Goal: Contribute content: Contribute content

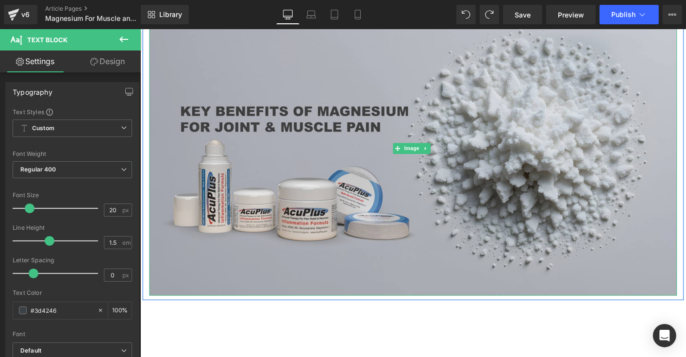
scroll to position [49, 0]
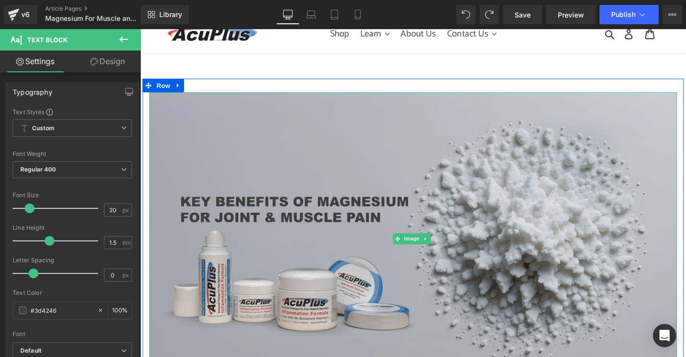
click at [487, 335] on img at bounding box center [434, 255] width 568 height 316
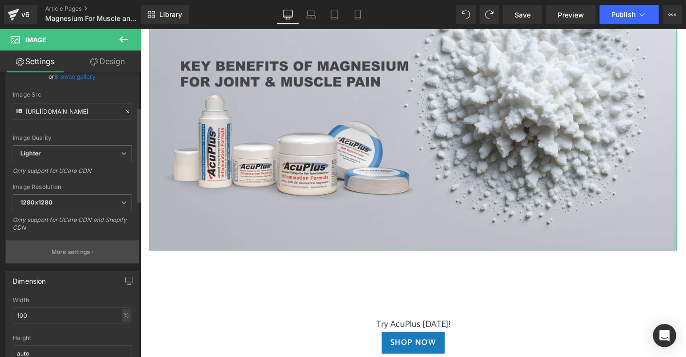
scroll to position [146, 0]
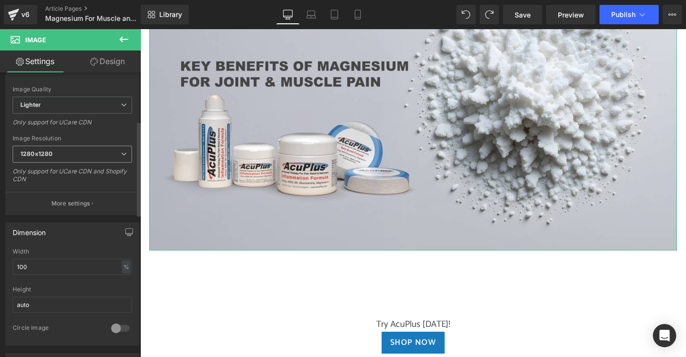
click at [72, 153] on span "1280x1280" at bounding box center [72, 154] width 119 height 17
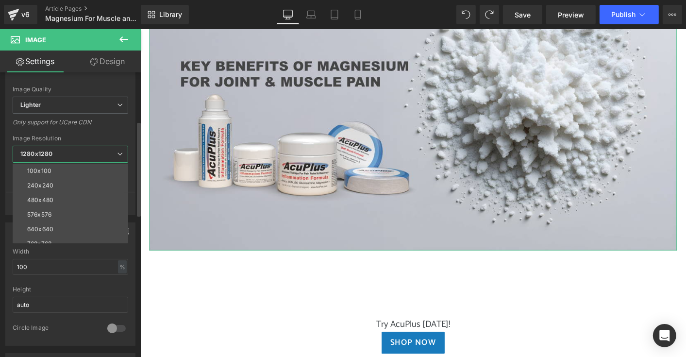
scroll to position [49, 0]
click at [86, 238] on li "1024x1024" at bounding box center [73, 239] width 120 height 15
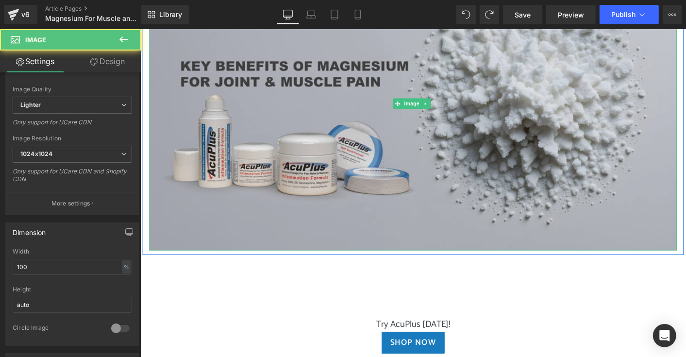
click at [344, 207] on img at bounding box center [434, 109] width 568 height 316
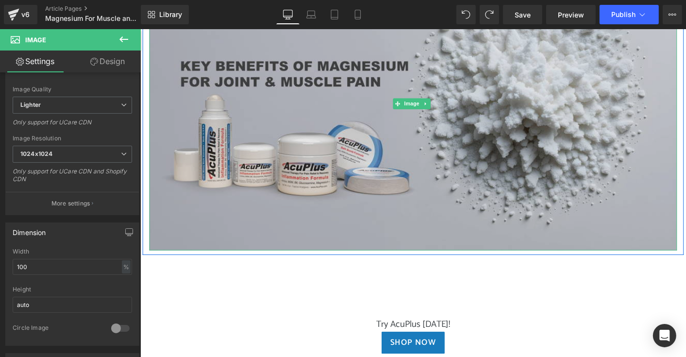
click at [303, 226] on img at bounding box center [434, 109] width 568 height 316
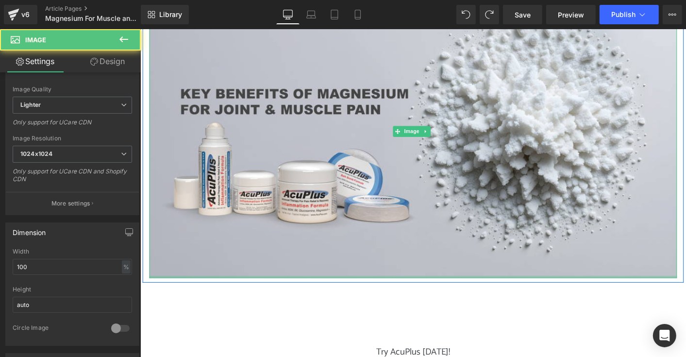
scroll to position [146, 0]
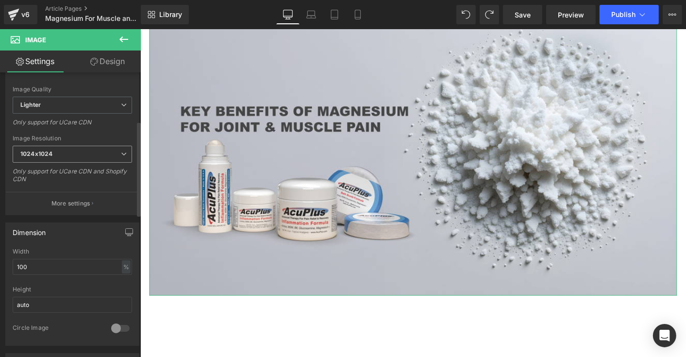
click at [102, 155] on span "1024x1024" at bounding box center [72, 154] width 119 height 17
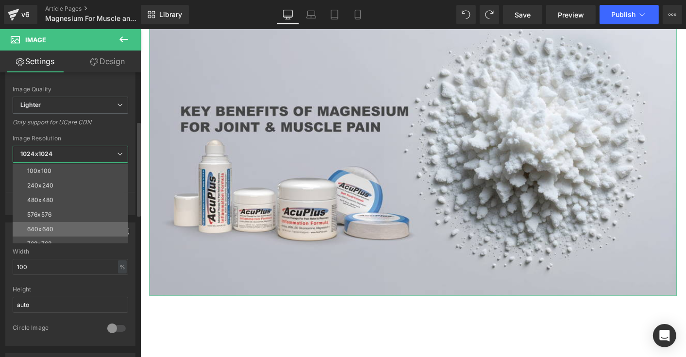
scroll to position [49, 0]
click at [87, 222] on li "960x960" at bounding box center [73, 224] width 120 height 15
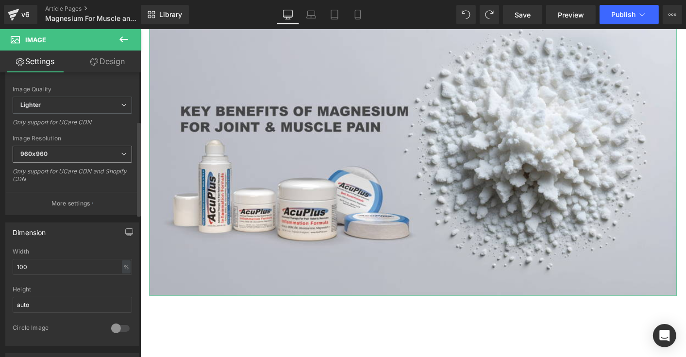
click at [86, 152] on span "960x960" at bounding box center [72, 154] width 119 height 17
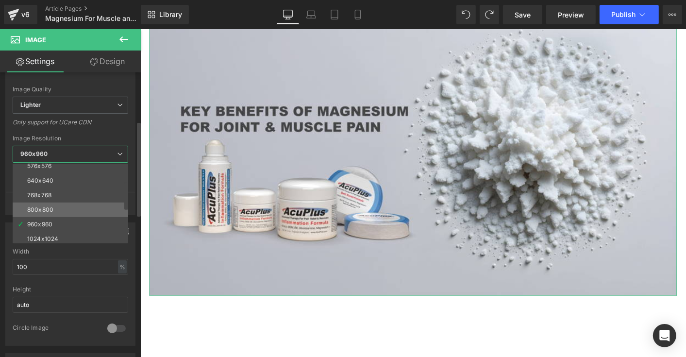
click at [82, 213] on li "800x800" at bounding box center [73, 210] width 120 height 15
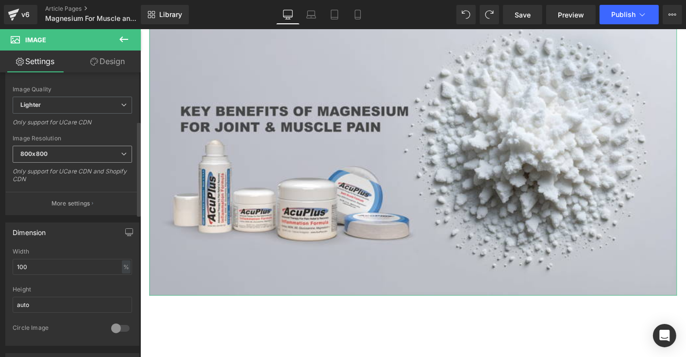
click at [80, 152] on span "800x800" at bounding box center [72, 154] width 119 height 17
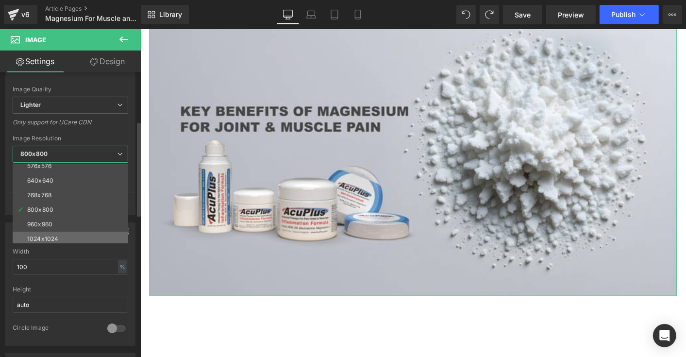
click at [80, 236] on li "1024x1024" at bounding box center [73, 239] width 120 height 15
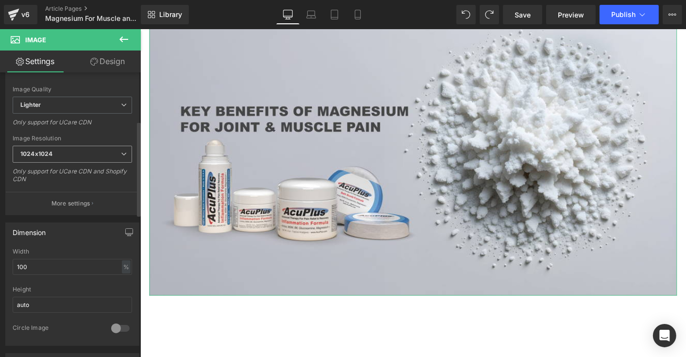
click at [99, 150] on span "1024x1024" at bounding box center [72, 154] width 119 height 17
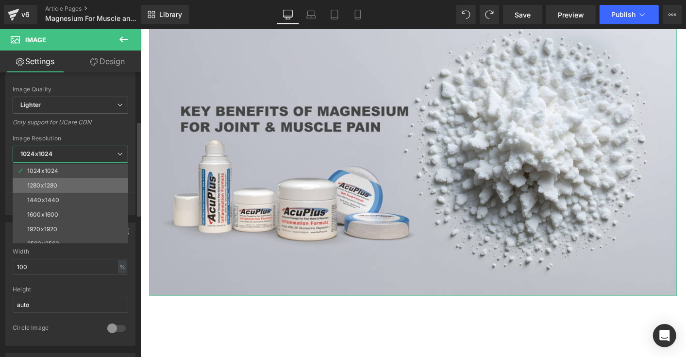
scroll to position [139, 0]
click at [81, 235] on li "3000x3000" at bounding box center [73, 236] width 120 height 15
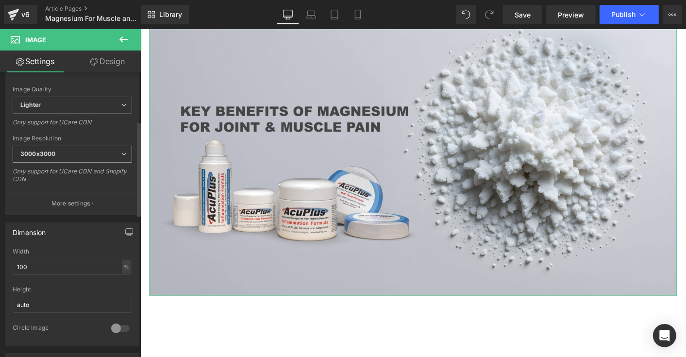
click at [100, 156] on span "3000x3000" at bounding box center [72, 154] width 119 height 17
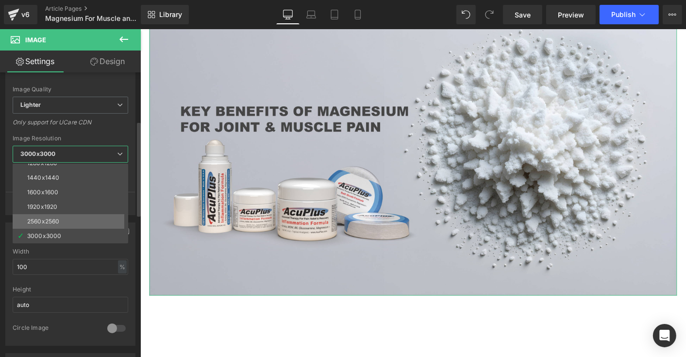
click at [70, 218] on li "2560x2560" at bounding box center [73, 221] width 120 height 15
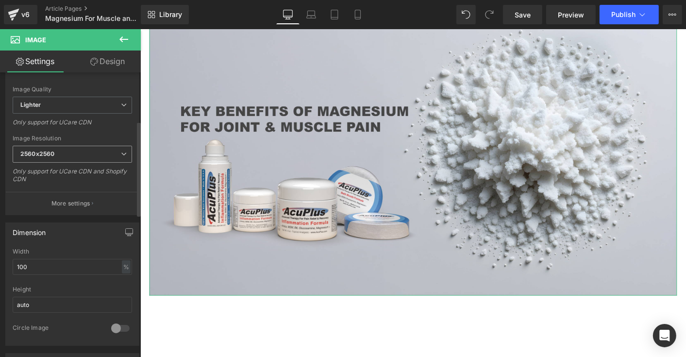
click at [76, 153] on span "2560x2560" at bounding box center [72, 154] width 119 height 17
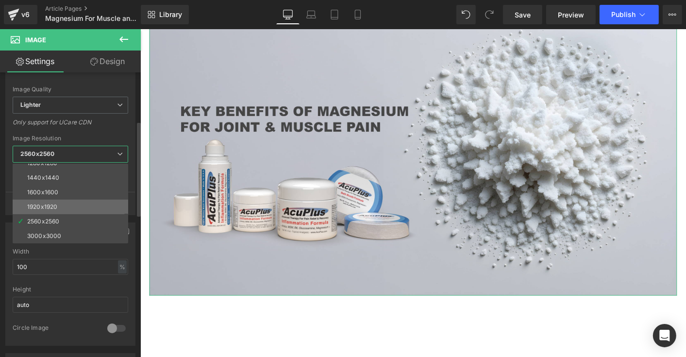
click at [58, 204] on li "1920x1920" at bounding box center [73, 207] width 120 height 15
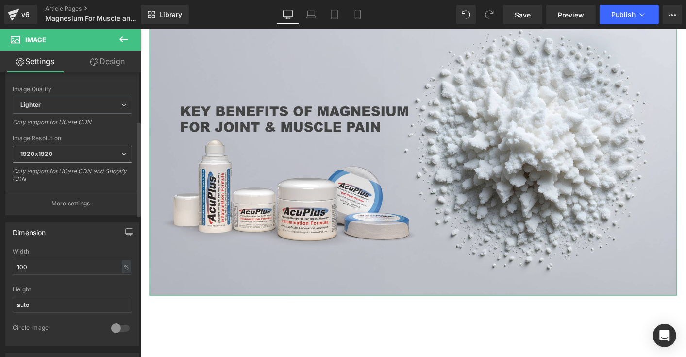
click at [62, 150] on span "1920x1920" at bounding box center [72, 154] width 119 height 17
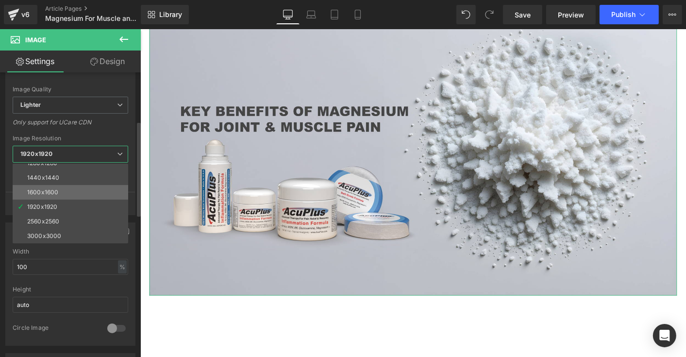
click at [59, 187] on li "1600x1600" at bounding box center [73, 192] width 120 height 15
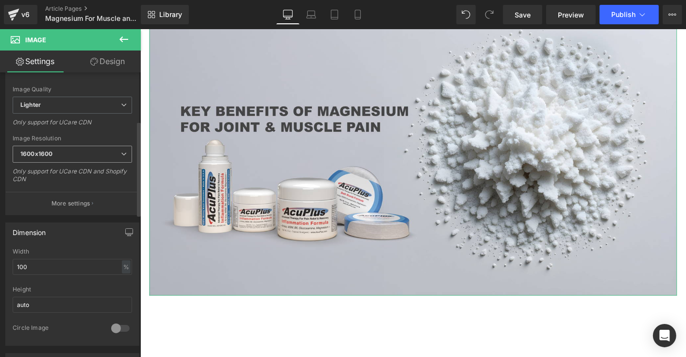
type input "[URL][DOMAIN_NAME]"
click at [62, 153] on span "1600x1600" at bounding box center [72, 154] width 119 height 17
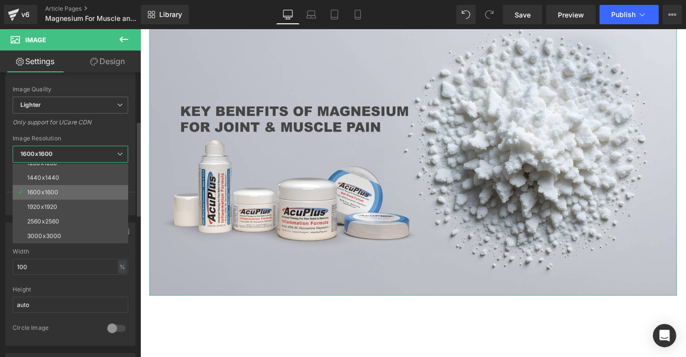
click at [55, 189] on div "1600x1600" at bounding box center [42, 192] width 31 height 7
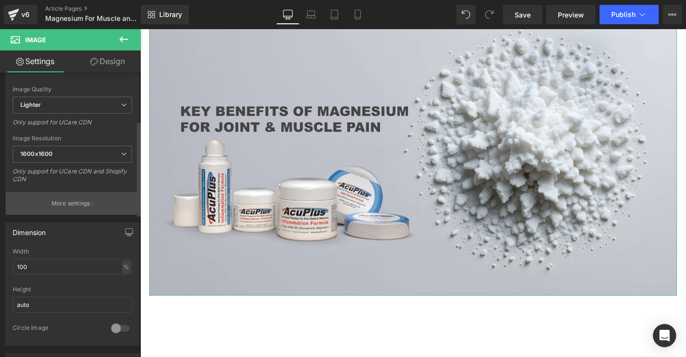
click at [103, 192] on button "More settings" at bounding box center [72, 203] width 133 height 23
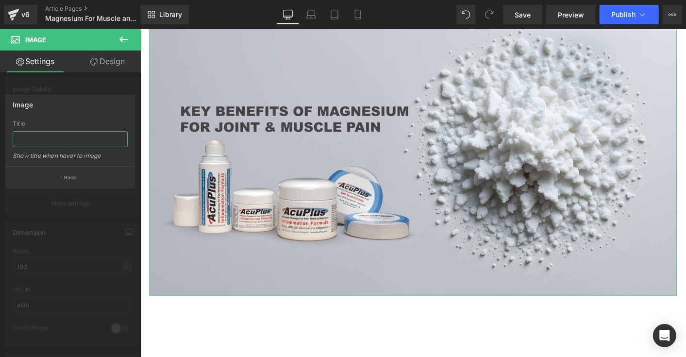
click at [55, 146] on input "text" at bounding box center [70, 139] width 115 height 16
type input "Key Benefits of Magnesium For Joint & Muscle Pain"
click at [116, 162] on div "Show title when hover to image" at bounding box center [70, 159] width 115 height 14
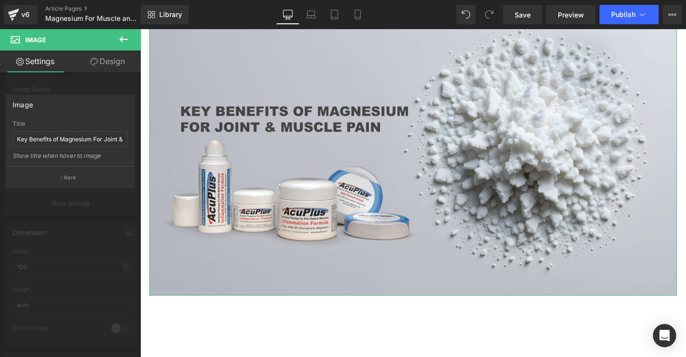
click at [120, 207] on div at bounding box center [70, 195] width 141 height 333
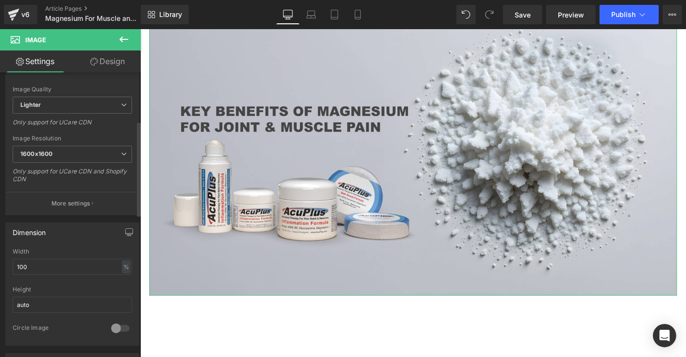
click at [120, 207] on button "More settings" at bounding box center [72, 203] width 133 height 23
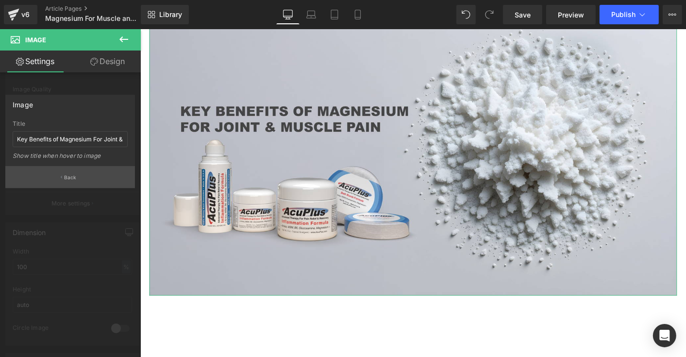
click at [106, 179] on button "Back" at bounding box center [70, 177] width 130 height 22
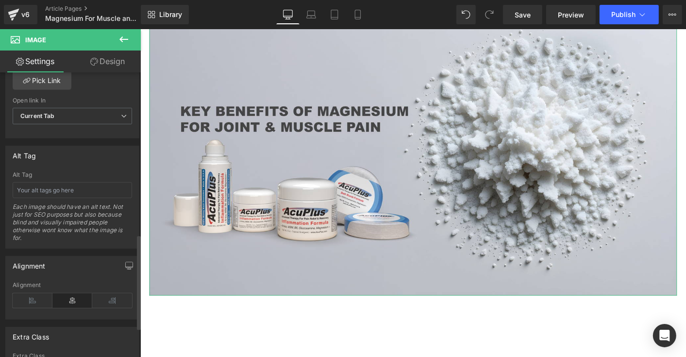
scroll to position [574, 0]
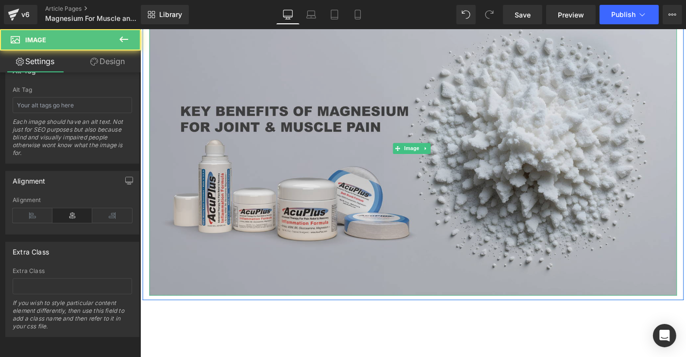
click at [266, 280] on img at bounding box center [434, 158] width 568 height 316
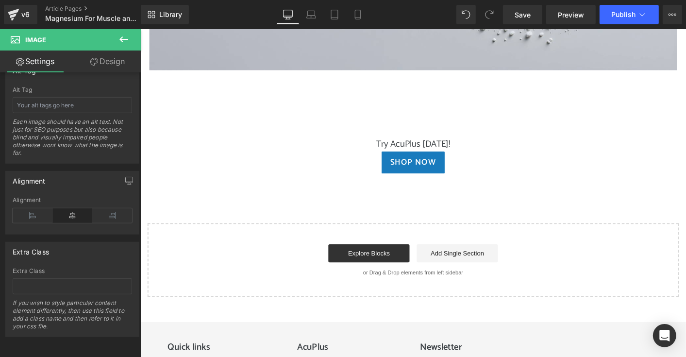
scroll to position [291, 0]
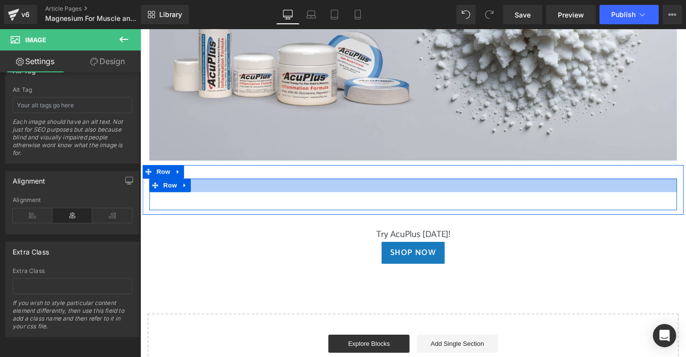
click at [279, 195] on div at bounding box center [434, 196] width 568 height 15
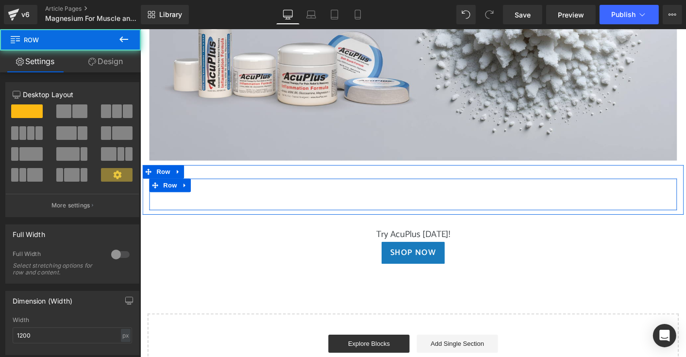
click at [253, 198] on div at bounding box center [434, 196] width 568 height 15
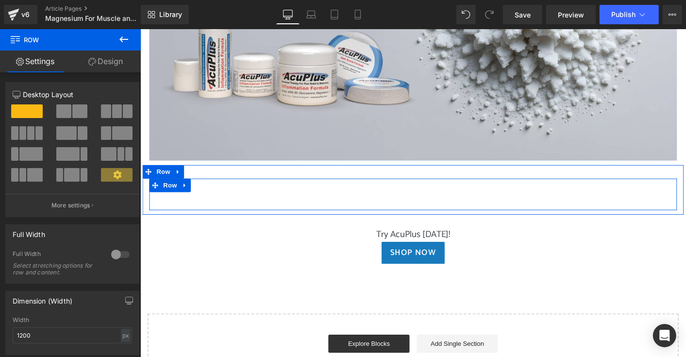
click at [200, 211] on p at bounding box center [434, 211] width 554 height 15
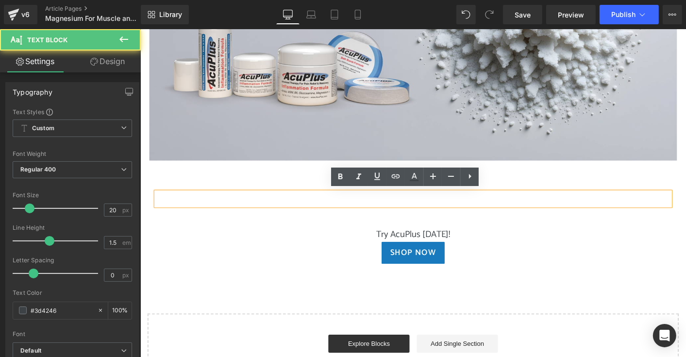
click at [200, 211] on p at bounding box center [434, 211] width 554 height 15
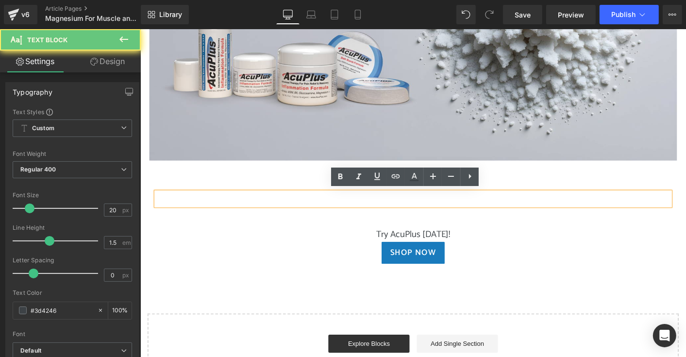
click at [200, 211] on p at bounding box center [434, 211] width 554 height 15
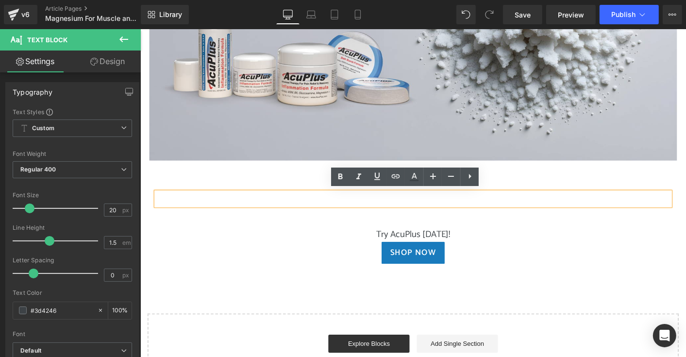
click at [202, 210] on p at bounding box center [434, 211] width 554 height 15
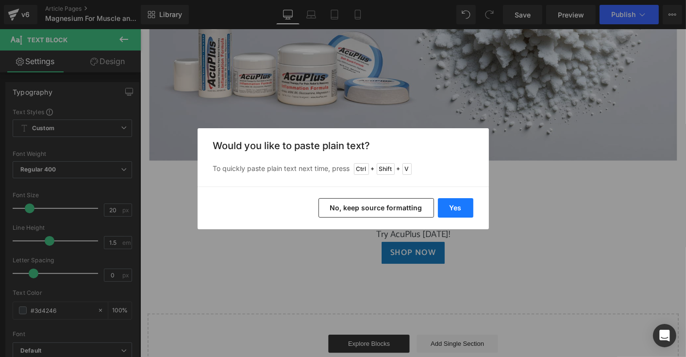
click at [452, 206] on button "Yes" at bounding box center [455, 207] width 35 height 19
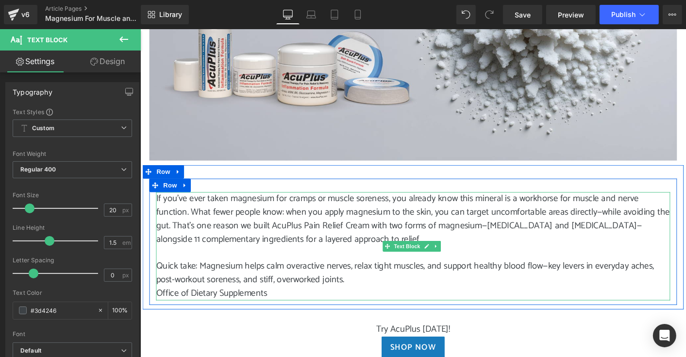
click at [333, 314] on p "Office of Dietary Supplements" at bounding box center [434, 313] width 554 height 15
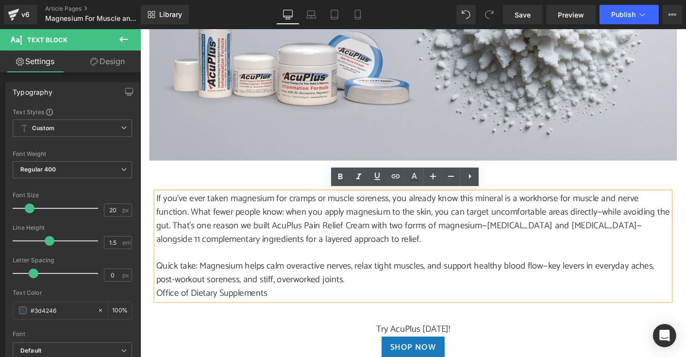
click at [230, 312] on p "Office of Dietary Supplements" at bounding box center [434, 313] width 554 height 15
drag, startPoint x: 156, startPoint y: 311, endPoint x: 283, endPoint y: 310, distance: 126.3
click at [283, 310] on p "Office of Dietary Supplements" at bounding box center [434, 313] width 554 height 15
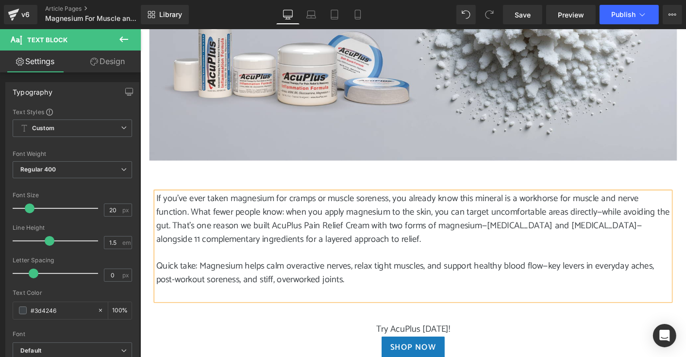
click at [157, 282] on p "Quick take: Magnesium helps calm overactive nerves, relax tight muscles, and su…" at bounding box center [434, 291] width 554 height 29
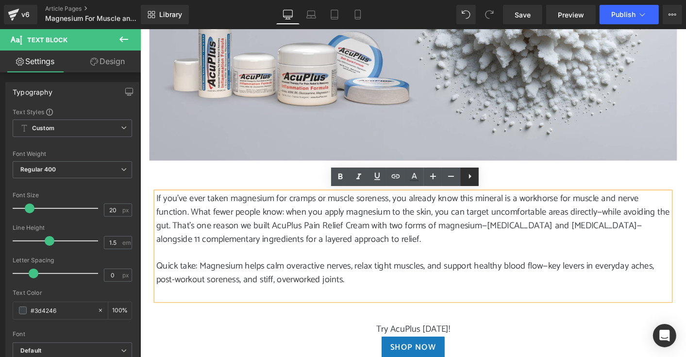
click at [471, 179] on icon at bounding box center [470, 176] width 12 height 12
click at [485, 175] on icon at bounding box center [489, 176] width 12 height 12
click at [157, 283] on p "Quick take: Magnesium helps calm overactive nerves, relax tight muscles, and su…" at bounding box center [434, 291] width 554 height 29
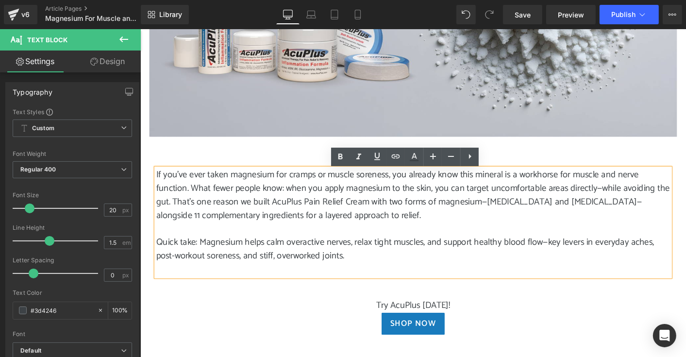
scroll to position [340, 0]
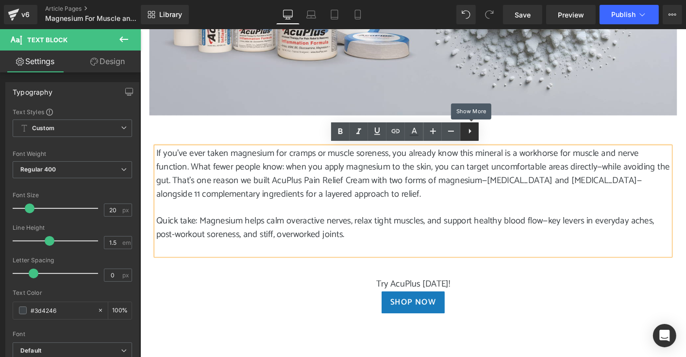
click at [474, 131] on icon at bounding box center [470, 131] width 12 height 12
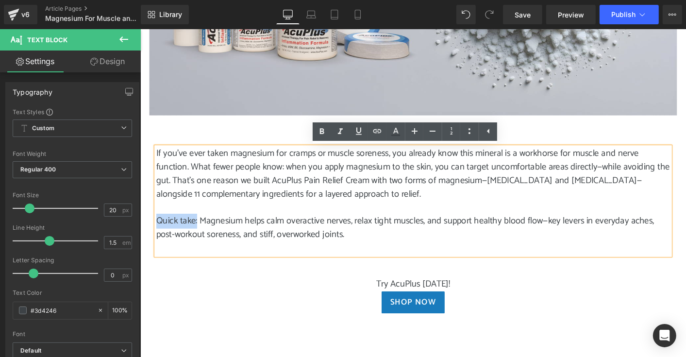
drag, startPoint x: 157, startPoint y: 233, endPoint x: 199, endPoint y: 229, distance: 41.9
click at [199, 229] on p "Quick take: Magnesium helps calm overactive nerves, relax tight muscles, and su…" at bounding box center [434, 242] width 554 height 29
click at [324, 133] on icon at bounding box center [322, 132] width 12 height 12
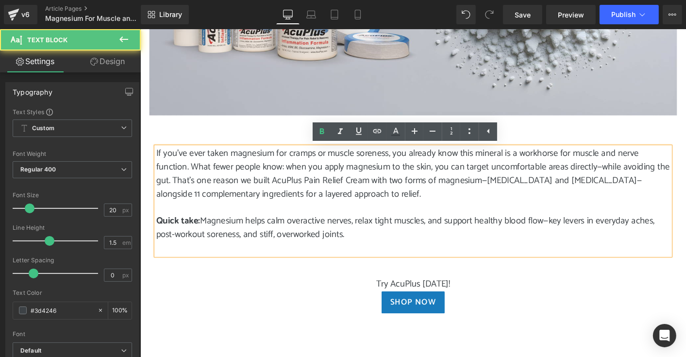
drag, startPoint x: 207, startPoint y: 233, endPoint x: 375, endPoint y: 247, distance: 167.7
click at [375, 247] on p "Quick take: Magnesium helps calm overactive nerves, relax tight muscles, and su…" at bounding box center [434, 242] width 554 height 29
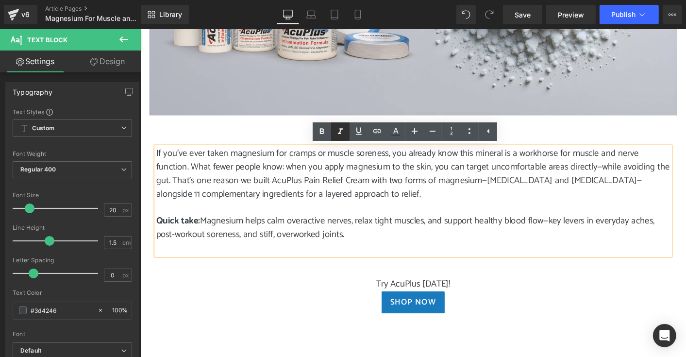
click at [342, 131] on icon at bounding box center [341, 132] width 12 height 12
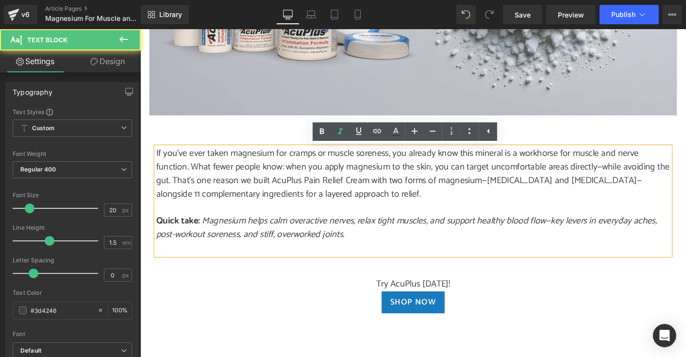
click at [368, 257] on p at bounding box center [434, 264] width 554 height 15
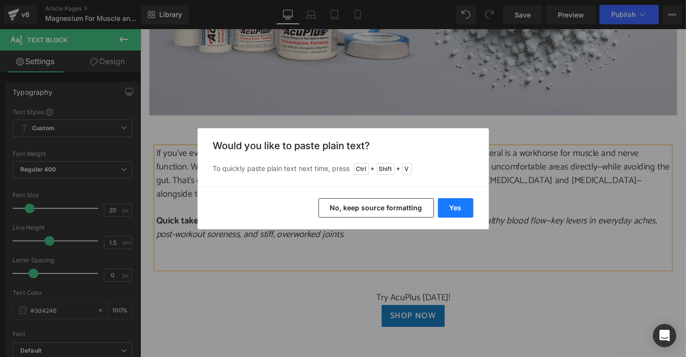
click at [461, 207] on button "Yes" at bounding box center [455, 207] width 35 height 19
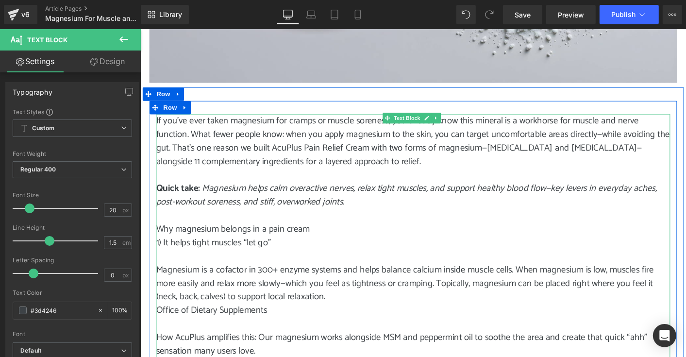
scroll to position [437, 0]
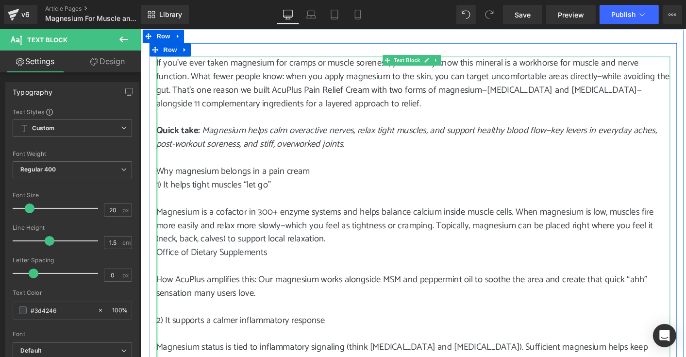
click at [157, 180] on div at bounding box center [158, 349] width 2 height 583
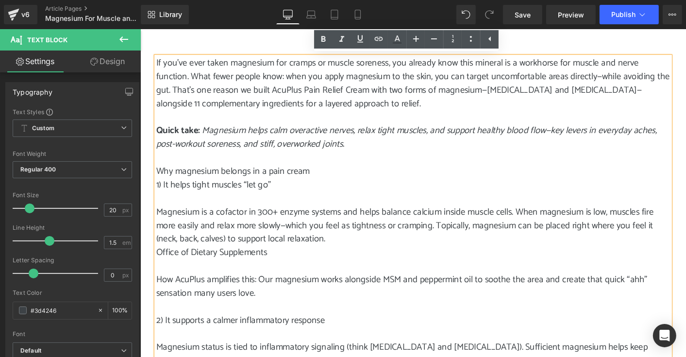
click at [324, 183] on p "Why magnesium belongs in a pain cream" at bounding box center [434, 182] width 554 height 15
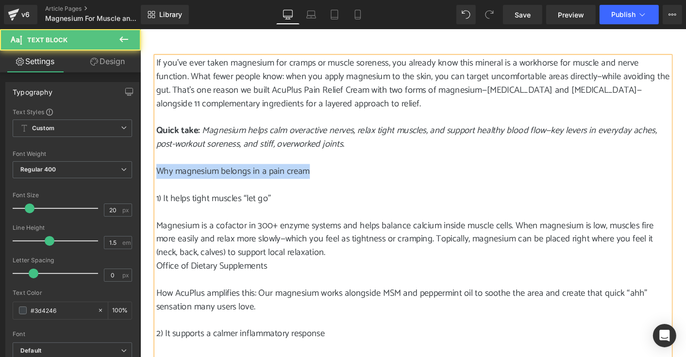
drag, startPoint x: 154, startPoint y: 180, endPoint x: 327, endPoint y: 176, distance: 173.0
click at [327, 176] on p "Why magnesium belongs in a pain cream" at bounding box center [434, 182] width 554 height 15
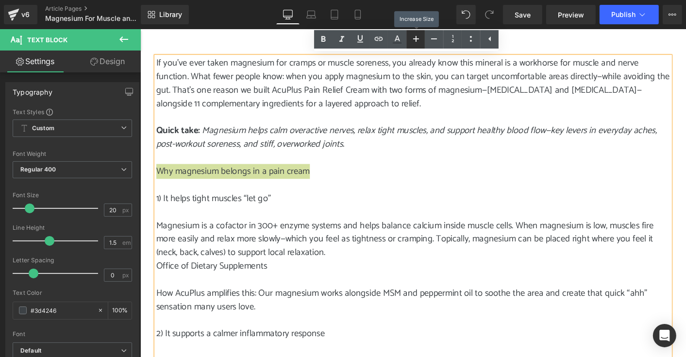
click at [417, 37] on icon at bounding box center [416, 39] width 12 height 12
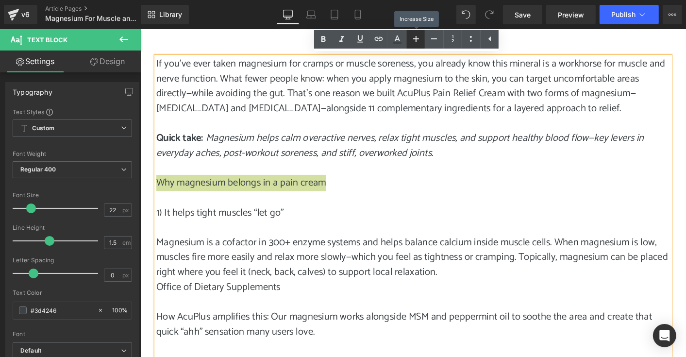
click at [418, 42] on icon at bounding box center [416, 39] width 12 height 12
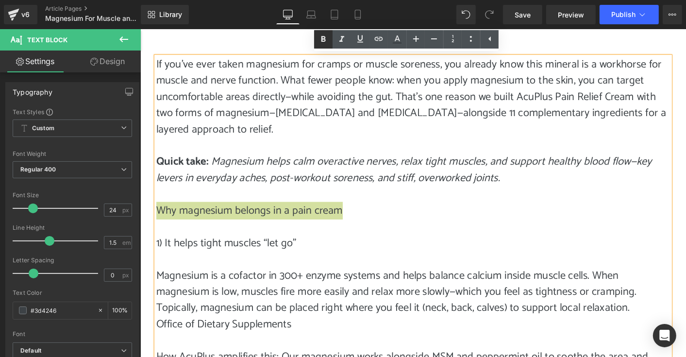
click at [319, 37] on icon at bounding box center [324, 40] width 12 height 12
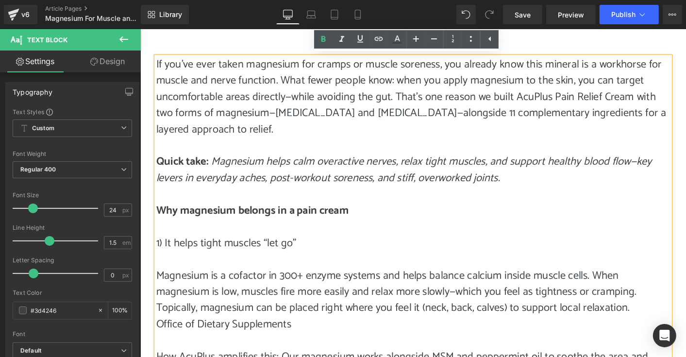
drag, startPoint x: 154, startPoint y: 221, endPoint x: 366, endPoint y: 223, distance: 212.3
click at [366, 223] on p "Why magnesium belongs in a pain cream" at bounding box center [434, 224] width 554 height 17
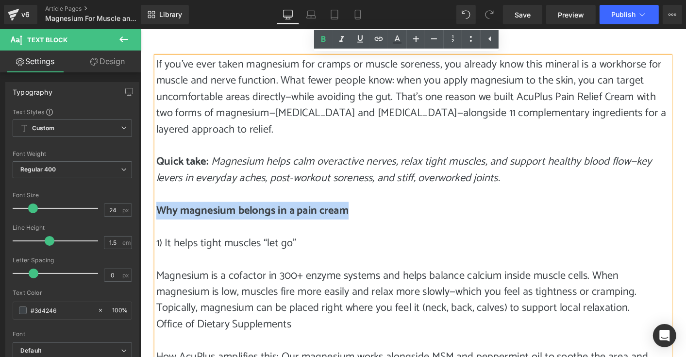
drag, startPoint x: 362, startPoint y: 223, endPoint x: 157, endPoint y: 217, distance: 205.1
click at [157, 217] on p "Why magnesium belongs in a pain cream" at bounding box center [434, 224] width 554 height 17
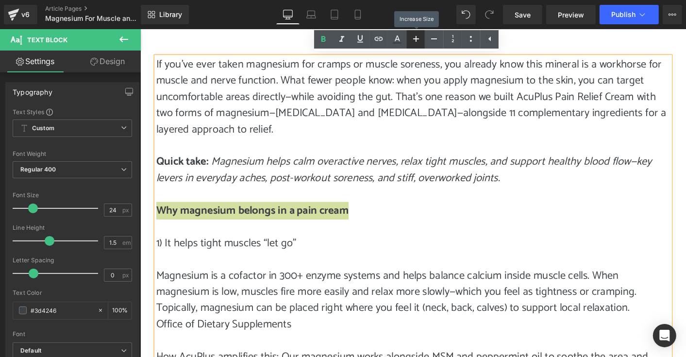
click at [419, 37] on icon at bounding box center [416, 39] width 12 height 12
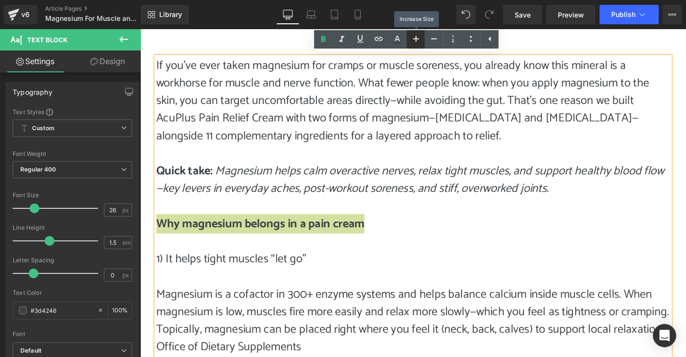
click at [419, 37] on icon at bounding box center [416, 39] width 12 height 12
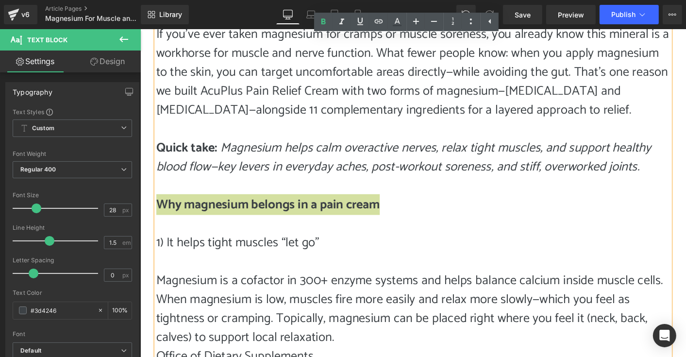
scroll to position [534, 0]
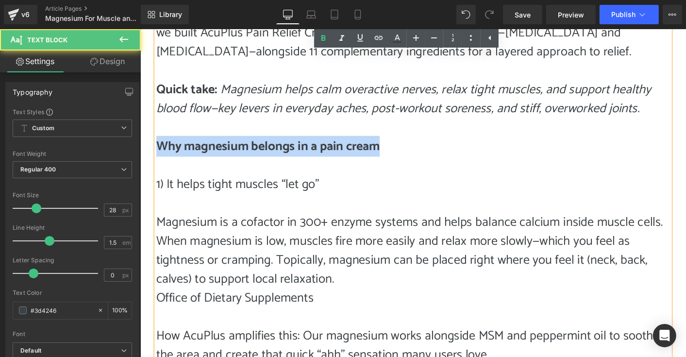
click at [400, 161] on p "Why magnesium belongs in a pain cream" at bounding box center [434, 155] width 554 height 20
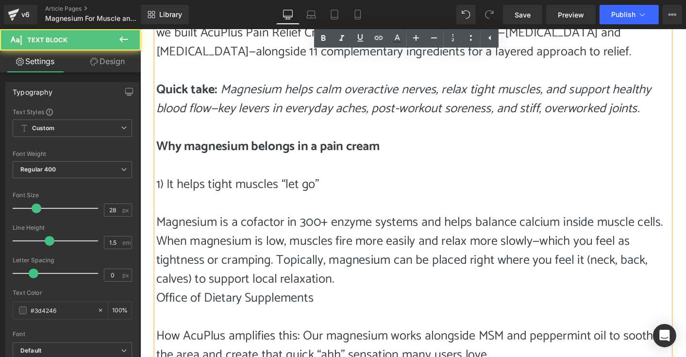
click at [408, 214] on p at bounding box center [434, 216] width 554 height 20
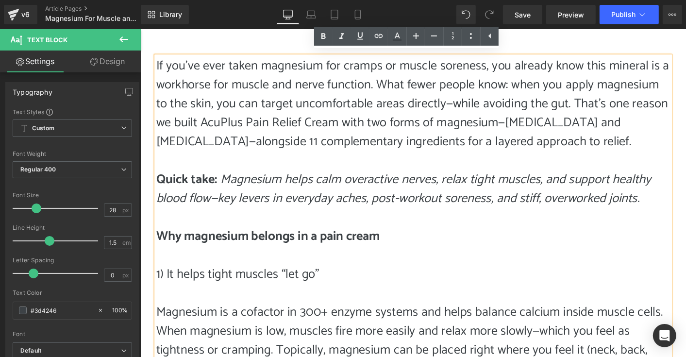
scroll to position [437, 0]
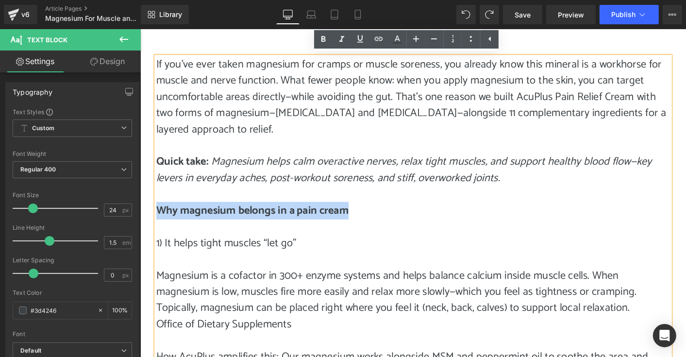
drag, startPoint x: 158, startPoint y: 222, endPoint x: 358, endPoint y: 219, distance: 199.7
click at [358, 219] on strong "Why magnesium belongs in a pain cream" at bounding box center [260, 224] width 207 height 19
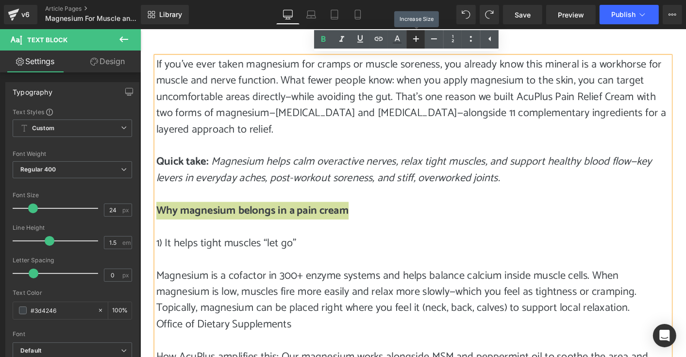
click at [418, 37] on icon at bounding box center [416, 39] width 12 height 12
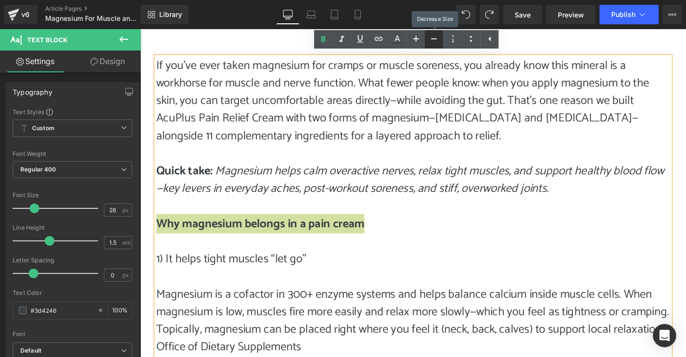
click at [433, 36] on icon at bounding box center [434, 39] width 12 height 12
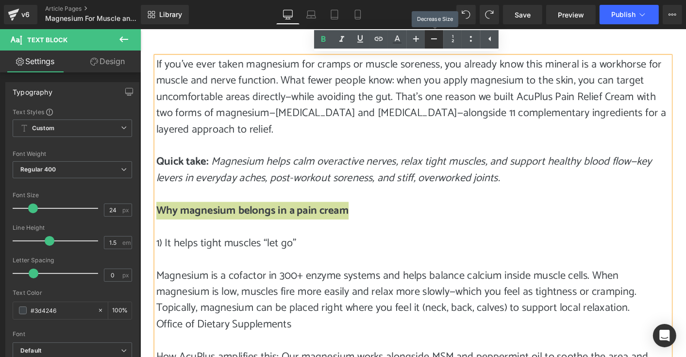
click at [433, 36] on icon at bounding box center [434, 39] width 12 height 12
type input "22"
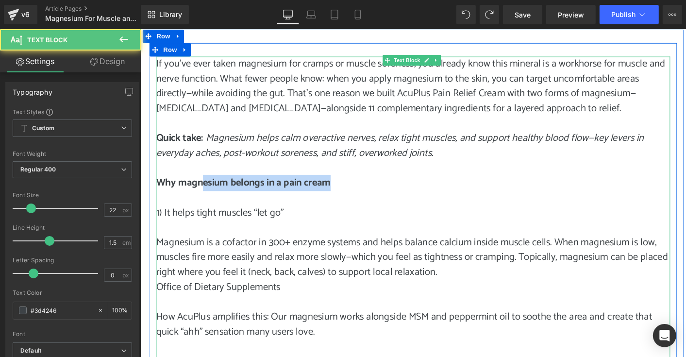
drag, startPoint x: 344, startPoint y: 193, endPoint x: 207, endPoint y: 196, distance: 137.0
click at [206, 196] on strong "Why magnesium belongs in a pain cream" at bounding box center [251, 194] width 188 height 17
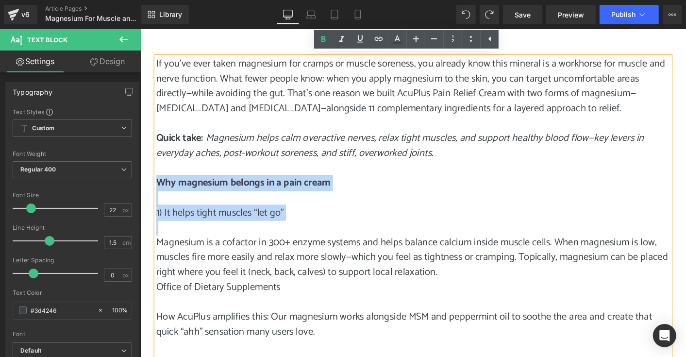
drag, startPoint x: 156, startPoint y: 191, endPoint x: 441, endPoint y: 236, distance: 288.6
click at [443, 236] on p at bounding box center [434, 243] width 554 height 16
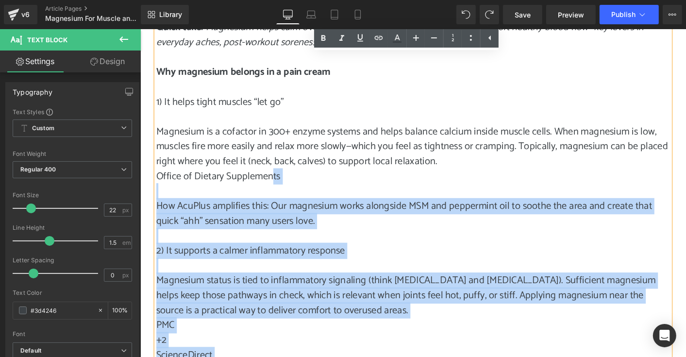
scroll to position [534, 0]
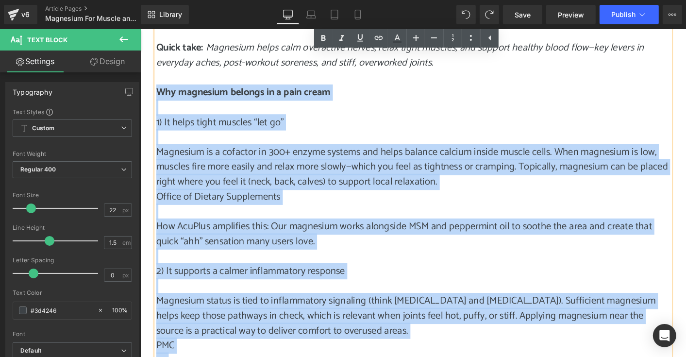
drag, startPoint x: 201, startPoint y: 232, endPoint x: 155, endPoint y: 94, distance: 145.5
click at [157, 94] on div "If you’ve ever taken magnesium for cramps or muscle soreness, you already know …" at bounding box center [434, 297] width 554 height 673
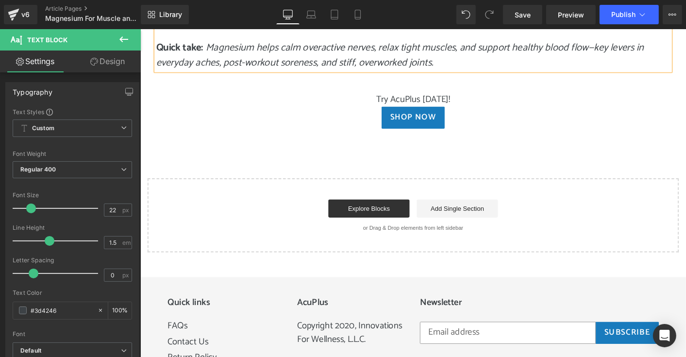
scroll to position [389, 0]
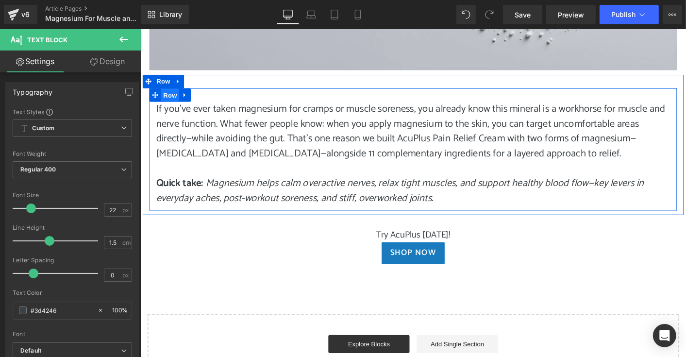
click at [173, 98] on span "Row" at bounding box center [171, 100] width 19 height 15
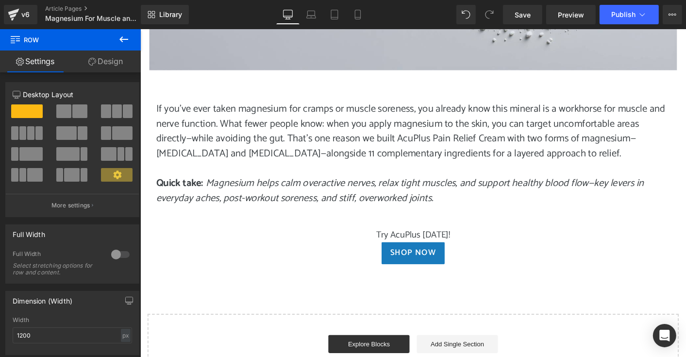
click at [124, 39] on icon at bounding box center [123, 39] width 9 height 6
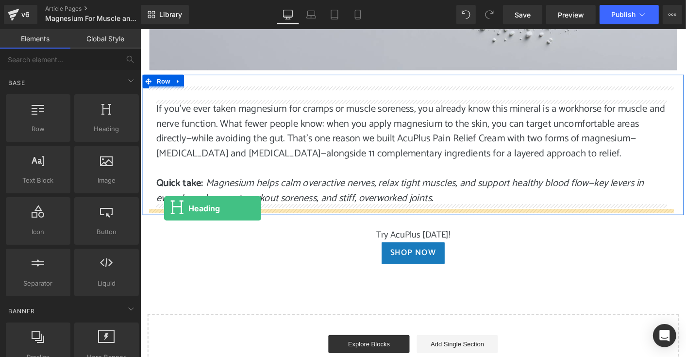
drag, startPoint x: 250, startPoint y: 143, endPoint x: 165, endPoint y: 222, distance: 115.8
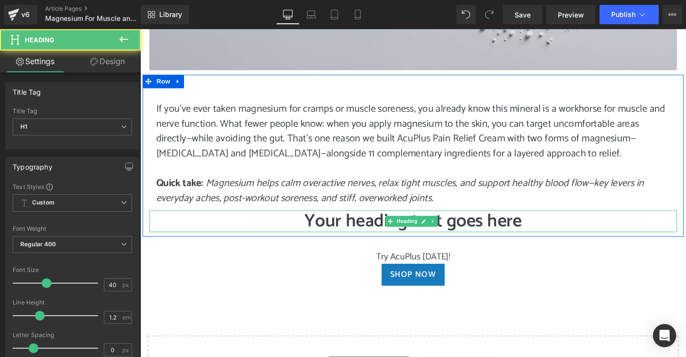
click at [319, 235] on h1 "Your heading text goes here" at bounding box center [434, 235] width 568 height 23
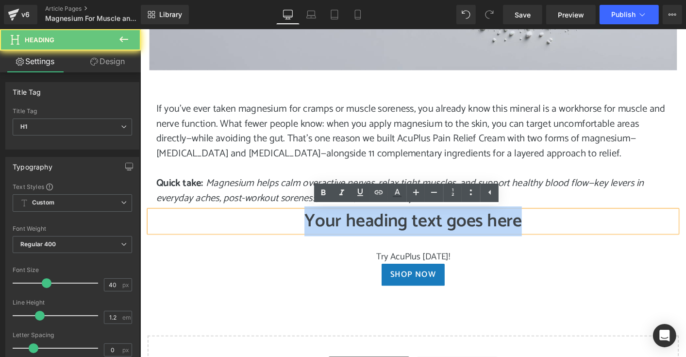
click at [319, 235] on h1 "Your heading text goes here" at bounding box center [434, 235] width 568 height 23
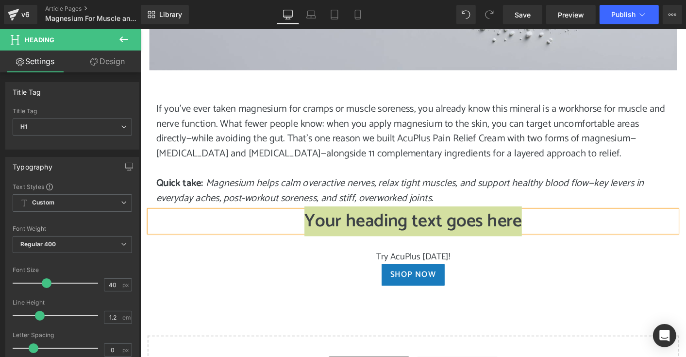
click at [97, 4] on div "v6 Article Pages Magnesium For Muscle and Joint Pain" at bounding box center [70, 14] width 141 height 29
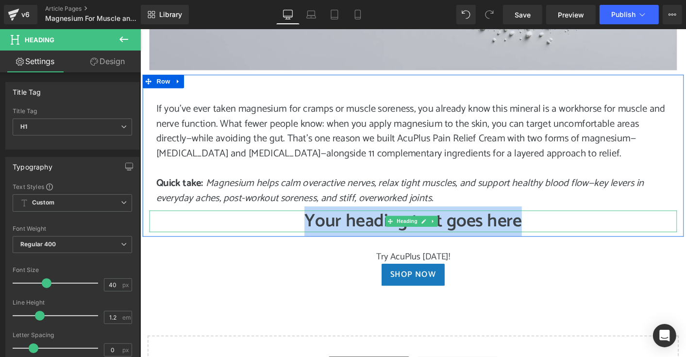
click at [494, 241] on h1 "Your heading text goes here" at bounding box center [434, 235] width 568 height 23
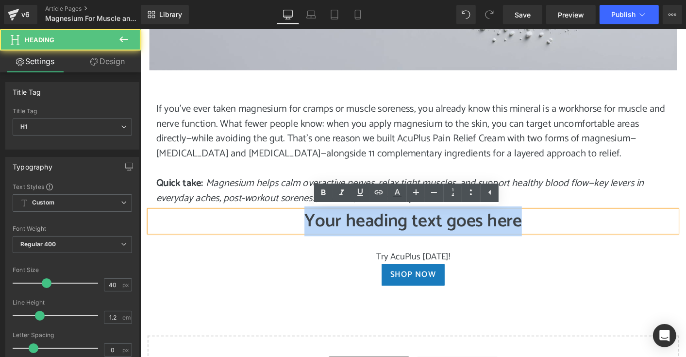
drag, startPoint x: 325, startPoint y: 234, endPoint x: 553, endPoint y: 243, distance: 228.0
click at [553, 243] on h1 "Your heading text goes here" at bounding box center [434, 235] width 568 height 23
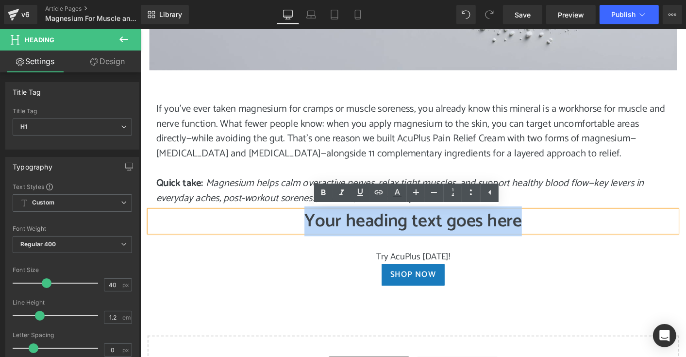
paste div
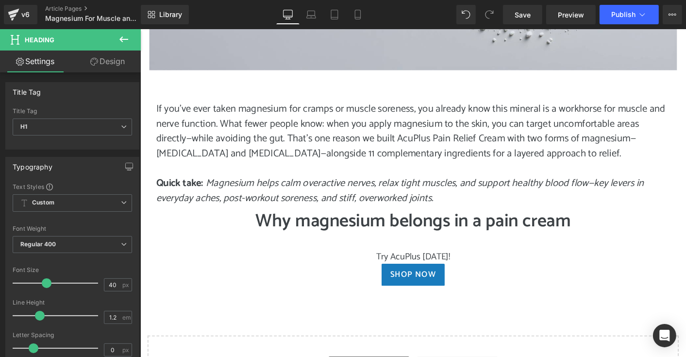
click at [140, 29] on div at bounding box center [140, 29] width 0 height 0
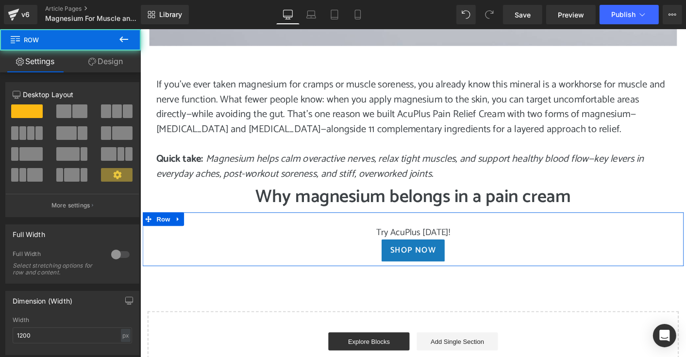
scroll to position [437, 0]
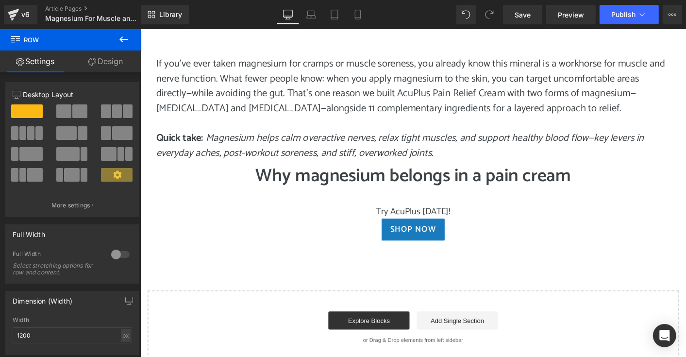
click at [120, 41] on icon at bounding box center [124, 40] width 12 height 12
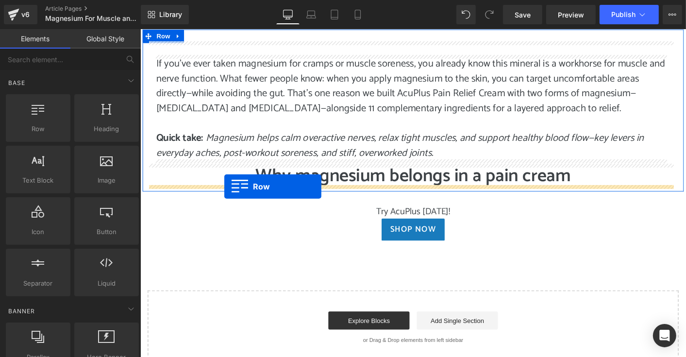
drag, startPoint x: 192, startPoint y: 147, endPoint x: 230, endPoint y: 198, distance: 63.8
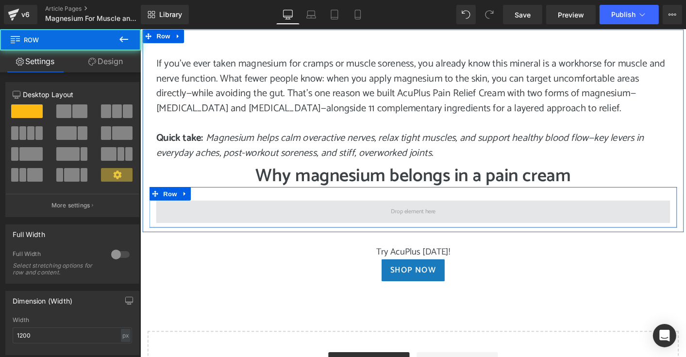
click at [226, 224] on span at bounding box center [434, 225] width 554 height 24
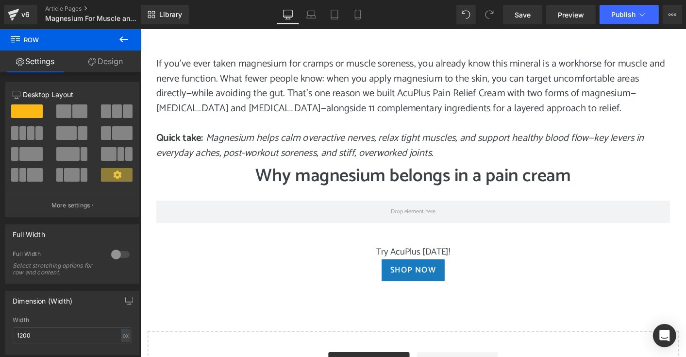
click at [124, 40] on icon at bounding box center [124, 40] width 12 height 12
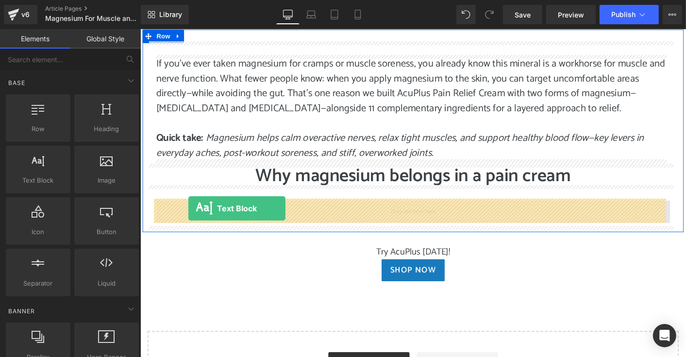
drag, startPoint x: 187, startPoint y: 195, endPoint x: 191, endPoint y: 222, distance: 26.5
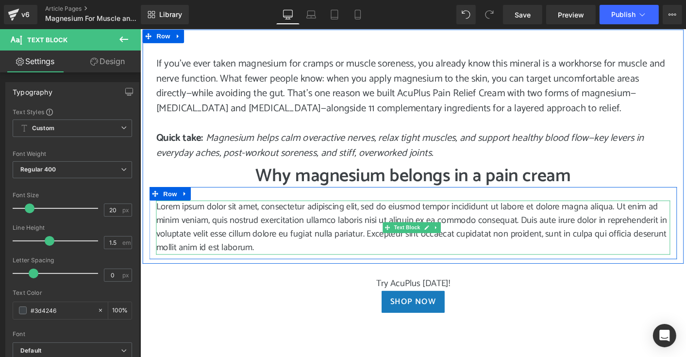
click at [292, 258] on p "Lorem ipsum dolor sit amet, consectetur adipiscing elit, sed do eiusmod tempor …" at bounding box center [434, 242] width 554 height 58
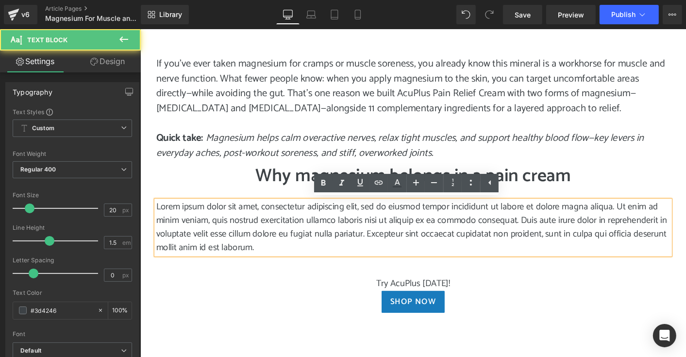
click at [292, 258] on p "Lorem ipsum dolor sit amet, consectetur adipiscing elit, sed do eiusmod tempor …" at bounding box center [434, 242] width 554 height 58
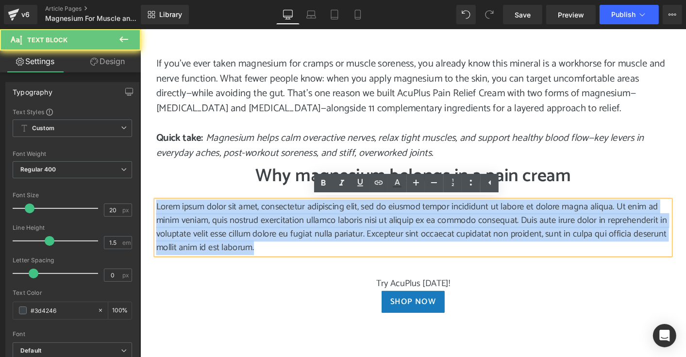
click at [292, 258] on p "Lorem ipsum dolor sit amet, consectetur adipiscing elit, sed do eiusmod tempor …" at bounding box center [434, 242] width 554 height 58
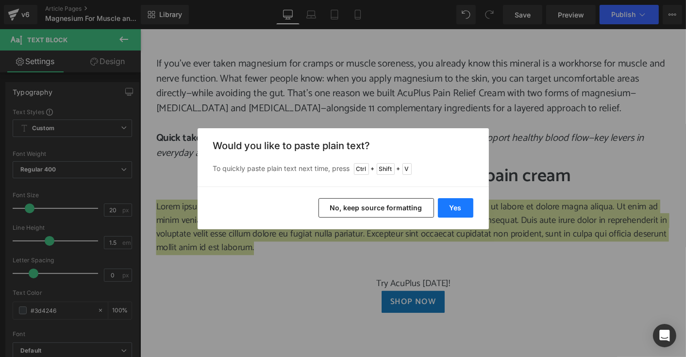
click at [461, 200] on button "Yes" at bounding box center [455, 207] width 35 height 19
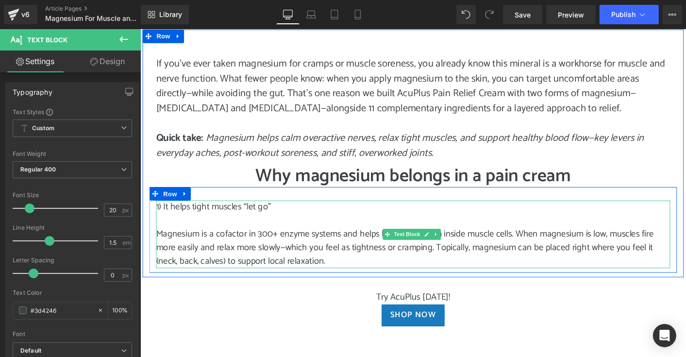
click at [157, 249] on p "Magnesium is a cofactor in 300+ enzyme systems and helps balance calcium inside…" at bounding box center [434, 264] width 554 height 44
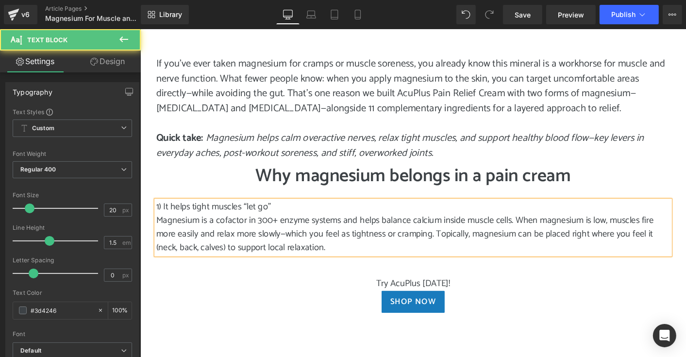
drag, startPoint x: 154, startPoint y: 219, endPoint x: 222, endPoint y: 221, distance: 67.5
click at [222, 221] on p "1) It helps tight muscles “let go”" at bounding box center [434, 220] width 554 height 15
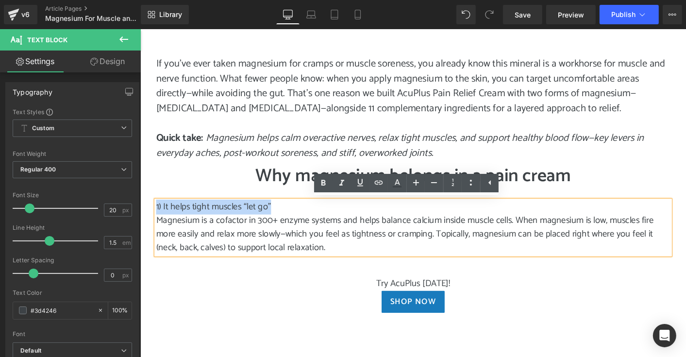
drag, startPoint x: 279, startPoint y: 218, endPoint x: 154, endPoint y: 212, distance: 125.0
click at [157, 213] on p "1) It helps tight muscles “let go”" at bounding box center [434, 220] width 554 height 15
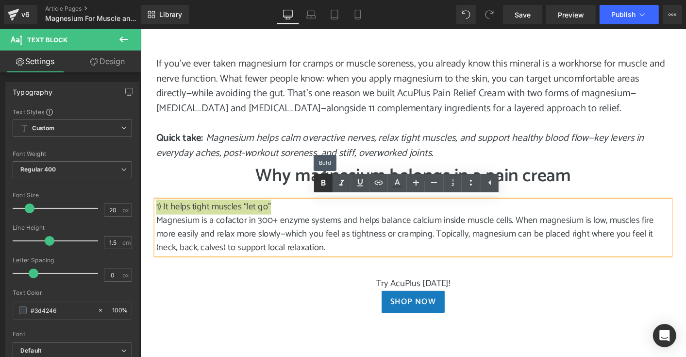
click at [319, 181] on icon at bounding box center [324, 183] width 12 height 12
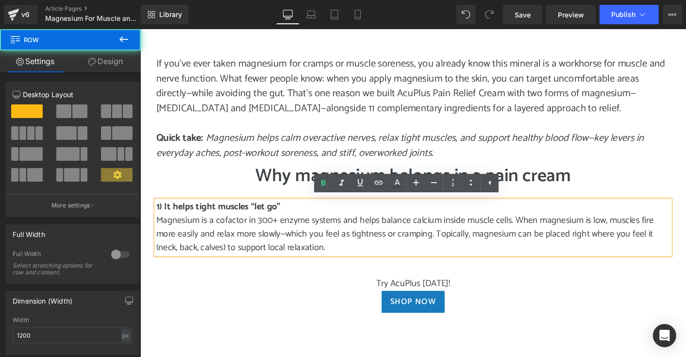
click at [337, 275] on div "If you’ve ever taken magnesium for cramps or muscle soreness, you already know …" at bounding box center [433, 155] width 583 height 252
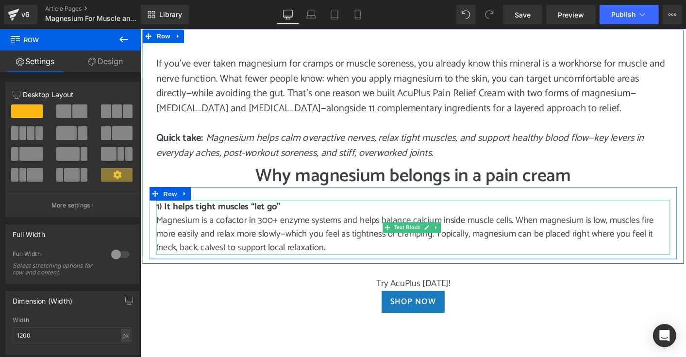
click at [352, 265] on p "Magnesium is a cofactor in 300+ enzyme systems and helps balance calcium inside…" at bounding box center [434, 250] width 554 height 44
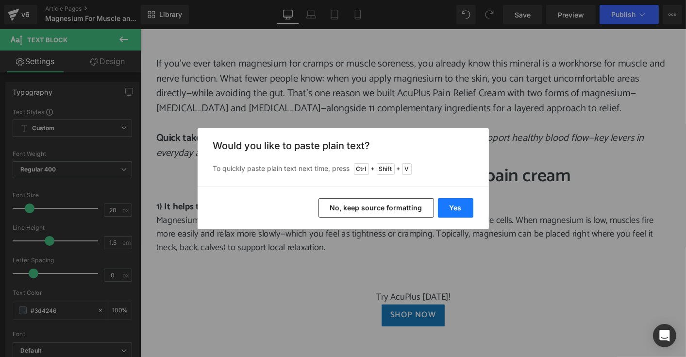
drag, startPoint x: 465, startPoint y: 207, endPoint x: 348, endPoint y: 188, distance: 118.1
click at [465, 207] on button "Yes" at bounding box center [455, 207] width 35 height 19
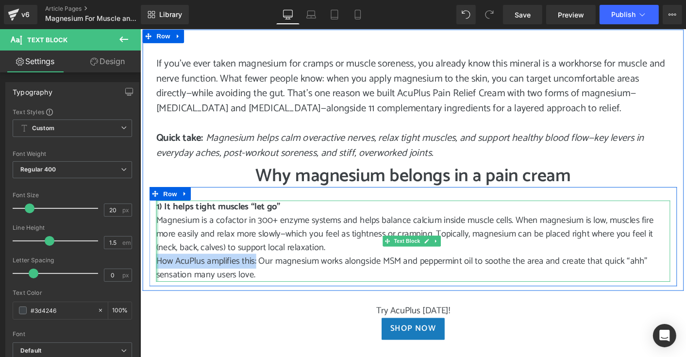
drag, startPoint x: 263, startPoint y: 277, endPoint x: 156, endPoint y: 278, distance: 106.9
click at [157, 278] on div "1) It helps tight muscles “let go” Magnesium is a cofactor in 300+ enzyme syste…" at bounding box center [434, 256] width 554 height 87
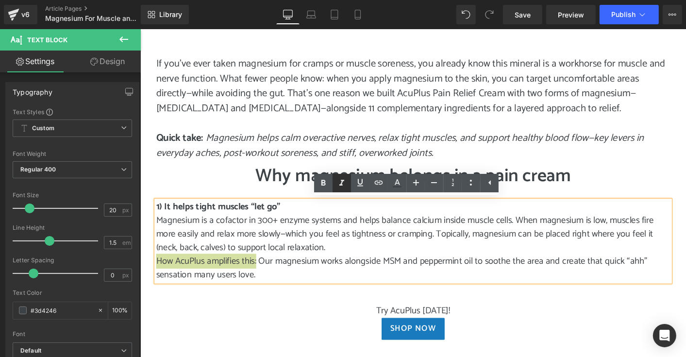
click at [345, 183] on icon at bounding box center [342, 183] width 12 height 12
click at [340, 296] on p "How AcuPlus amplifies this: Our magnesium works alongside MSM and peppermint oi…" at bounding box center [434, 286] width 554 height 29
click at [346, 268] on p "Magnesium is a cofactor in 300+ enzyme systems and helps balance calcium inside…" at bounding box center [434, 250] width 554 height 44
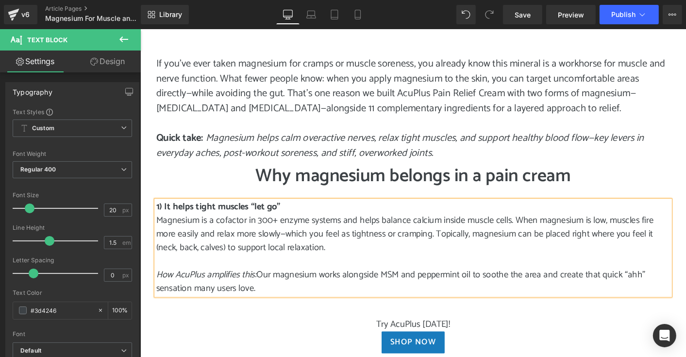
click at [265, 292] on span "How AcuPlus amplifies this: Our magnesium works alongside MSM and peppermint oi…" at bounding box center [420, 300] width 527 height 31
click at [327, 309] on p "How AcuPlus amplifies this: Our magnesium works alongside MSM and peppermint oi…" at bounding box center [434, 300] width 554 height 29
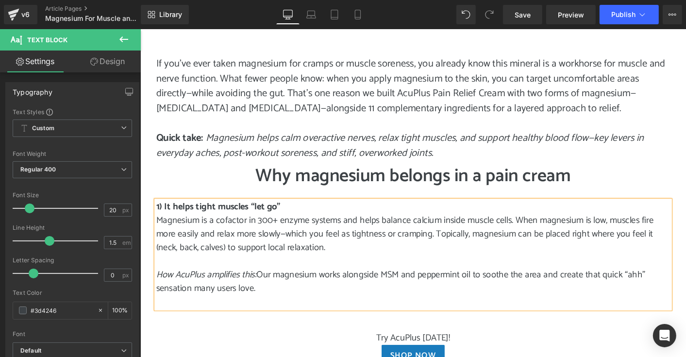
scroll to position [486, 0]
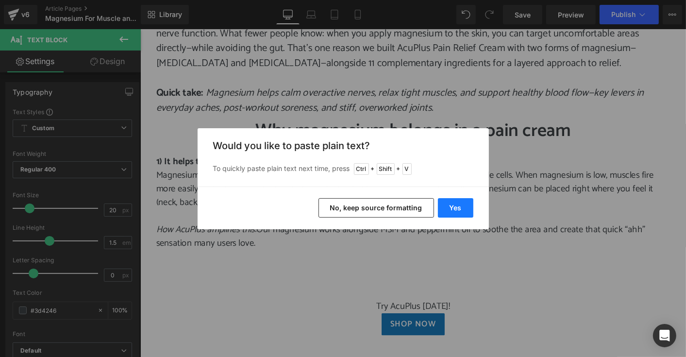
click at [457, 210] on button "Yes" at bounding box center [455, 207] width 35 height 19
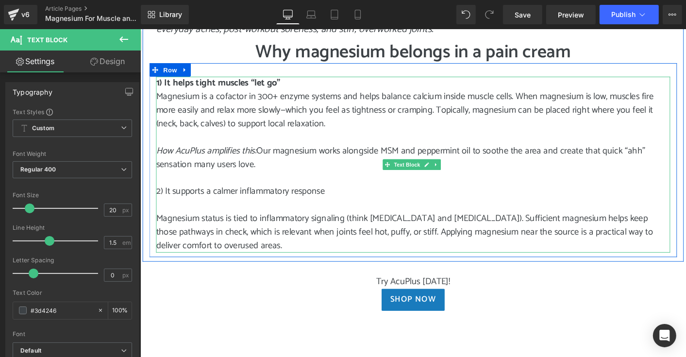
scroll to position [583, 0]
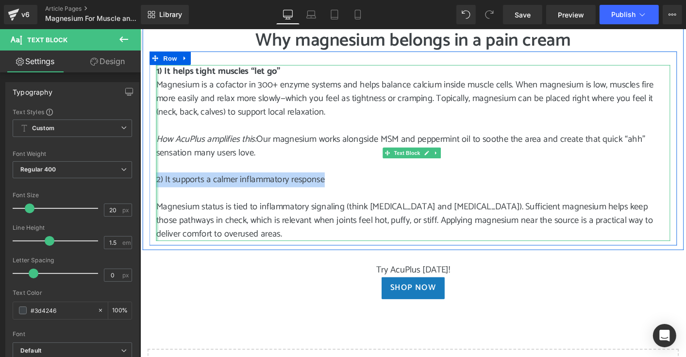
drag, startPoint x: 336, startPoint y: 190, endPoint x: 156, endPoint y: 191, distance: 179.7
click at [157, 191] on div "1) It helps tight muscles “let go” Magnesium is a cofactor in 300+ enzyme syste…" at bounding box center [434, 162] width 554 height 189
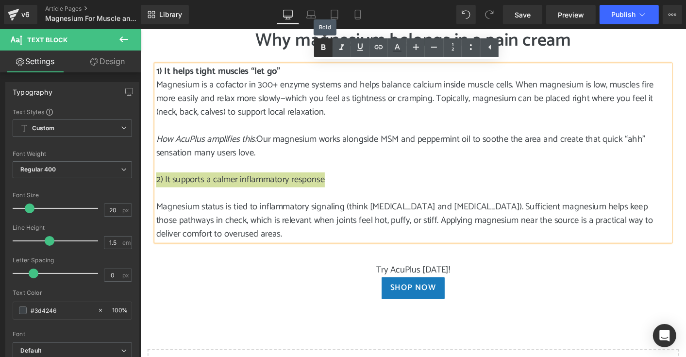
click at [322, 52] on icon at bounding box center [324, 48] width 12 height 12
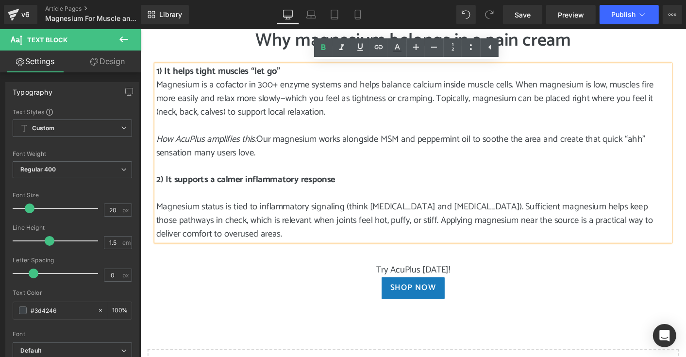
click at [158, 219] on span "Magnesium status is tied to inflammatory signaling (think [MEDICAL_DATA] and [M…" at bounding box center [424, 234] width 535 height 45
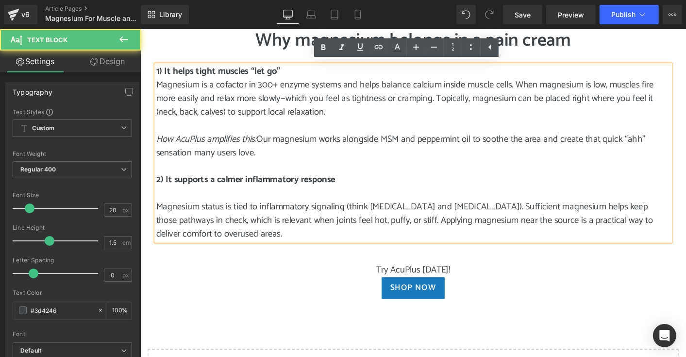
click at [157, 220] on span "Magnesium status is tied to inflammatory signaling (think [MEDICAL_DATA] and [M…" at bounding box center [424, 234] width 535 height 45
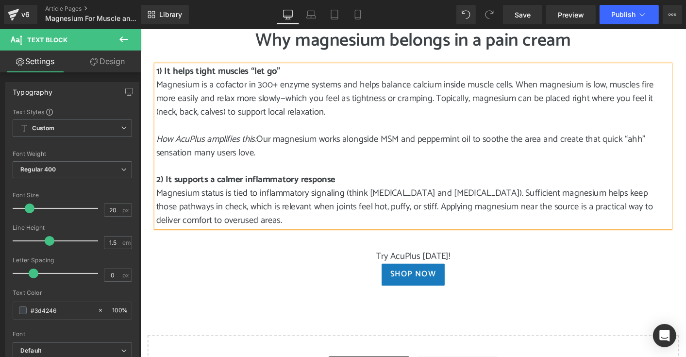
click at [255, 234] on p "Magnesium status is tied to inflammatory signaling (think [MEDICAL_DATA] and [M…" at bounding box center [434, 221] width 554 height 44
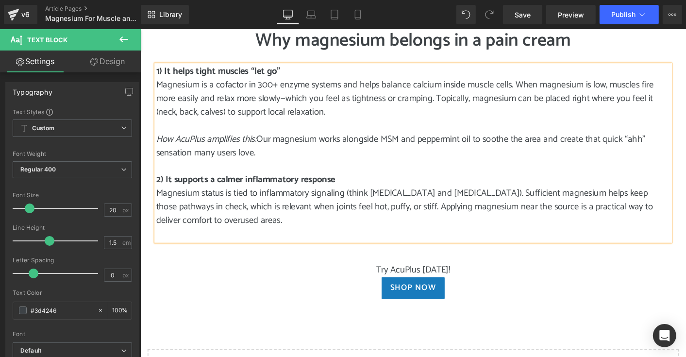
click at [225, 236] on p "Magnesium status is tied to inflammatory signaling (think [MEDICAL_DATA] and [M…" at bounding box center [434, 221] width 554 height 44
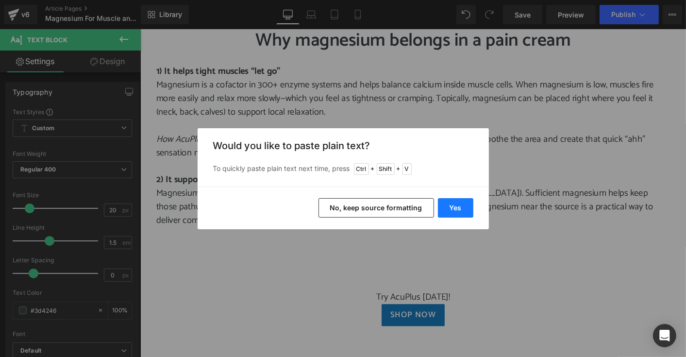
click at [462, 201] on button "Yes" at bounding box center [455, 207] width 35 height 19
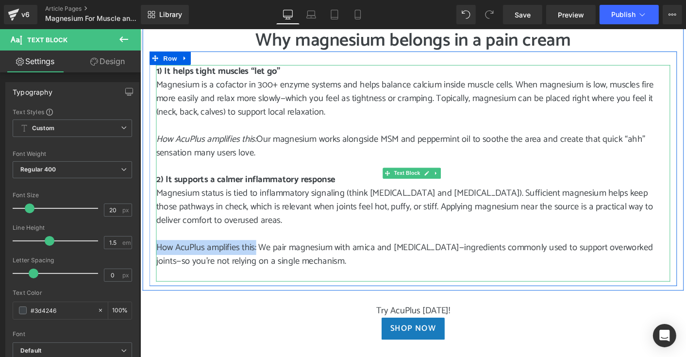
drag, startPoint x: 262, startPoint y: 263, endPoint x: 157, endPoint y: 261, distance: 105.4
click at [157, 261] on span "How AcuPlus amplifies this: We pair magnesium with arnica and [MEDICAL_DATA]—in…" at bounding box center [424, 271] width 535 height 31
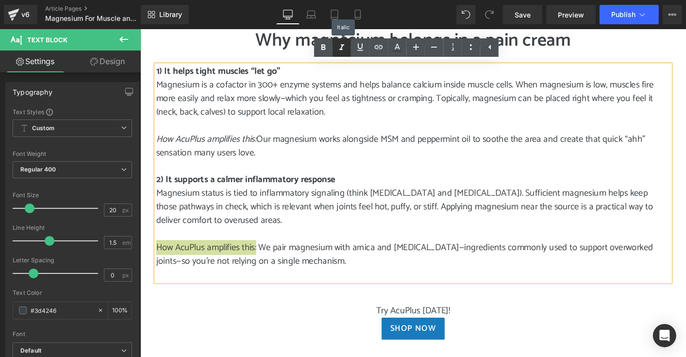
click at [341, 53] on icon at bounding box center [342, 48] width 12 height 12
click at [404, 290] on p at bounding box center [434, 293] width 554 height 15
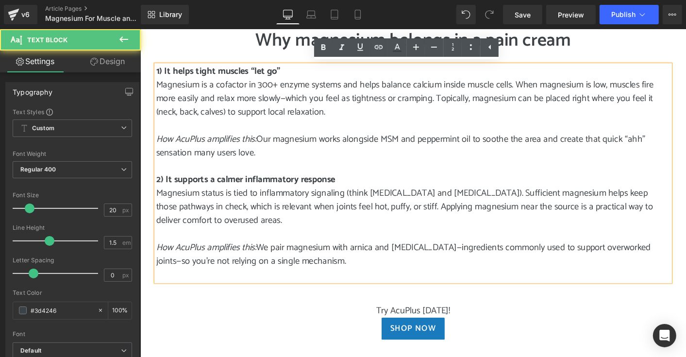
click at [340, 281] on p "How AcuPlus amplifies this: We pair magnesium with arnica and [MEDICAL_DATA]—in…" at bounding box center [434, 271] width 554 height 29
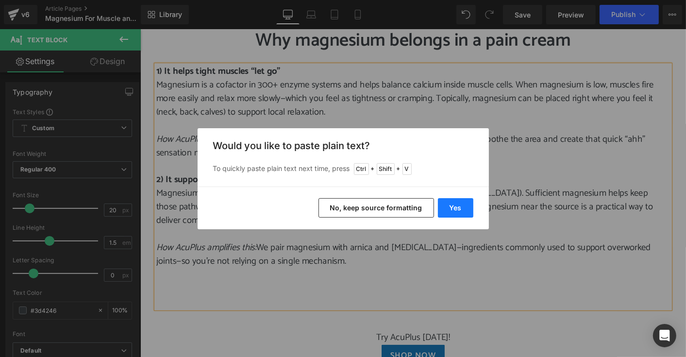
click at [462, 214] on button "Yes" at bounding box center [455, 207] width 35 height 19
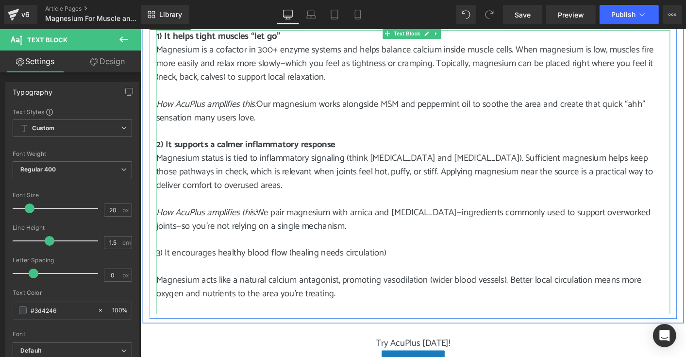
scroll to position [680, 0]
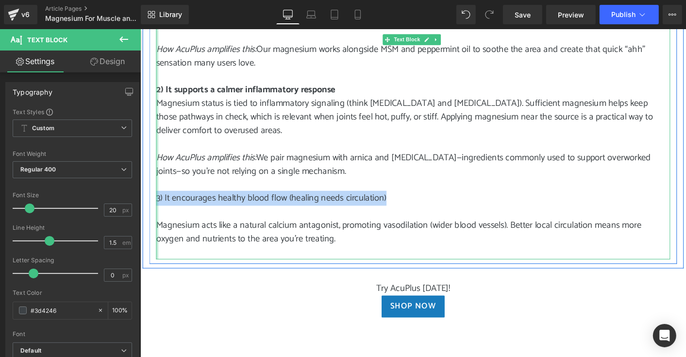
drag, startPoint x: 403, startPoint y: 206, endPoint x: 156, endPoint y: 208, distance: 246.8
click at [157, 208] on div "1) It helps tight muscles “let go” Magnesium is a cofactor in 300+ enzyme syste…" at bounding box center [434, 123] width 554 height 306
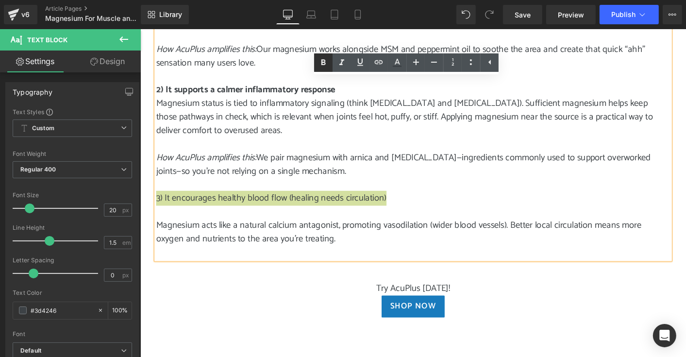
click at [324, 64] on icon at bounding box center [324, 62] width 4 height 6
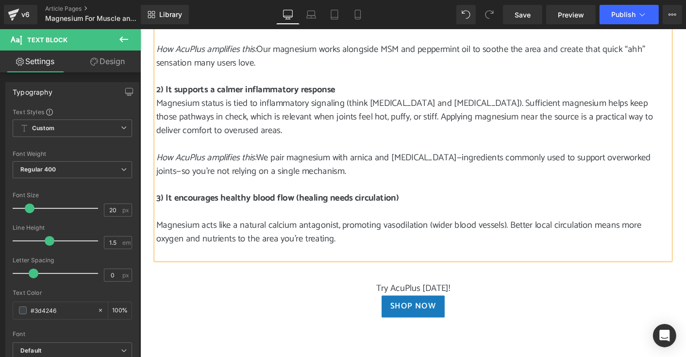
click at [360, 254] on p "Magnesium acts like a natural calcium antagonist, promoting vasodilation (wider…" at bounding box center [434, 247] width 554 height 29
click at [157, 241] on span "Magnesium acts like a natural calcium antagonist, promoting vasodilation (wider…" at bounding box center [418, 247] width 523 height 31
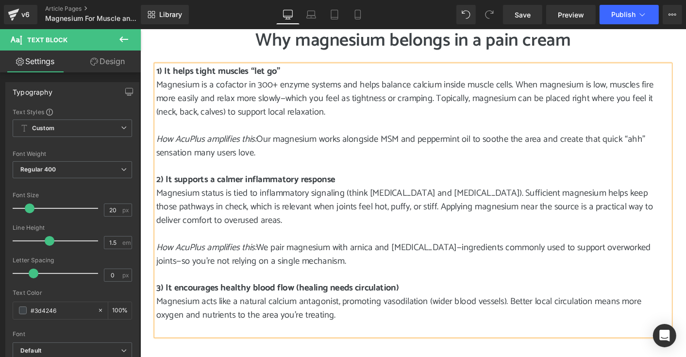
scroll to position [631, 0]
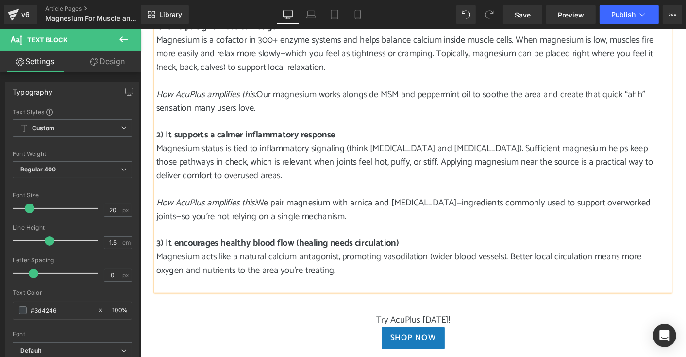
click at [374, 290] on p "Magnesium acts like a natural calcium antagonist, promoting vasodilation (wider…" at bounding box center [434, 281] width 554 height 29
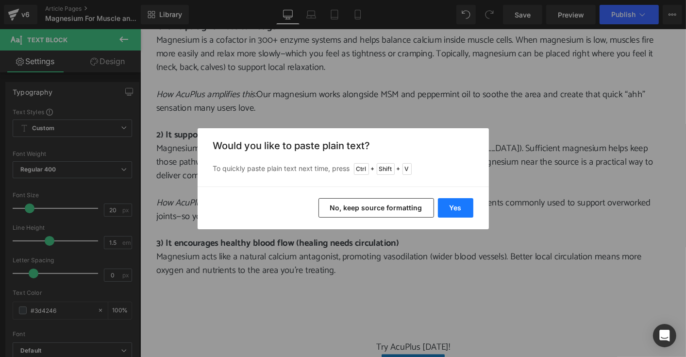
click at [457, 205] on button "Yes" at bounding box center [455, 207] width 35 height 19
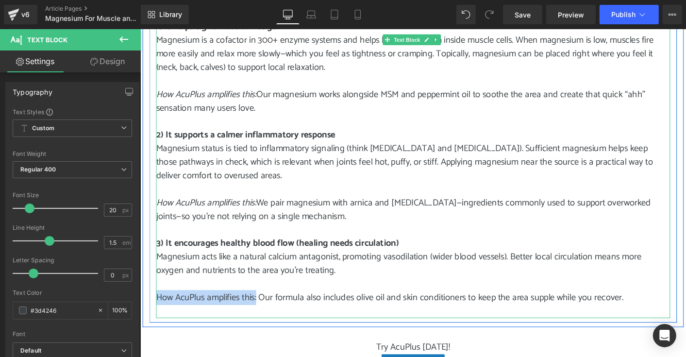
drag, startPoint x: 264, startPoint y: 316, endPoint x: 157, endPoint y: 314, distance: 107.4
click at [157, 314] on span "How AcuPlus amplifies this: Our formula also includes olive oil and skin condit…" at bounding box center [408, 317] width 503 height 16
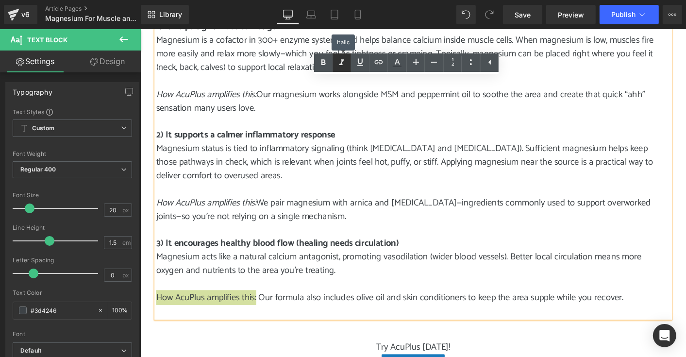
click at [339, 63] on icon at bounding box center [342, 63] width 12 height 12
click at [670, 321] on p "How AcuPlus amplifies this: Our formula also includes olive oil and skin condit…" at bounding box center [434, 317] width 554 height 15
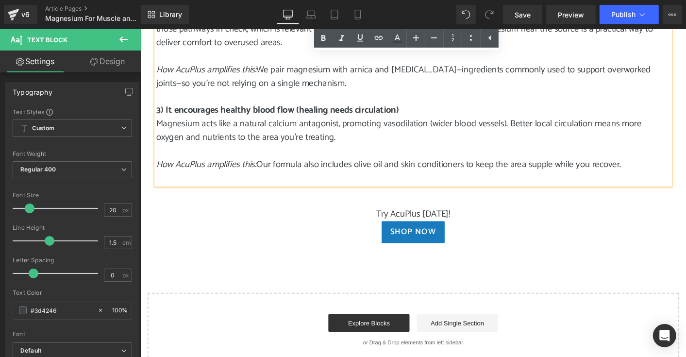
scroll to position [777, 0]
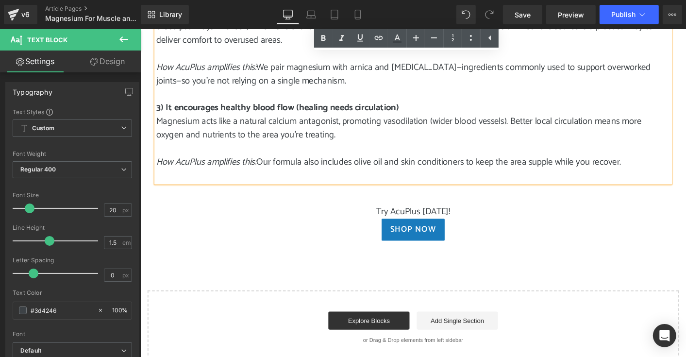
click at [240, 218] on div "Try AcuPlus [DATE]! Text Block" at bounding box center [434, 225] width 568 height 15
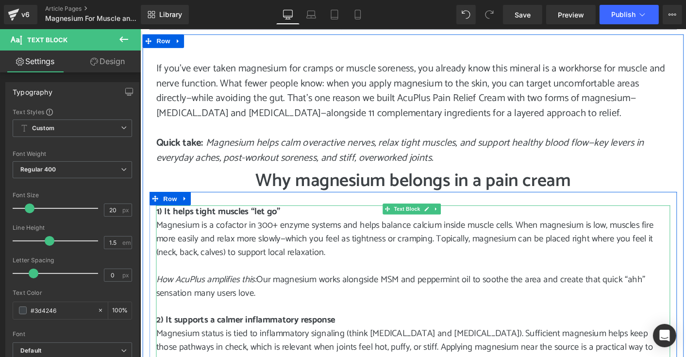
scroll to position [437, 0]
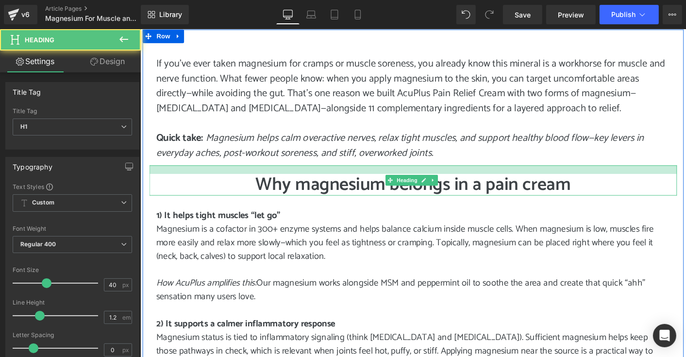
drag, startPoint x: 506, startPoint y: 180, endPoint x: 507, endPoint y: 185, distance: 4.9
click at [507, 185] on div "Why magnesium belongs in a pain cream Heading" at bounding box center [434, 191] width 568 height 33
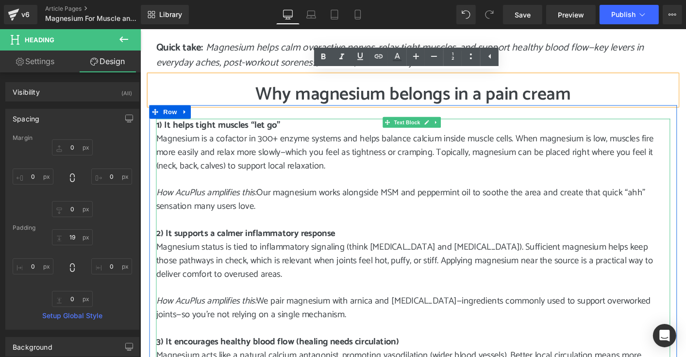
scroll to position [680, 0]
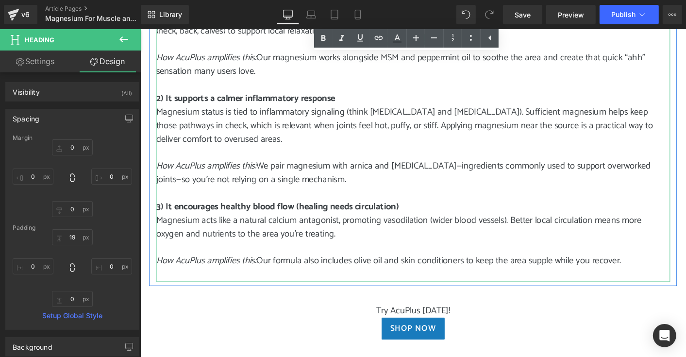
click at [427, 289] on p at bounding box center [434, 293] width 554 height 15
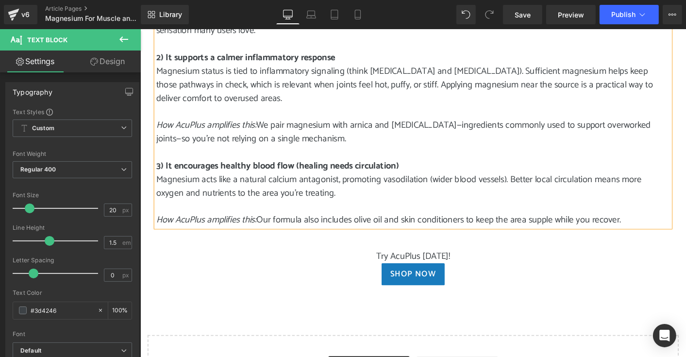
scroll to position [777, 0]
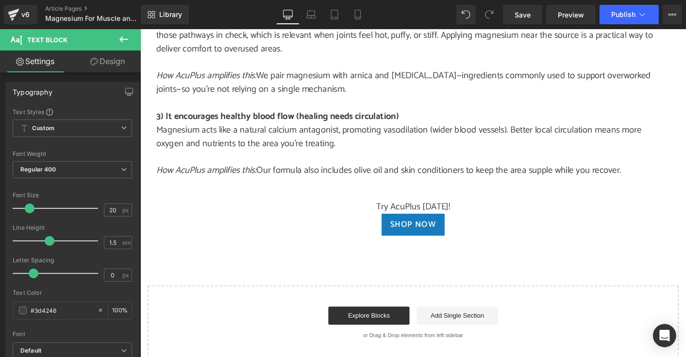
click at [132, 40] on button at bounding box center [124, 39] width 34 height 21
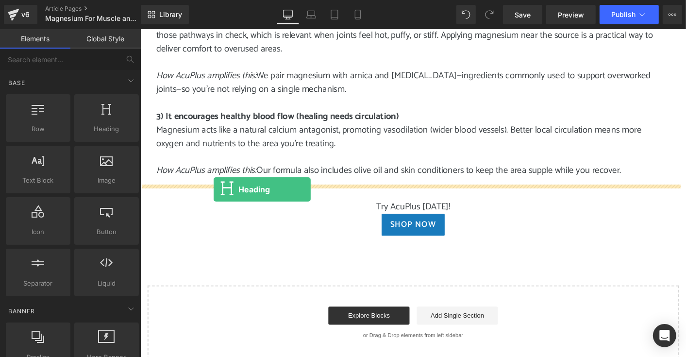
drag, startPoint x: 255, startPoint y: 151, endPoint x: 219, endPoint y: 201, distance: 62.3
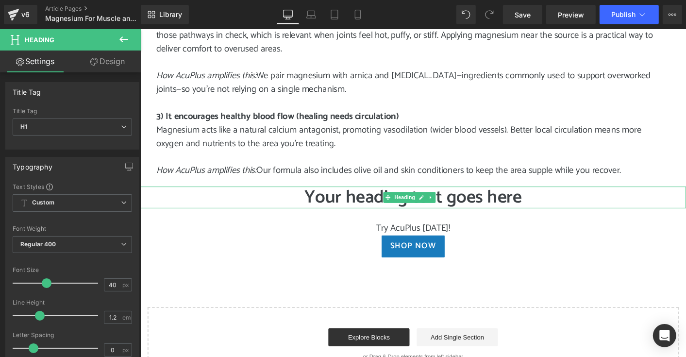
click at [362, 208] on h1 "Your heading text goes here" at bounding box center [434, 209] width 588 height 23
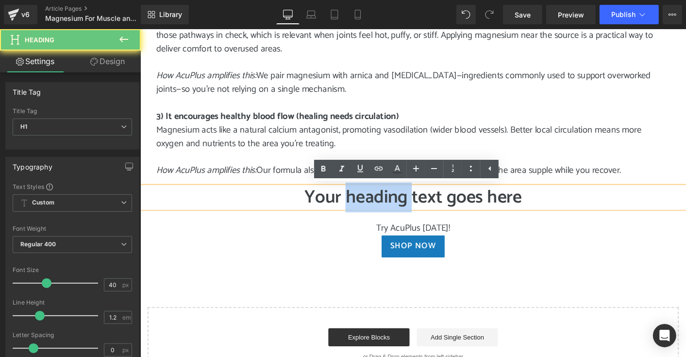
click at [362, 208] on h1 "Your heading text goes here" at bounding box center [434, 209] width 588 height 23
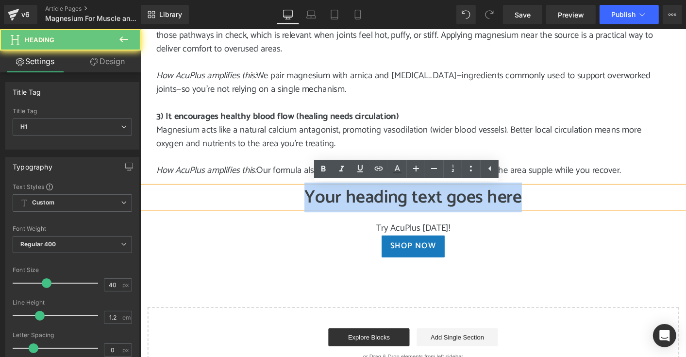
click at [362, 208] on h1 "Your heading text goes here" at bounding box center [434, 209] width 588 height 23
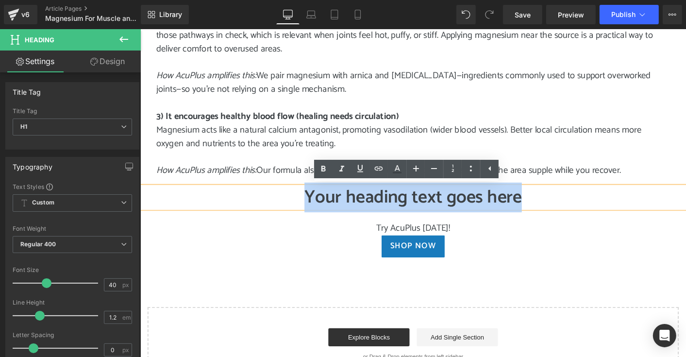
paste div
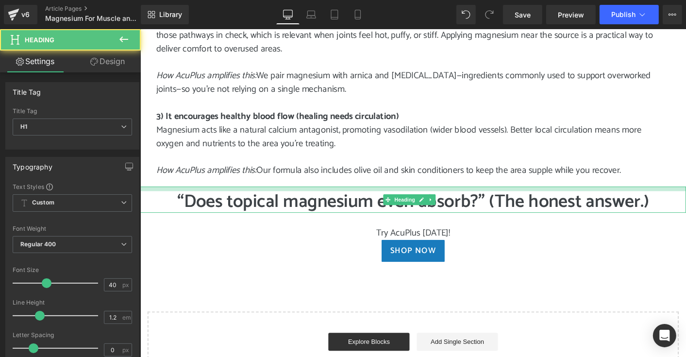
click at [497, 201] on div at bounding box center [434, 200] width 588 height 5
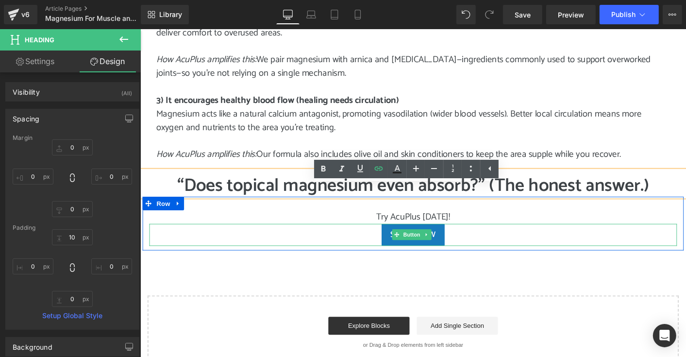
scroll to position [874, 0]
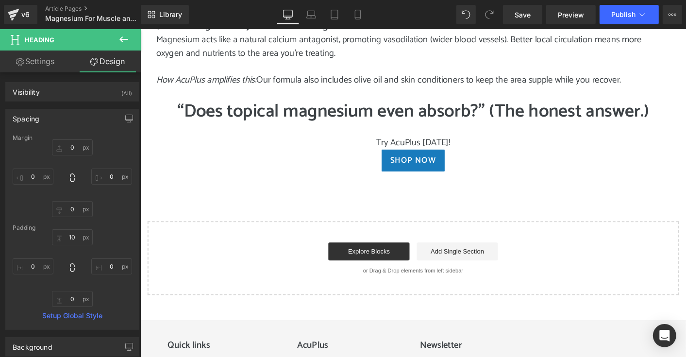
click at [125, 35] on icon at bounding box center [124, 40] width 12 height 12
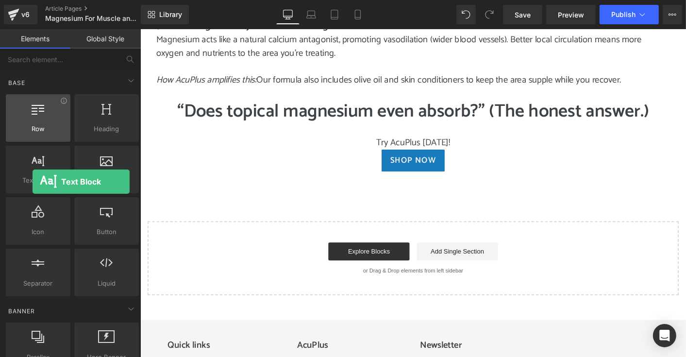
drag, startPoint x: 49, startPoint y: 170, endPoint x: 32, endPoint y: 120, distance: 52.7
click at [32, 120] on div "Row rows, columns, layouts, div Heading headings, titles, h1,h2,h3,h4,h5,h6 Tex…" at bounding box center [72, 195] width 137 height 206
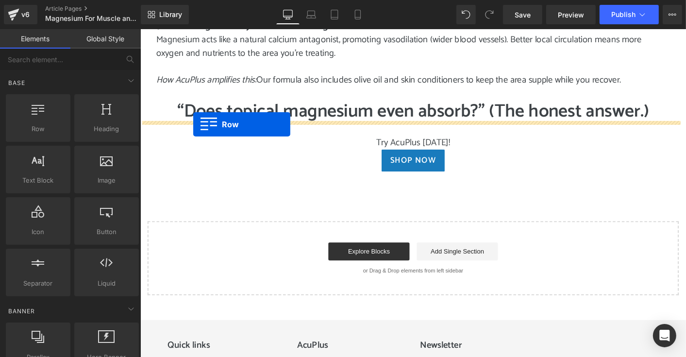
drag, startPoint x: 185, startPoint y: 149, endPoint x: 197, endPoint y: 131, distance: 21.7
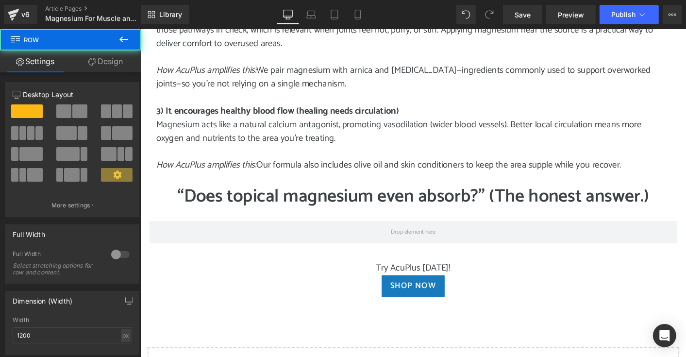
scroll to position [777, 0]
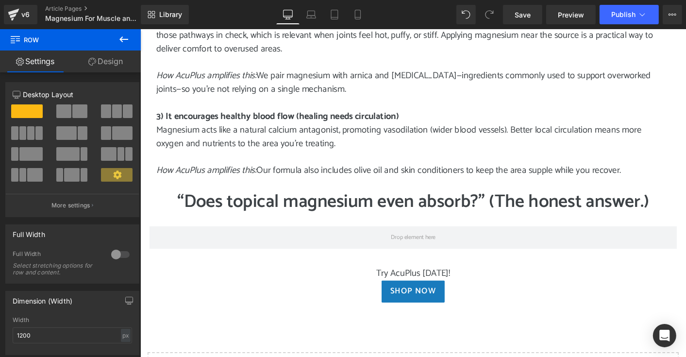
click at [126, 37] on icon at bounding box center [124, 40] width 12 height 12
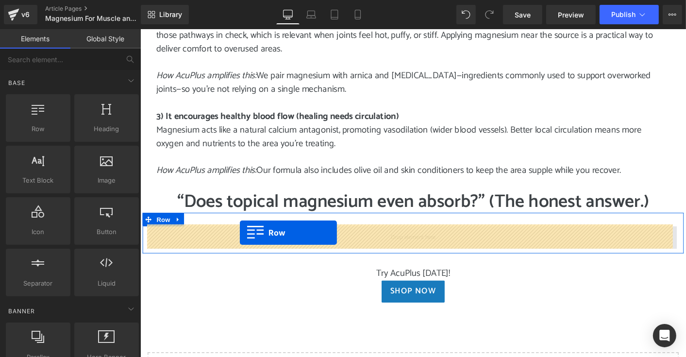
drag, startPoint x: 190, startPoint y: 150, endPoint x: 247, endPoint y: 248, distance: 113.0
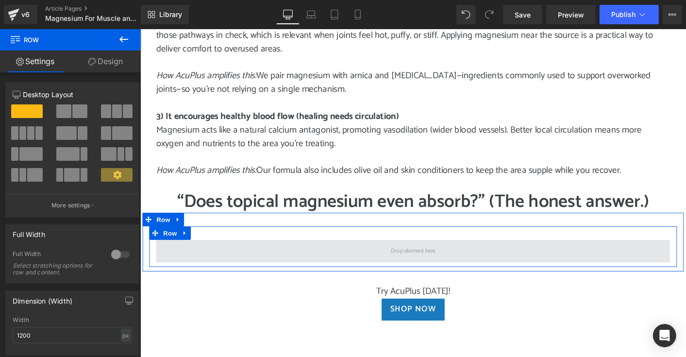
click at [272, 265] on span at bounding box center [434, 268] width 554 height 24
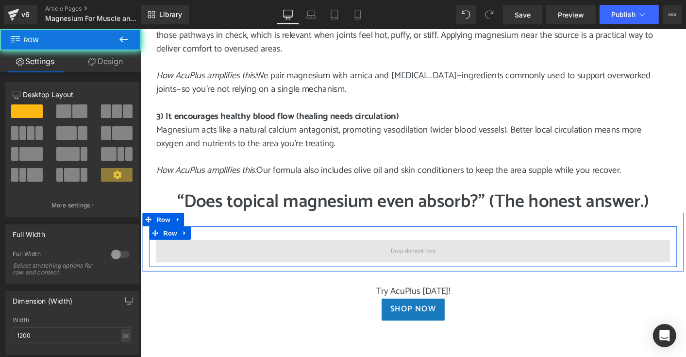
click at [272, 265] on span at bounding box center [434, 268] width 554 height 24
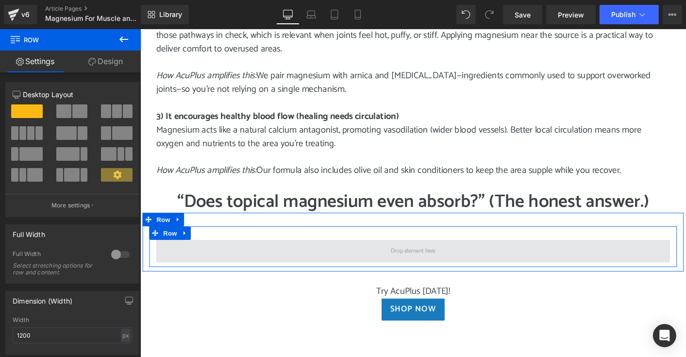
click at [417, 268] on span at bounding box center [434, 267] width 55 height 15
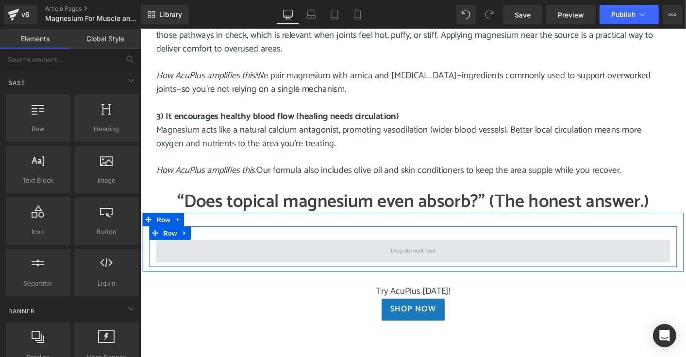
click at [417, 268] on span at bounding box center [434, 267] width 55 height 15
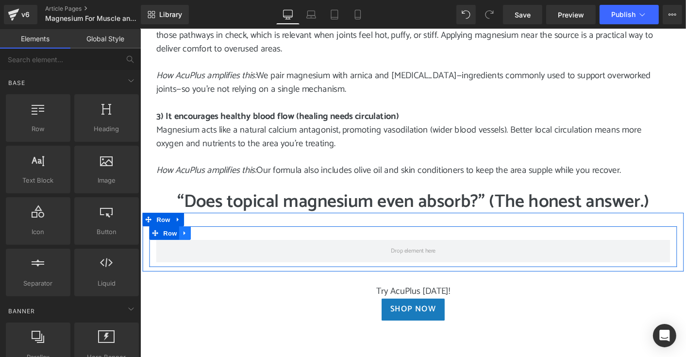
click at [187, 246] on icon at bounding box center [188, 247] width 7 height 7
click at [212, 246] on icon at bounding box center [213, 247] width 7 height 7
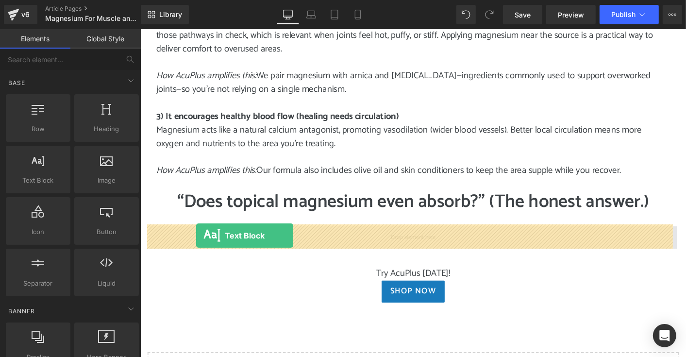
drag, startPoint x: 193, startPoint y: 203, endPoint x: 200, endPoint y: 251, distance: 49.1
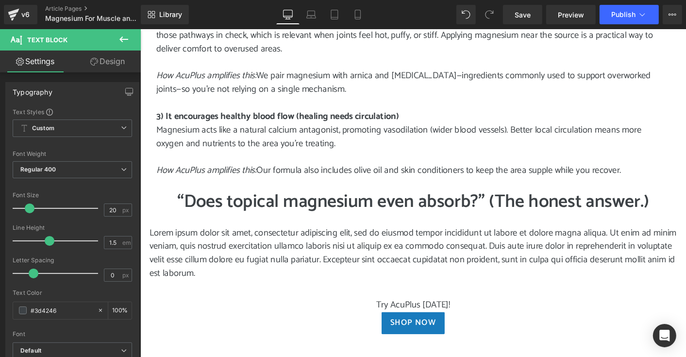
scroll to position [874, 0]
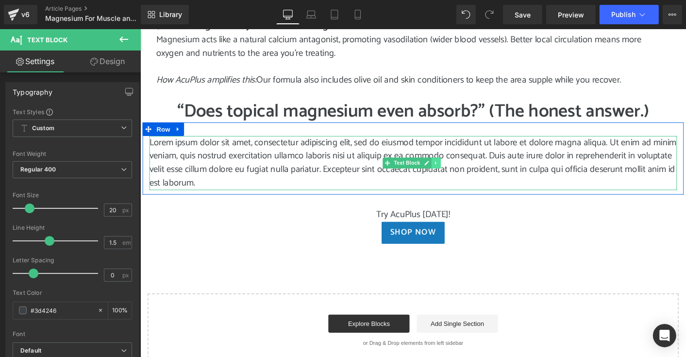
click at [457, 173] on icon at bounding box center [458, 173] width 5 height 6
click at [464, 172] on icon at bounding box center [463, 172] width 5 height 5
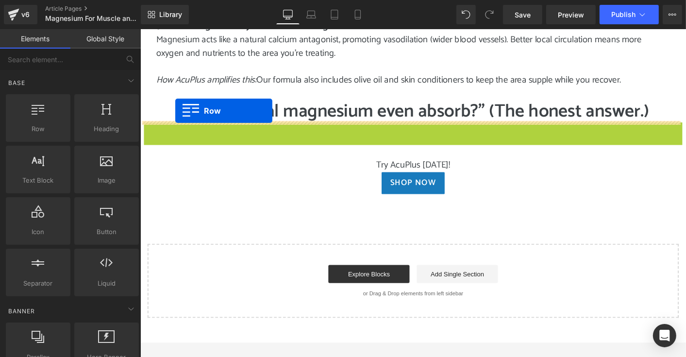
drag, startPoint x: 146, startPoint y: 136, endPoint x: 177, endPoint y: 117, distance: 37.1
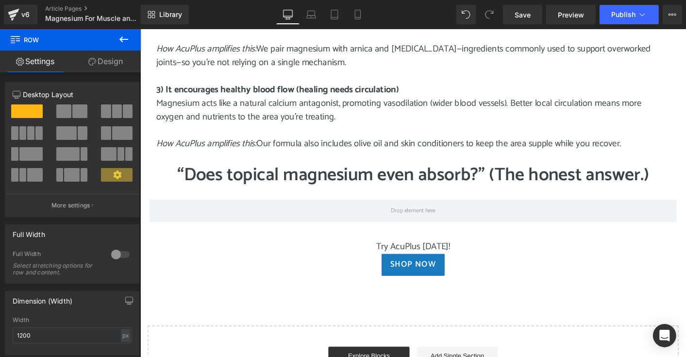
scroll to position [777, 0]
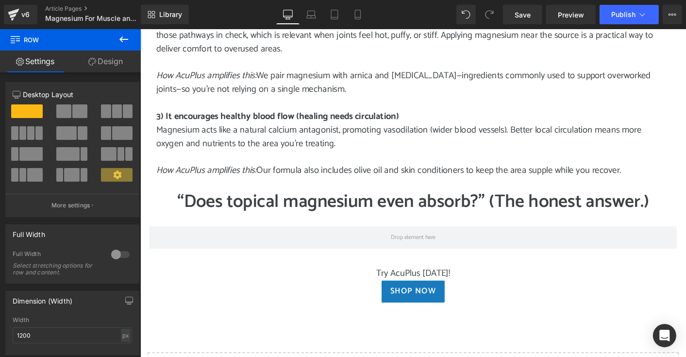
click at [124, 39] on icon at bounding box center [123, 39] width 9 height 6
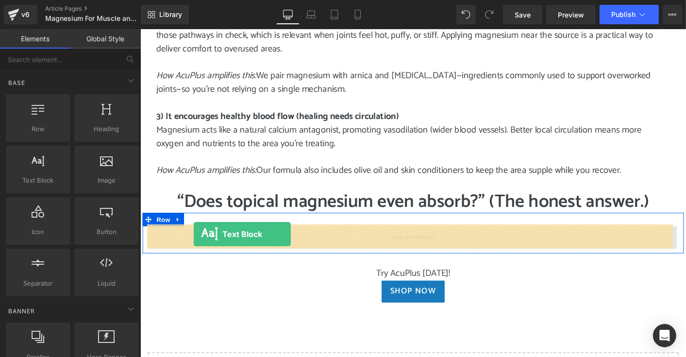
drag, startPoint x: 180, startPoint y: 192, endPoint x: 197, endPoint y: 249, distance: 59.3
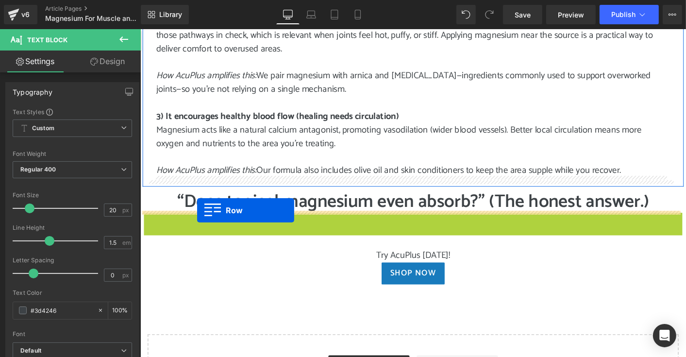
drag, startPoint x: 147, startPoint y: 234, endPoint x: 201, endPoint y: 223, distance: 55.4
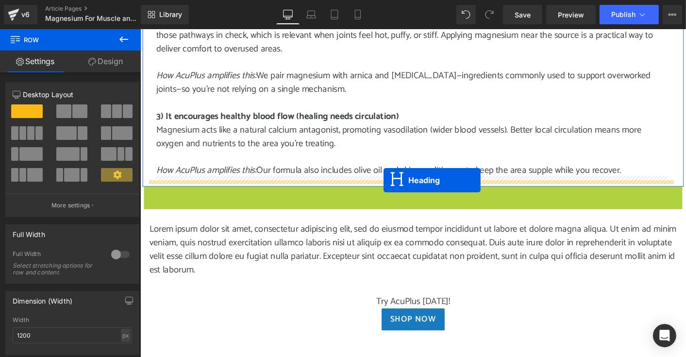
drag, startPoint x: 407, startPoint y: 213, endPoint x: 402, endPoint y: 191, distance: 21.9
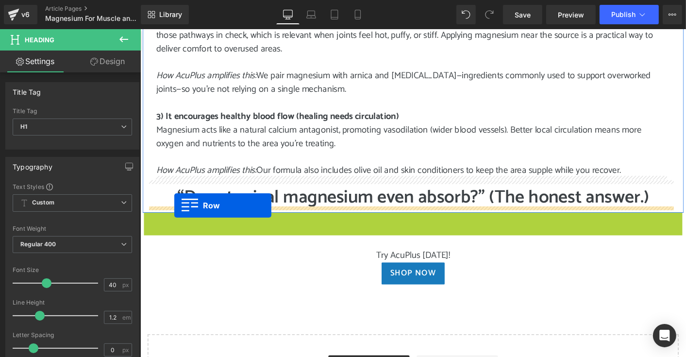
drag, startPoint x: 148, startPoint y: 234, endPoint x: 176, endPoint y: 219, distance: 32.4
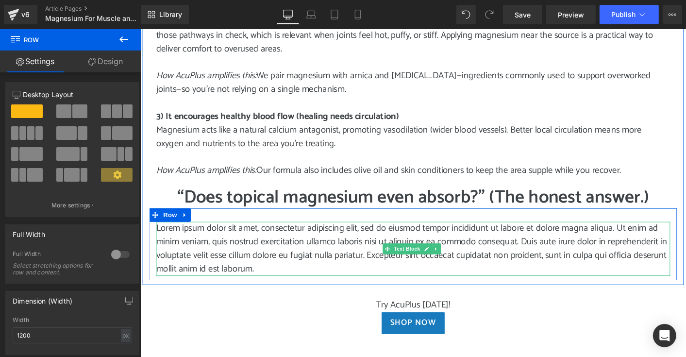
click at [278, 286] on p "Lorem ipsum dolor sit amet, consectetur adipiscing elit, sed do eiusmod tempor …" at bounding box center [434, 265] width 554 height 58
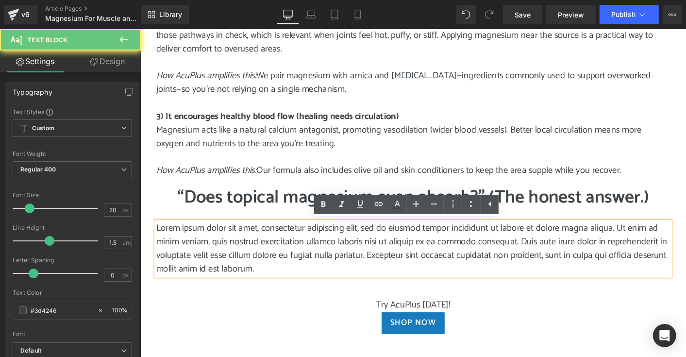
click at [278, 286] on p "Lorem ipsum dolor sit amet, consectetur adipiscing elit, sed do eiusmod tempor …" at bounding box center [434, 265] width 554 height 58
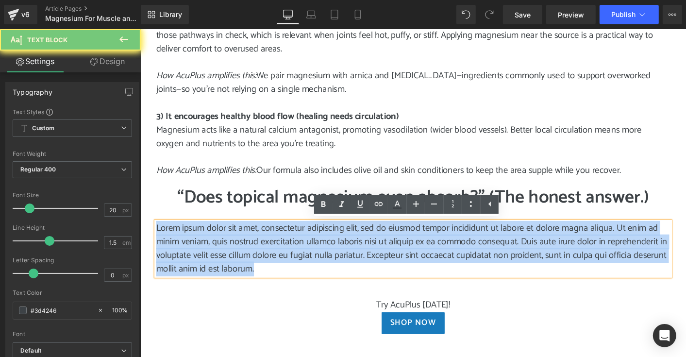
click at [278, 286] on p "Lorem ipsum dolor sit amet, consectetur adipiscing elit, sed do eiusmod tempor …" at bounding box center [434, 265] width 554 height 58
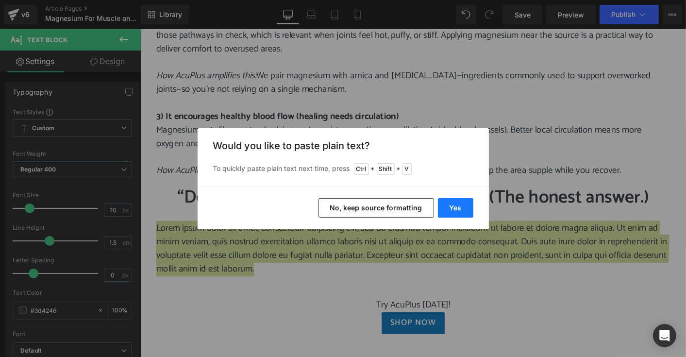
click at [463, 205] on button "Yes" at bounding box center [455, 207] width 35 height 19
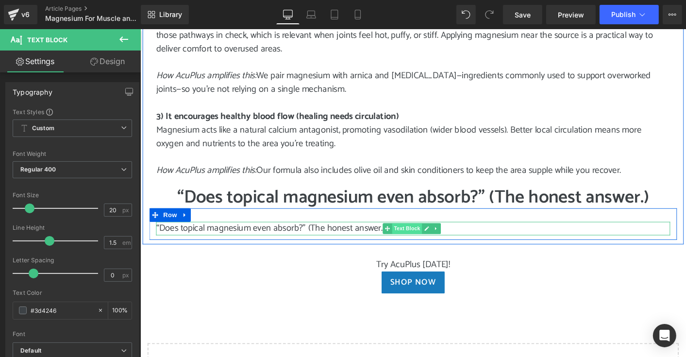
click at [415, 245] on span "Text Block" at bounding box center [427, 244] width 32 height 12
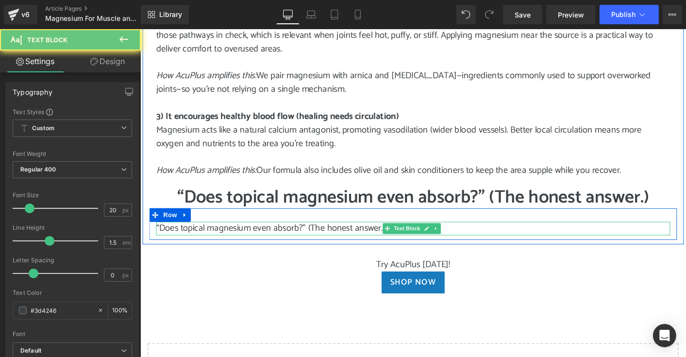
click at [394, 243] on p "“Does topical magnesium even absorb?” (The honest answer.)" at bounding box center [434, 243] width 554 height 15
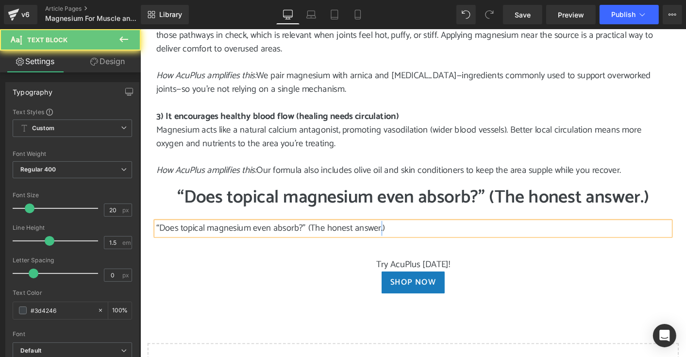
click at [394, 243] on p "“Does topical magnesium even absorb?” (The honest answer.)" at bounding box center [434, 243] width 554 height 15
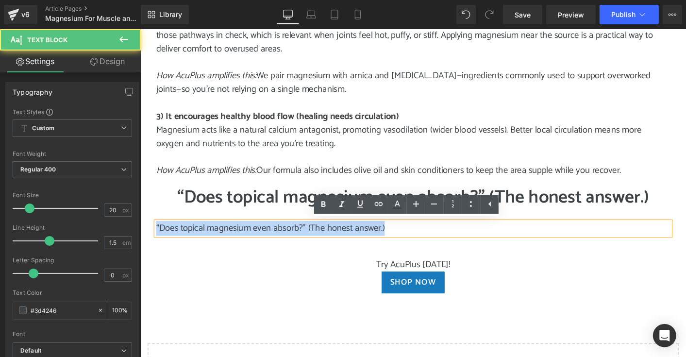
click at [394, 243] on p "“Does topical magnesium even absorb?” (The honest answer.)" at bounding box center [434, 243] width 554 height 15
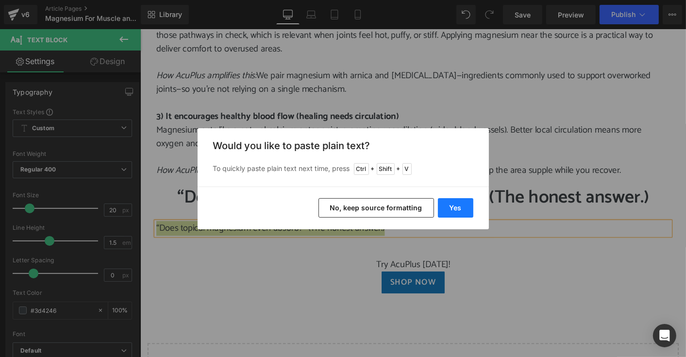
click at [466, 209] on button "Yes" at bounding box center [455, 207] width 35 height 19
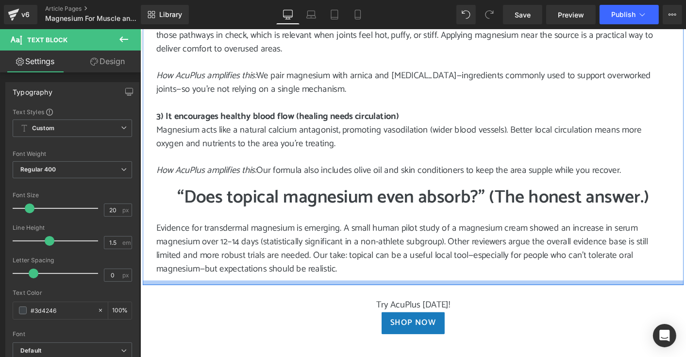
scroll to position [826, 0]
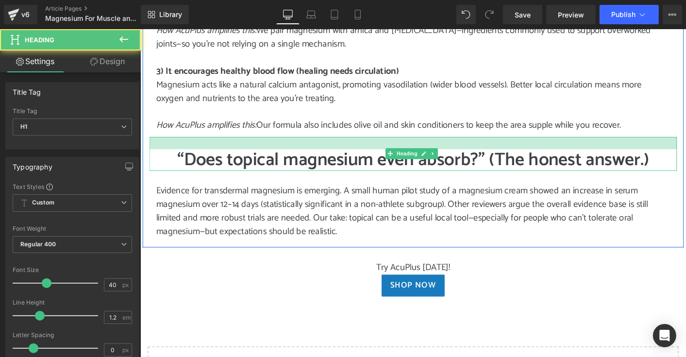
drag, startPoint x: 464, startPoint y: 145, endPoint x: 464, endPoint y: 153, distance: 8.3
click at [464, 153] on div at bounding box center [434, 151] width 568 height 13
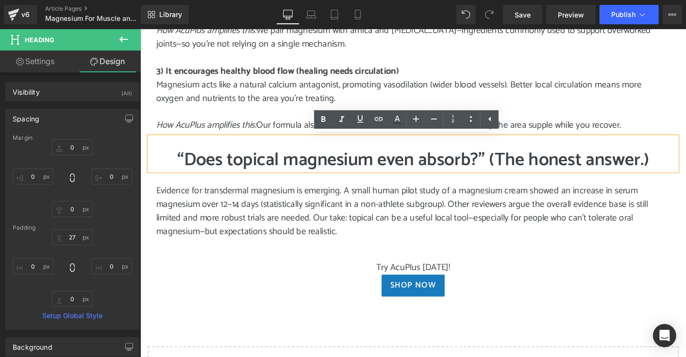
click at [371, 174] on h1 "“Does topical magnesium even absorb?” (The honest answer.)" at bounding box center [434, 169] width 568 height 23
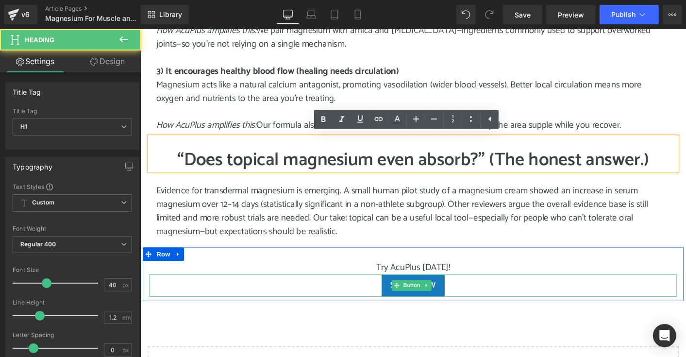
click at [580, 309] on div "Shop Now" at bounding box center [434, 305] width 568 height 24
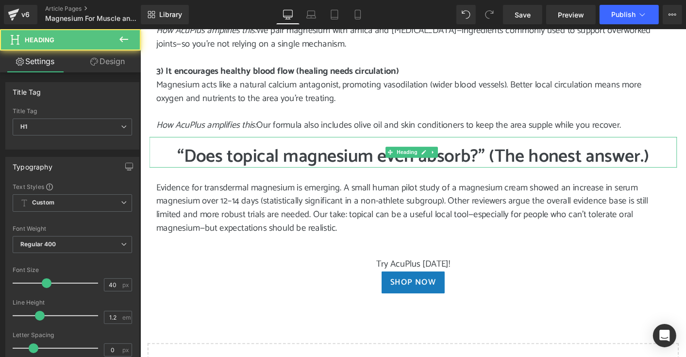
click at [558, 283] on p "Try AcuPlus [DATE]!" at bounding box center [434, 282] width 568 height 15
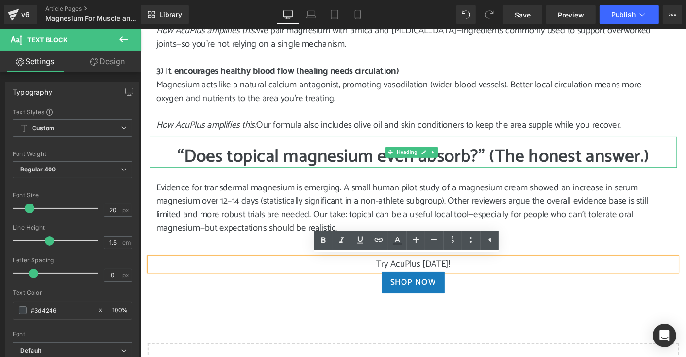
click at [567, 223] on p "Evidence for transdermal magnesium is emerging. A small human pilot study of a …" at bounding box center [434, 221] width 554 height 58
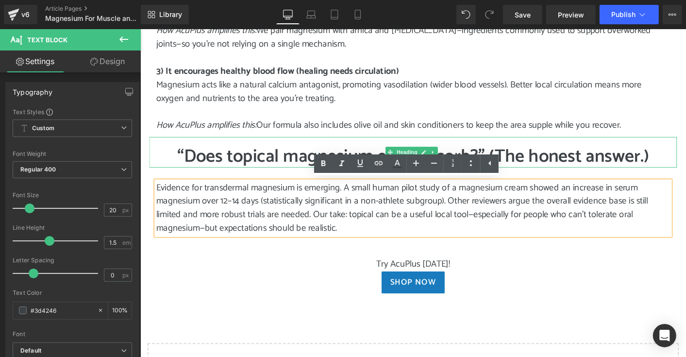
click at [363, 242] on p "Evidence for transdermal magnesium is emerging. A small human pilot study of a …" at bounding box center [434, 221] width 554 height 58
click at [658, 167] on h1 "“Does topical magnesium even absorb?” (The honest answer.)" at bounding box center [434, 165] width 568 height 23
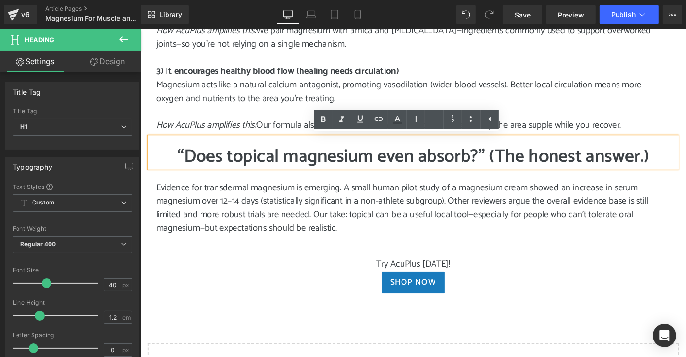
click at [239, 165] on h1 "“Does topical magnesium even absorb?” (The honest answer.)" at bounding box center [434, 165] width 568 height 23
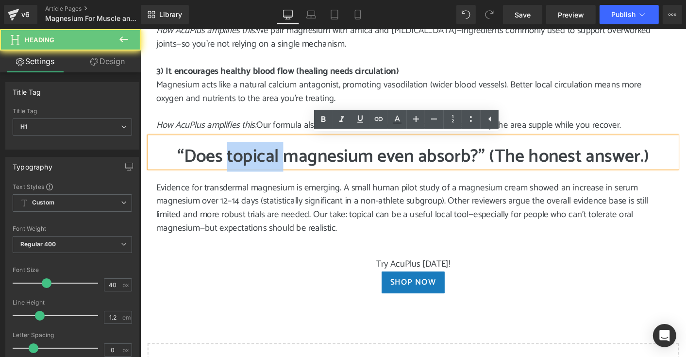
click at [239, 165] on h1 "“Does topical magnesium even absorb?” (The honest answer.)" at bounding box center [434, 165] width 568 height 23
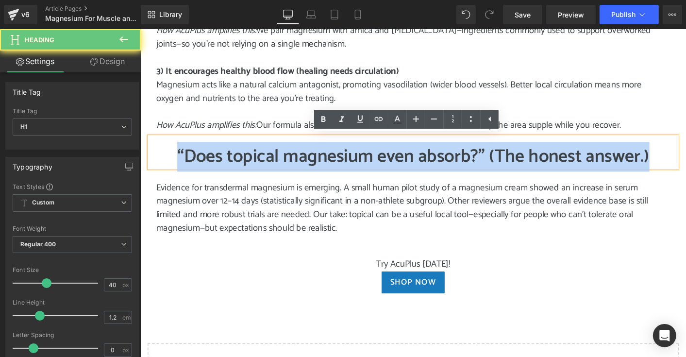
click at [239, 165] on h1 "“Does topical magnesium even absorb?” (The honest answer.)" at bounding box center [434, 165] width 568 height 23
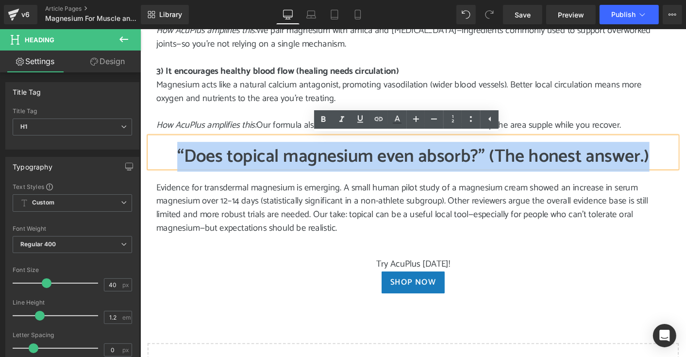
paste div
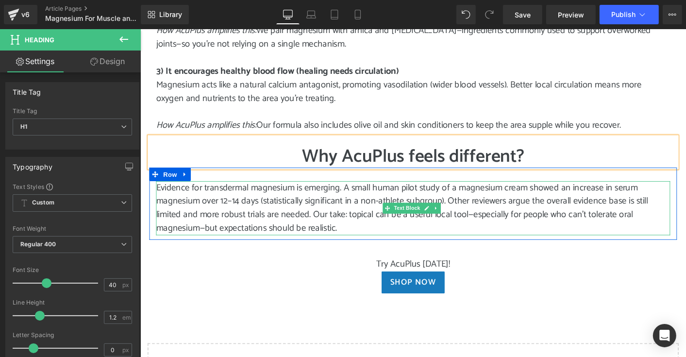
click at [176, 204] on p "Evidence for transdermal magnesium is emerging. A small human pilot study of a …" at bounding box center [434, 221] width 554 height 58
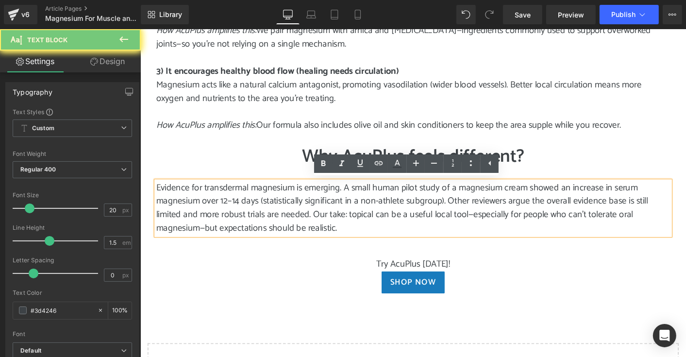
click at [176, 204] on p "Evidence for transdermal magnesium is emerging. A small human pilot study of a …" at bounding box center [434, 221] width 554 height 58
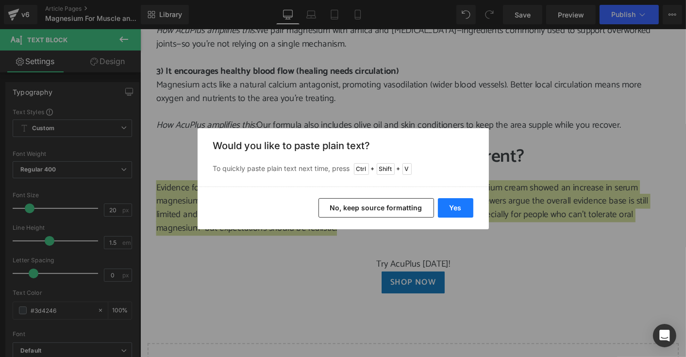
click at [457, 206] on button "Yes" at bounding box center [455, 207] width 35 height 19
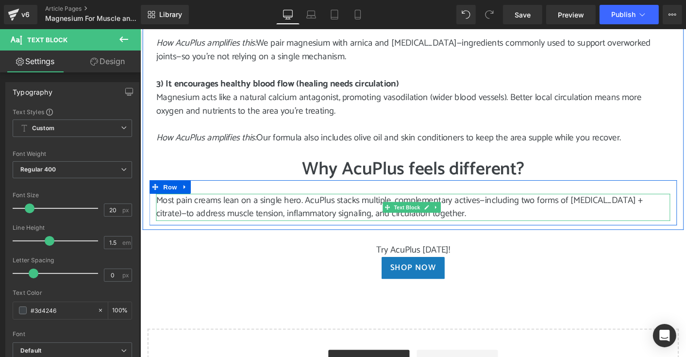
scroll to position [874, 0]
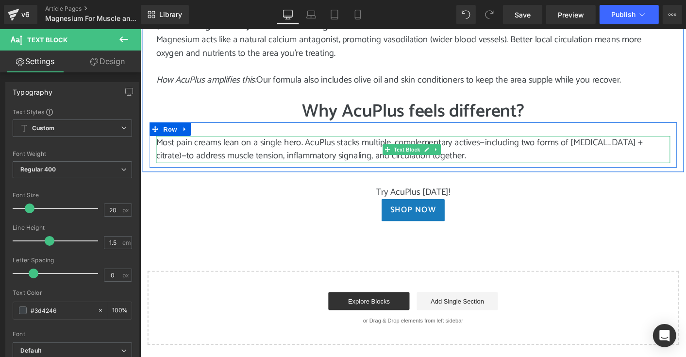
click at [497, 164] on p "Most pain creams lean on a single hero. AcuPlus stacks multiple, complementary …" at bounding box center [434, 158] width 554 height 29
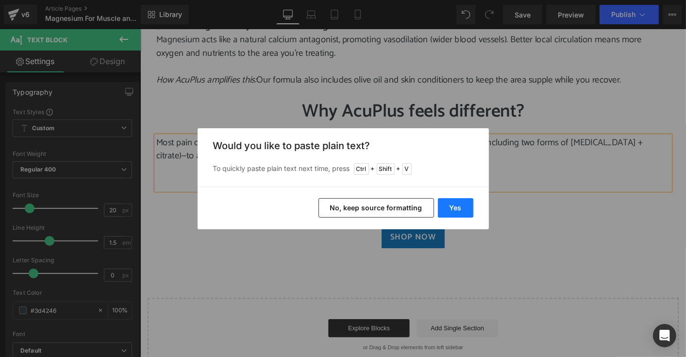
click at [466, 202] on button "Yes" at bounding box center [455, 207] width 35 height 19
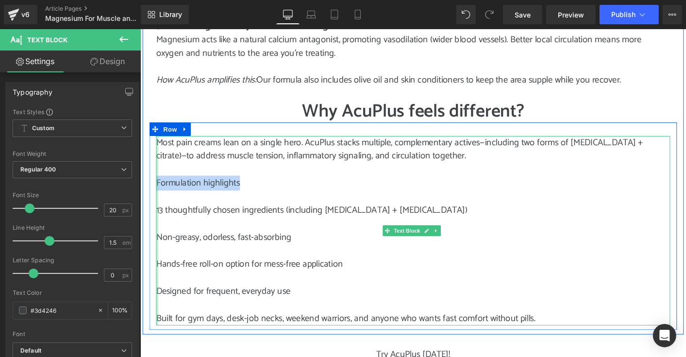
drag, startPoint x: 245, startPoint y: 192, endPoint x: 155, endPoint y: 189, distance: 89.9
click at [157, 189] on div "Most pain creams lean on a single hero. AcuPlus stacks multiple, complementary …" at bounding box center [434, 246] width 554 height 204
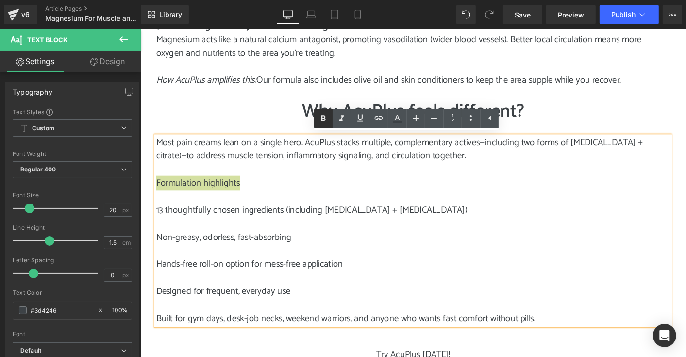
click at [324, 116] on icon at bounding box center [324, 118] width 4 height 6
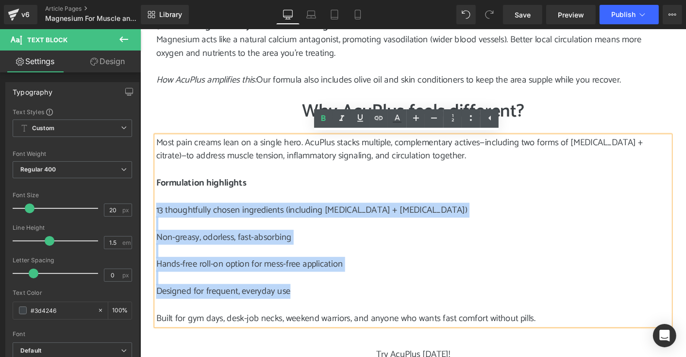
drag, startPoint x: 154, startPoint y: 223, endPoint x: 307, endPoint y: 308, distance: 174.2
click at [307, 308] on div "Most pain creams lean on a single hero. AcuPlus stacks multiple, complementary …" at bounding box center [434, 246] width 554 height 204
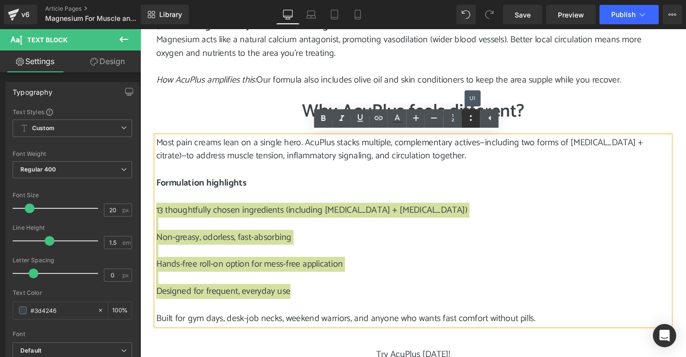
click at [471, 123] on icon at bounding box center [471, 118] width 12 height 12
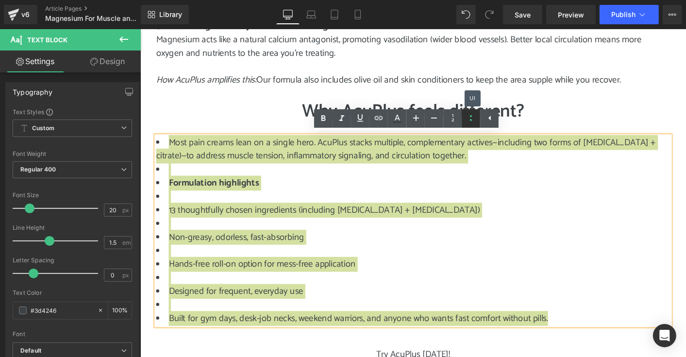
click at [472, 122] on icon at bounding box center [471, 118] width 12 height 12
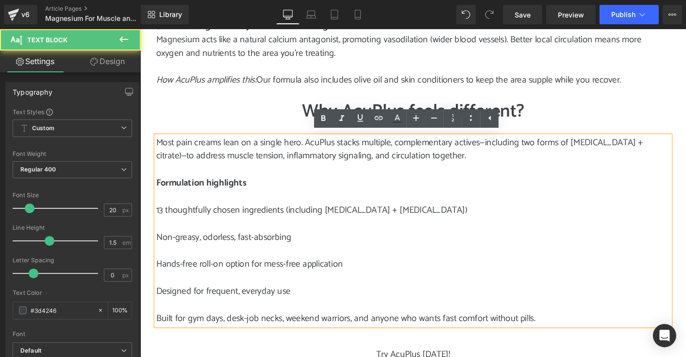
click at [445, 282] on p "Most pain creams lean on a single hero. AcuPlus stacks multiple, complementary …" at bounding box center [434, 246] width 554 height 204
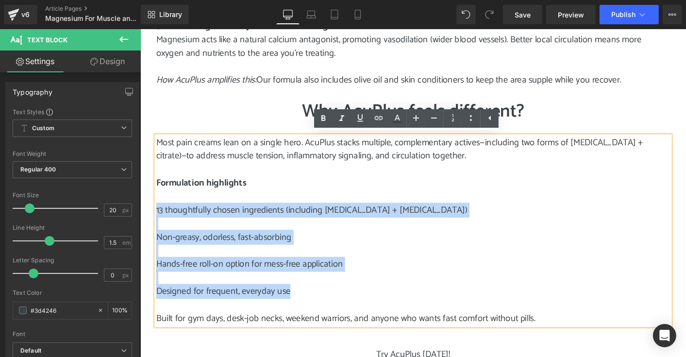
drag, startPoint x: 155, startPoint y: 223, endPoint x: 296, endPoint y: 308, distance: 164.3
click at [296, 308] on p "Most pain creams lean on a single hero. AcuPlus stacks multiple, complementary …" at bounding box center [434, 246] width 554 height 204
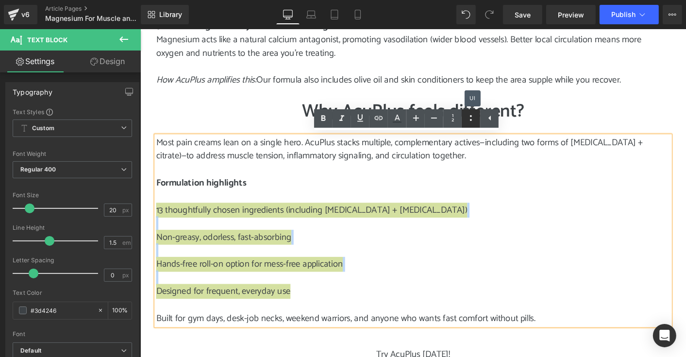
click at [472, 119] on icon at bounding box center [471, 118] width 12 height 12
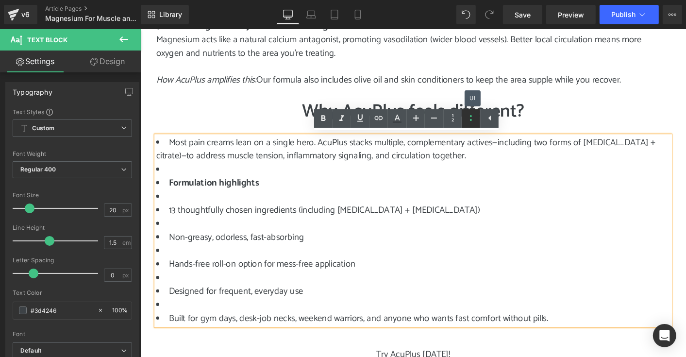
click at [472, 119] on icon at bounding box center [471, 118] width 12 height 12
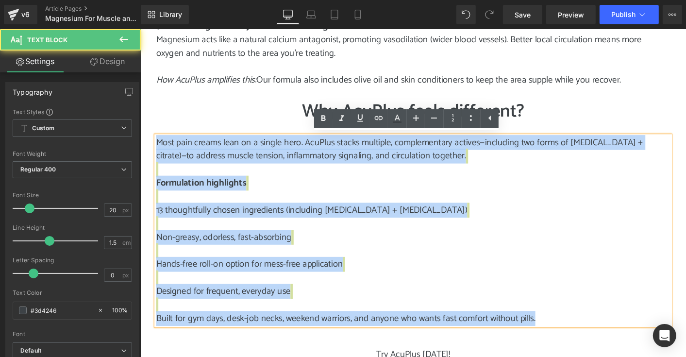
click at [435, 280] on p "Most pain creams lean on a single hero. AcuPlus stacks multiple, complementary …" at bounding box center [434, 246] width 554 height 204
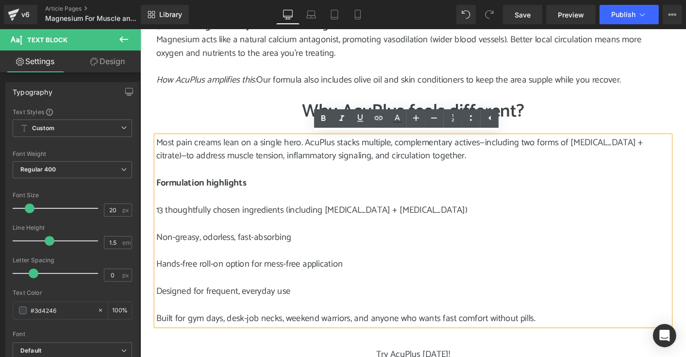
click at [362, 282] on p "Most pain creams lean on a single hero. AcuPlus stacks multiple, complementary …" at bounding box center [434, 246] width 554 height 204
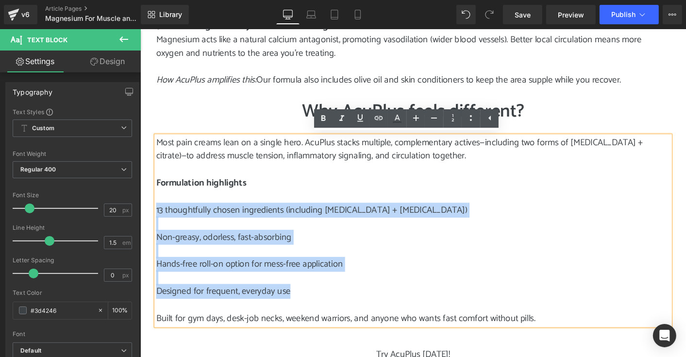
drag, startPoint x: 296, startPoint y: 309, endPoint x: 154, endPoint y: 222, distance: 166.9
click at [157, 222] on p "Most pain creams lean on a single hero. AcuPlus stacks multiple, complementary …" at bounding box center [434, 246] width 554 height 204
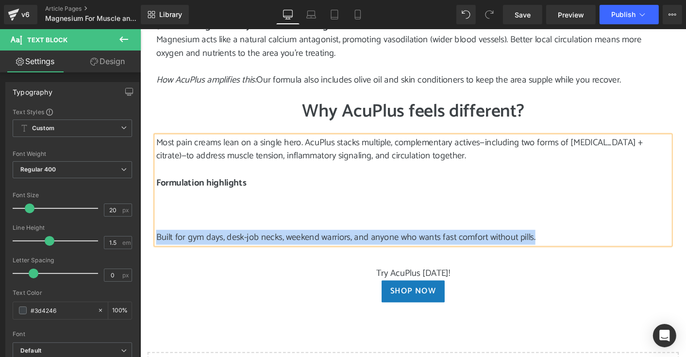
drag, startPoint x: 155, startPoint y: 250, endPoint x: 571, endPoint y: 251, distance: 415.3
click at [571, 251] on p "Most pain creams lean on a single hero. AcuPlus stacks multiple, complementary …" at bounding box center [434, 202] width 554 height 117
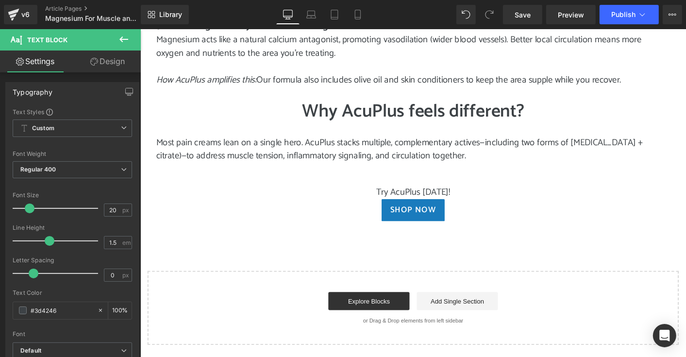
click at [125, 40] on icon at bounding box center [124, 40] width 12 height 12
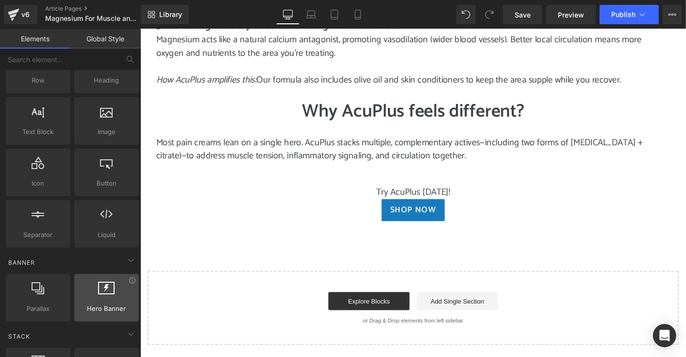
scroll to position [0, 0]
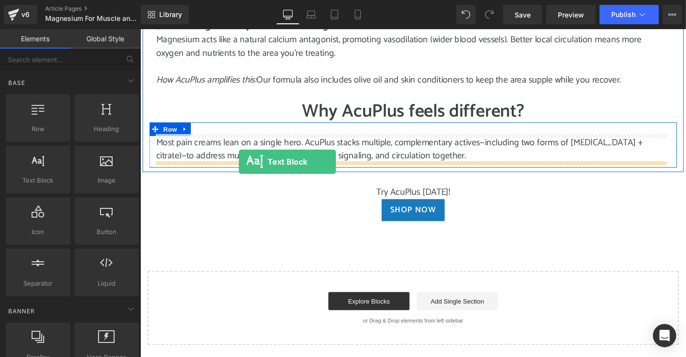
drag, startPoint x: 178, startPoint y: 192, endPoint x: 246, endPoint y: 171, distance: 70.7
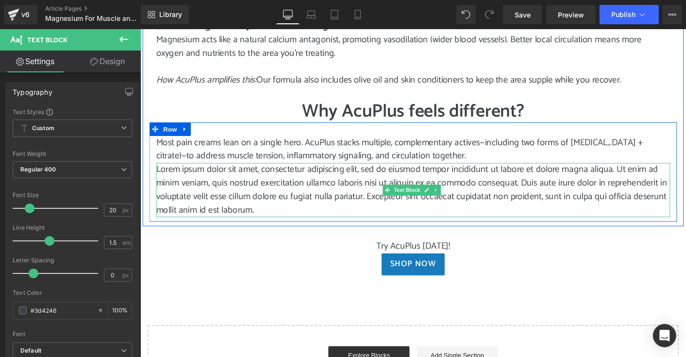
click at [353, 217] on p "Lorem ipsum dolor sit amet, consectetur adipiscing elit, sed do eiusmod tempor …" at bounding box center [434, 202] width 554 height 58
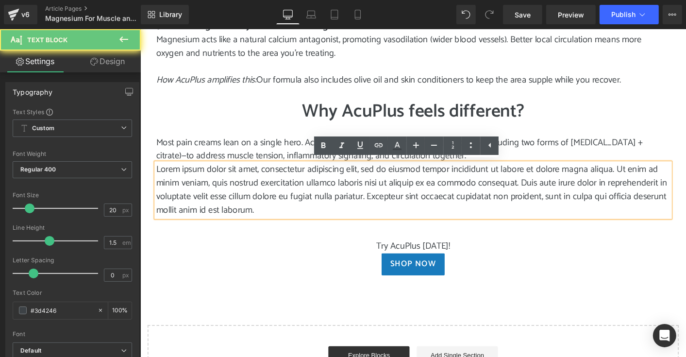
click at [353, 217] on p "Lorem ipsum dolor sit amet, consectetur adipiscing elit, sed do eiusmod tempor …" at bounding box center [434, 202] width 554 height 58
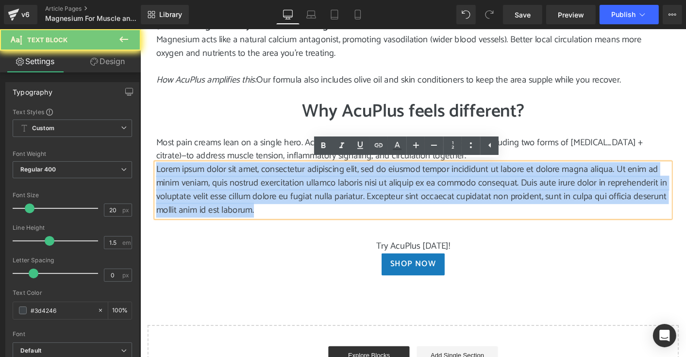
click at [353, 217] on p "Lorem ipsum dolor sit amet, consectetur adipiscing elit, sed do eiusmod tempor …" at bounding box center [434, 202] width 554 height 58
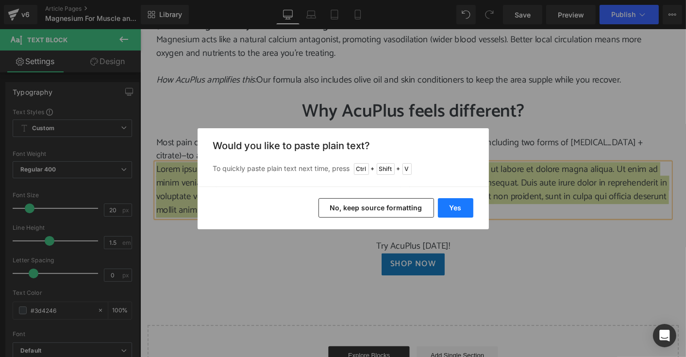
click at [461, 207] on button "Yes" at bounding box center [455, 207] width 35 height 19
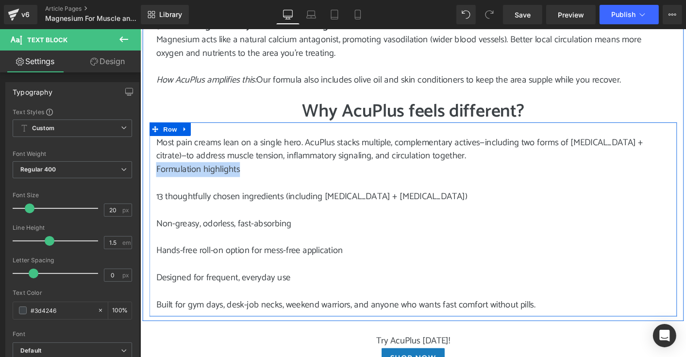
drag, startPoint x: 253, startPoint y: 179, endPoint x: 153, endPoint y: 173, distance: 100.2
click at [153, 173] on div "Most pain creams lean on a single hero. AcuPlus stacks multiple, complementary …" at bounding box center [434, 238] width 568 height 189
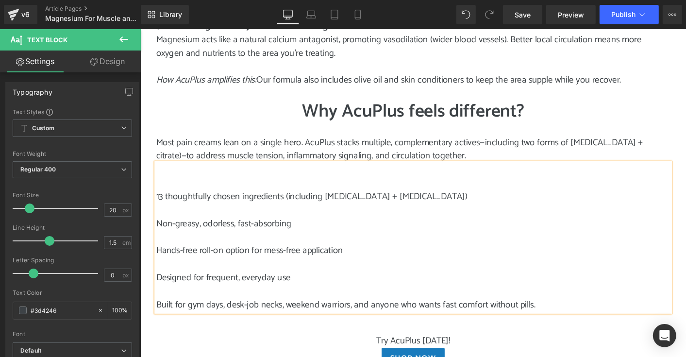
click at [157, 208] on p "13 thoughtfully chosen ingredients (including [MEDICAL_DATA] + [MEDICAL_DATA])" at bounding box center [434, 209] width 554 height 15
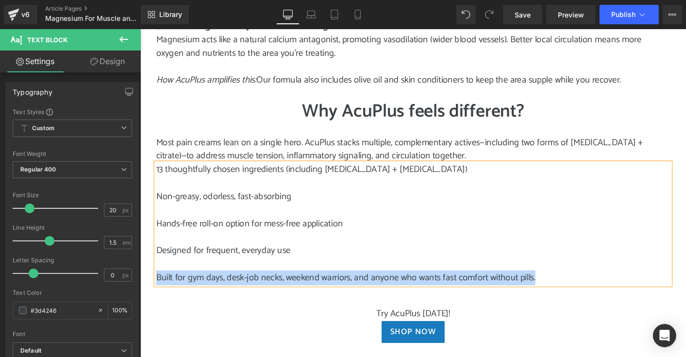
drag, startPoint x: 154, startPoint y: 296, endPoint x: 577, endPoint y: 293, distance: 422.1
click at [577, 293] on p "Built for gym days, desk-job necks, weekend warriors, and anyone who wants fast…" at bounding box center [434, 297] width 554 height 15
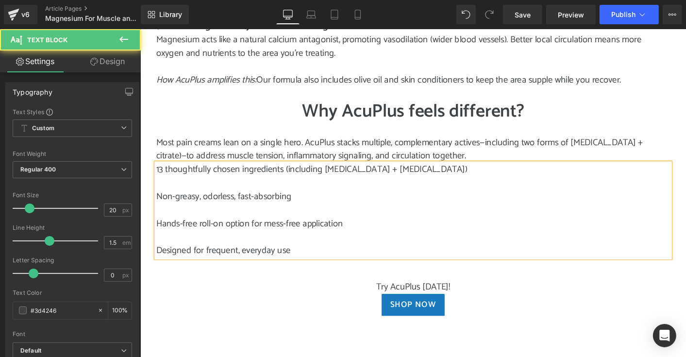
click at [248, 193] on p at bounding box center [434, 194] width 554 height 15
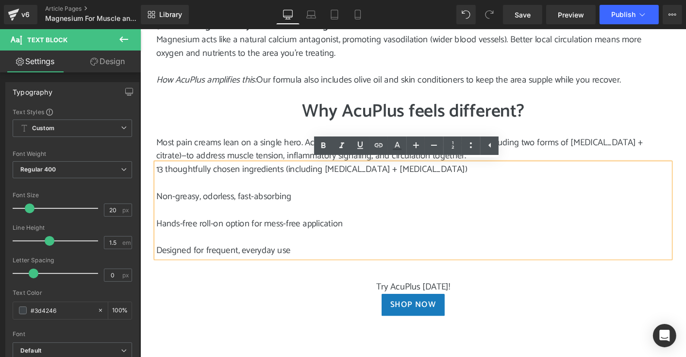
click at [157, 181] on span "13 thoughtfully chosen ingredients (including [MEDICAL_DATA] + [MEDICAL_DATA])" at bounding box center [324, 180] width 335 height 16
click at [471, 143] on icon at bounding box center [471, 145] width 2 height 6
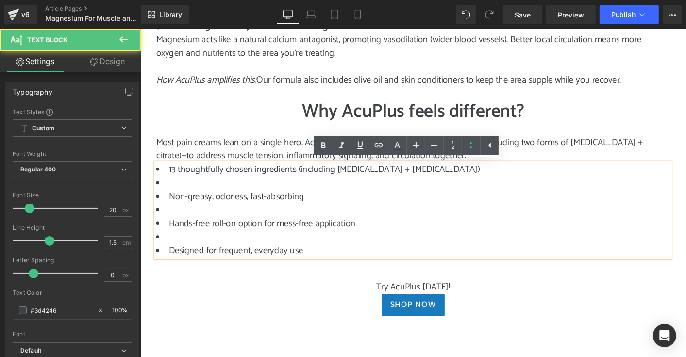
click at [165, 194] on li at bounding box center [434, 194] width 554 height 15
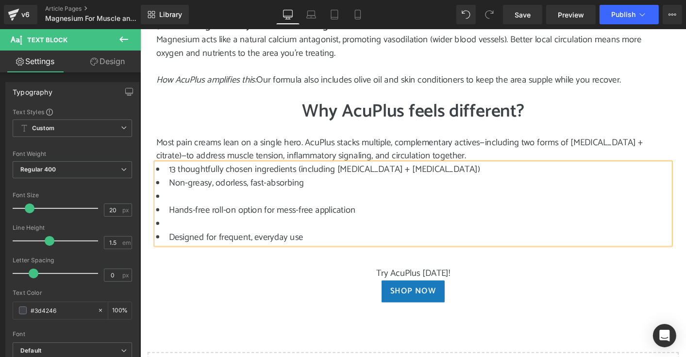
click at [165, 209] on li at bounding box center [434, 209] width 554 height 15
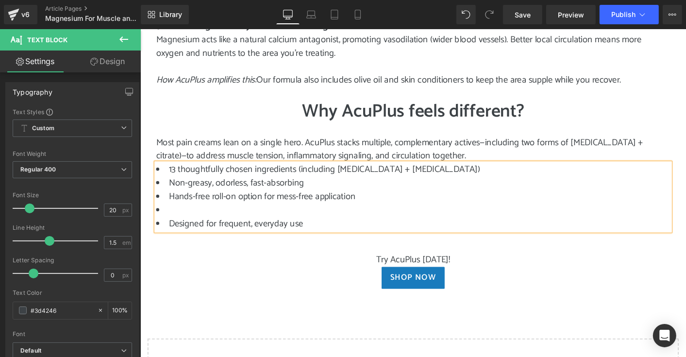
click at [167, 225] on li at bounding box center [434, 224] width 554 height 15
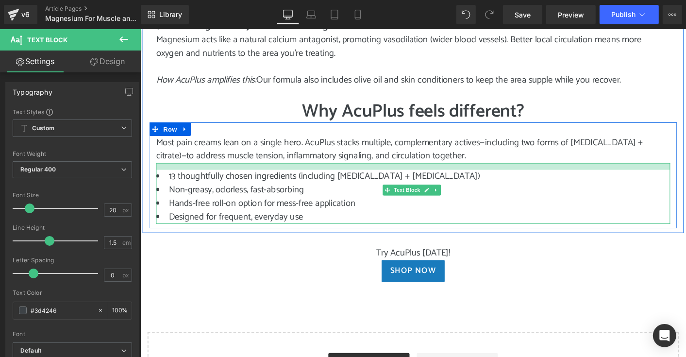
drag, startPoint x: 437, startPoint y: 172, endPoint x: 438, endPoint y: 179, distance: 7.4
click at [438, 179] on div "13 thoughtfully chosen ingredients (including [MEDICAL_DATA] + [MEDICAL_DATA]) …" at bounding box center [434, 206] width 554 height 66
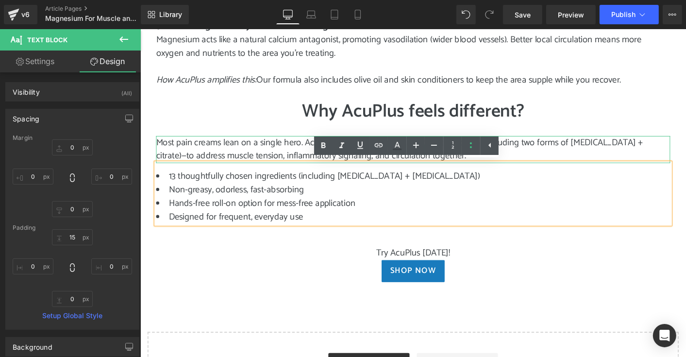
click at [539, 166] on p "Most pain creams lean on a single hero. AcuPlus stacks multiple, complementary …" at bounding box center [434, 158] width 554 height 29
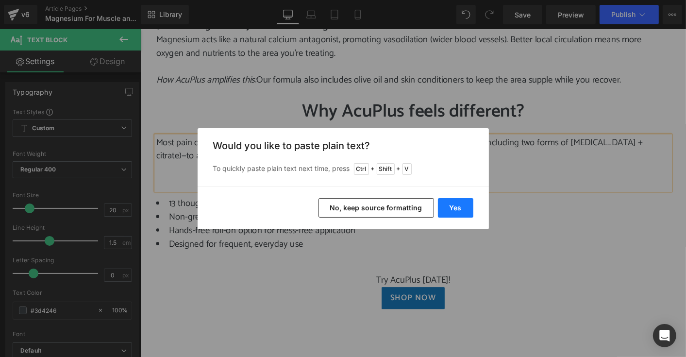
click at [458, 208] on button "Yes" at bounding box center [455, 207] width 35 height 19
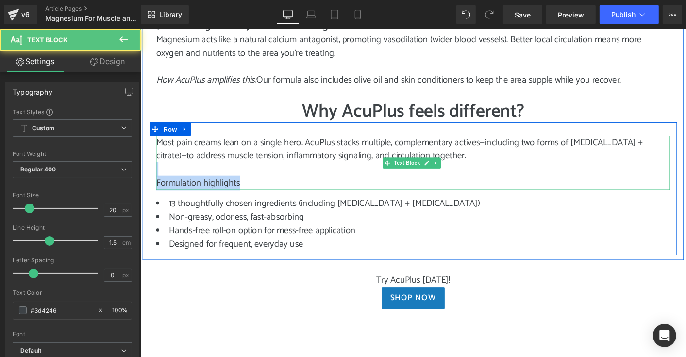
drag, startPoint x: 245, startPoint y: 189, endPoint x: 159, endPoint y: 184, distance: 85.7
click at [159, 184] on div "Most pain creams lean on a single hero. AcuPlus stacks multiple, complementary …" at bounding box center [434, 173] width 554 height 58
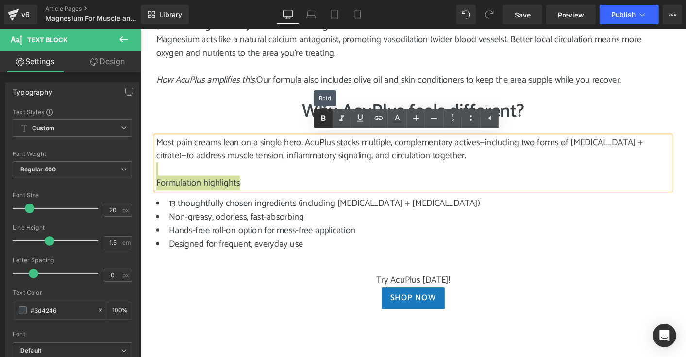
click at [325, 118] on icon at bounding box center [324, 119] width 12 height 12
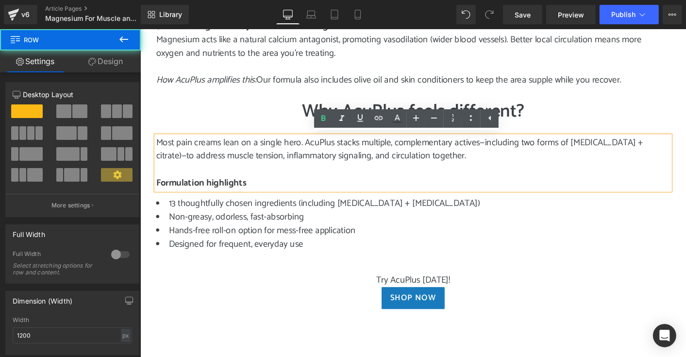
click at [589, 266] on div "Most pain creams lean on a single hero. AcuPlus stacks multiple, complementary …" at bounding box center [434, 200] width 568 height 143
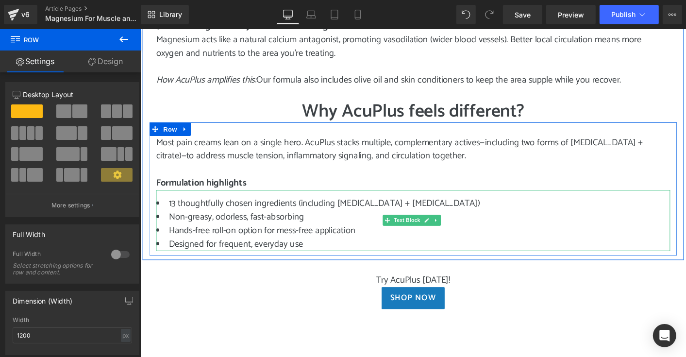
scroll to position [923, 0]
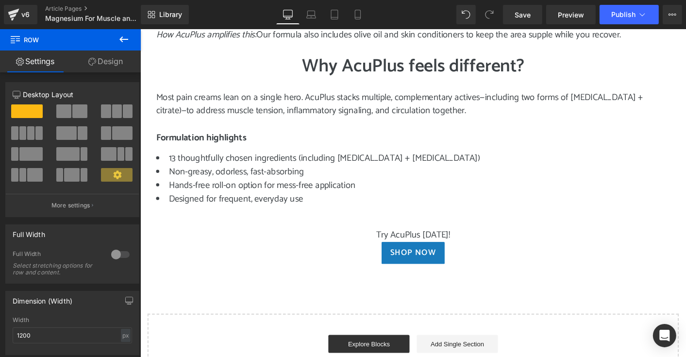
click at [122, 32] on button at bounding box center [124, 39] width 34 height 21
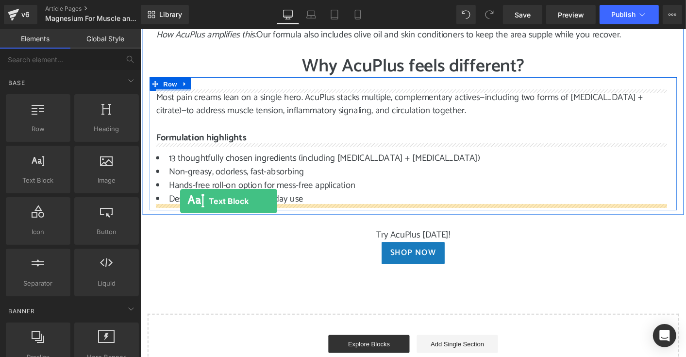
drag, startPoint x: 184, startPoint y: 193, endPoint x: 183, endPoint y: 214, distance: 20.9
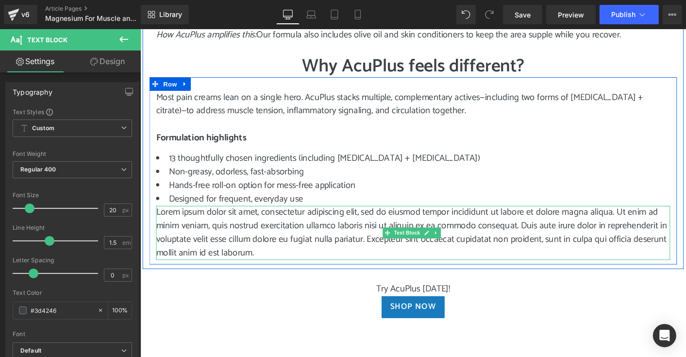
click at [273, 270] on p "Lorem ipsum dolor sit amet, consectetur adipiscing elit, sed do eiusmod tempor …" at bounding box center [434, 248] width 554 height 58
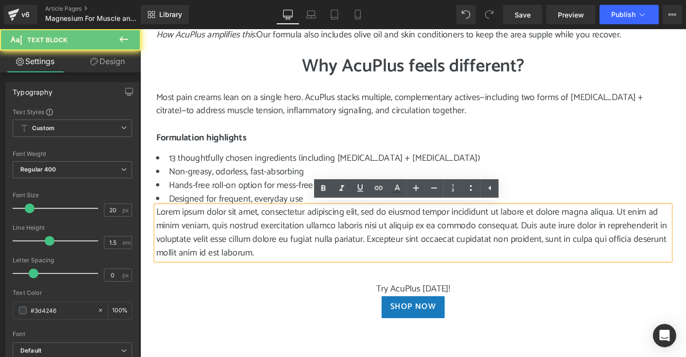
click at [273, 270] on p "Lorem ipsum dolor sit amet, consectetur adipiscing elit, sed do eiusmod tempor …" at bounding box center [434, 248] width 554 height 58
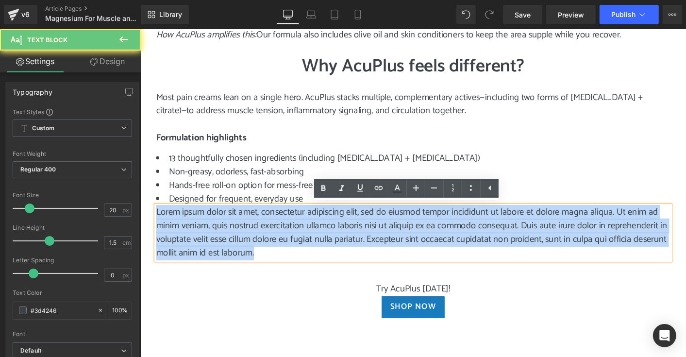
click at [273, 270] on p "Lorem ipsum dolor sit amet, consectetur adipiscing elit, sed do eiusmod tempor …" at bounding box center [434, 248] width 554 height 58
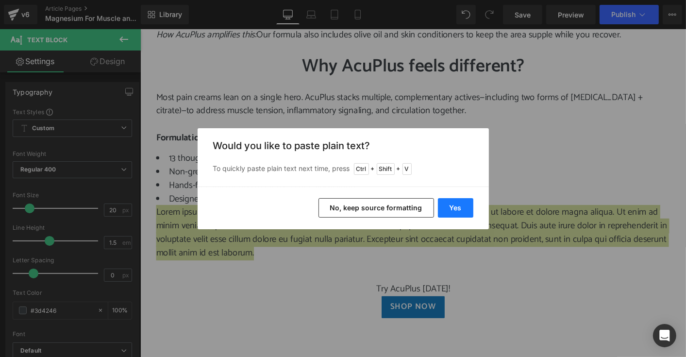
click at [460, 206] on button "Yes" at bounding box center [455, 207] width 35 height 19
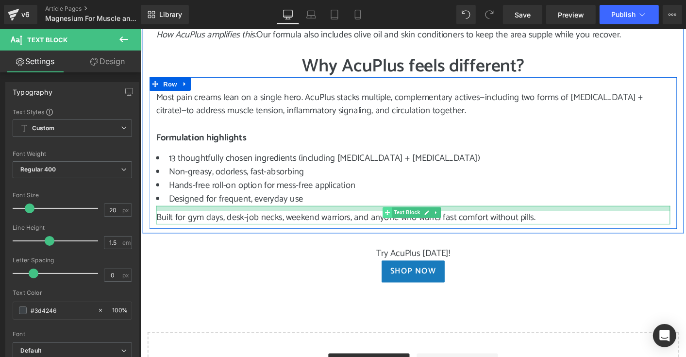
click at [405, 223] on div "Built for gym days, desk-job necks, weekend warriors, and anyone who wants fast…" at bounding box center [434, 229] width 554 height 20
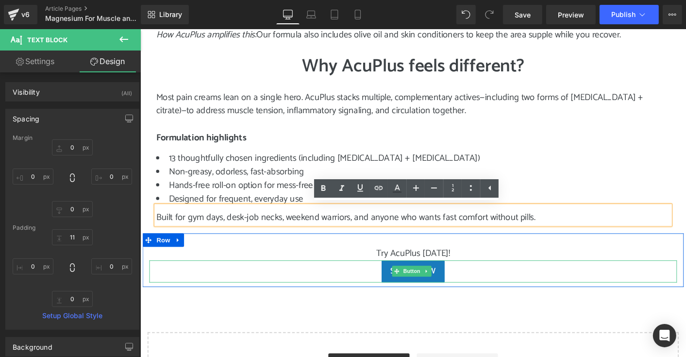
click at [256, 289] on div "Shop Now" at bounding box center [434, 290] width 568 height 24
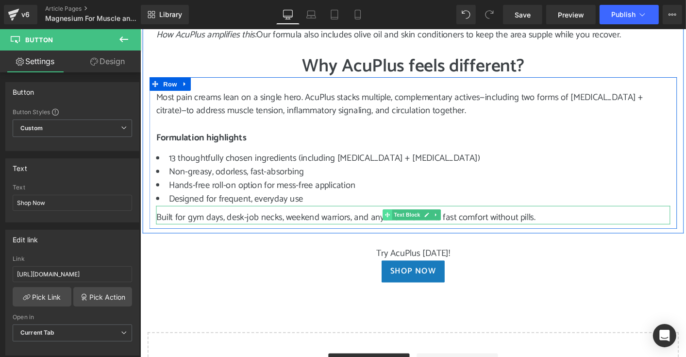
click at [404, 228] on icon at bounding box center [406, 229] width 5 height 6
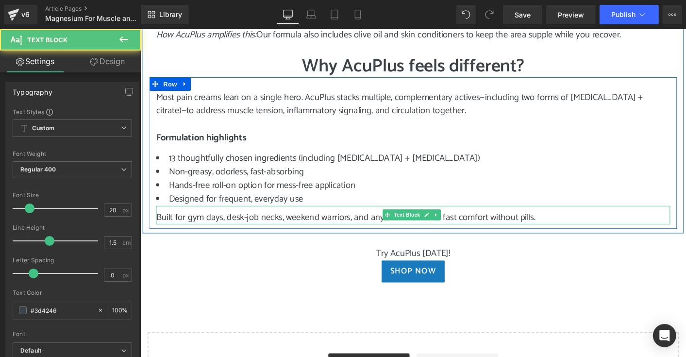
click at [377, 227] on p "Built for gym days, desk-job necks, weekend warriors, and anyone who wants fast…" at bounding box center [434, 231] width 554 height 15
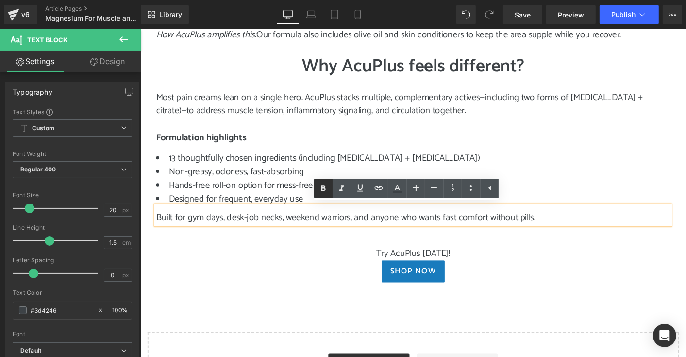
click at [326, 191] on icon at bounding box center [324, 189] width 12 height 12
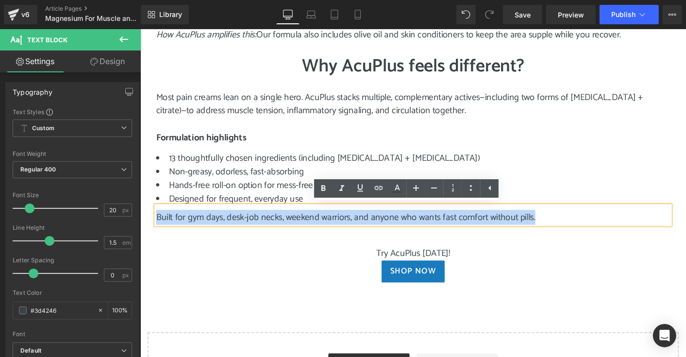
drag, startPoint x: 156, startPoint y: 230, endPoint x: 570, endPoint y: 229, distance: 413.4
click at [570, 229] on p "Built for gym days, desk-job necks, weekend warriors, and anyone who wants fast…" at bounding box center [434, 231] width 554 height 15
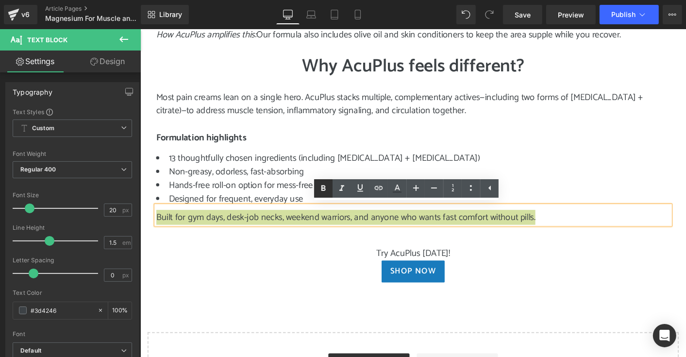
click at [324, 187] on icon at bounding box center [324, 188] width 4 height 6
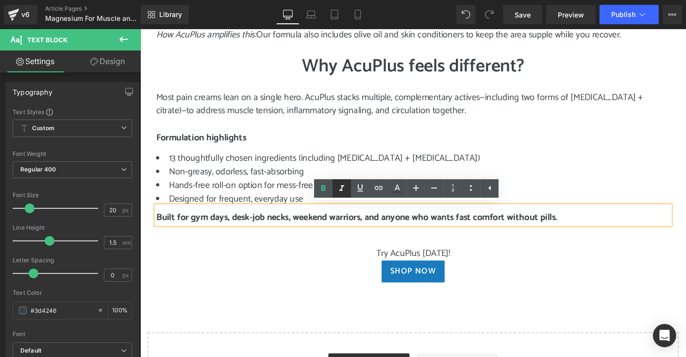
click at [340, 188] on icon at bounding box center [342, 189] width 12 height 12
click at [343, 189] on icon at bounding box center [342, 189] width 12 height 12
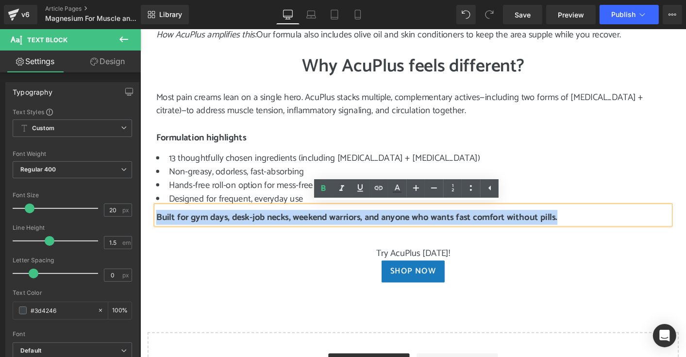
drag, startPoint x: 155, startPoint y: 231, endPoint x: 601, endPoint y: 232, distance: 445.9
click at [601, 232] on p "Built for gym days, desk-job necks, weekend warriors, and anyone who wants fast…" at bounding box center [434, 231] width 554 height 15
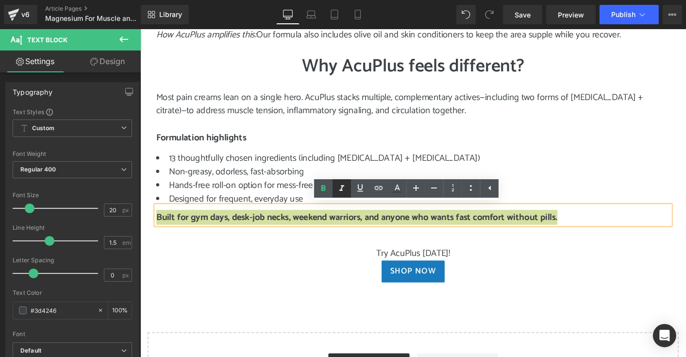
click at [341, 190] on icon at bounding box center [342, 188] width 5 height 6
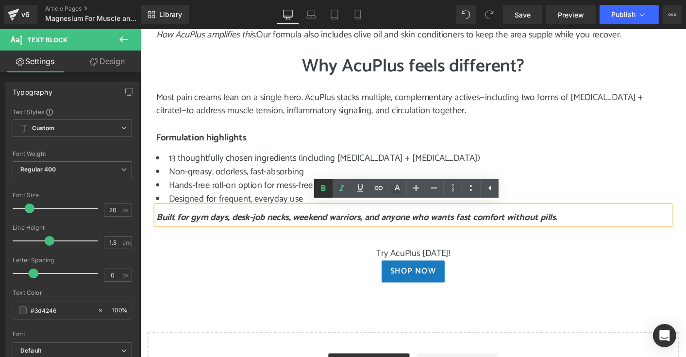
click at [328, 189] on icon at bounding box center [324, 189] width 12 height 12
click at [326, 191] on icon at bounding box center [324, 189] width 12 height 12
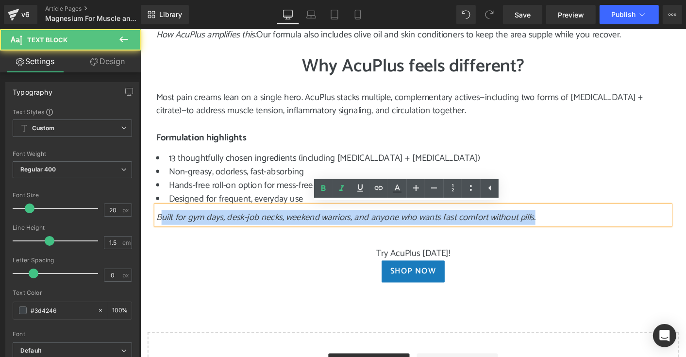
drag, startPoint x: 157, startPoint y: 230, endPoint x: 574, endPoint y: 224, distance: 416.8
click at [574, 224] on p "Built for gym days, desk-job necks, weekend warriors, and anyone who wants fast…" at bounding box center [434, 231] width 554 height 15
click at [273, 228] on icon "Built for gym days, desk-job necks, weekend warriors, and anyone who wants fast…" at bounding box center [361, 231] width 409 height 16
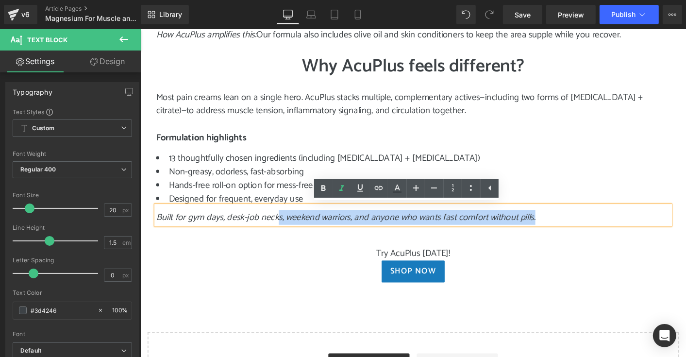
drag, startPoint x: 154, startPoint y: 226, endPoint x: 286, endPoint y: 223, distance: 132.2
click at [286, 223] on div "Built for gym days, desk-job necks, weekend warriors, and anyone who wants fast…" at bounding box center [434, 229] width 554 height 20
click at [284, 223] on icon "Built for gym days, desk-job necks, weekend warriors, and anyone who wants fast…" at bounding box center [361, 231] width 409 height 16
drag, startPoint x: 156, startPoint y: 229, endPoint x: 576, endPoint y: 228, distance: 420.2
click at [576, 228] on p "Built for gym days, desk-job necks, weekend warriors, and anyone who wants fast…" at bounding box center [434, 231] width 554 height 15
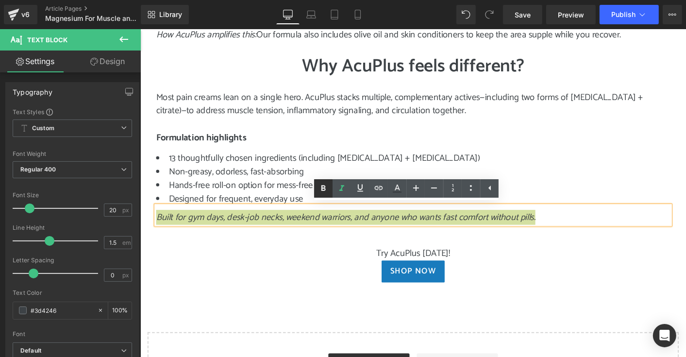
click at [322, 186] on icon at bounding box center [324, 188] width 4 height 6
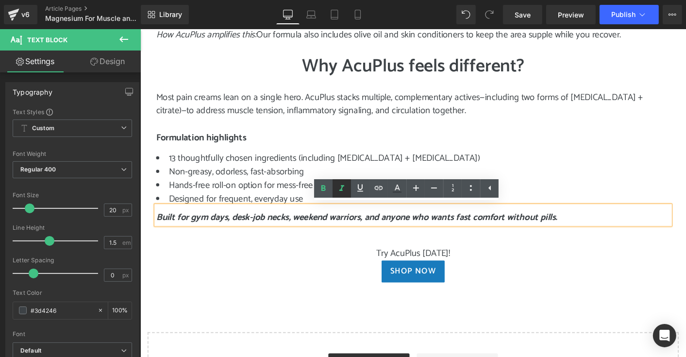
click at [340, 188] on icon at bounding box center [342, 189] width 12 height 12
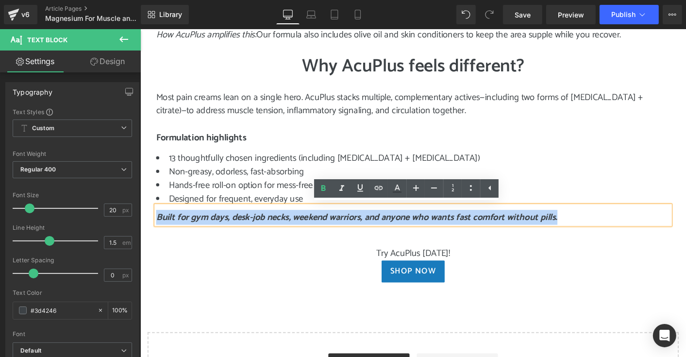
drag, startPoint x: 156, startPoint y: 226, endPoint x: 596, endPoint y: 222, distance: 440.1
click at [596, 222] on div "Built for gym days, desk-job necks, weekend warriors, and anyone who wants fast…" at bounding box center [434, 229] width 554 height 20
click at [611, 227] on p "Built for gym days, desk-job necks, weekend warriors, and anyone who wants fast…" at bounding box center [434, 231] width 554 height 15
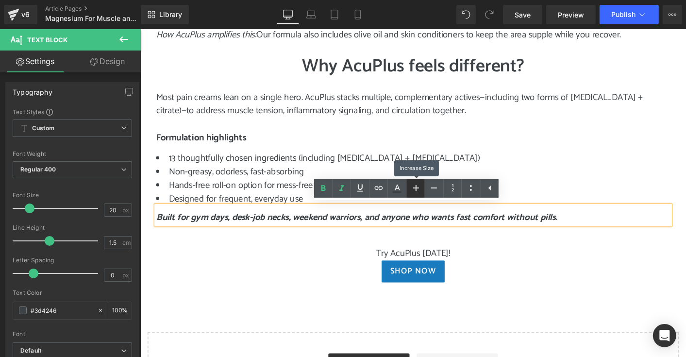
click at [413, 187] on icon at bounding box center [416, 188] width 12 height 12
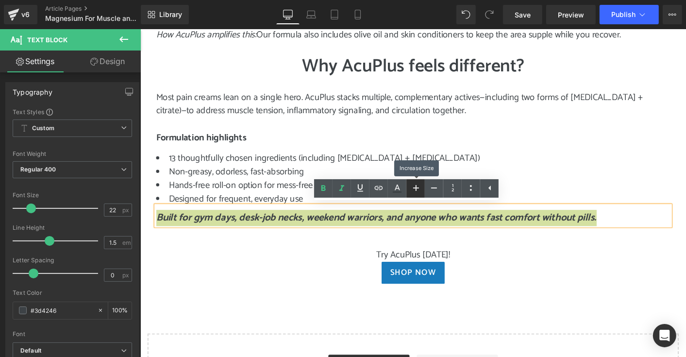
click at [413, 187] on icon at bounding box center [416, 188] width 12 height 12
type input "24"
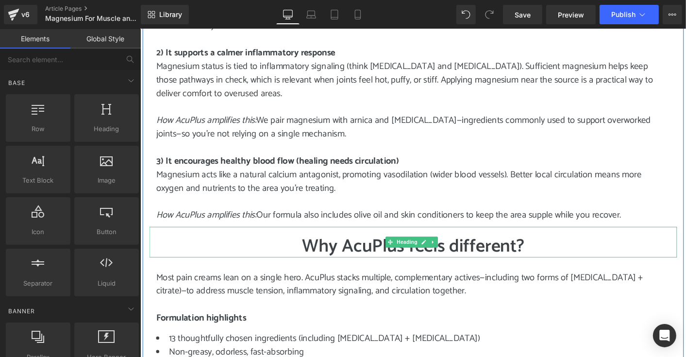
scroll to position [729, 0]
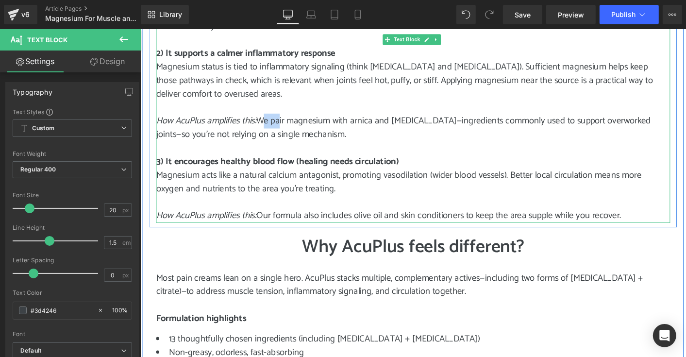
drag, startPoint x: 266, startPoint y: 126, endPoint x: 285, endPoint y: 127, distance: 18.5
click at [285, 127] on span "How AcuPlus amplifies this: We pair magnesium with arnica and [MEDICAL_DATA]—in…" at bounding box center [423, 134] width 533 height 31
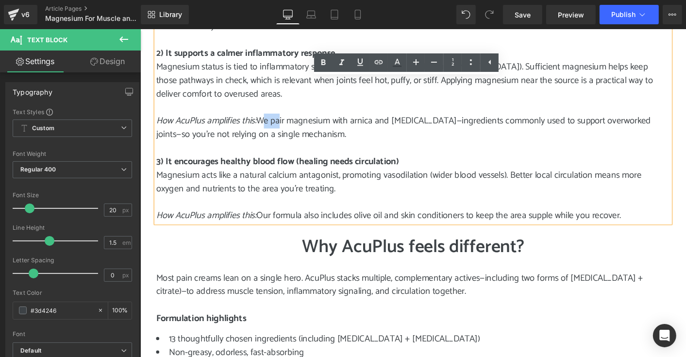
click at [285, 127] on span "How AcuPlus amplifies this: We pair magnesium with arnica and [MEDICAL_DATA]—in…" at bounding box center [423, 134] width 533 height 31
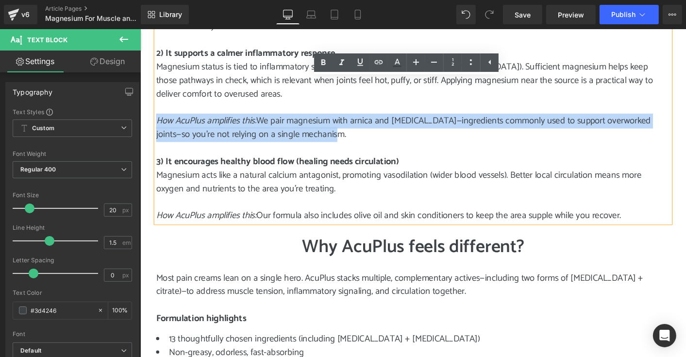
drag, startPoint x: 155, startPoint y: 126, endPoint x: 335, endPoint y: 138, distance: 179.7
click at [335, 138] on p "How AcuPlus amplifies this: We pair magnesium with arnica and [MEDICAL_DATA]—in…" at bounding box center [434, 134] width 554 height 29
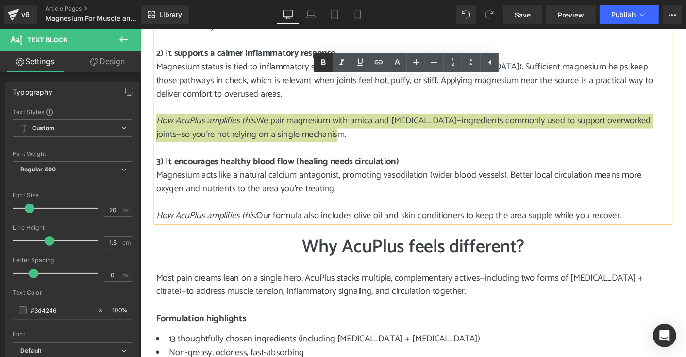
click at [321, 66] on icon at bounding box center [324, 63] width 12 height 12
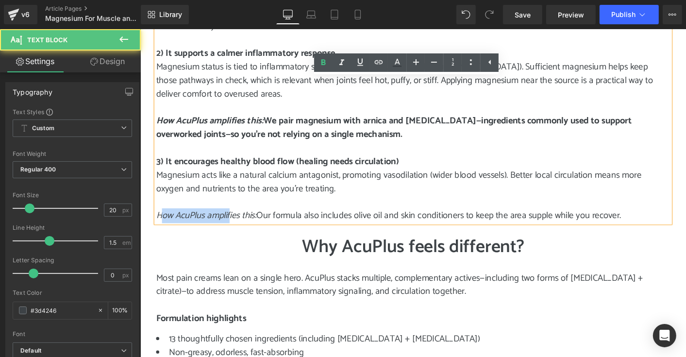
drag, startPoint x: 158, startPoint y: 229, endPoint x: 235, endPoint y: 223, distance: 77.0
click at [235, 223] on icon "How AcuPlus amplifies this:" at bounding box center [211, 230] width 108 height 16
click at [157, 228] on icon "How AcuPlus amplifies this:" at bounding box center [211, 230] width 108 height 16
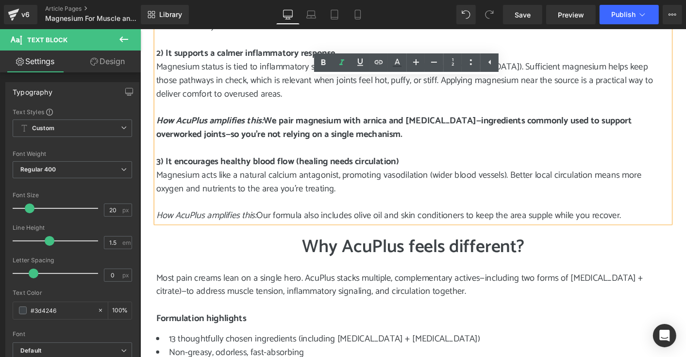
drag, startPoint x: 155, startPoint y: 229, endPoint x: 667, endPoint y: 232, distance: 512.0
click at [667, 232] on p "How AcuPlus amplifies this: Our formula also includes olive oil and skin condit…" at bounding box center [434, 229] width 554 height 15
click at [326, 60] on icon at bounding box center [324, 63] width 12 height 12
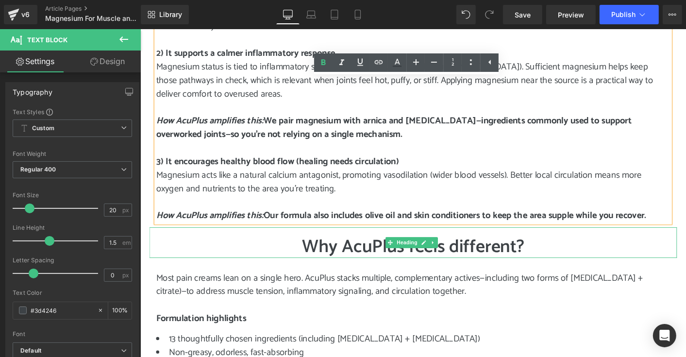
click at [239, 255] on h1 "Why AcuPlus feels different?" at bounding box center [434, 263] width 568 height 23
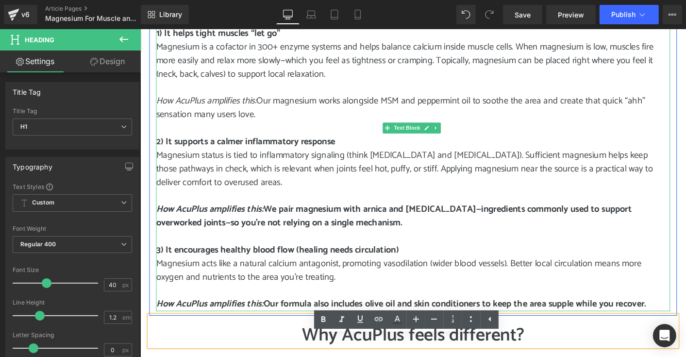
scroll to position [583, 0]
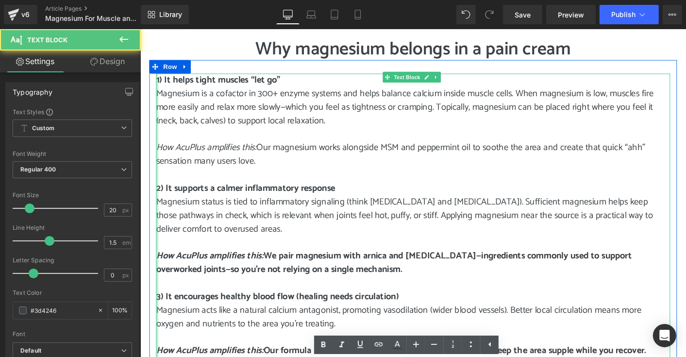
click at [157, 153] on div at bounding box center [158, 230] width 2 height 306
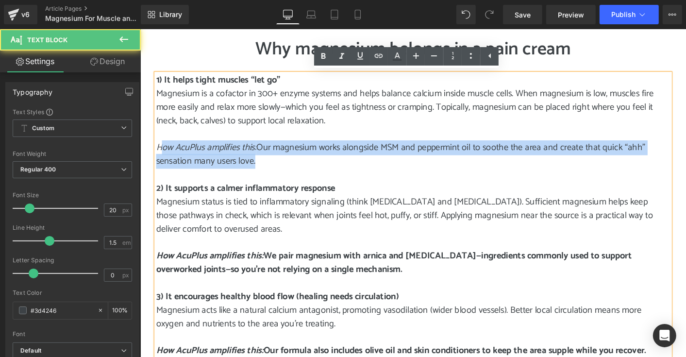
drag, startPoint x: 157, startPoint y: 153, endPoint x: 267, endPoint y: 172, distance: 110.8
click at [267, 172] on p "How AcuPlus amplifies this: Our magnesium works alongside MSM and peppermint oi…" at bounding box center [434, 164] width 554 height 29
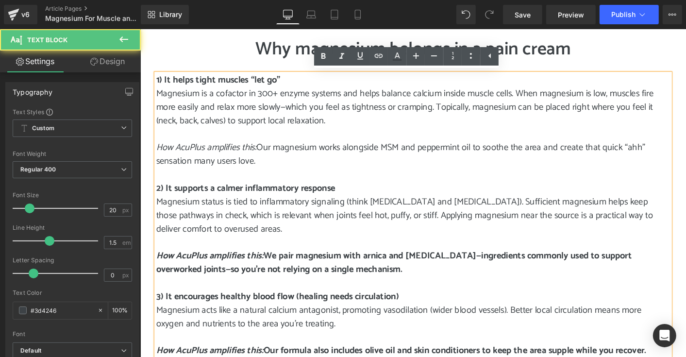
click at [157, 153] on div "1) It helps tight muscles “let go” Magnesium is a cofactor in 300+ enzyme syste…" at bounding box center [434, 230] width 554 height 306
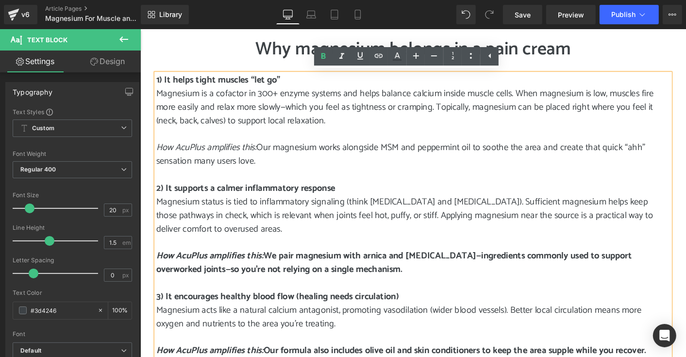
click at [157, 153] on div "1) It helps tight muscles “let go” Magnesium is a cofactor in 300+ enzyme syste…" at bounding box center [434, 230] width 554 height 306
click at [171, 146] on p at bounding box center [434, 142] width 554 height 15
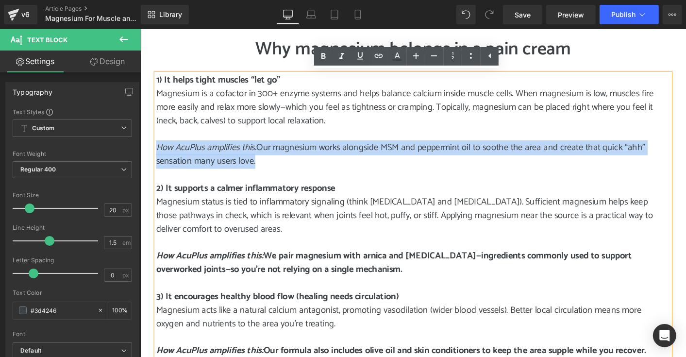
drag, startPoint x: 155, startPoint y: 157, endPoint x: 271, endPoint y: 172, distance: 117.1
click at [271, 172] on p "How AcuPlus amplifies this: Our magnesium works alongside MSM and peppermint oi…" at bounding box center [434, 164] width 554 height 29
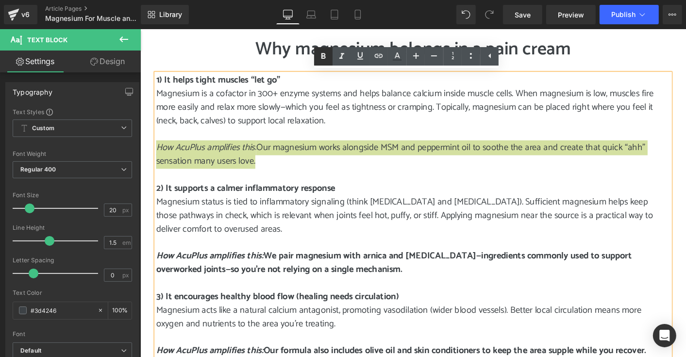
click at [326, 55] on icon at bounding box center [324, 57] width 12 height 12
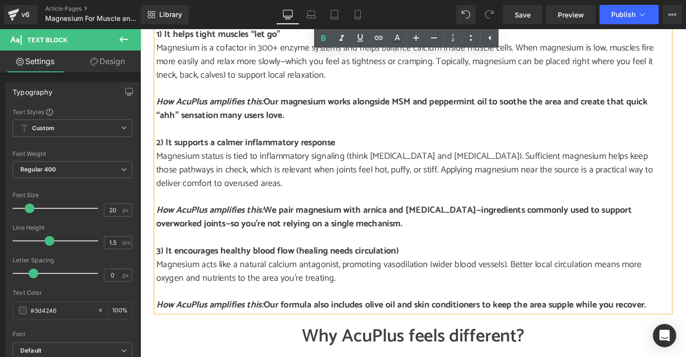
scroll to position [631, 0]
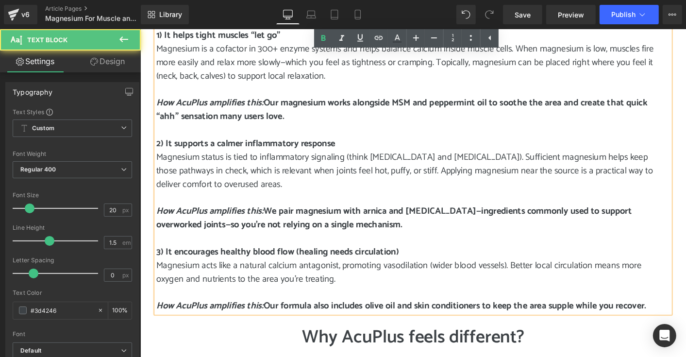
click at [271, 106] on icon "How AcuPlus amplifies this:" at bounding box center [215, 108] width 116 height 16
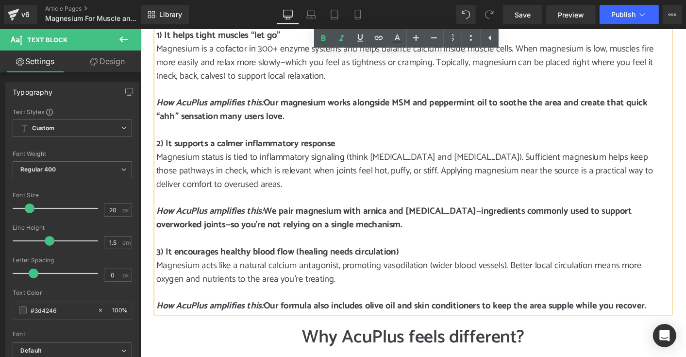
drag, startPoint x: 272, startPoint y: 106, endPoint x: 157, endPoint y: 106, distance: 115.1
click at [157, 106] on icon "How AcuPlus amplifies this:" at bounding box center [215, 108] width 116 height 16
click at [323, 43] on icon at bounding box center [324, 39] width 12 height 12
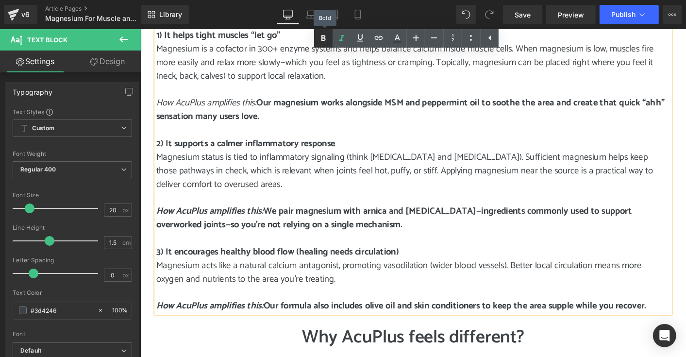
click at [323, 43] on icon at bounding box center [324, 39] width 12 height 12
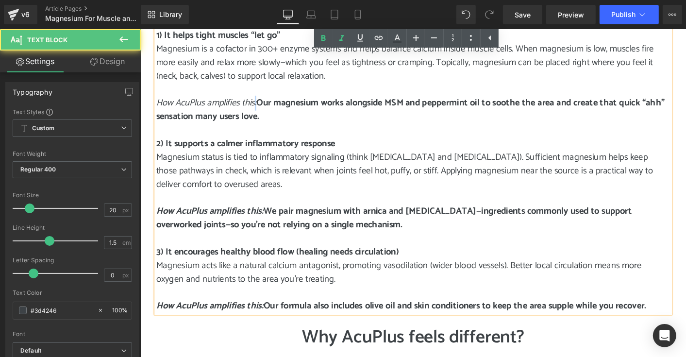
click at [260, 106] on icon "How AcuPlus amplifies this:" at bounding box center [211, 108] width 108 height 16
click at [265, 106] on icon "How AcuPlus amplifies this:" at bounding box center [211, 108] width 108 height 16
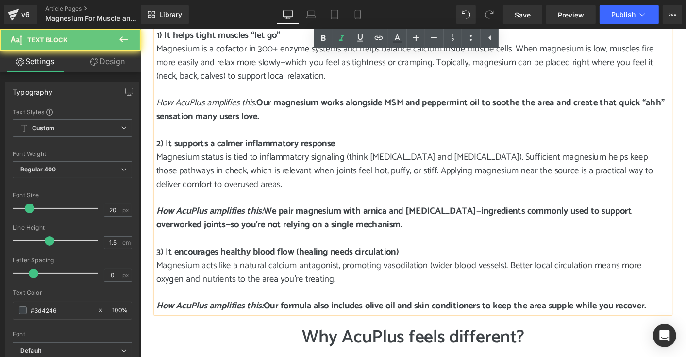
click at [265, 106] on icon "How AcuPlus amplifies this:" at bounding box center [211, 108] width 108 height 16
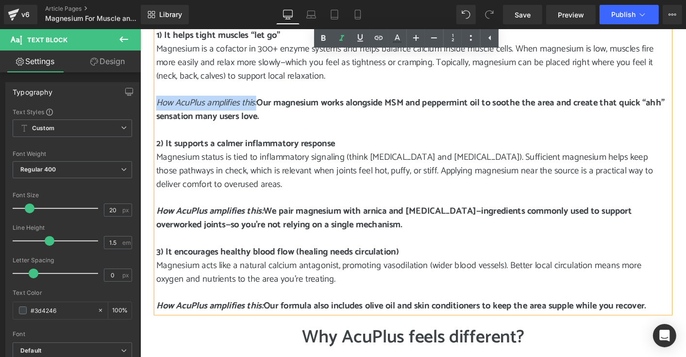
drag, startPoint x: 264, startPoint y: 106, endPoint x: 156, endPoint y: 108, distance: 107.9
click at [157, 108] on icon "How AcuPlus amplifies this:" at bounding box center [211, 108] width 108 height 16
click at [322, 43] on icon at bounding box center [324, 39] width 12 height 12
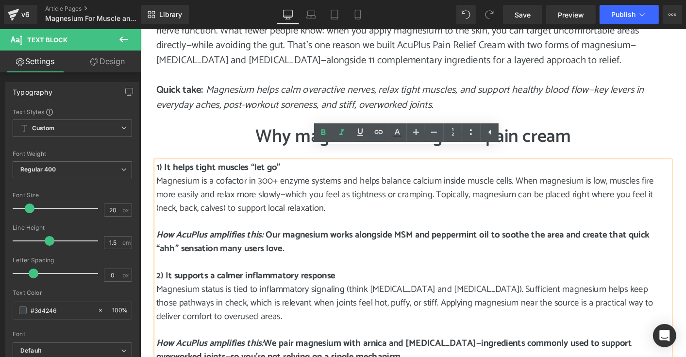
scroll to position [389, 0]
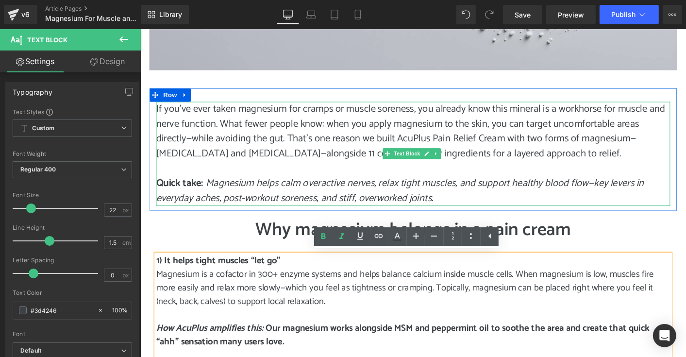
drag, startPoint x: 212, startPoint y: 194, endPoint x: 458, endPoint y: 205, distance: 246.1
click at [458, 205] on p "Quick take: Magnesium helps calm overactive nerves, relax tight muscles, and su…" at bounding box center [434, 203] width 554 height 32
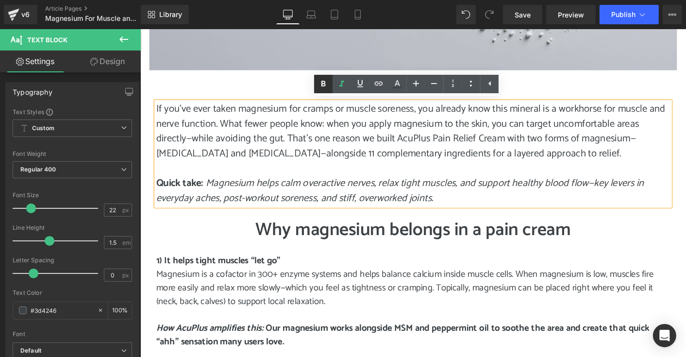
click at [322, 86] on icon at bounding box center [324, 84] width 4 height 6
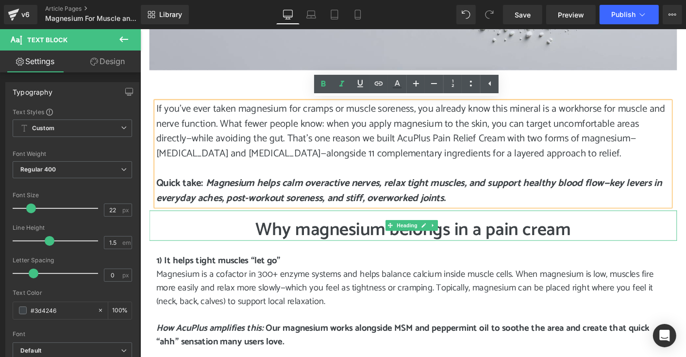
click at [232, 239] on h1 "Why magnesium belongs in a pain cream" at bounding box center [434, 244] width 568 height 23
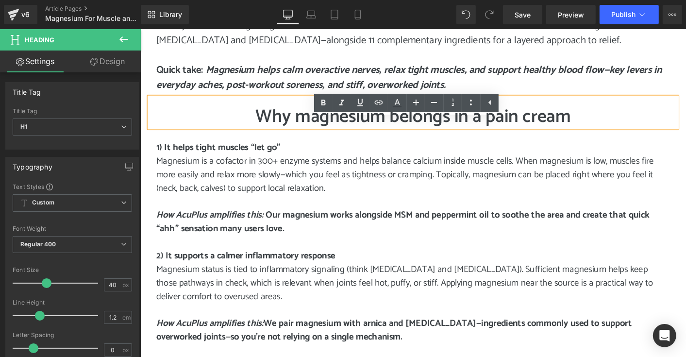
scroll to position [534, 0]
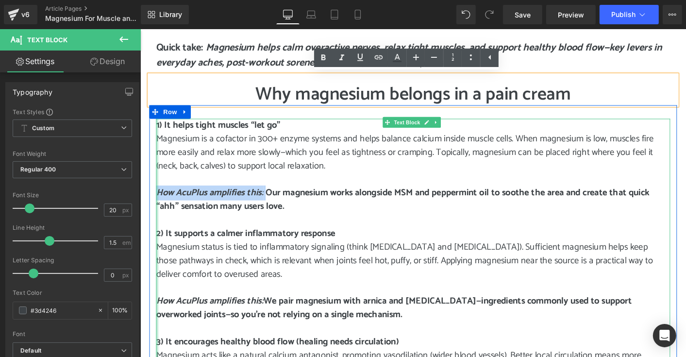
drag, startPoint x: 272, startPoint y: 203, endPoint x: 156, endPoint y: 200, distance: 116.1
click at [157, 200] on div "1) It helps tight muscles “let go” Magnesium is a cofactor in 300+ enzyme syste…" at bounding box center [434, 278] width 554 height 306
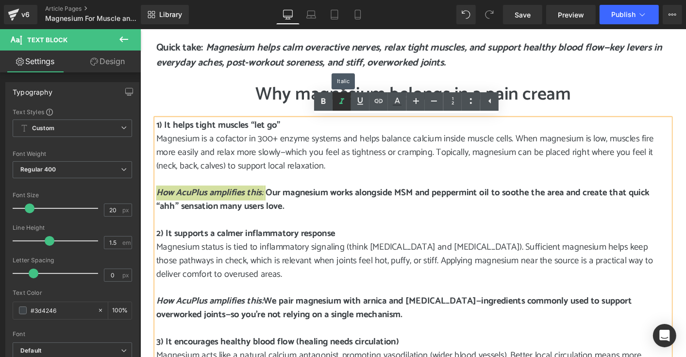
click at [343, 103] on icon at bounding box center [342, 102] width 12 height 12
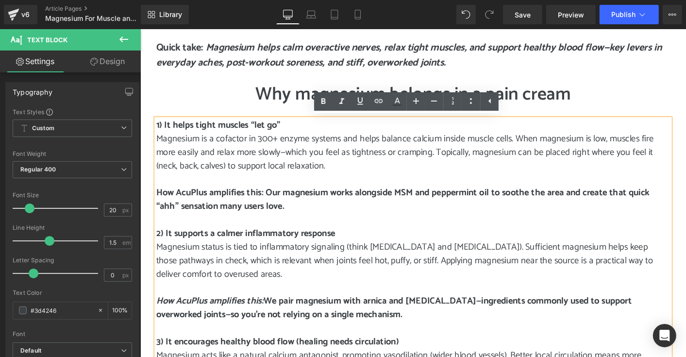
click at [352, 228] on p at bounding box center [434, 234] width 554 height 15
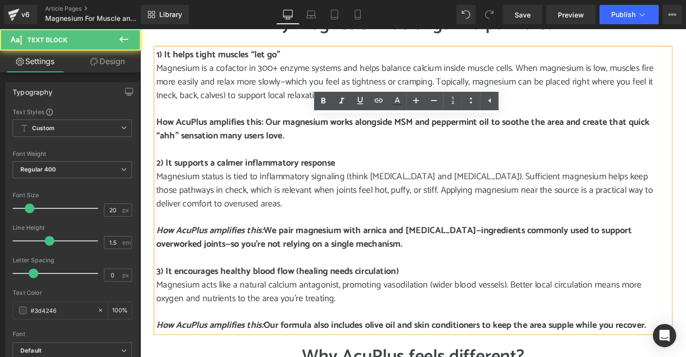
scroll to position [631, 0]
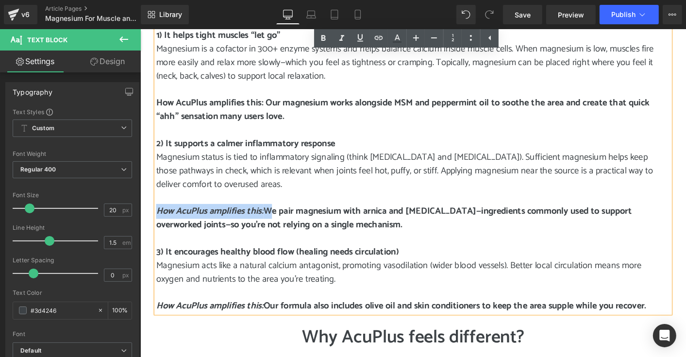
drag, startPoint x: 272, startPoint y: 223, endPoint x: 156, endPoint y: 219, distance: 115.7
click at [157, 219] on strong "How AcuPlus amplifies this: We pair magnesium with arnica and [MEDICAL_DATA]—in…" at bounding box center [413, 232] width 512 height 31
click at [336, 38] on link at bounding box center [342, 38] width 18 height 18
click at [342, 41] on icon at bounding box center [342, 39] width 12 height 12
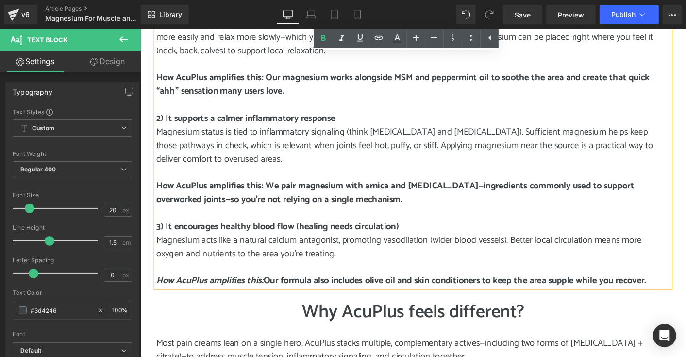
scroll to position [729, 0]
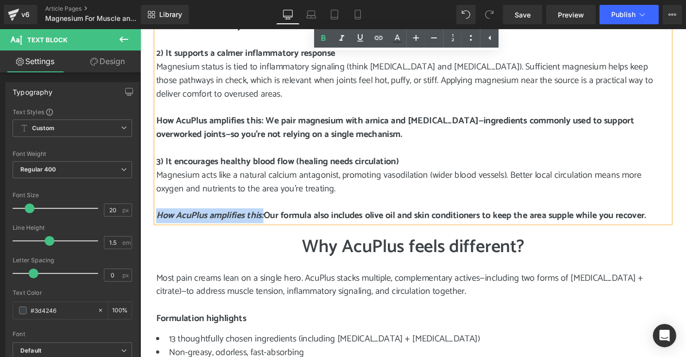
drag, startPoint x: 271, startPoint y: 229, endPoint x: 157, endPoint y: 223, distance: 113.8
click at [157, 223] on strong "How AcuPlus amplifies this: Our formula also includes olive oil and skin condit…" at bounding box center [421, 230] width 528 height 16
click at [346, 37] on icon at bounding box center [342, 39] width 12 height 12
drag, startPoint x: 274, startPoint y: 229, endPoint x: 699, endPoint y: 234, distance: 424.1
click at [686, 234] on p "How AcuPlus amplifies this: Our formula also includes olive oil and skin condit…" at bounding box center [434, 229] width 554 height 15
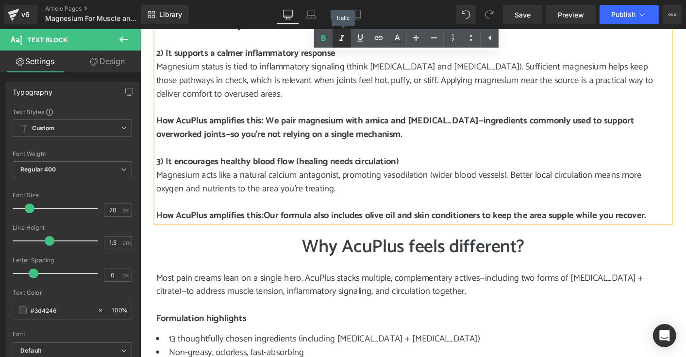
click at [340, 34] on icon at bounding box center [342, 39] width 12 height 12
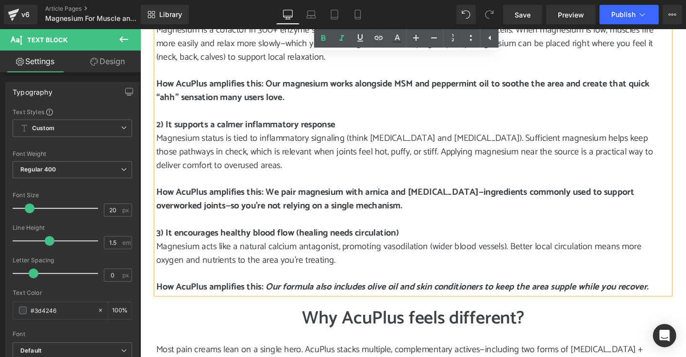
scroll to position [631, 0]
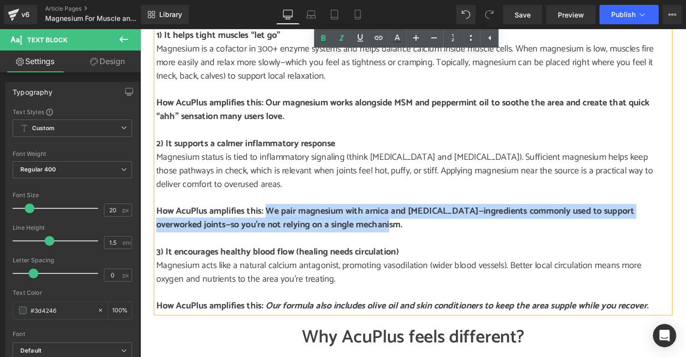
drag, startPoint x: 276, startPoint y: 222, endPoint x: 373, endPoint y: 240, distance: 98.3
click at [373, 240] on p "How AcuPlus amplifies this: We pair magnesium with arnica and [MEDICAL_DATA]—in…" at bounding box center [434, 232] width 554 height 29
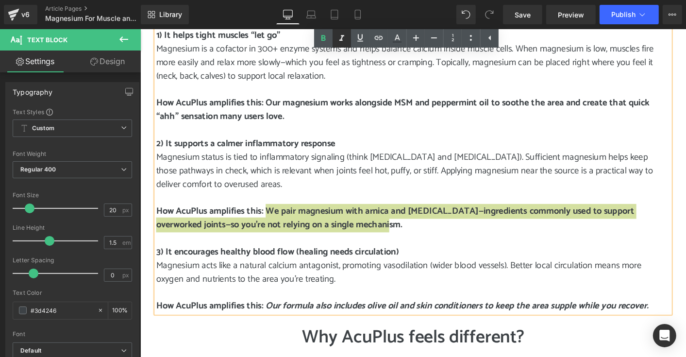
click at [344, 40] on icon at bounding box center [342, 39] width 12 height 12
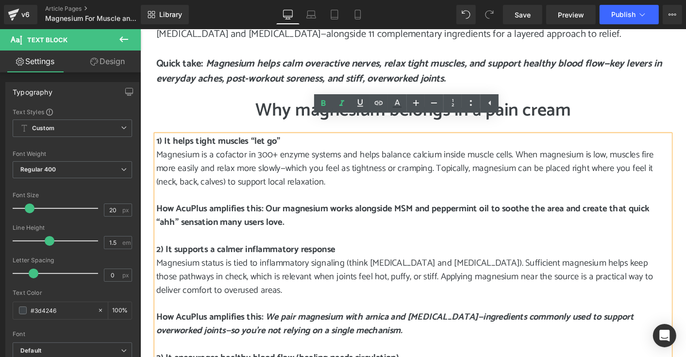
scroll to position [486, 0]
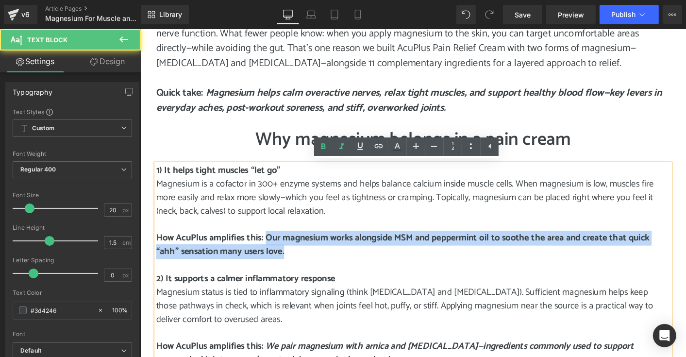
drag, startPoint x: 275, startPoint y: 252, endPoint x: 295, endPoint y: 264, distance: 23.3
click at [295, 264] on p "How AcuPlus amplifies this: Our magnesium works alongside MSM and peppermint oi…" at bounding box center [434, 261] width 554 height 29
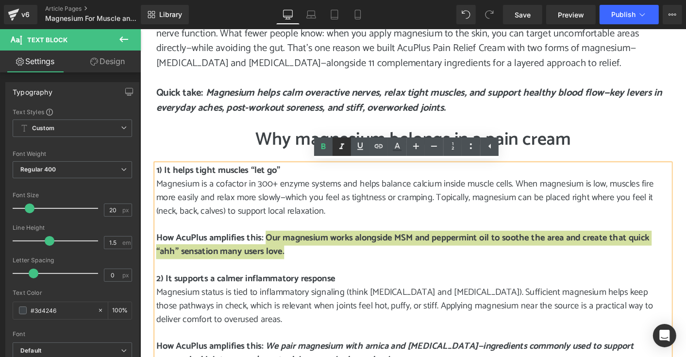
click at [341, 148] on icon at bounding box center [342, 146] width 5 height 6
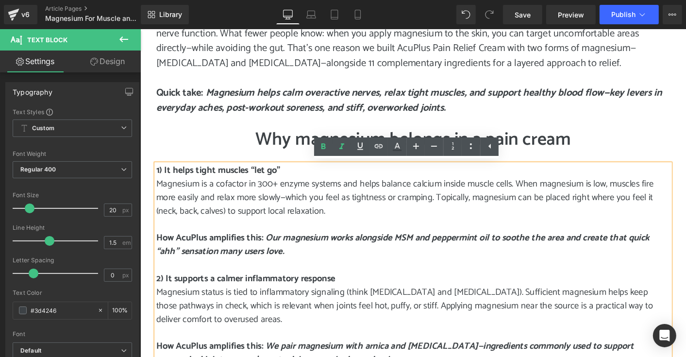
click at [381, 276] on p at bounding box center [434, 283] width 554 height 15
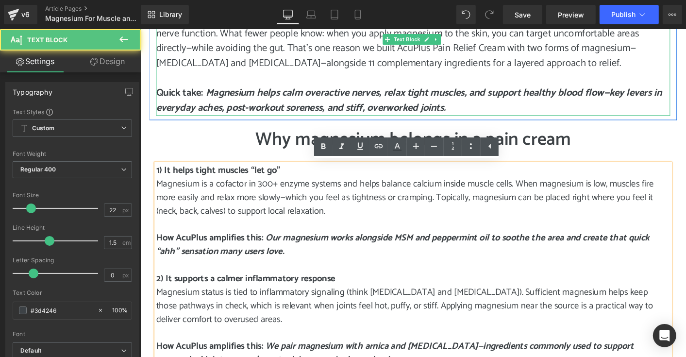
click at [212, 92] on strong "Magnesium helps calm overactive nerves, relax tight muscles, and support health…" at bounding box center [429, 106] width 545 height 34
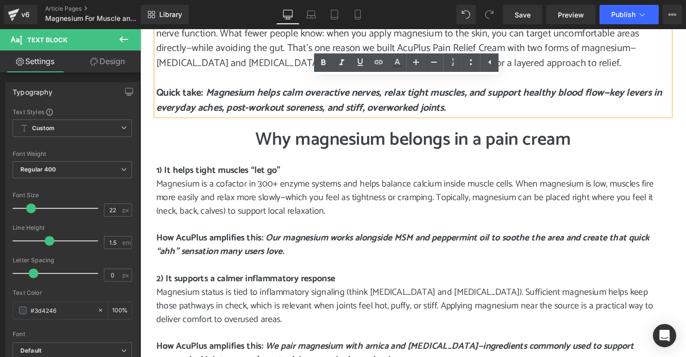
drag, startPoint x: 210, startPoint y: 93, endPoint x: 495, endPoint y: 108, distance: 286.0
click at [495, 108] on p "Quick take: Magnesium helps calm overactive nerves, relax tight muscles, and su…" at bounding box center [434, 106] width 554 height 32
click at [344, 60] on icon at bounding box center [342, 63] width 12 height 12
drag, startPoint x: 207, startPoint y: 94, endPoint x: 158, endPoint y: 95, distance: 49.1
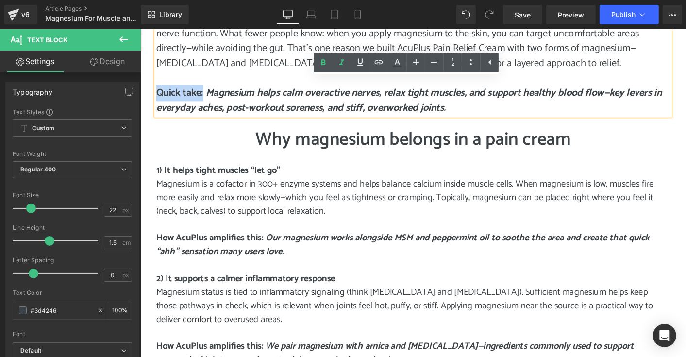
click at [158, 95] on p "Quick take: Magnesium helps calm overactive nerves, relax tight muscles, and su…" at bounding box center [434, 106] width 554 height 32
click at [168, 142] on h1 "Why magnesium belongs in a pain cream" at bounding box center [434, 147] width 568 height 23
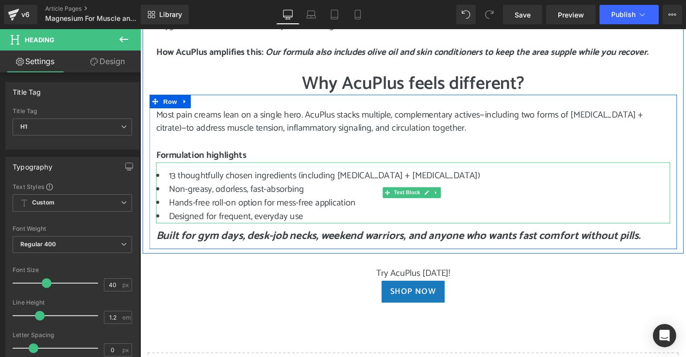
scroll to position [971, 0]
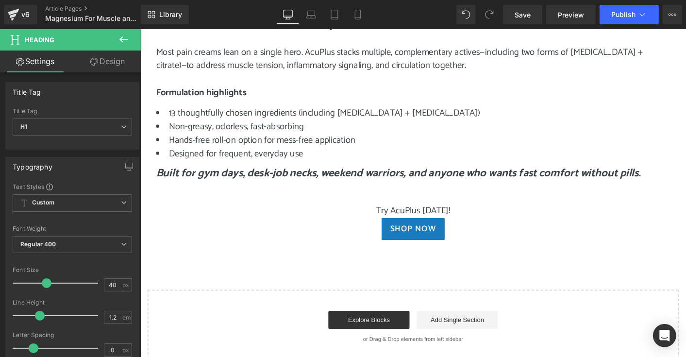
click at [118, 36] on button at bounding box center [124, 39] width 34 height 21
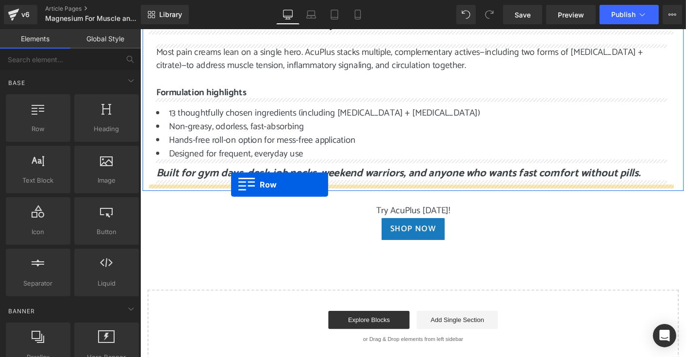
drag, startPoint x: 181, startPoint y: 152, endPoint x: 238, endPoint y: 196, distance: 71.9
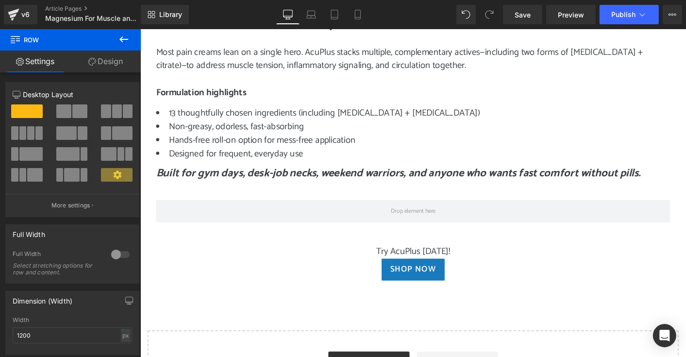
click at [122, 40] on icon at bounding box center [124, 40] width 12 height 12
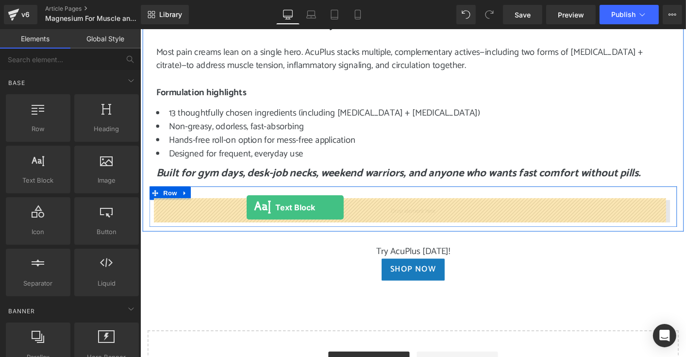
drag, startPoint x: 175, startPoint y: 199, endPoint x: 255, endPoint y: 221, distance: 82.0
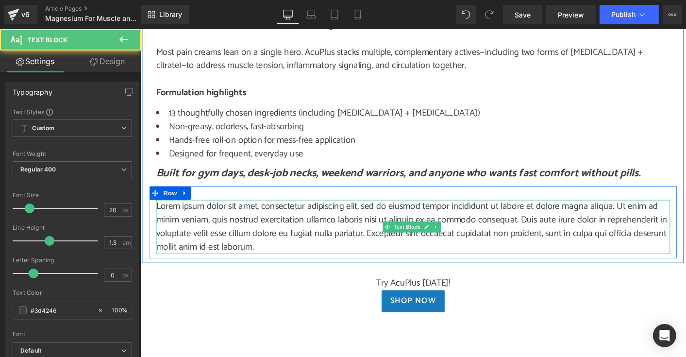
click at [274, 259] on p "Lorem ipsum dolor sit amet, consectetur adipiscing elit, sed do eiusmod tempor …" at bounding box center [434, 242] width 554 height 58
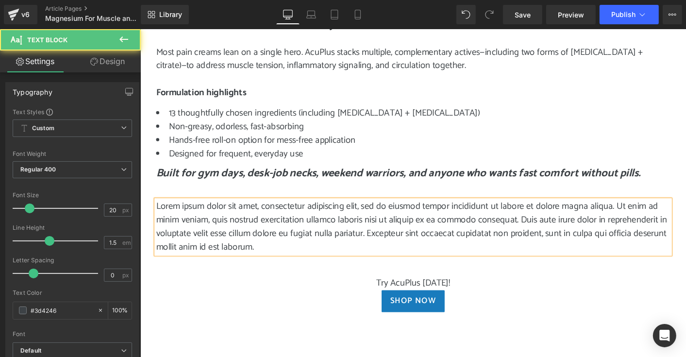
click at [274, 259] on p "Lorem ipsum dolor sit amet, consectetur adipiscing elit, sed do eiusmod tempor …" at bounding box center [434, 242] width 554 height 58
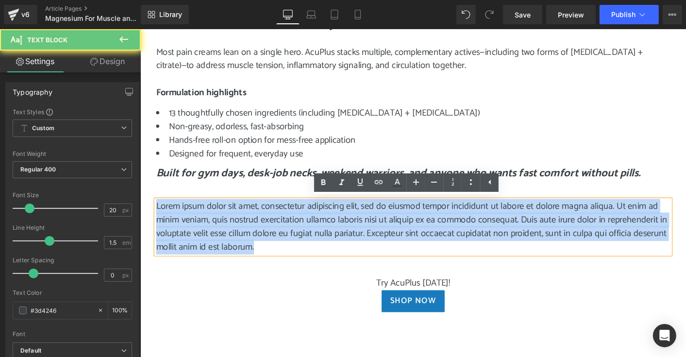
click at [274, 259] on p "Lorem ipsum dolor sit amet, consectetur adipiscing elit, sed do eiusmod tempor …" at bounding box center [434, 242] width 554 height 58
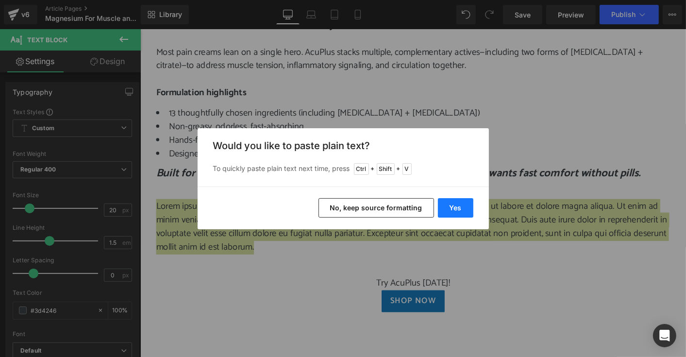
click at [447, 205] on button "Yes" at bounding box center [455, 207] width 35 height 19
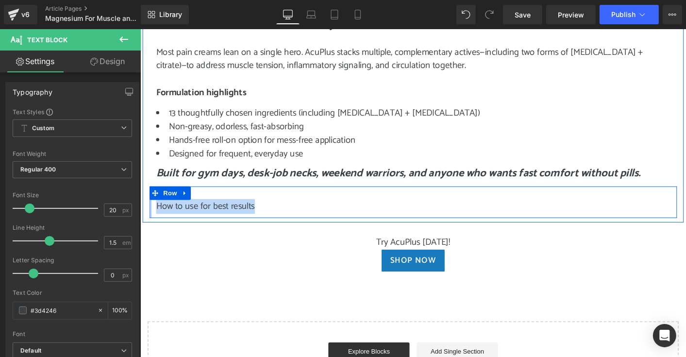
drag, startPoint x: 263, startPoint y: 216, endPoint x: 149, endPoint y: 213, distance: 114.2
click at [150, 213] on div "How to use for best results Text Block Row" at bounding box center [434, 215] width 568 height 34
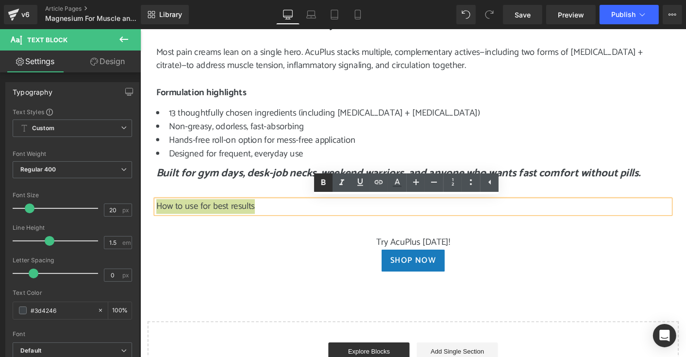
click at [323, 187] on icon at bounding box center [324, 183] width 12 height 12
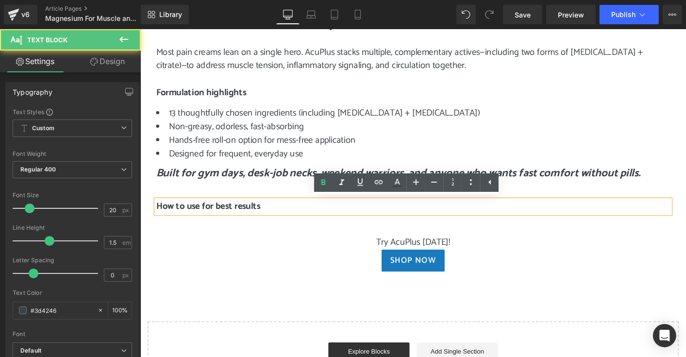
click at [283, 220] on p "How to use for best results" at bounding box center [434, 220] width 554 height 15
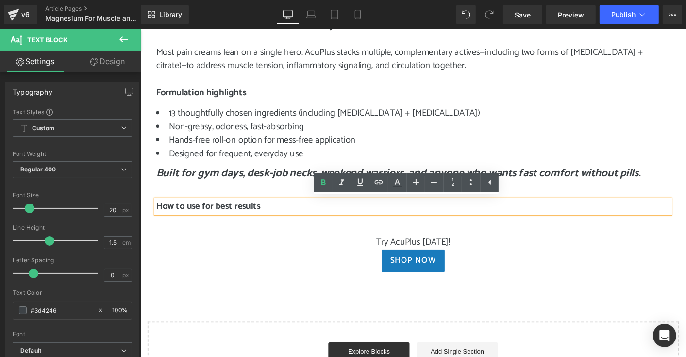
click at [283, 228] on div "How to use for best results Text Block Row" at bounding box center [434, 215] width 568 height 34
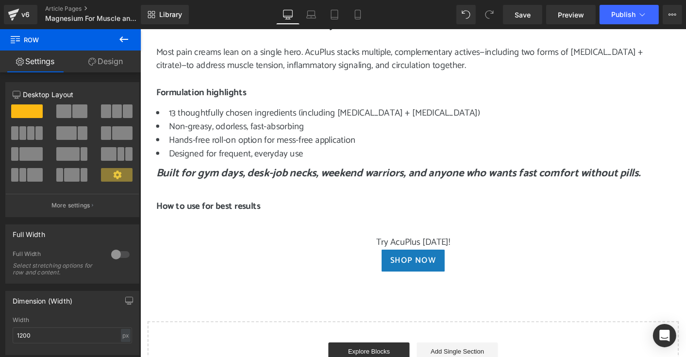
click at [124, 41] on icon at bounding box center [124, 40] width 12 height 12
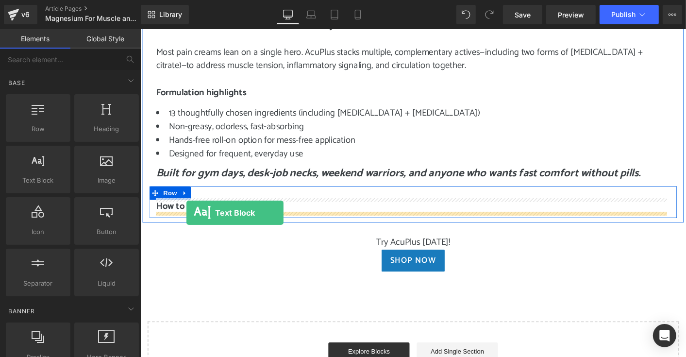
drag, startPoint x: 180, startPoint y: 191, endPoint x: 189, endPoint y: 226, distance: 36.8
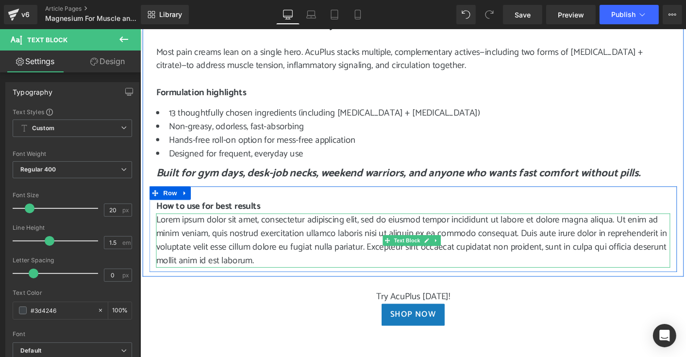
click at [277, 276] on p "Lorem ipsum dolor sit amet, consectetur adipiscing elit, sed do eiusmod tempor …" at bounding box center [434, 256] width 554 height 58
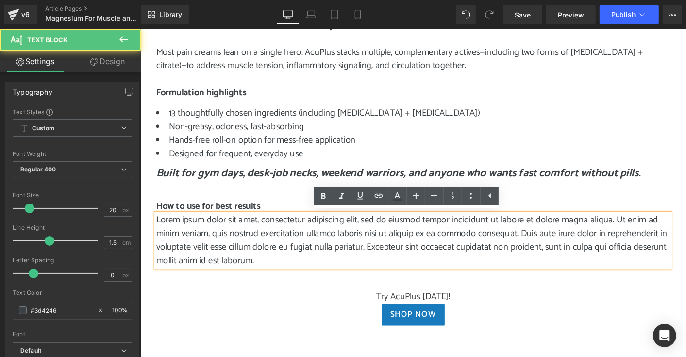
click at [277, 276] on p "Lorem ipsum dolor sit amet, consectetur adipiscing elit, sed do eiusmod tempor …" at bounding box center [434, 256] width 554 height 58
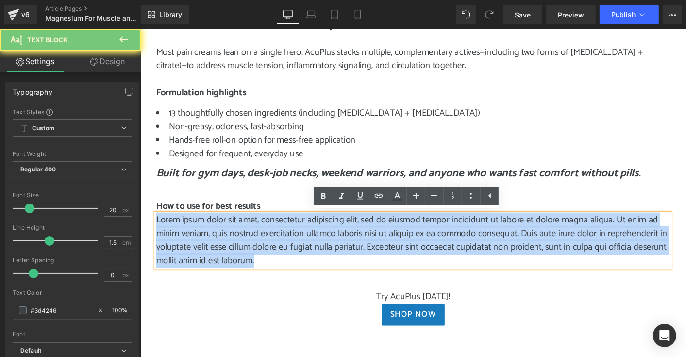
click at [277, 276] on p "Lorem ipsum dolor sit amet, consectetur adipiscing elit, sed do eiusmod tempor …" at bounding box center [434, 256] width 554 height 58
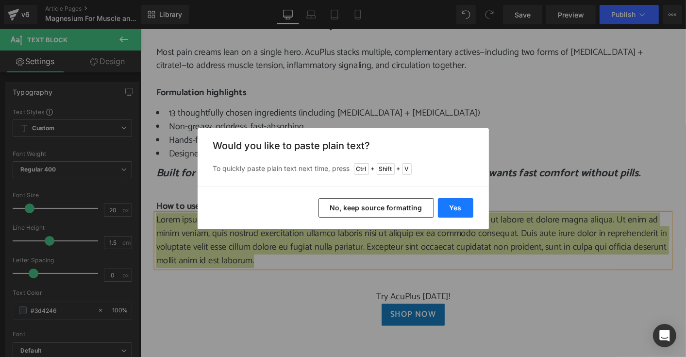
click at [455, 208] on button "Yes" at bounding box center [455, 207] width 35 height 19
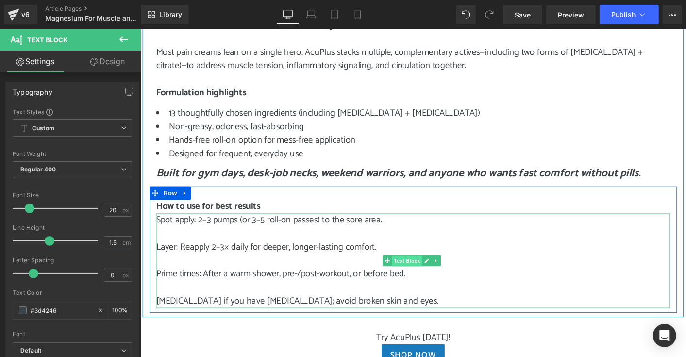
click at [414, 278] on span "Text Block" at bounding box center [427, 279] width 32 height 12
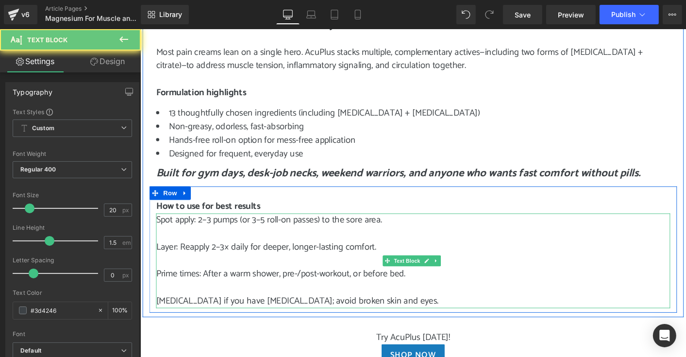
click at [355, 267] on p "Layer: Reapply 2–3× daily for deeper, longer-lasting comfort." at bounding box center [434, 263] width 554 height 15
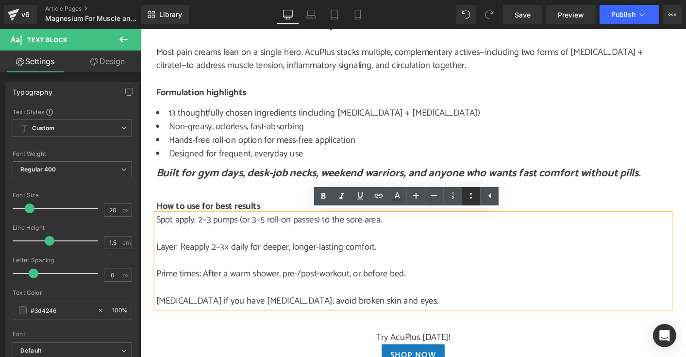
click at [470, 198] on icon at bounding box center [471, 196] width 2 height 6
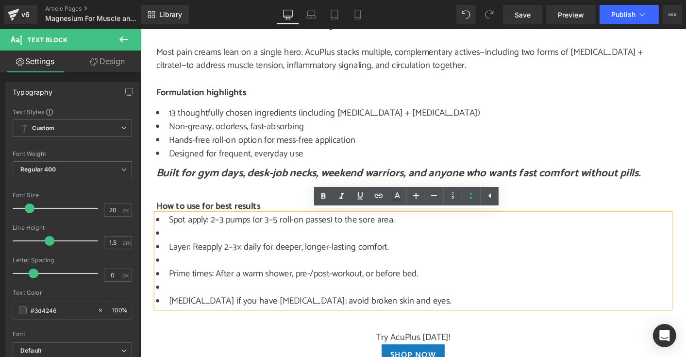
click at [179, 250] on li at bounding box center [434, 249] width 554 height 15
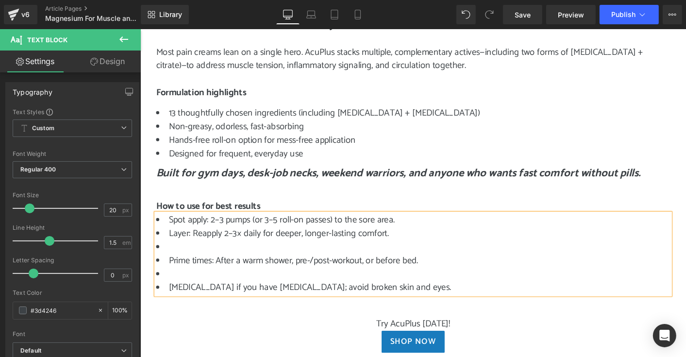
click at [182, 271] on li "Prime times: After a warm shower, pre-/post-workout, or before bed." at bounding box center [434, 278] width 554 height 15
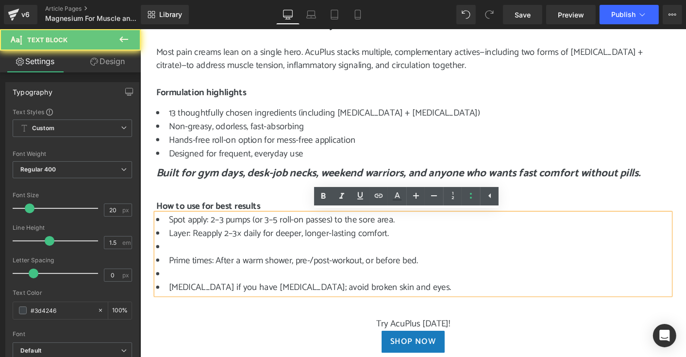
click at [172, 264] on li at bounding box center [434, 263] width 554 height 15
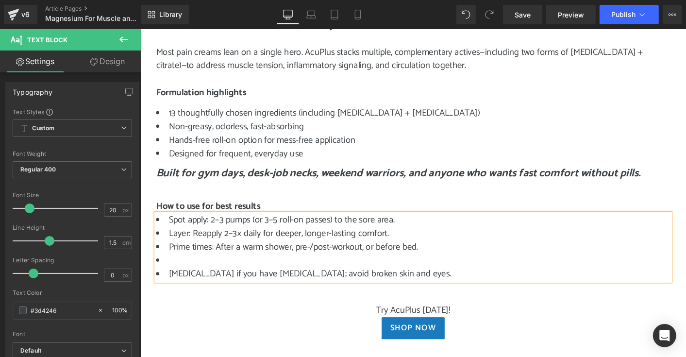
click at [176, 278] on li at bounding box center [434, 278] width 554 height 15
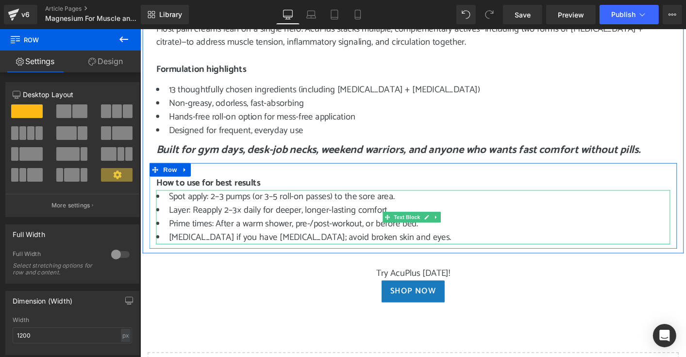
scroll to position [1020, 0]
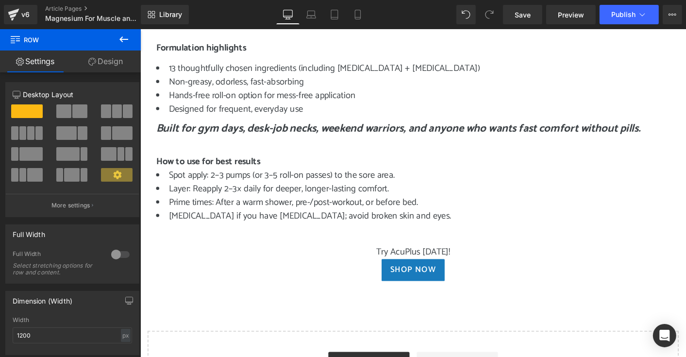
click at [128, 39] on icon at bounding box center [124, 40] width 12 height 12
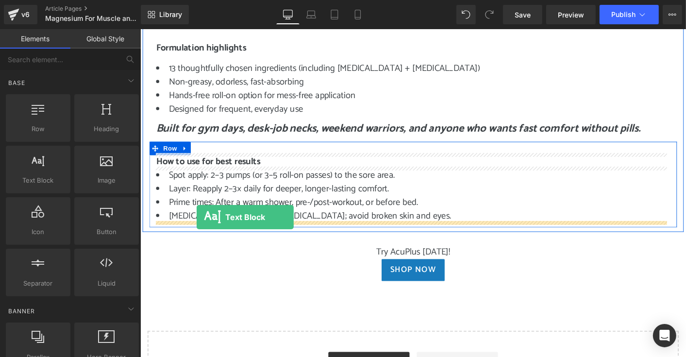
drag, startPoint x: 181, startPoint y: 189, endPoint x: 201, endPoint y: 231, distance: 46.7
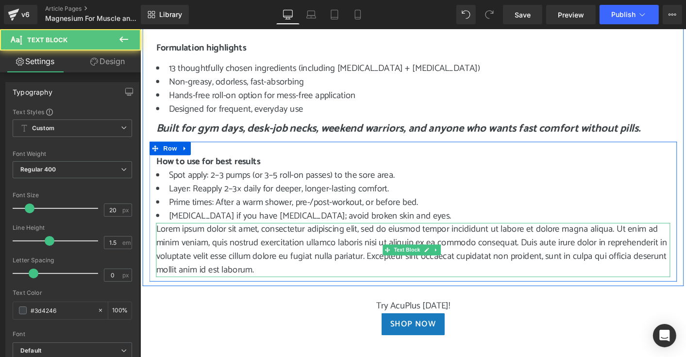
click at [276, 284] on p "Lorem ipsum dolor sit amet, consectetur adipiscing elit, sed do eiusmod tempor …" at bounding box center [434, 266] width 554 height 58
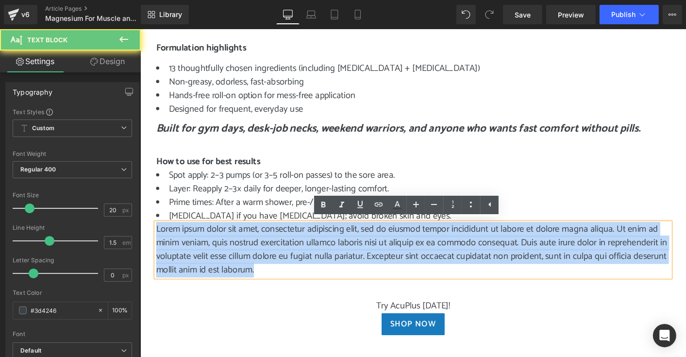
click at [276, 284] on p "Lorem ipsum dolor sit amet, consectetur adipiscing elit, sed do eiusmod tempor …" at bounding box center [434, 266] width 554 height 58
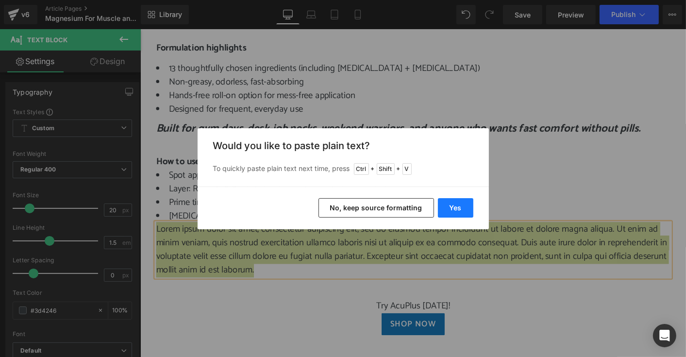
click at [455, 208] on button "Yes" at bounding box center [455, 207] width 35 height 19
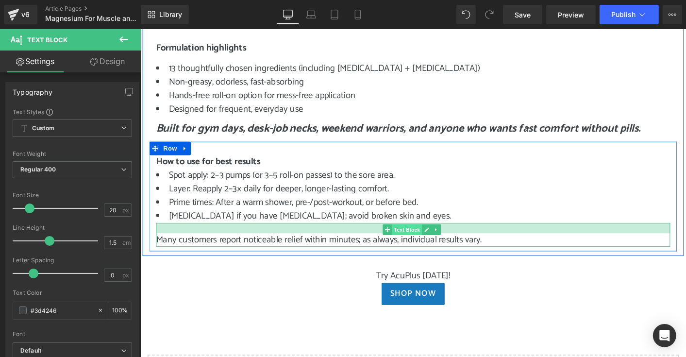
drag, startPoint x: 432, startPoint y: 236, endPoint x: 433, endPoint y: 247, distance: 11.2
click at [433, 247] on div "Many customers report noticeable relief within minutes; as always, individual r…" at bounding box center [434, 250] width 554 height 26
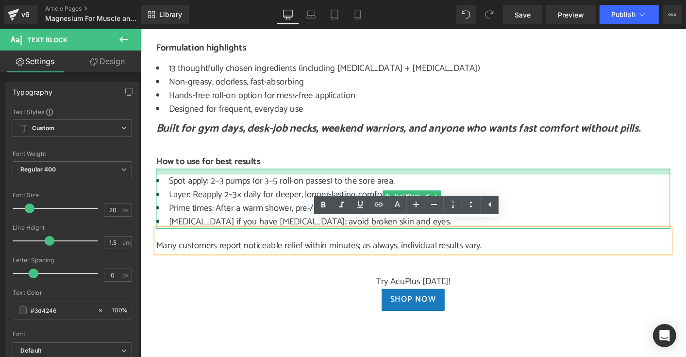
drag, startPoint x: 358, startPoint y: 178, endPoint x: 358, endPoint y: 184, distance: 5.8
click at [358, 184] on div "Spot apply: 2–3 pumps (or 3–5 roll-on passes) to the sore area. Layer: Reapply …" at bounding box center [434, 211] width 554 height 65
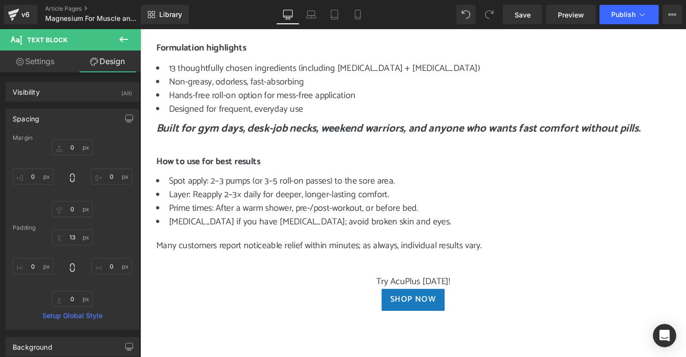
click at [120, 38] on icon at bounding box center [124, 40] width 12 height 12
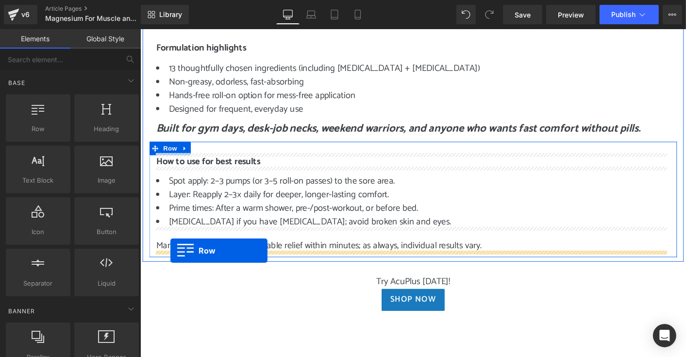
drag, startPoint x: 189, startPoint y: 149, endPoint x: 172, endPoint y: 267, distance: 119.3
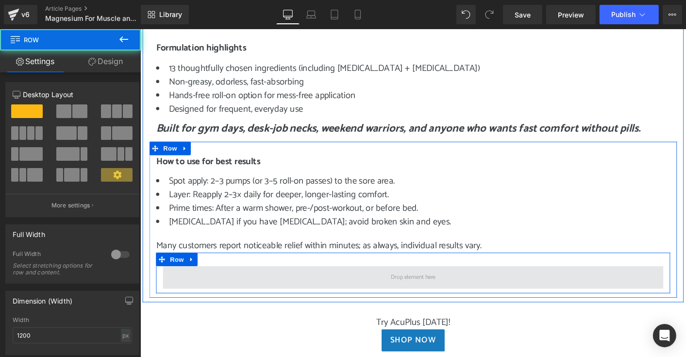
click at [209, 296] on span at bounding box center [433, 296] width 539 height 24
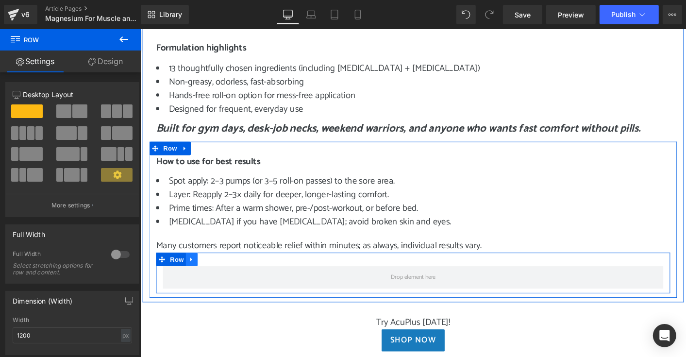
click at [192, 277] on icon at bounding box center [195, 276] width 7 height 7
click at [217, 278] on icon at bounding box center [220, 276] width 7 height 7
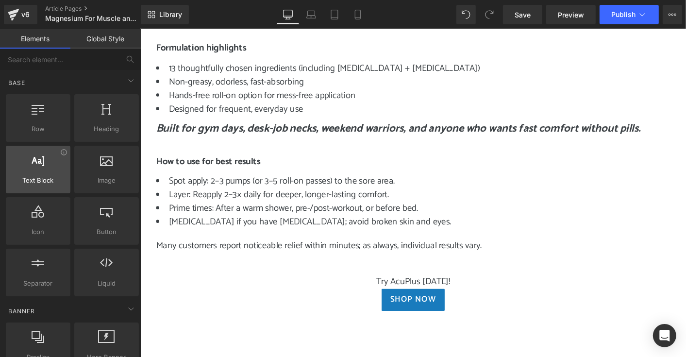
click at [50, 169] on div at bounding box center [38, 164] width 59 height 22
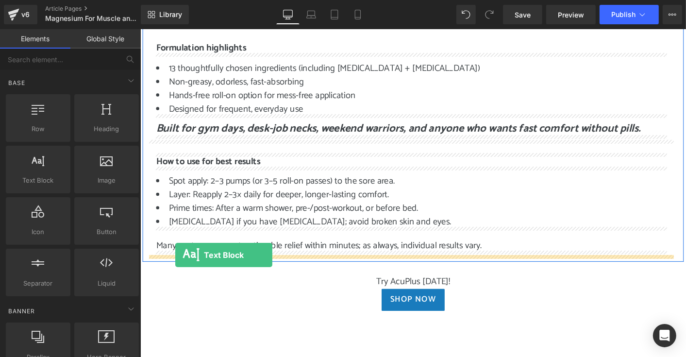
drag, startPoint x: 175, startPoint y: 192, endPoint x: 177, endPoint y: 272, distance: 79.7
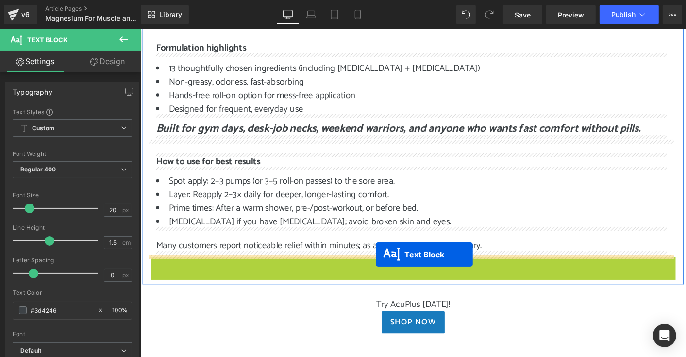
drag, startPoint x: 402, startPoint y: 302, endPoint x: 393, endPoint y: 272, distance: 31.4
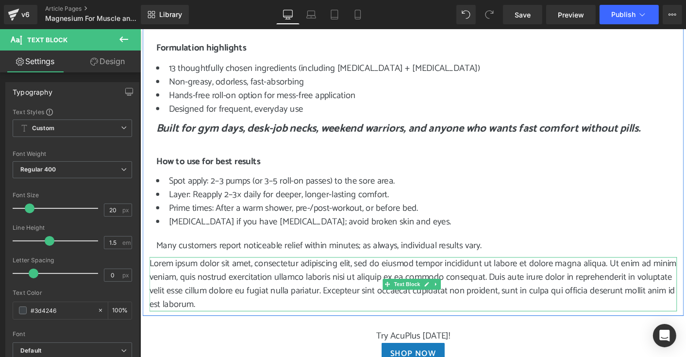
click at [306, 318] on p "Lorem ipsum dolor sit amet, consectetur adipiscing elit, sed do eiusmod tempor …" at bounding box center [434, 303] width 568 height 58
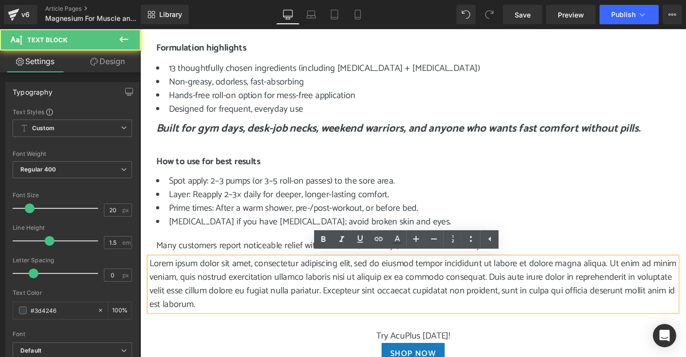
click at [306, 318] on p "Lorem ipsum dolor sit amet, consectetur adipiscing elit, sed do eiusmod tempor …" at bounding box center [434, 303] width 568 height 58
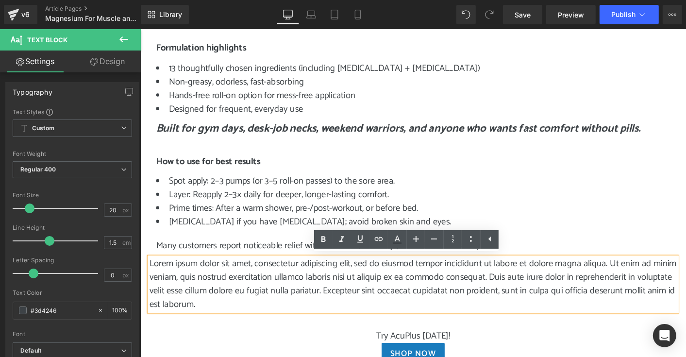
click at [307, 323] on p "Lorem ipsum dolor sit amet, consectetur adipiscing elit, sed do eiusmod tempor …" at bounding box center [434, 303] width 568 height 58
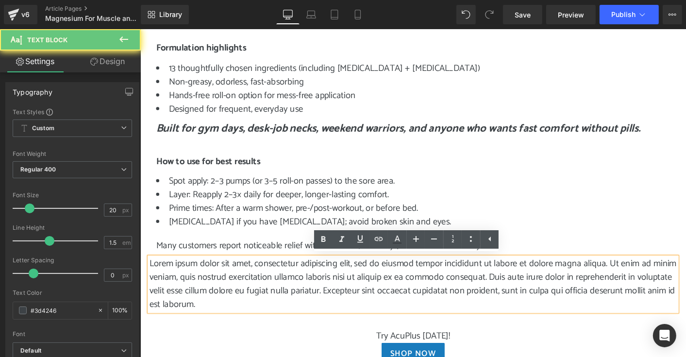
click at [307, 323] on p "Lorem ipsum dolor sit amet, consectetur adipiscing elit, sed do eiusmod tempor …" at bounding box center [434, 303] width 568 height 58
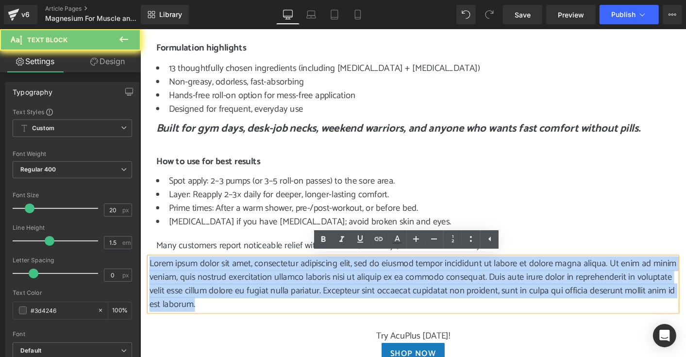
click at [307, 323] on p "Lorem ipsum dolor sit amet, consectetur adipiscing elit, sed do eiusmod tempor …" at bounding box center [434, 303] width 568 height 58
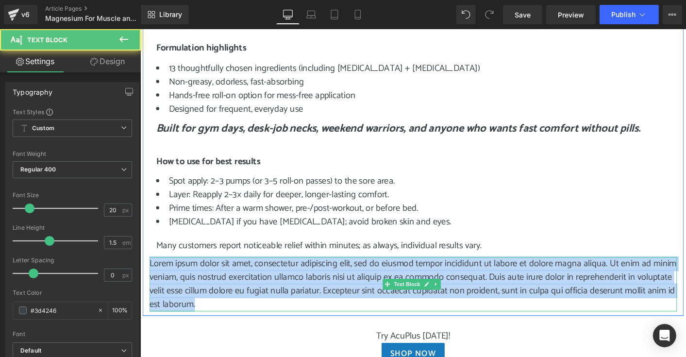
click at [158, 285] on p "Lorem ipsum dolor sit amet, consectetur adipiscing elit, sed do eiusmod tempor …" at bounding box center [434, 303] width 568 height 58
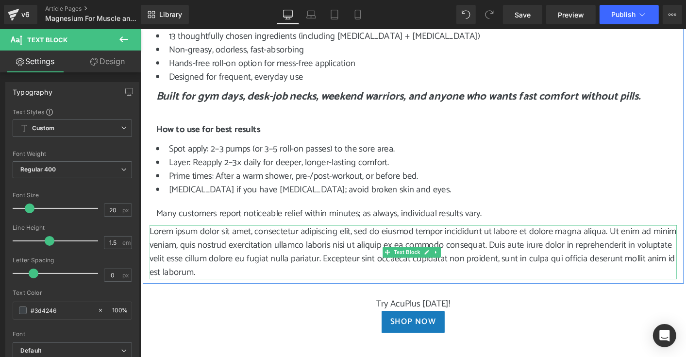
scroll to position [1117, 0]
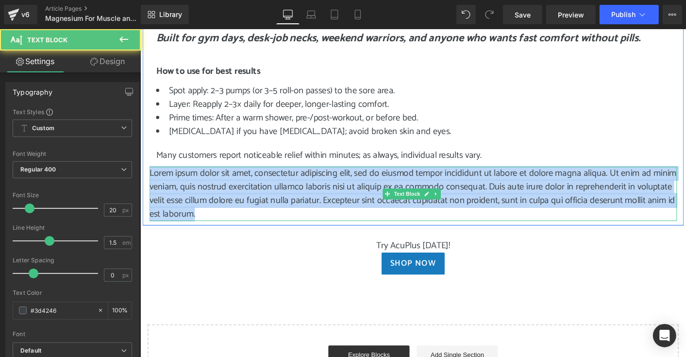
drag, startPoint x: 149, startPoint y: 181, endPoint x: 256, endPoint y: 223, distance: 115.5
click at [256, 223] on p "Lorem ipsum dolor sit amet, consectetur adipiscing elit, sed do eiusmod tempor …" at bounding box center [434, 206] width 568 height 58
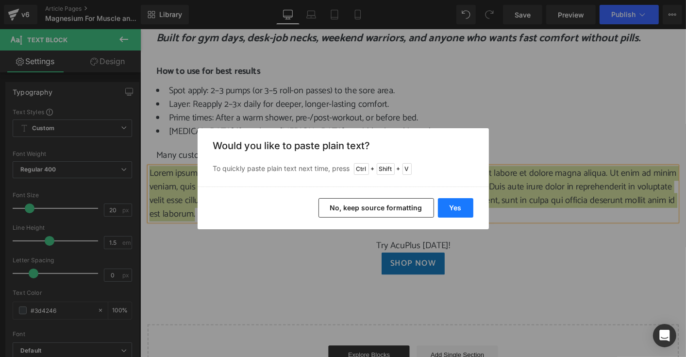
click at [457, 207] on button "Yes" at bounding box center [455, 207] width 35 height 19
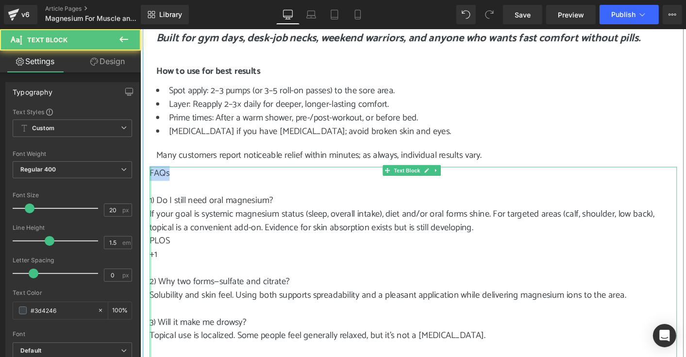
drag, startPoint x: 169, startPoint y: 183, endPoint x: 148, endPoint y: 182, distance: 20.4
click at [150, 182] on div "FAQs 1) Do I still need oral magnesium? If your goal is systemic magnesium stat…" at bounding box center [434, 322] width 568 height 291
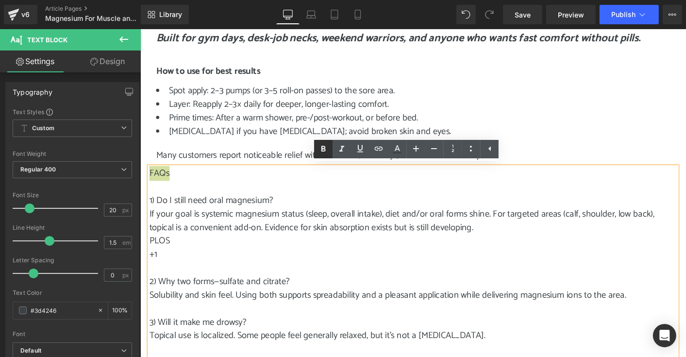
click at [321, 147] on icon at bounding box center [324, 149] width 12 height 12
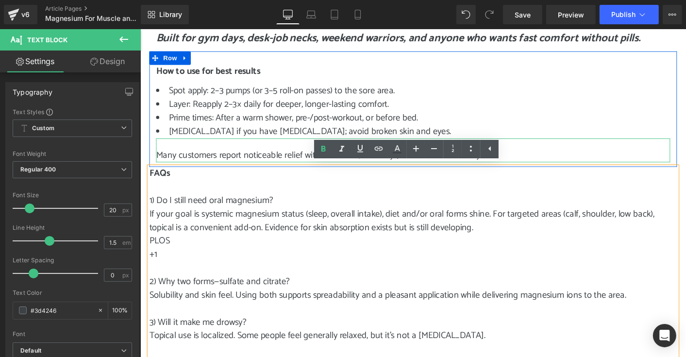
click at [278, 170] on div at bounding box center [434, 171] width 554 height 2
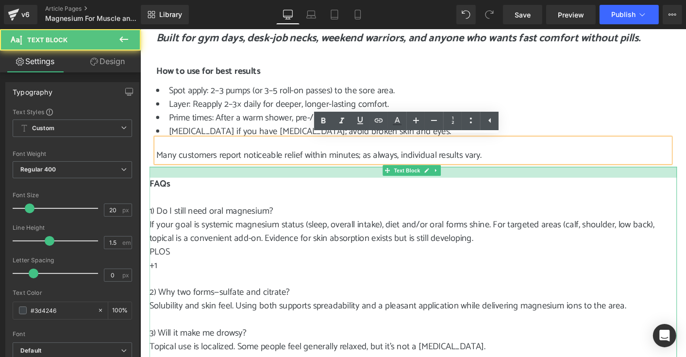
drag, startPoint x: 388, startPoint y: 176, endPoint x: 387, endPoint y: 187, distance: 11.7
click at [387, 187] on div "FAQs 1) Do I still need oral magnesium? If your goal is systemic magnesium stat…" at bounding box center [434, 328] width 568 height 303
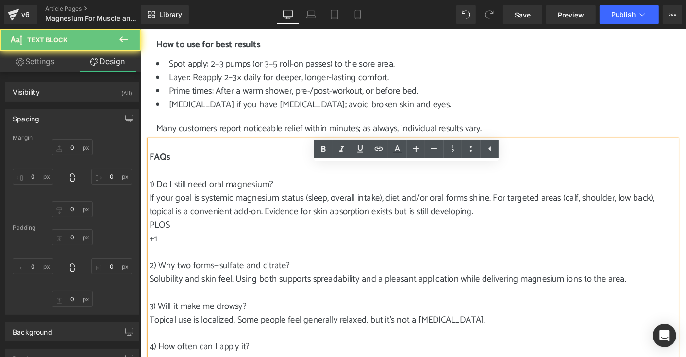
type input "0"
type input "24"
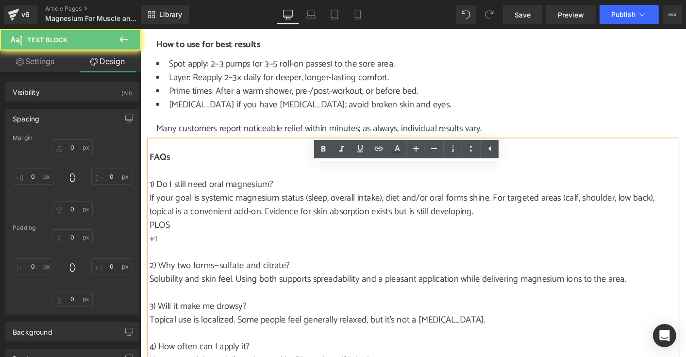
type input "0"
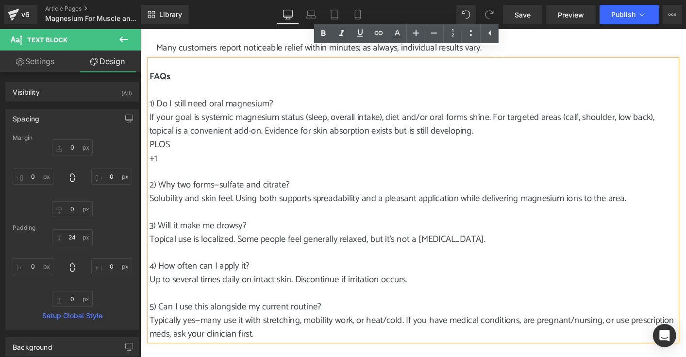
scroll to position [1214, 0]
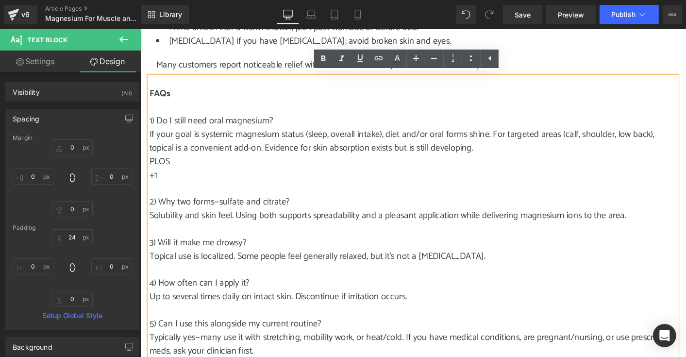
click at [178, 186] on p "+1" at bounding box center [434, 186] width 568 height 15
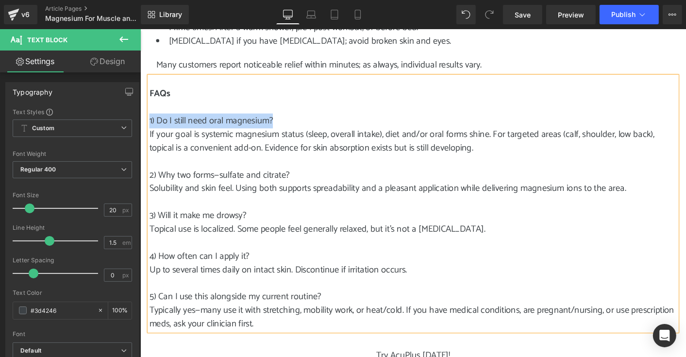
drag, startPoint x: 286, startPoint y: 125, endPoint x: 149, endPoint y: 126, distance: 137.0
click at [150, 126] on p "1) Do I still need oral magnesium?" at bounding box center [434, 127] width 568 height 15
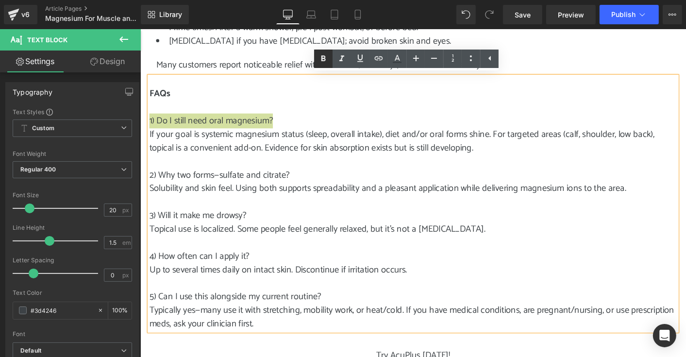
click at [322, 58] on icon at bounding box center [324, 59] width 4 height 6
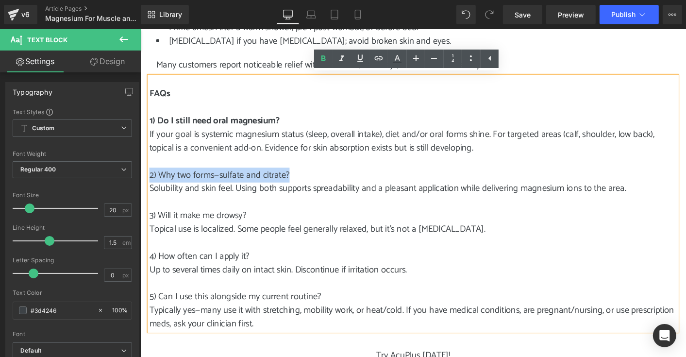
drag, startPoint x: 299, startPoint y: 184, endPoint x: 149, endPoint y: 184, distance: 150.6
click at [150, 184] on p "2) Why two forms—sulfate and citrate?" at bounding box center [434, 186] width 568 height 15
click at [320, 62] on icon at bounding box center [324, 59] width 12 height 12
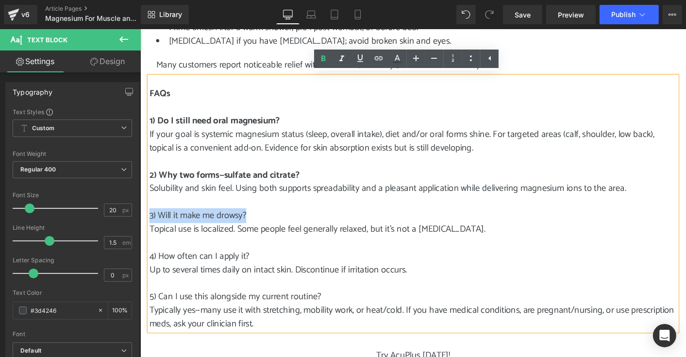
drag, startPoint x: 253, startPoint y: 226, endPoint x: 148, endPoint y: 226, distance: 104.9
click at [150, 226] on p "3) Will it make me drowsy?" at bounding box center [434, 229] width 568 height 15
click at [321, 63] on icon at bounding box center [324, 59] width 12 height 12
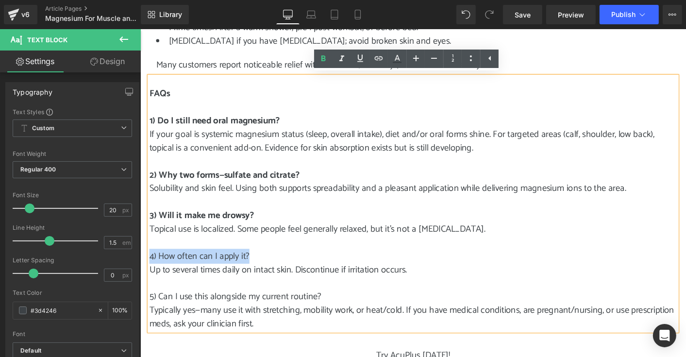
drag, startPoint x: 256, startPoint y: 271, endPoint x: 150, endPoint y: 272, distance: 105.9
click at [150, 272] on p "4) How often can I apply it?" at bounding box center [434, 273] width 568 height 15
click at [323, 59] on icon at bounding box center [324, 59] width 4 height 6
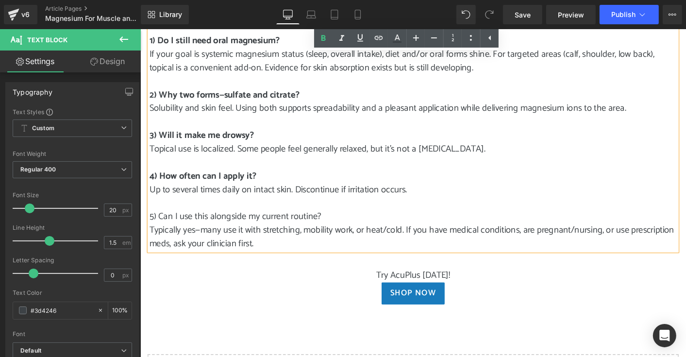
scroll to position [1312, 0]
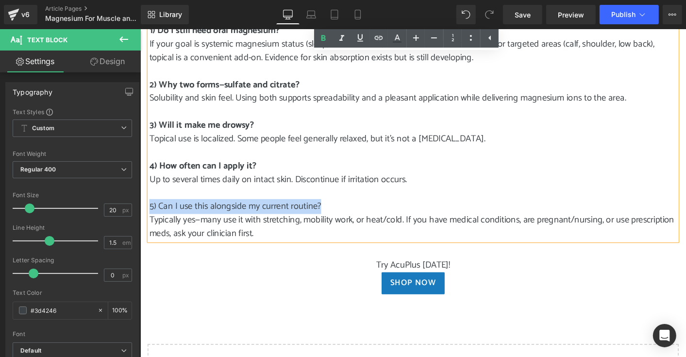
drag, startPoint x: 330, startPoint y: 218, endPoint x: 148, endPoint y: 221, distance: 182.7
click at [150, 221] on p "5) Can I use this alongside my current routine?" at bounding box center [434, 220] width 568 height 15
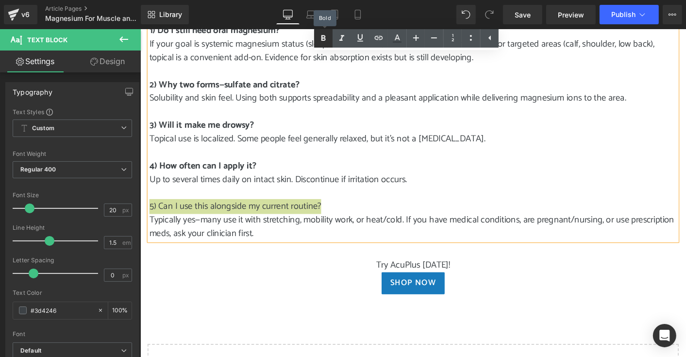
click at [324, 38] on icon at bounding box center [324, 38] width 4 height 6
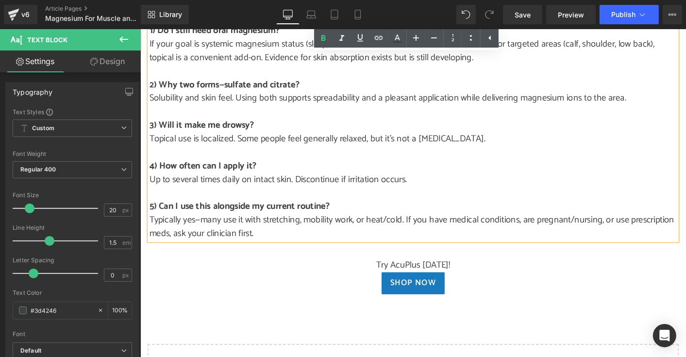
click at [314, 249] on p "Typically yes—many use it with stretching, mobility work, or heat/cold. If you …" at bounding box center [434, 241] width 568 height 29
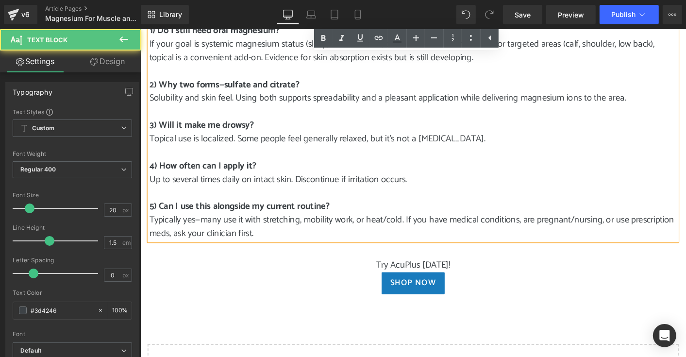
click at [325, 284] on p "Try AcuPlus [DATE]!" at bounding box center [434, 283] width 568 height 15
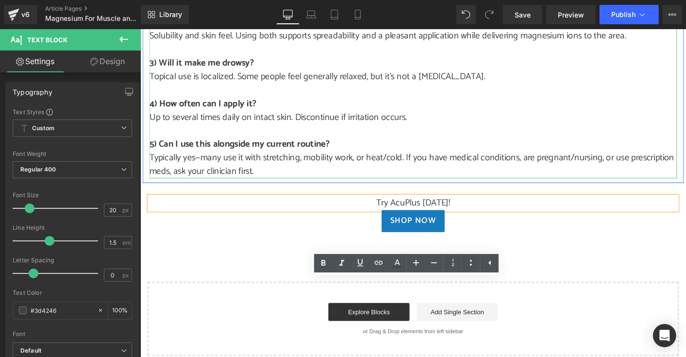
scroll to position [1409, 0]
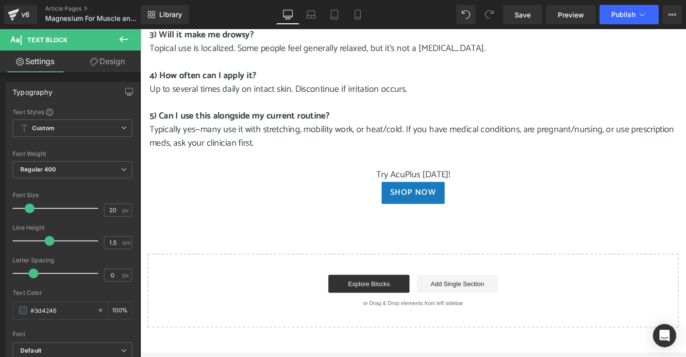
click at [120, 37] on icon at bounding box center [124, 40] width 12 height 12
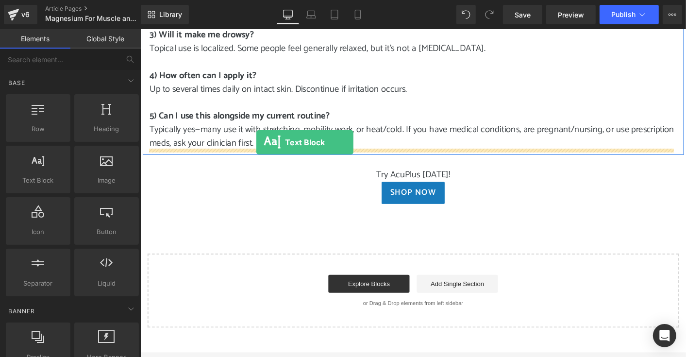
drag, startPoint x: 179, startPoint y: 200, endPoint x: 265, endPoint y: 151, distance: 98.8
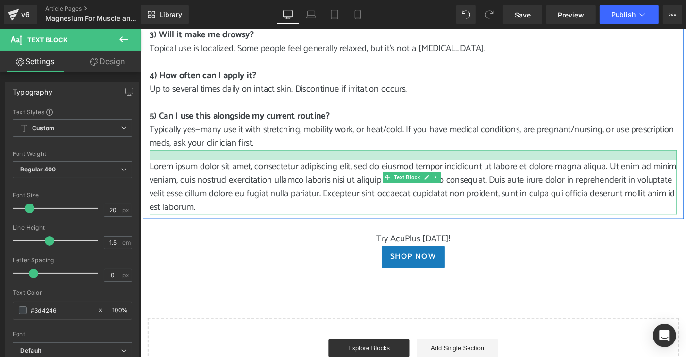
drag, startPoint x: 411, startPoint y: 159, endPoint x: 414, endPoint y: 170, distance: 11.1
click at [414, 170] on div "Lorem ipsum dolor sit amet, consectetur adipiscing elit, sed do eiusmod tempor …" at bounding box center [434, 193] width 568 height 69
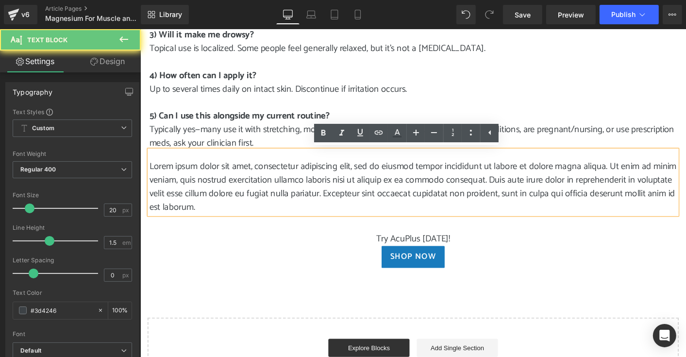
click at [296, 218] on p "Lorem ipsum dolor sit amet, consectetur adipiscing elit, sed do eiusmod tempor …" at bounding box center [434, 199] width 568 height 58
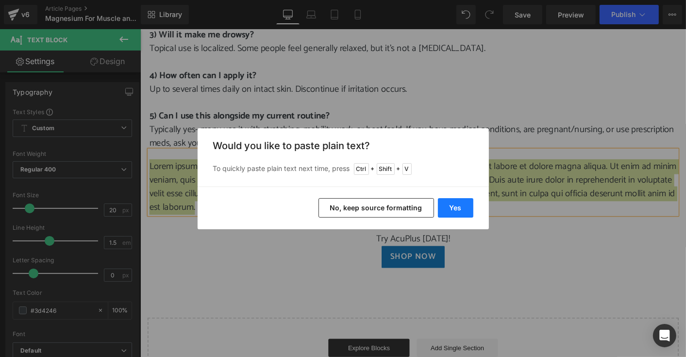
click at [464, 207] on button "Yes" at bounding box center [455, 207] width 35 height 19
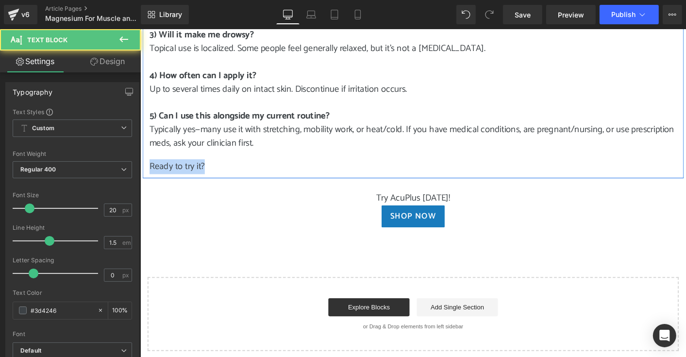
drag, startPoint x: 208, startPoint y: 174, endPoint x: 146, endPoint y: 174, distance: 61.7
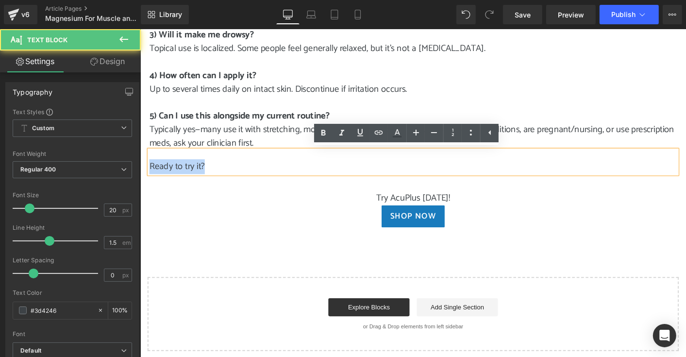
click at [150, 174] on div "Ready to try it?" at bounding box center [434, 171] width 568 height 25
drag, startPoint x: 210, startPoint y: 174, endPoint x: 147, endPoint y: 173, distance: 63.2
click at [150, 173] on p "Ready to try it?" at bounding box center [434, 177] width 568 height 15
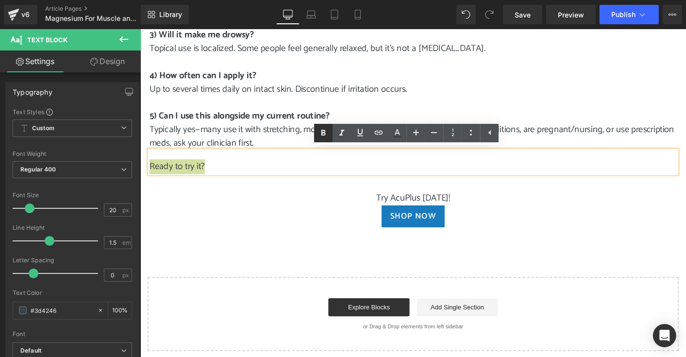
click at [324, 136] on icon at bounding box center [324, 133] width 12 height 12
click at [227, 178] on p "Ready to try it?" at bounding box center [434, 177] width 568 height 15
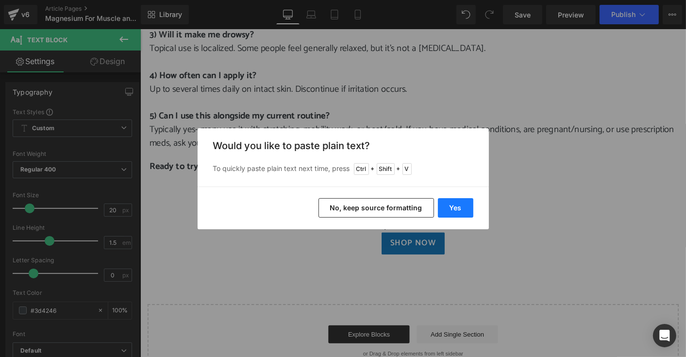
click at [452, 208] on button "Yes" at bounding box center [455, 207] width 35 height 19
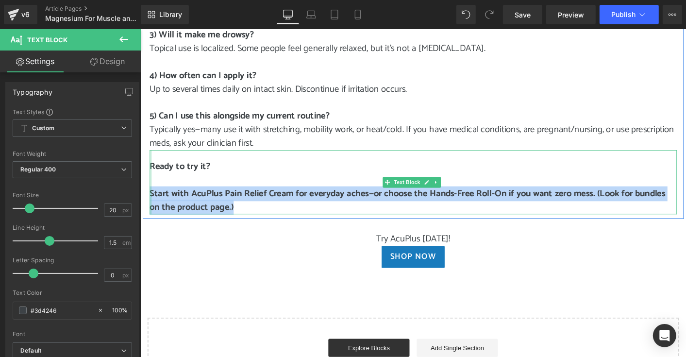
drag, startPoint x: 241, startPoint y: 220, endPoint x: 149, endPoint y: 204, distance: 94.1
click at [150, 204] on div "Ready to try it? Start with AcuPlus Pain Relief Cream for everyday aches—or cho…" at bounding box center [434, 193] width 568 height 69
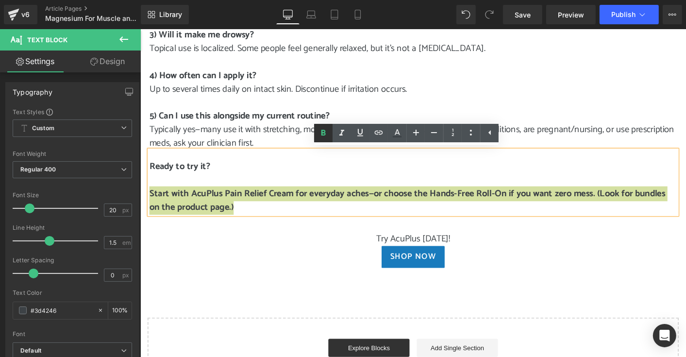
click at [322, 135] on icon at bounding box center [324, 133] width 4 height 6
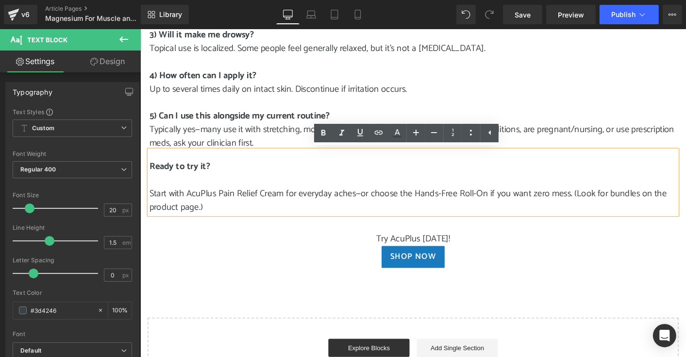
click at [150, 204] on p "Start with AcuPlus Pain Relief Cream for everyday aches—or choose the Hands-Fre…" at bounding box center [434, 213] width 568 height 29
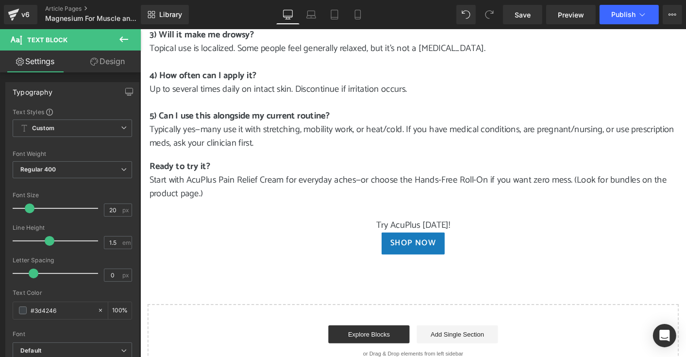
click at [124, 38] on icon at bounding box center [124, 40] width 12 height 12
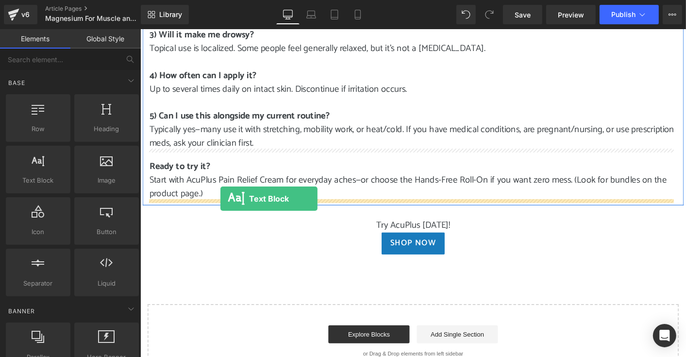
drag, startPoint x: 180, startPoint y: 200, endPoint x: 226, endPoint y: 211, distance: 47.0
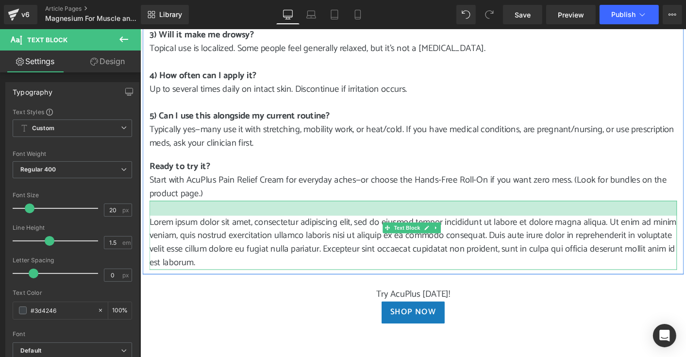
drag, startPoint x: 391, startPoint y: 213, endPoint x: 390, endPoint y: 229, distance: 16.1
click at [390, 229] on div "Lorem ipsum dolor sit amet, consectetur adipiscing elit, sed do eiusmod tempor …" at bounding box center [434, 251] width 568 height 74
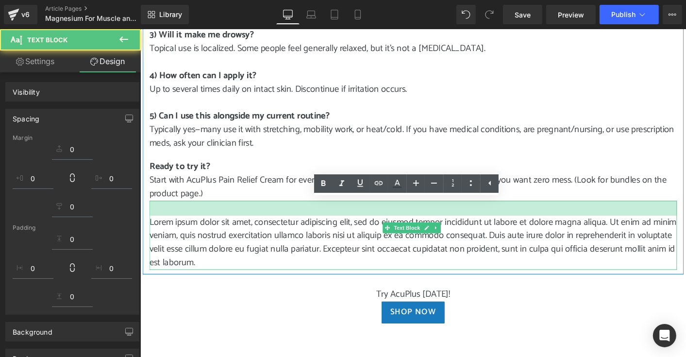
click at [286, 276] on p "Lorem ipsum dolor sit amet, consectetur adipiscing elit, sed do eiusmod tempor …" at bounding box center [434, 259] width 568 height 58
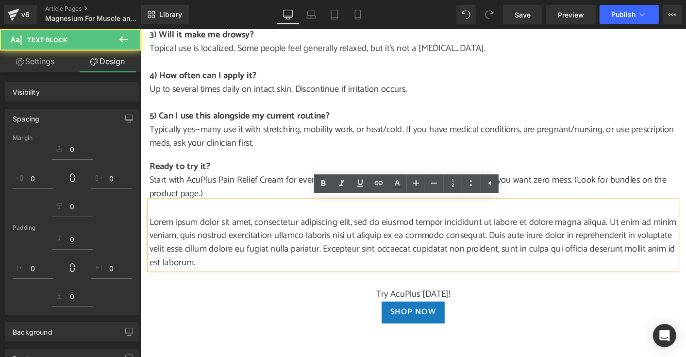
click at [286, 276] on p "Lorem ipsum dolor sit amet, consectetur adipiscing elit, sed do eiusmod tempor …" at bounding box center [434, 259] width 568 height 58
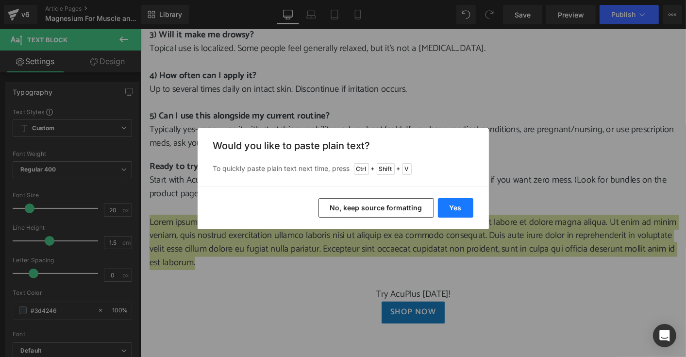
click at [450, 211] on button "Yes" at bounding box center [455, 207] width 35 height 19
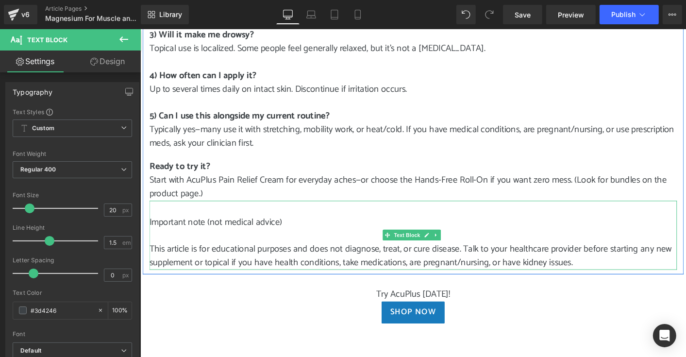
click at [151, 263] on p "This article is for educational purposes and does not diagnose, treat, or cure …" at bounding box center [434, 273] width 568 height 29
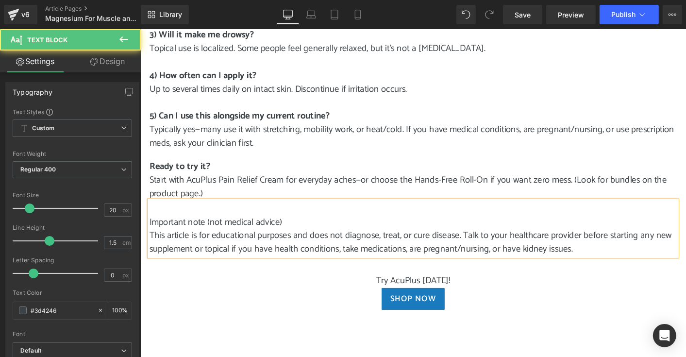
click at [604, 267] on p "This article is for educational purposes and does not diagnose, treat, or cure …" at bounding box center [434, 258] width 568 height 29
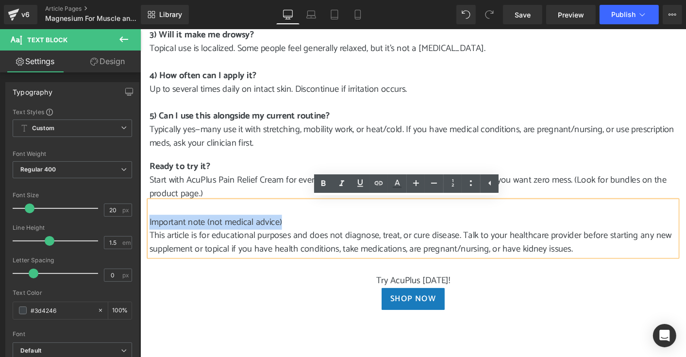
drag, startPoint x: 292, startPoint y: 236, endPoint x: 147, endPoint y: 232, distance: 144.8
click at [150, 232] on p "Important note (not medical advice)" at bounding box center [434, 237] width 568 height 15
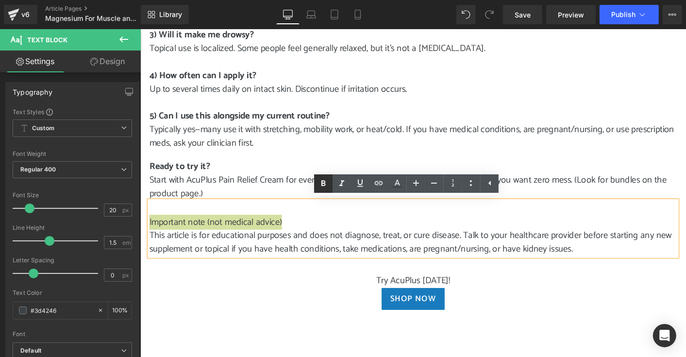
click at [324, 185] on icon at bounding box center [324, 183] width 4 height 6
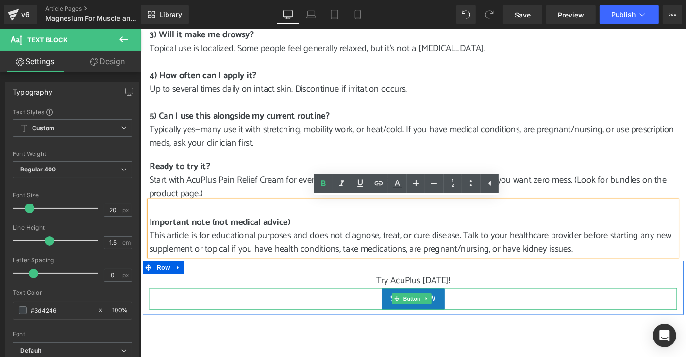
click at [232, 309] on div "Shop Now" at bounding box center [434, 319] width 568 height 24
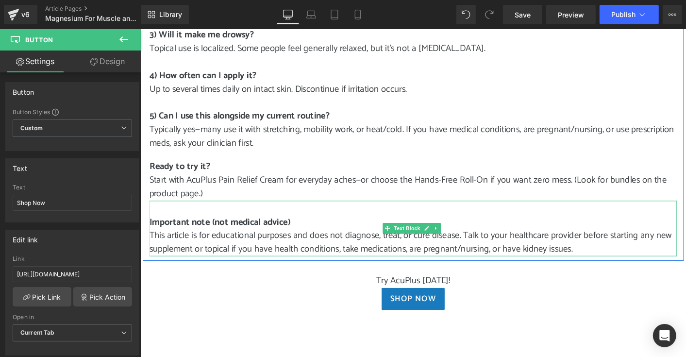
click at [620, 263] on p "This article is for educational purposes and does not diagnose, treat, or cure …" at bounding box center [434, 258] width 568 height 29
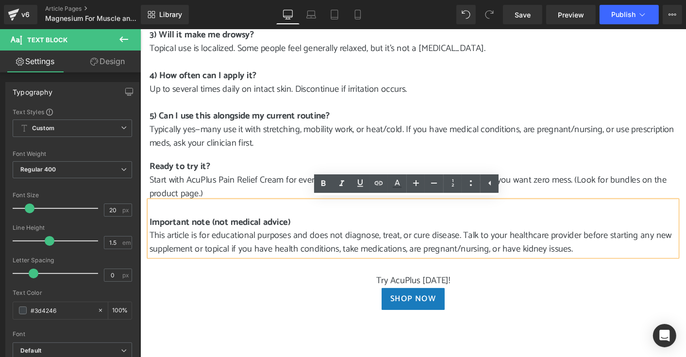
scroll to position [1457, 0]
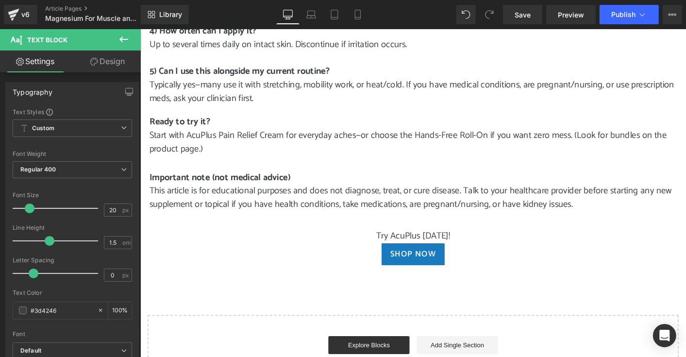
click at [121, 38] on icon at bounding box center [123, 39] width 9 height 6
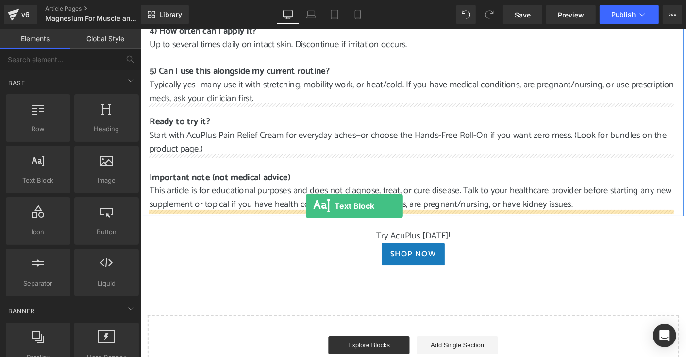
drag, startPoint x: 176, startPoint y: 200, endPoint x: 318, endPoint y: 219, distance: 143.6
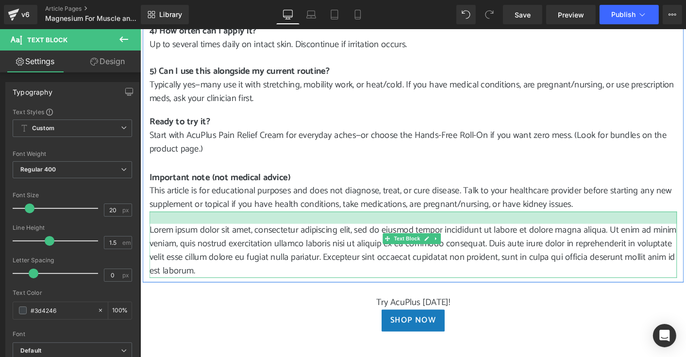
drag, startPoint x: 422, startPoint y: 225, endPoint x: 424, endPoint y: 238, distance: 12.7
click at [424, 238] on div "Lorem ipsum dolor sit amet, consectetur adipiscing elit, sed do eiusmod tempor …" at bounding box center [434, 260] width 568 height 71
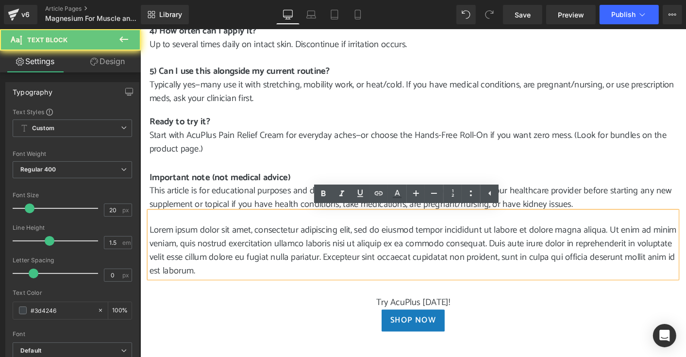
click at [332, 285] on p "Lorem ipsum dolor sit amet, consectetur adipiscing elit, sed do eiusmod tempor …" at bounding box center [434, 267] width 568 height 58
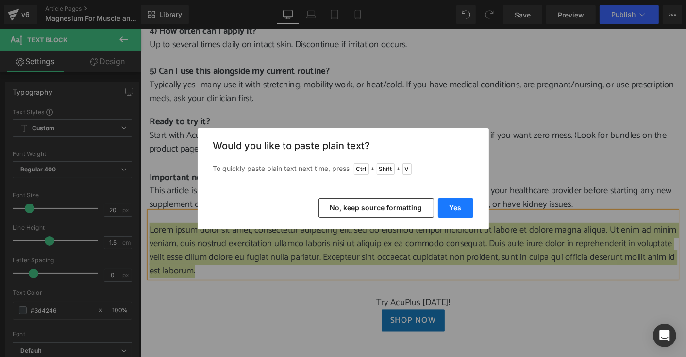
click at [454, 208] on button "Yes" at bounding box center [455, 207] width 35 height 19
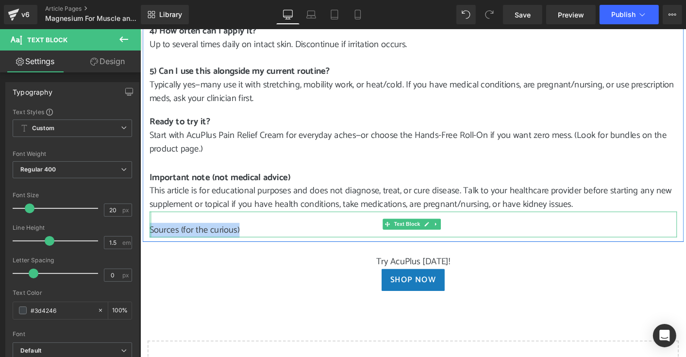
drag, startPoint x: 248, startPoint y: 243, endPoint x: 149, endPoint y: 240, distance: 99.1
click at [150, 240] on div "Sources (for the curious) Text Block" at bounding box center [434, 239] width 568 height 28
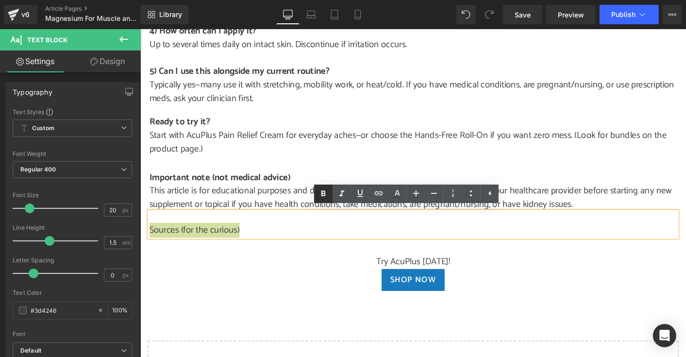
click at [325, 194] on icon at bounding box center [324, 194] width 4 height 6
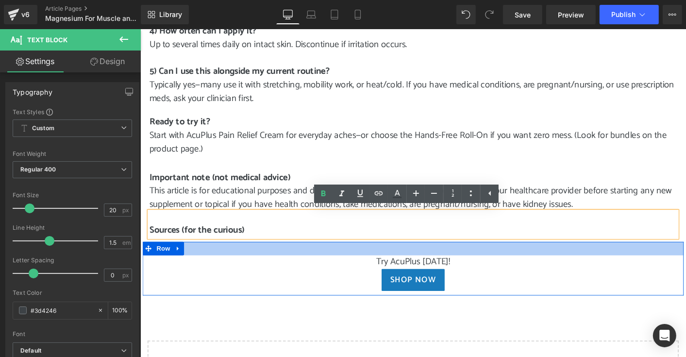
click at [328, 267] on div at bounding box center [433, 264] width 583 height 15
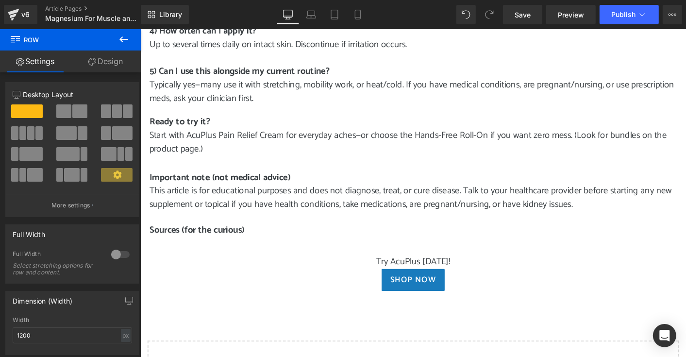
click at [123, 40] on icon at bounding box center [124, 40] width 12 height 12
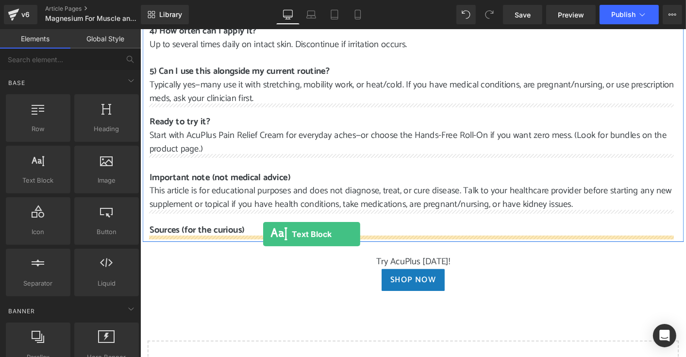
drag, startPoint x: 175, startPoint y: 196, endPoint x: 272, endPoint y: 249, distance: 110.6
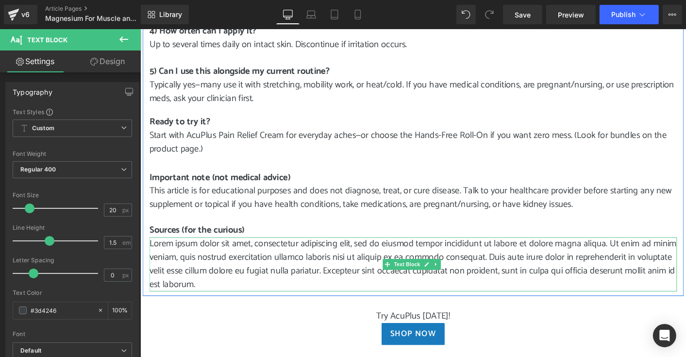
click at [272, 302] on p "Lorem ipsum dolor sit amet, consectetur adipiscing elit, sed do eiusmod tempor …" at bounding box center [434, 282] width 568 height 58
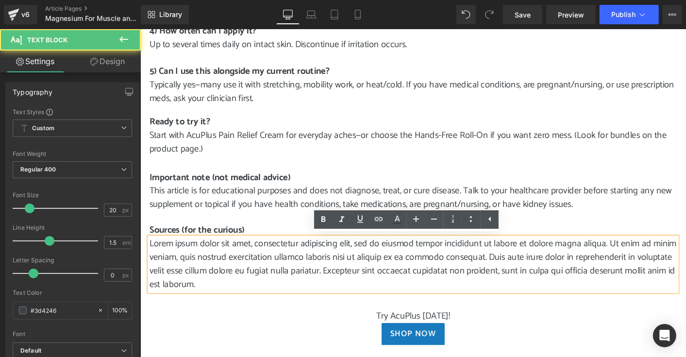
click at [272, 302] on p "Lorem ipsum dolor sit amet, consectetur adipiscing elit, sed do eiusmod tempor …" at bounding box center [434, 282] width 568 height 58
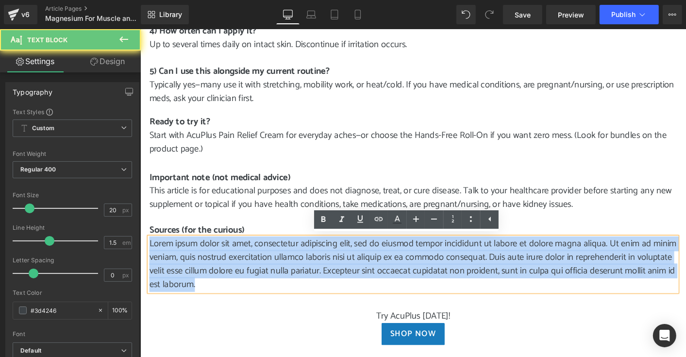
click at [272, 302] on p "Lorem ipsum dolor sit amet, consectetur adipiscing elit, sed do eiusmod tempor …" at bounding box center [434, 282] width 568 height 58
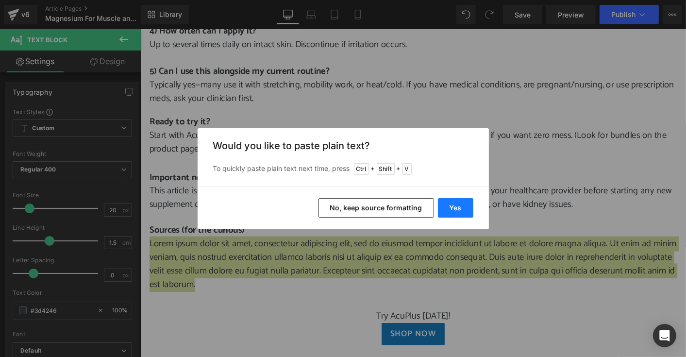
click at [448, 207] on button "Yes" at bounding box center [455, 207] width 35 height 19
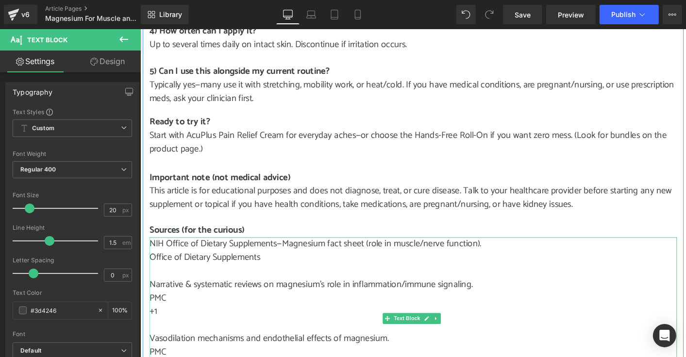
click at [178, 332] on p "+1" at bounding box center [434, 332] width 568 height 15
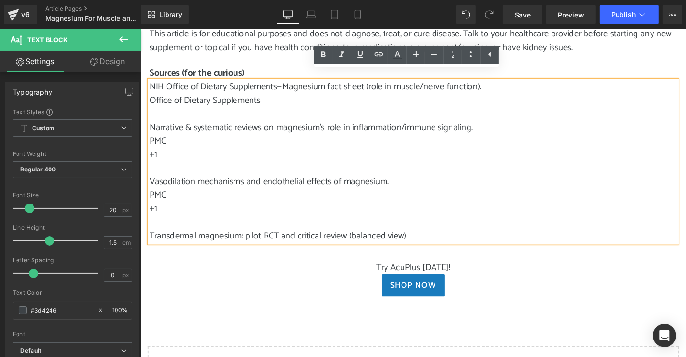
scroll to position [1603, 0]
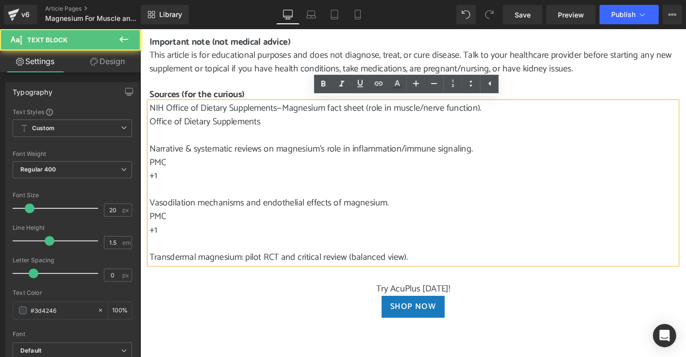
click at [159, 247] on p "+1" at bounding box center [434, 245] width 568 height 15
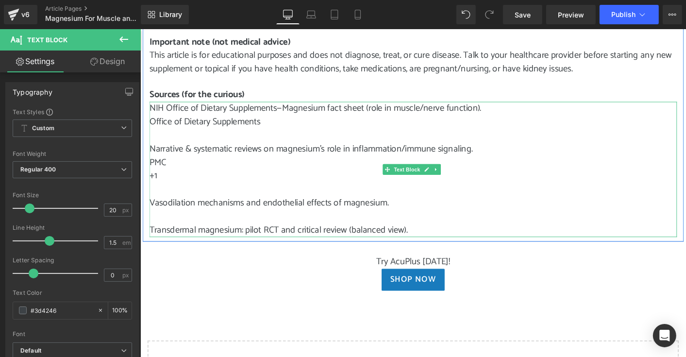
click at [158, 185] on p "+1" at bounding box center [434, 187] width 568 height 15
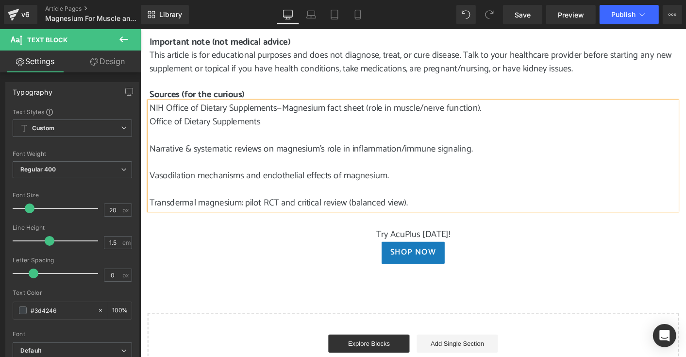
click at [535, 124] on p "Office of Dietary Supplements" at bounding box center [434, 128] width 568 height 15
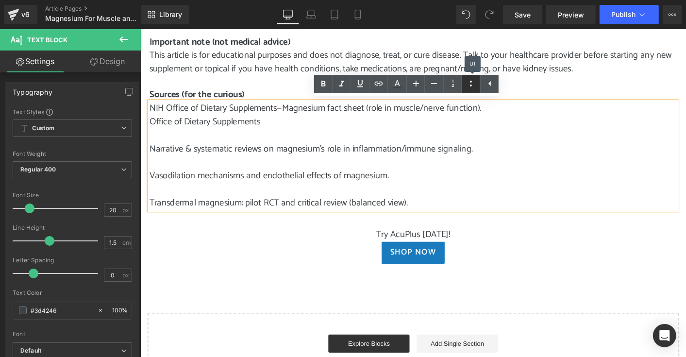
click at [470, 89] on icon at bounding box center [471, 84] width 12 height 12
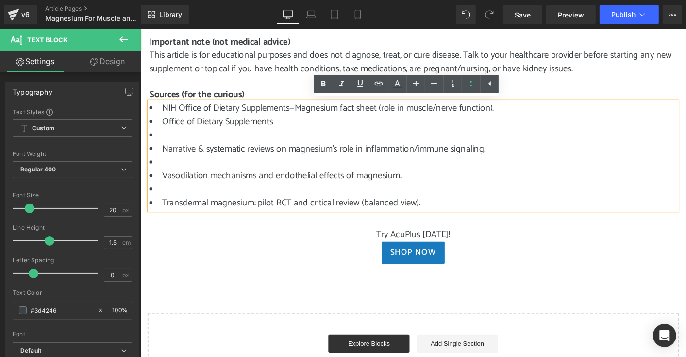
click at [189, 144] on li at bounding box center [434, 143] width 568 height 15
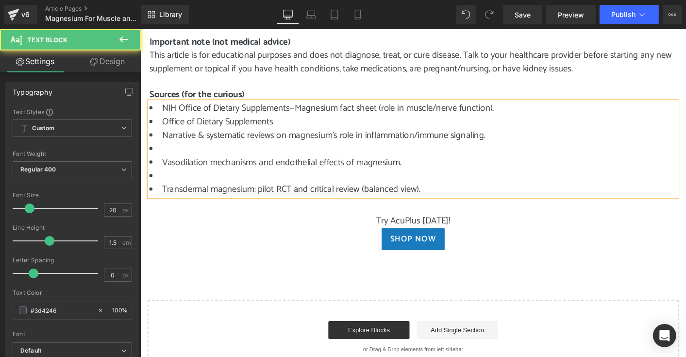
click at [186, 162] on li at bounding box center [434, 158] width 568 height 15
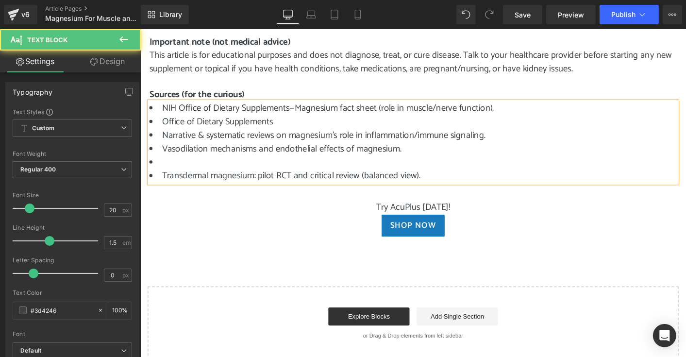
click at [185, 172] on li at bounding box center [434, 172] width 568 height 15
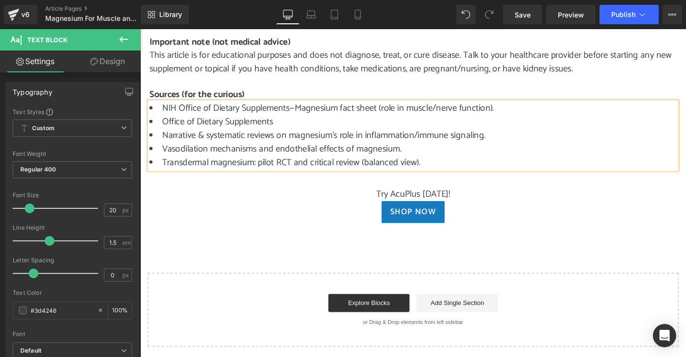
click at [568, 176] on li "Transdermal magnesium: pilot RCT and critical review (balanced view)." at bounding box center [434, 172] width 568 height 15
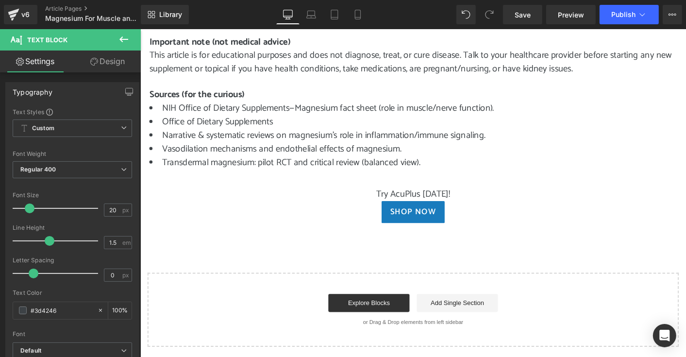
click at [123, 37] on icon at bounding box center [124, 40] width 12 height 12
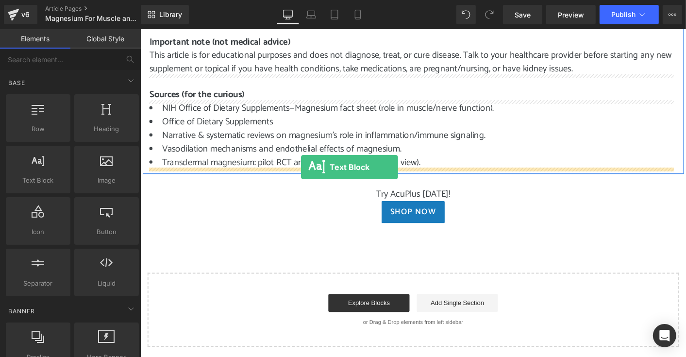
drag, startPoint x: 177, startPoint y: 195, endPoint x: 313, endPoint y: 177, distance: 136.6
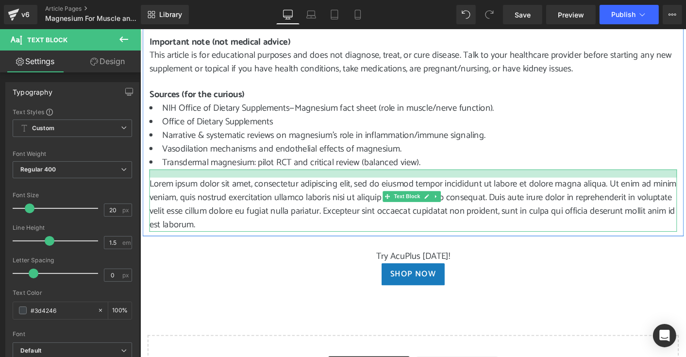
drag, startPoint x: 422, startPoint y: 179, endPoint x: 424, endPoint y: 188, distance: 9.1
click at [424, 188] on div "Lorem ipsum dolor sit amet, consectetur adipiscing elit, sed do eiusmod tempor …" at bounding box center [434, 213] width 568 height 67
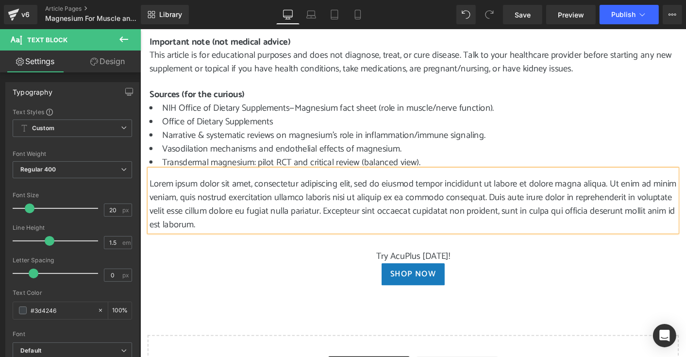
click at [286, 239] on p "Lorem ipsum dolor sit amet, consectetur adipiscing elit, sed do eiusmod tempor …" at bounding box center [434, 217] width 568 height 58
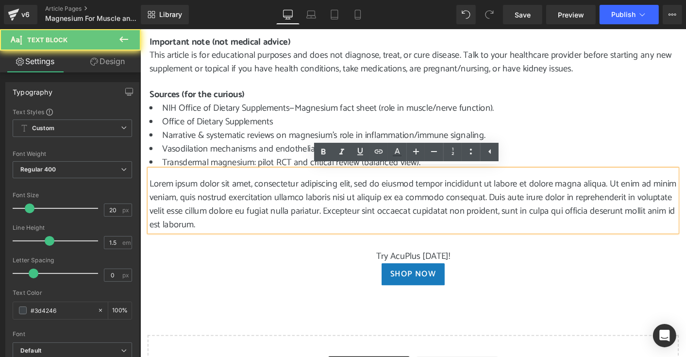
click at [286, 239] on p "Lorem ipsum dolor sit amet, consectetur adipiscing elit, sed do eiusmod tempor …" at bounding box center [434, 217] width 568 height 58
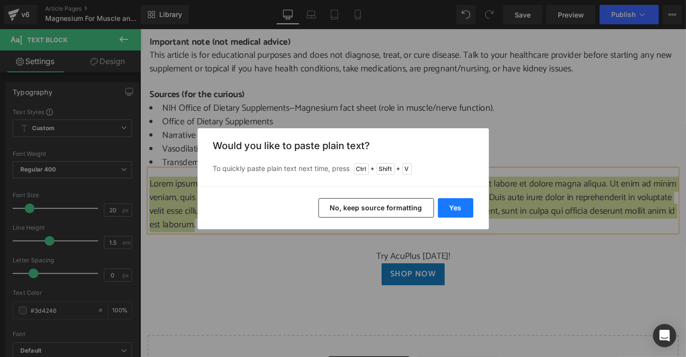
click at [452, 207] on button "Yes" at bounding box center [455, 207] width 35 height 19
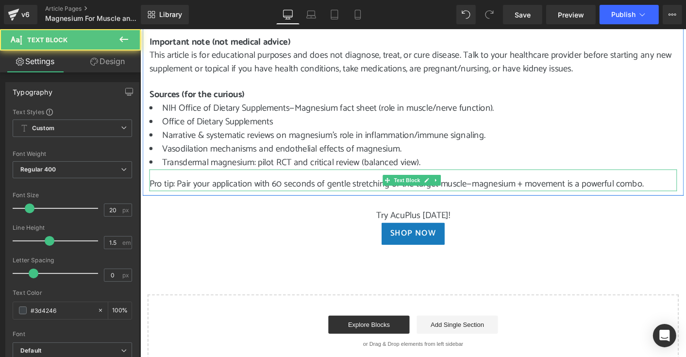
click at [150, 192] on p "Pro tip: Pair your application with 60 seconds of gentle stretching of the targ…" at bounding box center [434, 195] width 568 height 15
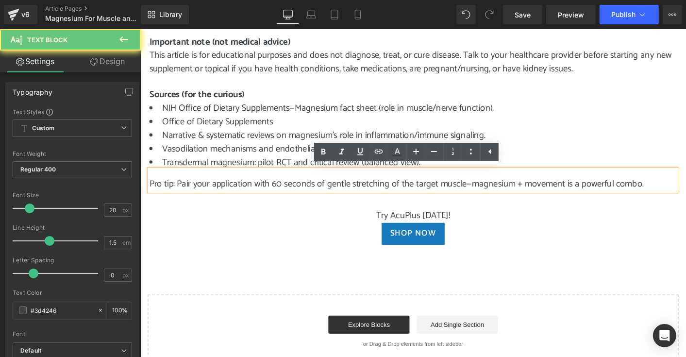
click at [150, 192] on p "Pro tip: Pair your application with 60 seconds of gentle stretching of the targ…" at bounding box center [434, 195] width 568 height 15
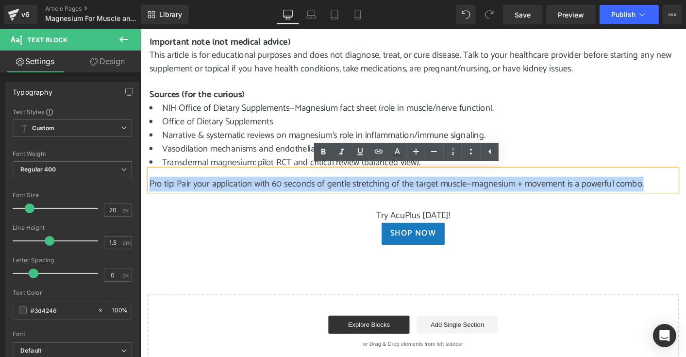
click at [150, 192] on p "Pro tip: Pair your application with 60 seconds of gentle stretching of the targ…" at bounding box center [434, 195] width 568 height 15
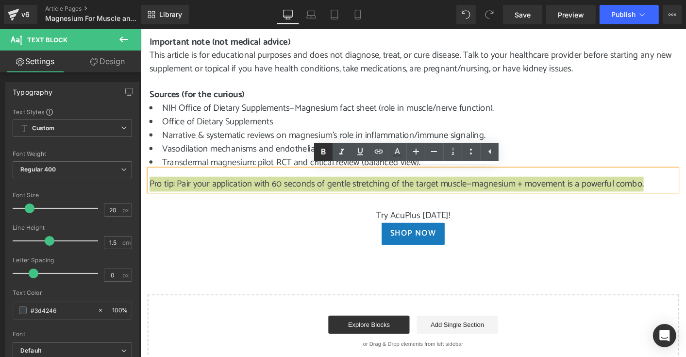
click at [325, 149] on icon at bounding box center [324, 152] width 4 height 6
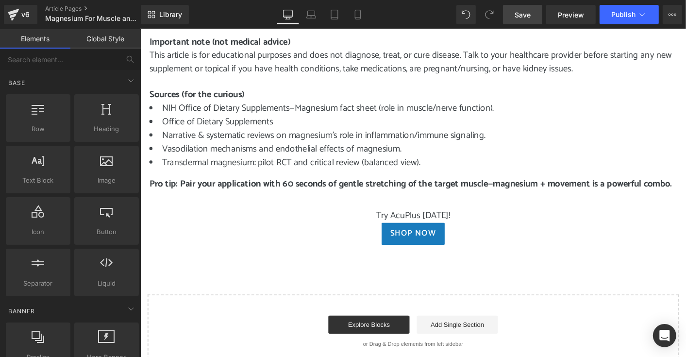
click at [524, 16] on span "Save" at bounding box center [523, 15] width 16 height 10
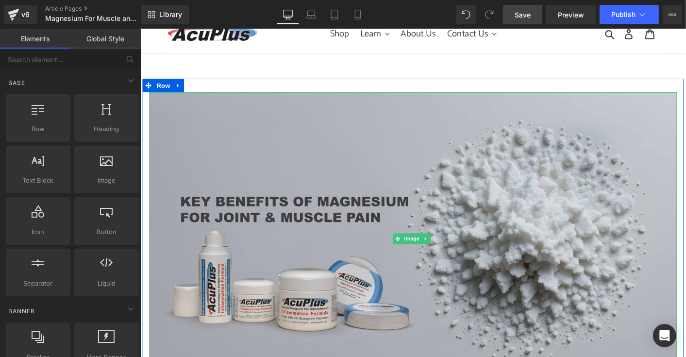
scroll to position [0, 0]
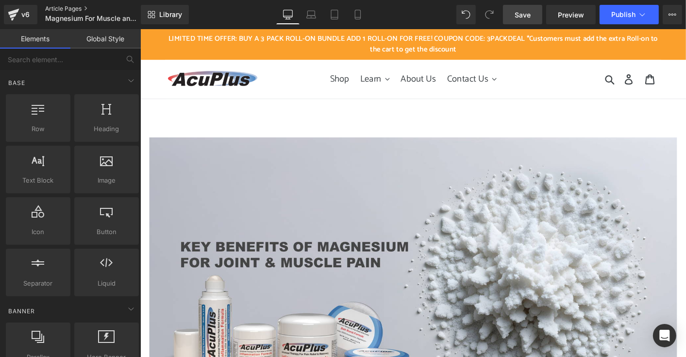
click at [85, 7] on link "Article Pages" at bounding box center [101, 9] width 112 height 8
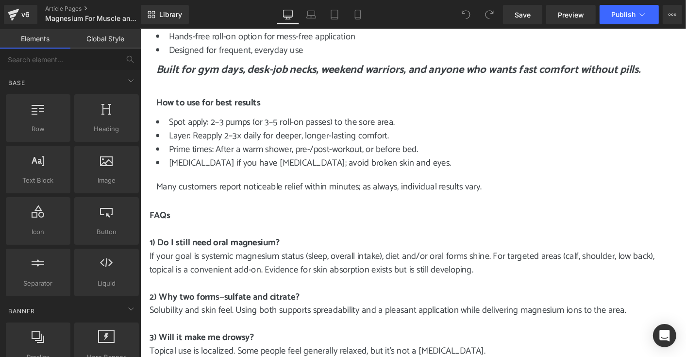
scroll to position [1069, 0]
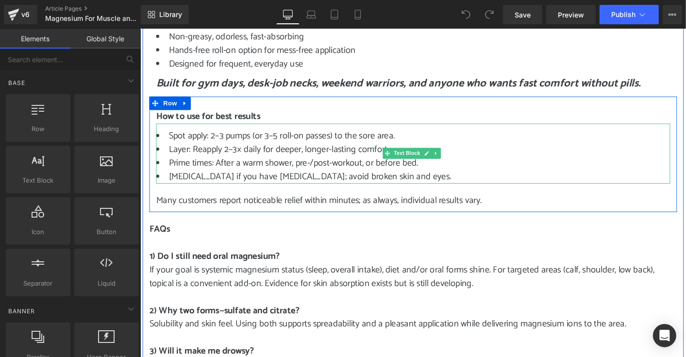
click at [180, 145] on li "Spot apply: 2–3 pumps (or 3–5 roll-on passes) to the sore area." at bounding box center [434, 143] width 554 height 15
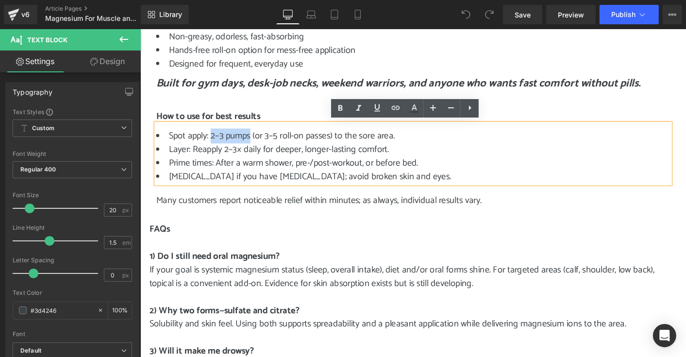
drag, startPoint x: 214, startPoint y: 142, endPoint x: 255, endPoint y: 145, distance: 40.9
click at [255, 145] on li "Spot apply: 2–3 pumps (or 3–5 roll-on passes) to the sore area." at bounding box center [434, 143] width 554 height 15
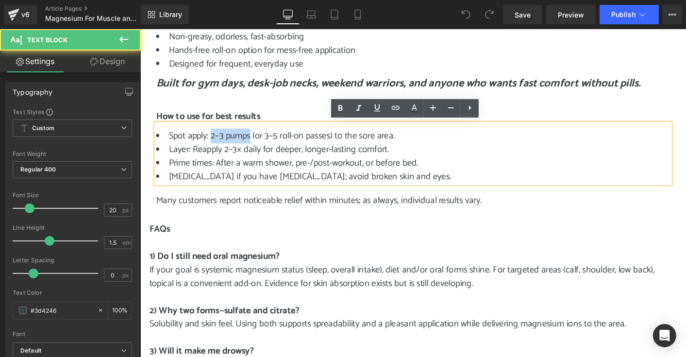
click at [254, 145] on li "Spot apply: 2–3 pumps (or 3–5 roll-on passes) to the sore area." at bounding box center [434, 143] width 554 height 15
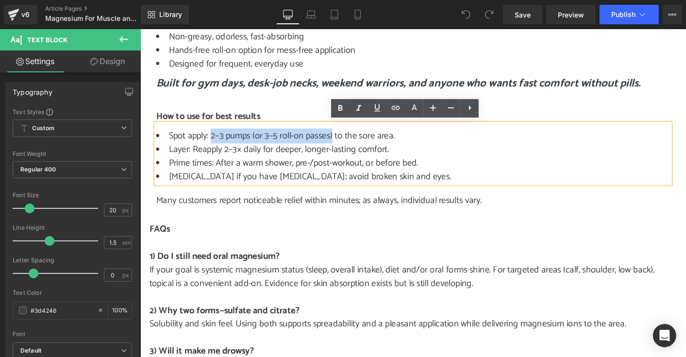
drag, startPoint x: 215, startPoint y: 141, endPoint x: 345, endPoint y: 139, distance: 130.2
click at [345, 139] on li "Spot apply: 2–3 pumps (or 3–5 roll-on passes) to the sore area." at bounding box center [434, 143] width 554 height 15
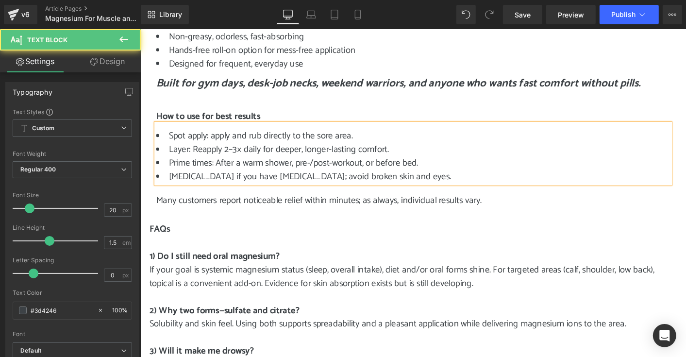
click at [367, 141] on li "Spot apply: apply and rub directly to the sore area." at bounding box center [434, 143] width 554 height 15
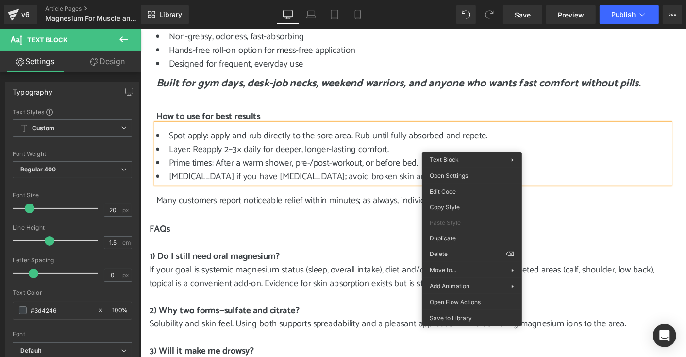
click at [500, 141] on li "Spot apply: apply and rub directly to the sore area. Rub until fully absorbed a…" at bounding box center [434, 143] width 554 height 15
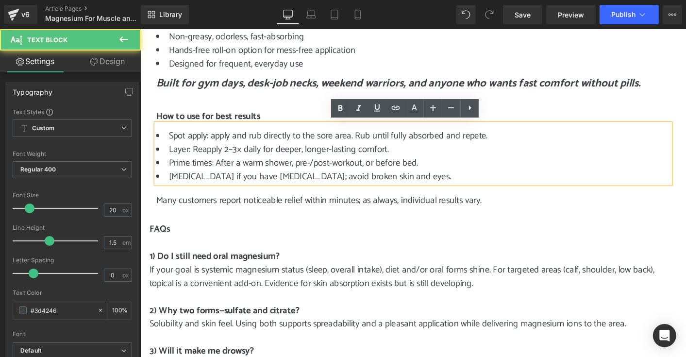
click at [495, 143] on li "Spot apply: apply and rub directly to the sore area. Rub until fully absorbed a…" at bounding box center [434, 143] width 554 height 15
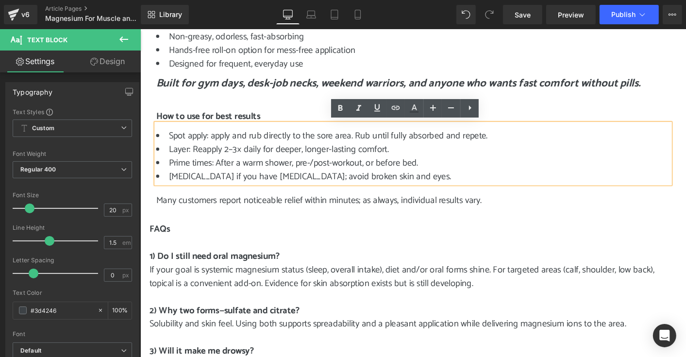
click at [506, 142] on li "Spot apply: apply and rub directly to the sore area. Rub until fully absorbed a…" at bounding box center [434, 143] width 554 height 15
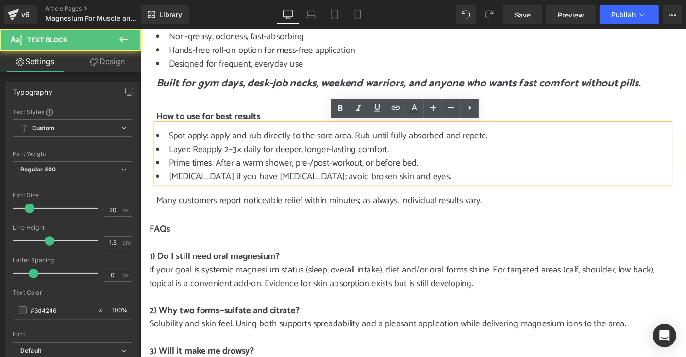
click at [501, 143] on li "Spot apply: apply and rub directly to the sore area. Rub until fully absorbed a…" at bounding box center [434, 143] width 554 height 15
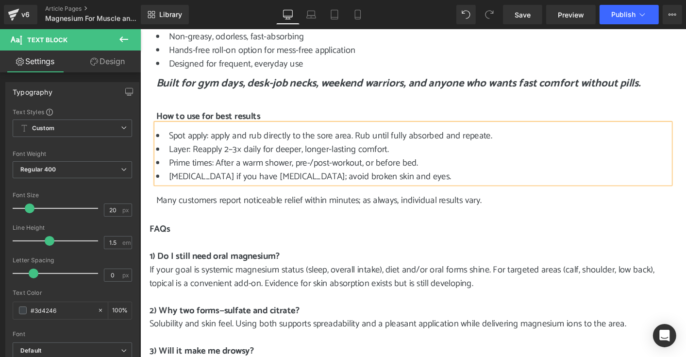
click at [525, 147] on li "Spot apply: apply and rub directly to the sore area. Rub until fully absorbed a…" at bounding box center [434, 143] width 554 height 15
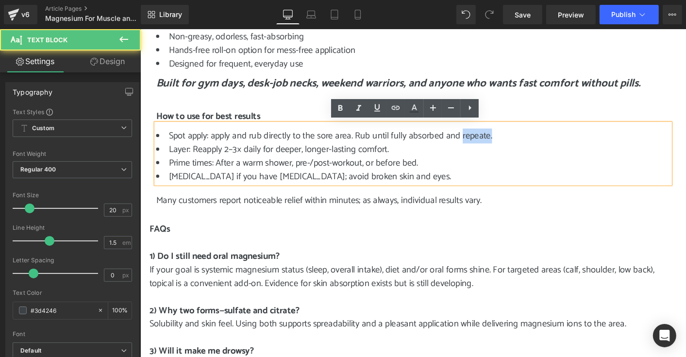
drag, startPoint x: 483, startPoint y: 141, endPoint x: 516, endPoint y: 142, distance: 33.1
click at [516, 142] on li "Spot apply: apply and rub directly to the sore area. Rub until fully absorbed a…" at bounding box center [434, 143] width 554 height 15
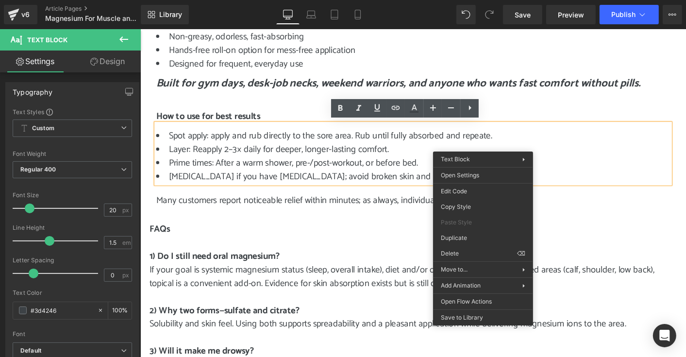
click at [591, 142] on li "Spot apply: apply and rub directly to the sore area. Rub until fully absorbed a…" at bounding box center [434, 143] width 554 height 15
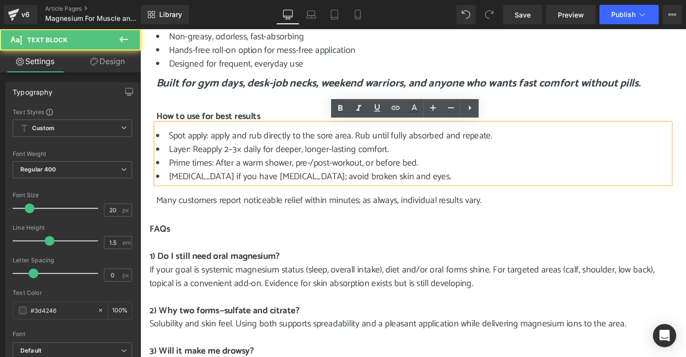
click at [504, 142] on li "Spot apply: apply and rub directly to the sore area. Rub until fully absorbed a…" at bounding box center [434, 143] width 554 height 15
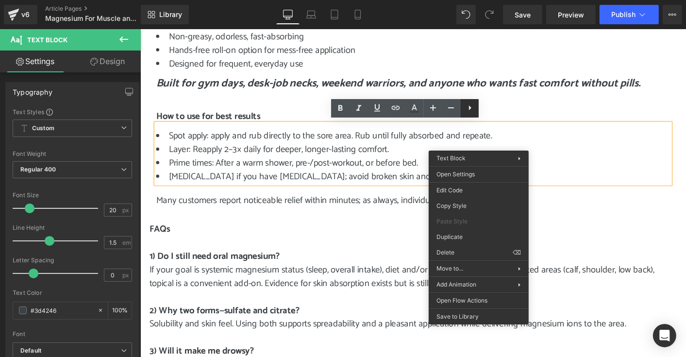
click at [471, 111] on icon at bounding box center [470, 108] width 12 height 12
click at [489, 113] on icon at bounding box center [489, 108] width 12 height 12
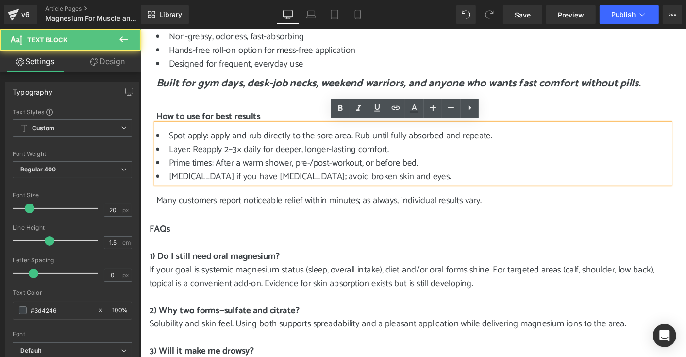
click at [579, 153] on li "Layer: Reapply 2–3× daily for deeper, longer-lasting comfort." at bounding box center [434, 158] width 554 height 15
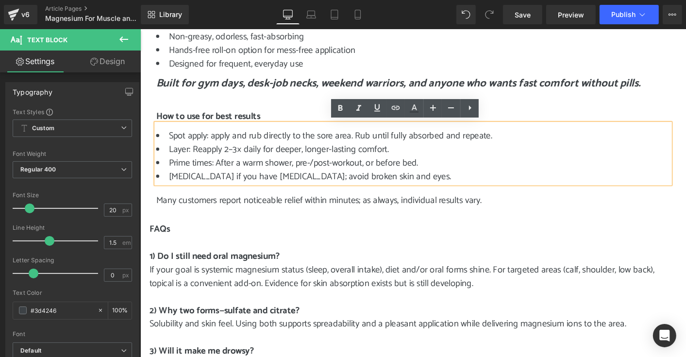
click at [514, 142] on li "Spot apply: apply and rub directly to the sore area. Rub until fully absorbed a…" at bounding box center [434, 143] width 554 height 15
drag, startPoint x: 516, startPoint y: 141, endPoint x: 495, endPoint y: 143, distance: 21.0
click at [495, 143] on li "Spot apply: apply and rub directly to the sore area. Rub until fully absorbed a…" at bounding box center [434, 143] width 554 height 15
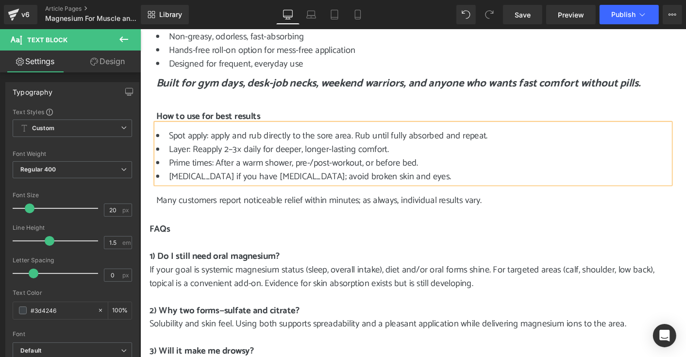
click at [370, 142] on li "Spot apply: apply and rub directly to the sore area. Rub until fully absorbed a…" at bounding box center [434, 143] width 554 height 15
click at [412, 143] on li "Spot apply: apply and rub directly to the sore area. For best reults, rub until…" at bounding box center [434, 143] width 554 height 15
click at [584, 144] on li "Spot apply: apply and rub directly to the sore area. For best results, rub unti…" at bounding box center [434, 143] width 554 height 15
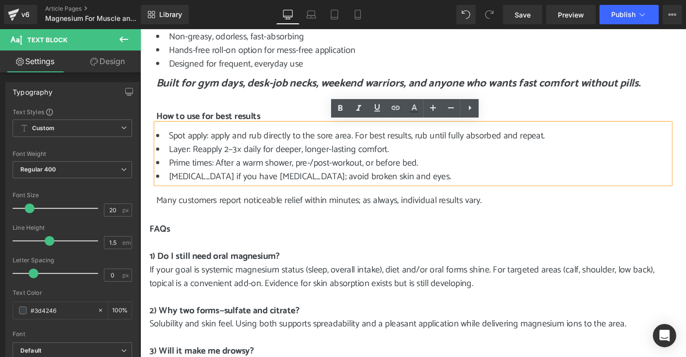
click at [239, 143] on li "Spot apply: apply and rub directly to the sore area. For best results, rub unti…" at bounding box center [434, 143] width 554 height 15
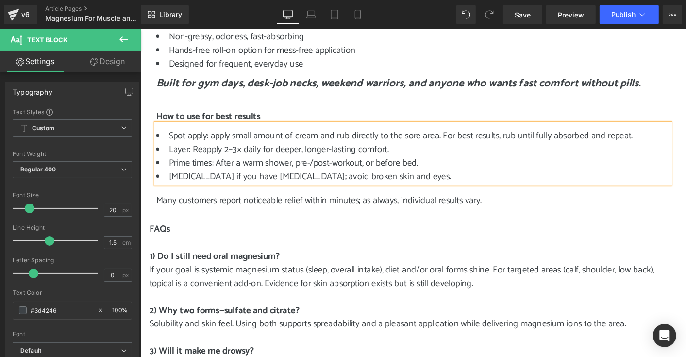
click at [472, 176] on li "Prime times: After a warm shower, pre-/post-workout, or before bed." at bounding box center [434, 173] width 554 height 15
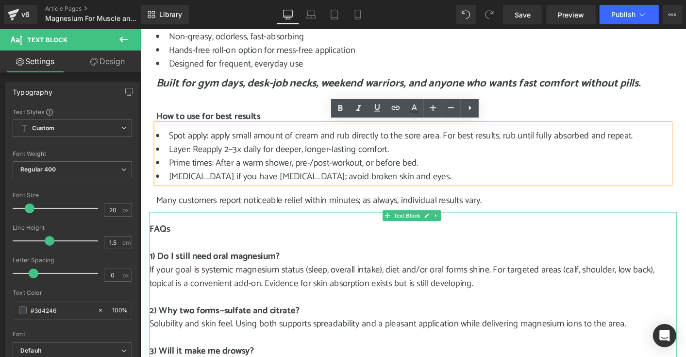
click at [538, 252] on p at bounding box center [434, 259] width 568 height 15
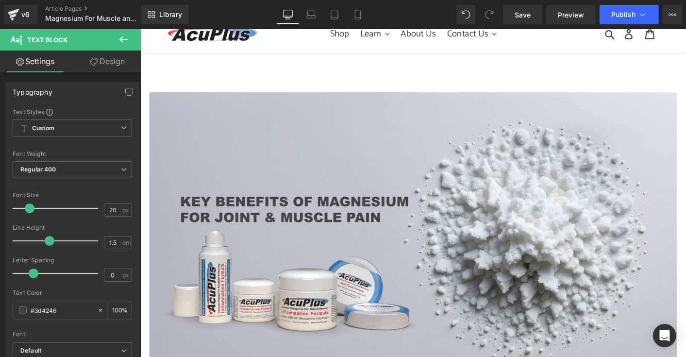
scroll to position [0, 0]
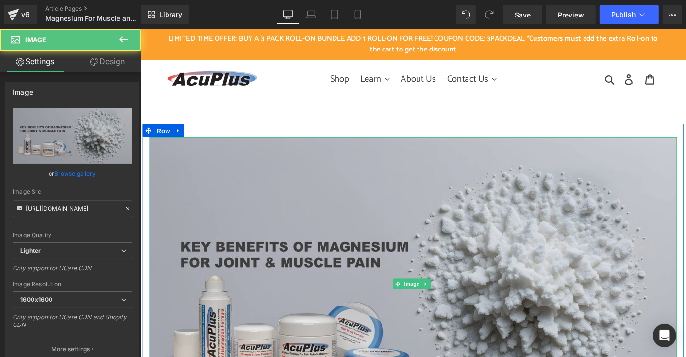
click at [432, 153] on img at bounding box center [434, 303] width 568 height 316
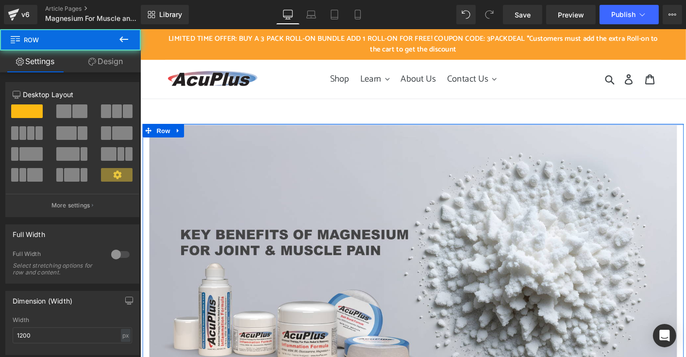
drag, startPoint x: 422, startPoint y: 141, endPoint x: 423, endPoint y: 128, distance: 13.2
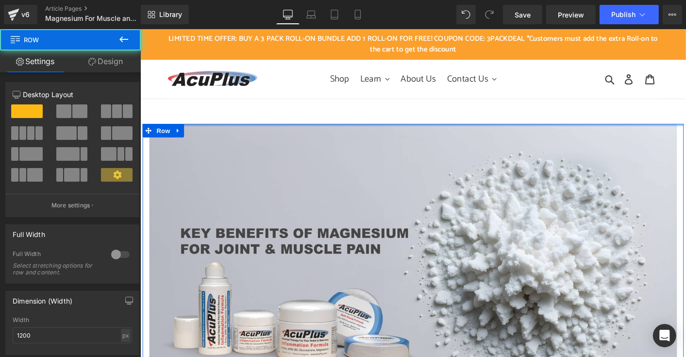
drag, startPoint x: 432, startPoint y: 131, endPoint x: 434, endPoint y: 123, distance: 8.0
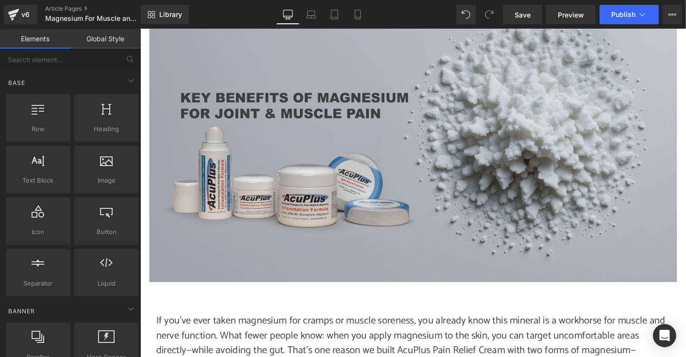
scroll to position [97, 0]
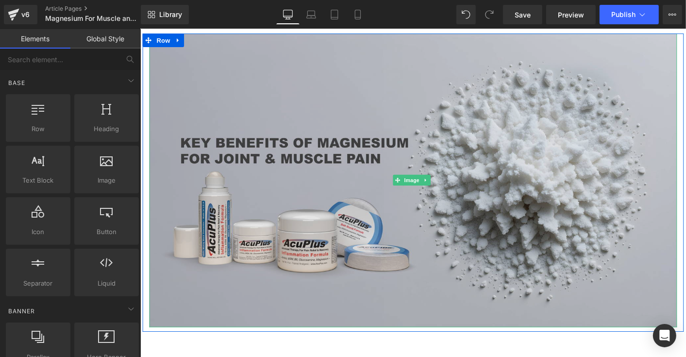
click at [474, 167] on img at bounding box center [434, 192] width 568 height 316
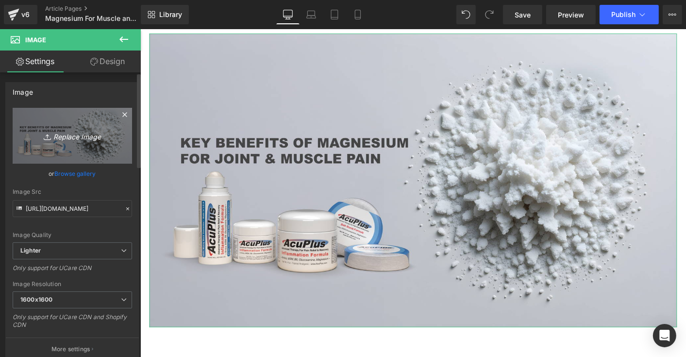
click at [83, 135] on icon "Replace Image" at bounding box center [73, 136] width 78 height 12
type input "C:\fakepath\Magnesium powder and AcuPlus Jar and Rollon.jpg"
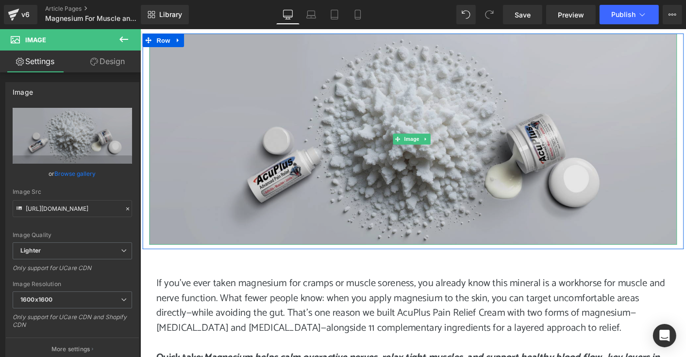
type input "https://ucarecdn.com/8e2ca798-63a5-4b0a-9a98-c202fb42a8f4/-/format/auto/-/previ…"
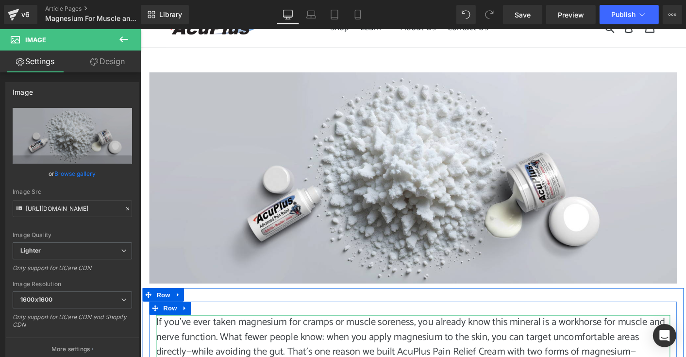
scroll to position [0, 0]
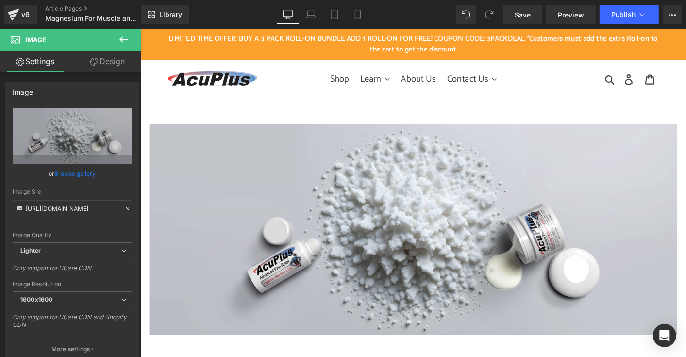
click at [126, 39] on icon at bounding box center [123, 39] width 9 height 6
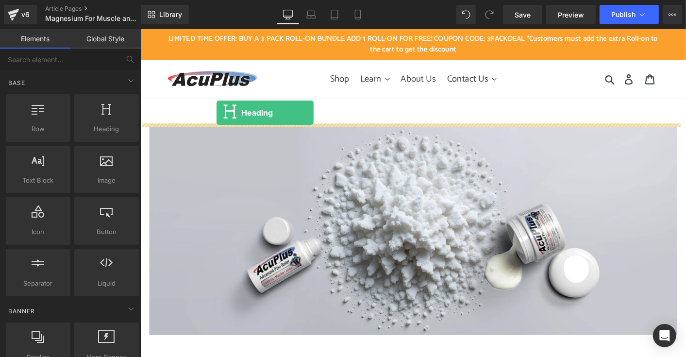
drag, startPoint x: 233, startPoint y: 145, endPoint x: 222, endPoint y: 119, distance: 28.8
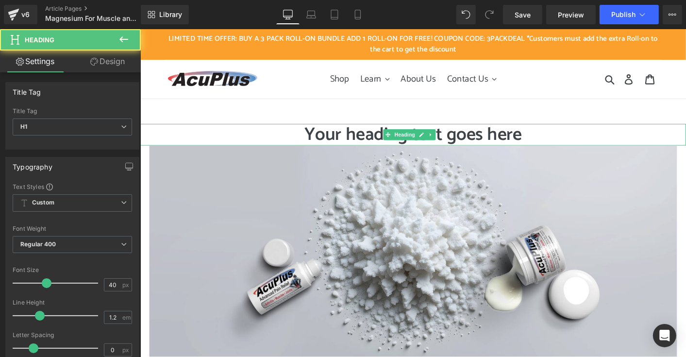
click at [359, 141] on h1 "Your heading text goes here" at bounding box center [434, 142] width 588 height 23
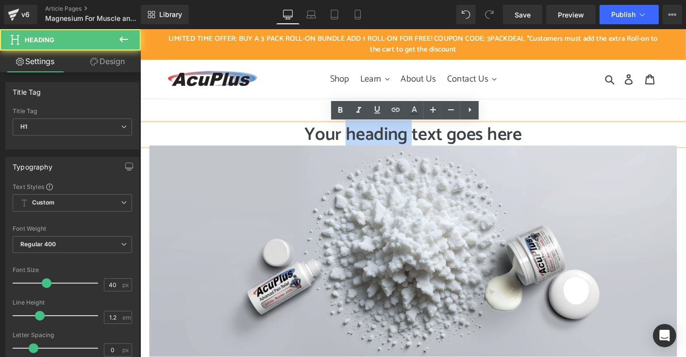
click at [359, 141] on h1 "Your heading text goes here" at bounding box center [434, 142] width 588 height 23
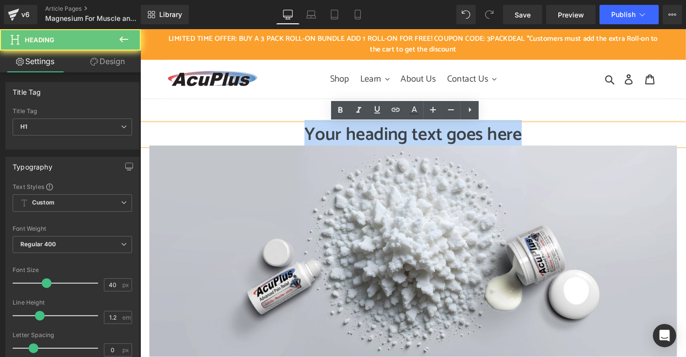
click at [359, 141] on h1 "Your heading text goes here" at bounding box center [434, 142] width 588 height 23
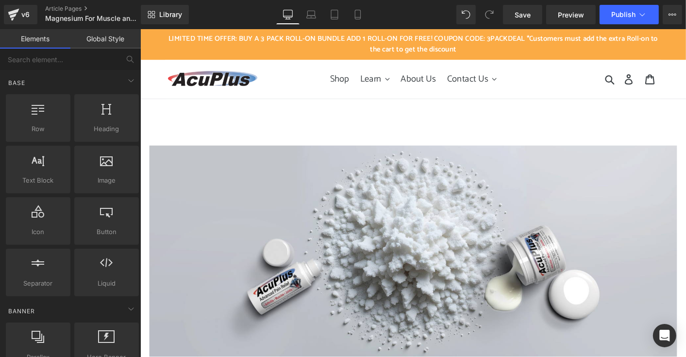
click at [238, 52] on p "LIMITED TIME OFFER: BUY A 3 PACK ROLL-ON BUNDLE ADD 1 ROLL-ON FOR FREE! COUPON …" at bounding box center [434, 45] width 588 height 33
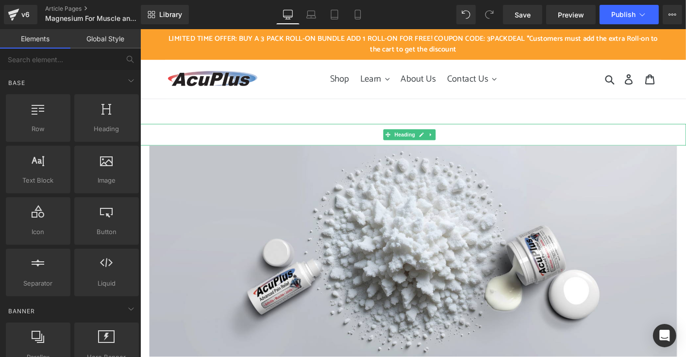
click at [378, 145] on h1 at bounding box center [434, 142] width 588 height 23
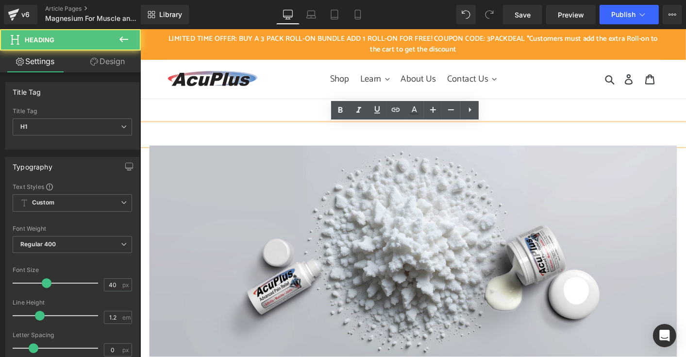
click at [381, 145] on h1 at bounding box center [434, 142] width 588 height 23
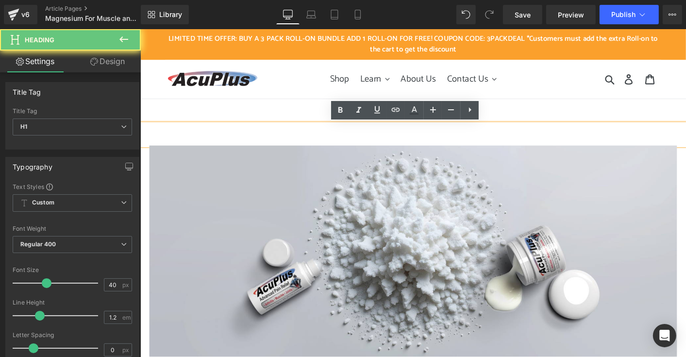
click at [381, 145] on h1 at bounding box center [434, 142] width 588 height 23
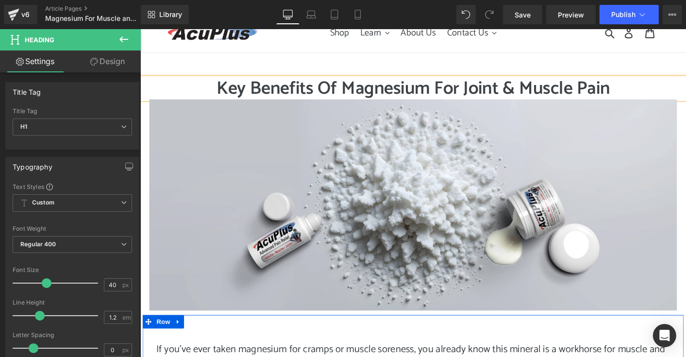
scroll to position [49, 0]
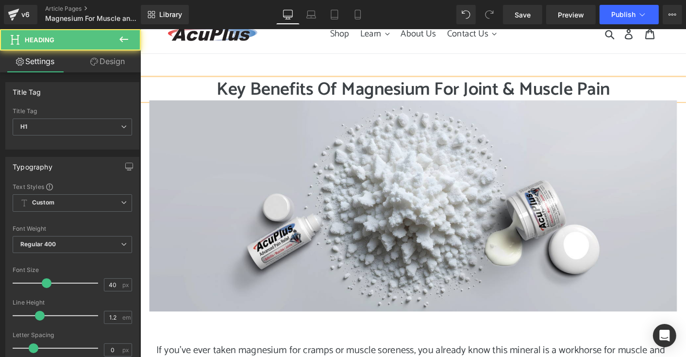
click at [356, 93] on h1 "Key Benefits Of Magnesium For Joint & Muscle Pain" at bounding box center [434, 93] width 588 height 23
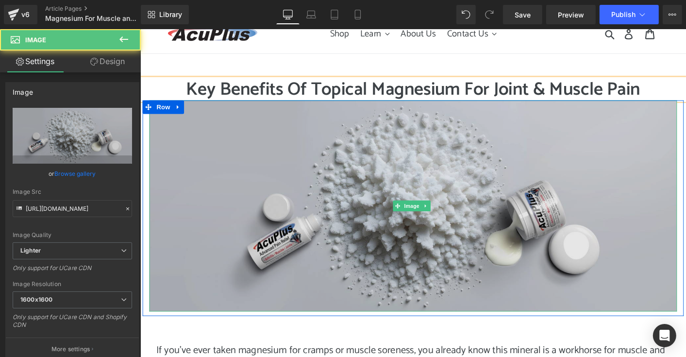
click at [470, 234] on img at bounding box center [434, 218] width 568 height 227
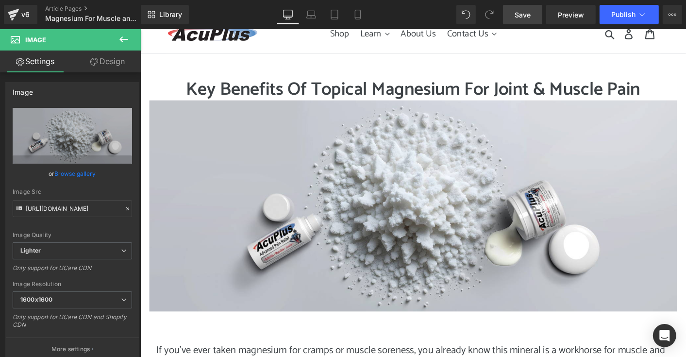
click at [524, 18] on span "Save" at bounding box center [523, 15] width 16 height 10
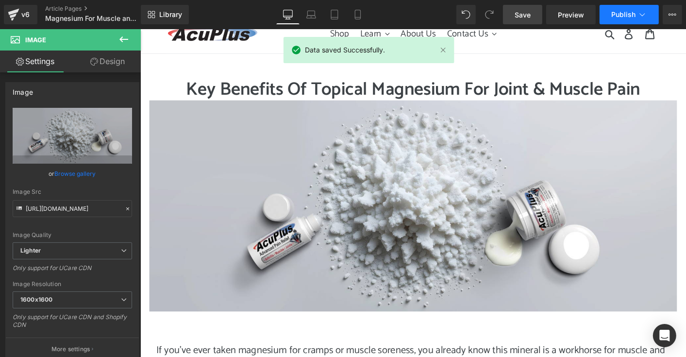
click at [623, 15] on span "Publish" at bounding box center [624, 15] width 24 height 8
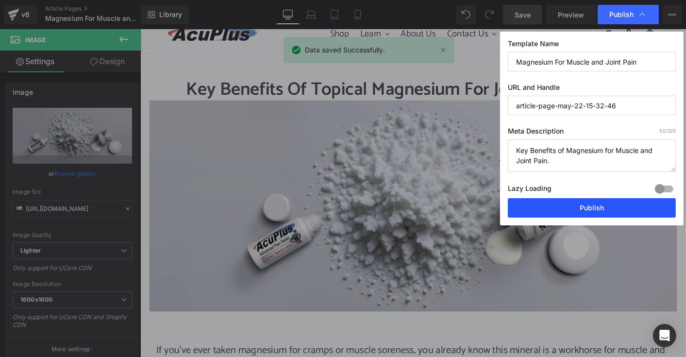
click at [609, 207] on button "Publish" at bounding box center [592, 207] width 168 height 19
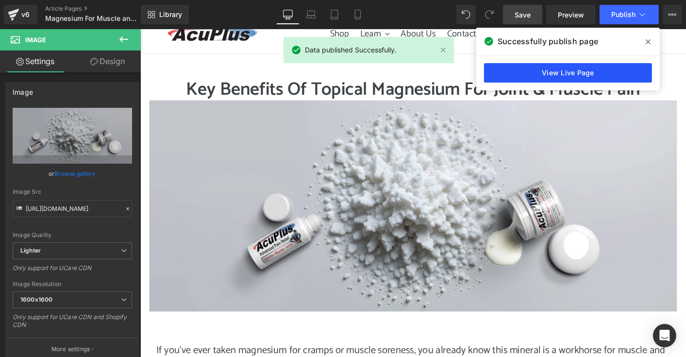
click at [603, 73] on link "View Live Page" at bounding box center [568, 72] width 168 height 19
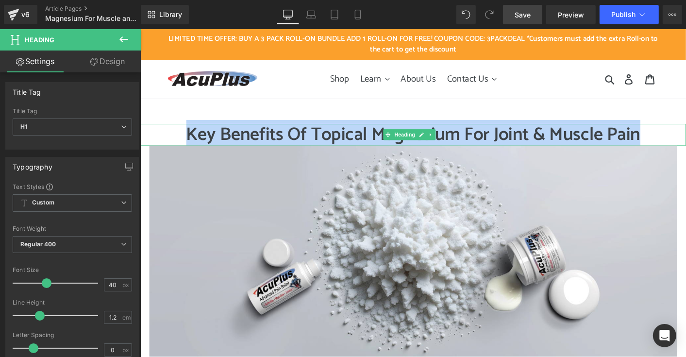
drag, startPoint x: 188, startPoint y: 144, endPoint x: 687, endPoint y: 140, distance: 498.9
click at [686, 140] on h1 "Key Benefits Of Topical Magnesium For Joint & Muscle Pain" at bounding box center [434, 142] width 588 height 23
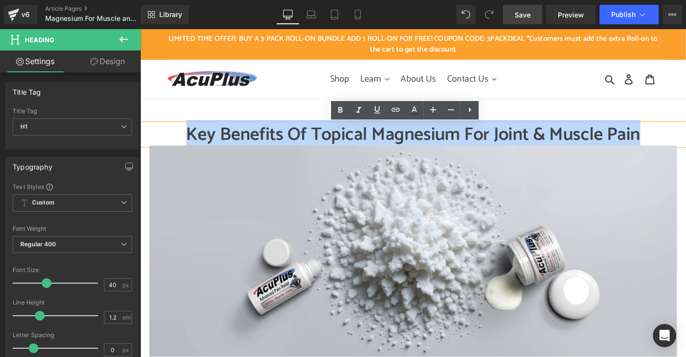
copy h1 "Key Benefits Of Topical Magnesium For Joint & Muscle Pain"
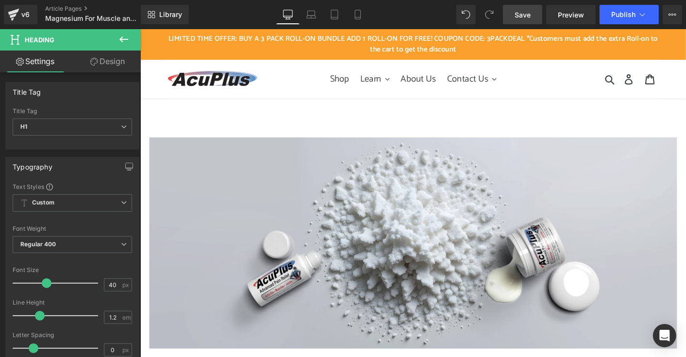
click at [122, 40] on icon at bounding box center [123, 39] width 9 height 6
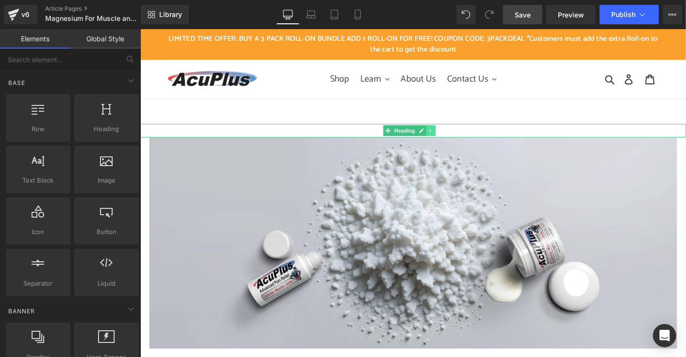
click at [456, 139] on link at bounding box center [453, 138] width 10 height 12
click at [461, 139] on link at bounding box center [458, 138] width 10 height 12
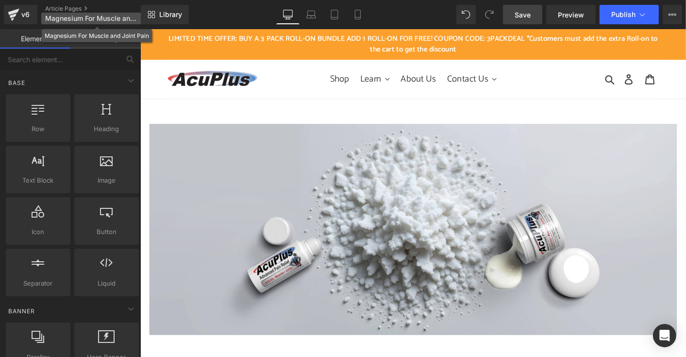
click at [118, 18] on span "Magnesium For Muscle and Joint Pain" at bounding box center [91, 19] width 93 height 8
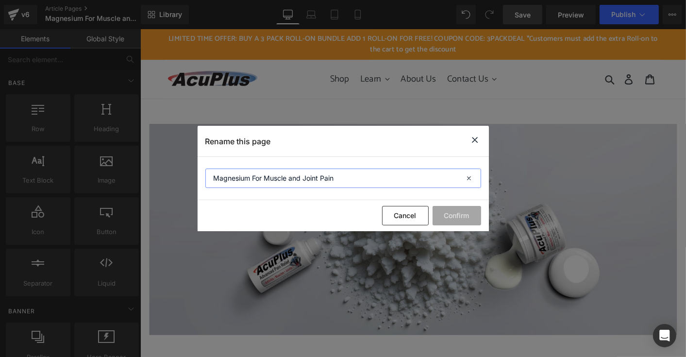
click at [341, 181] on input "Magnesium For Muscle and Joint Pain" at bounding box center [343, 178] width 276 height 19
paste input "Key Benefits Of Topical Magnesium For Joint & Muscle"
type input "Key Benefits Of Topical Magnesium For Joint & Muscle Pain"
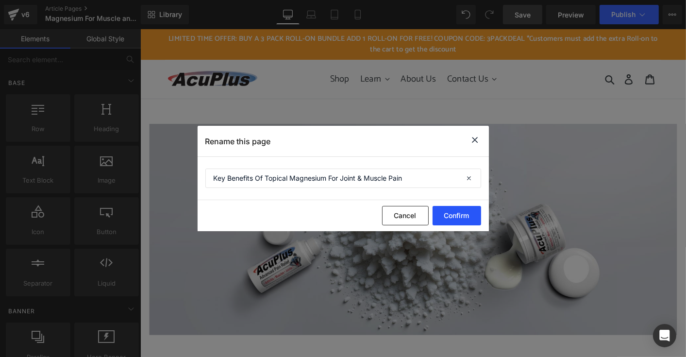
click at [456, 222] on button "Confirm" at bounding box center [457, 215] width 49 height 19
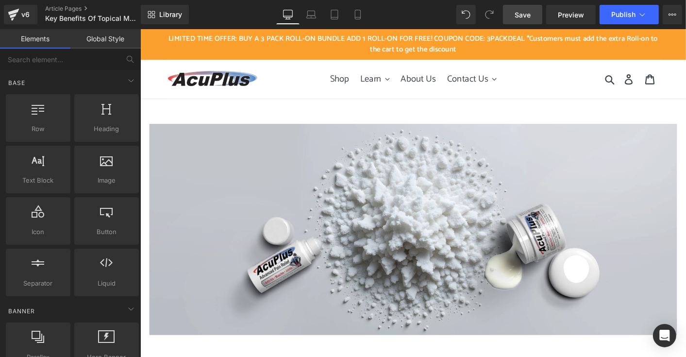
click at [519, 16] on span "Save" at bounding box center [523, 15] width 16 height 10
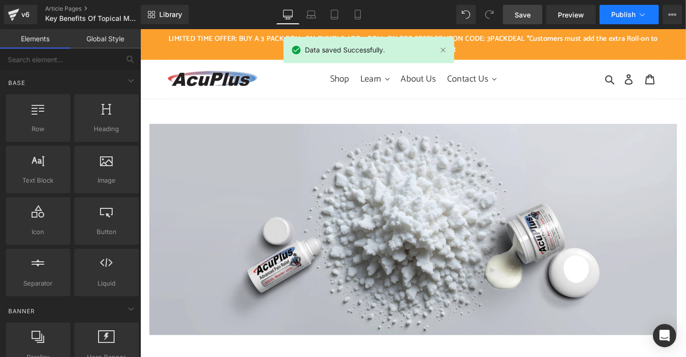
click at [622, 10] on button "Publish" at bounding box center [629, 14] width 59 height 19
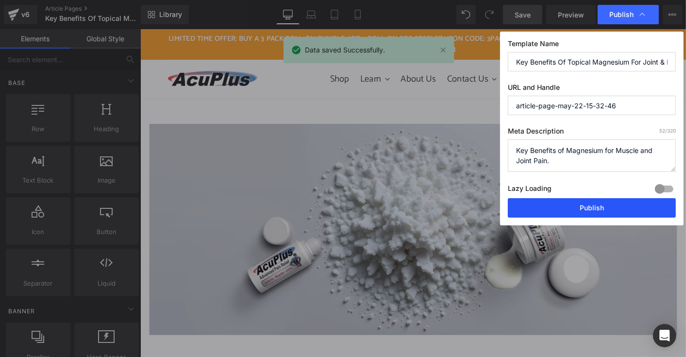
click at [594, 206] on button "Publish" at bounding box center [592, 207] width 168 height 19
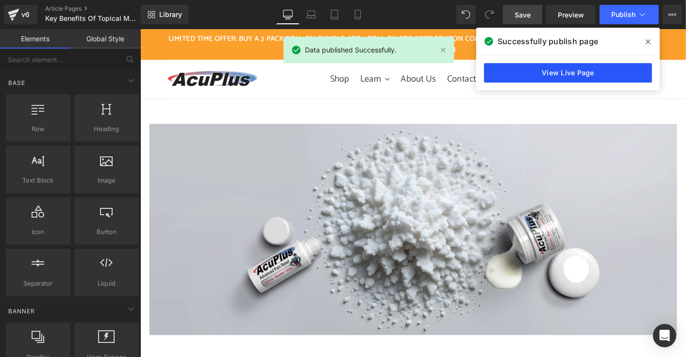
click at [548, 71] on link "View Live Page" at bounding box center [568, 72] width 168 height 19
